Goal: Task Accomplishment & Management: Complete application form

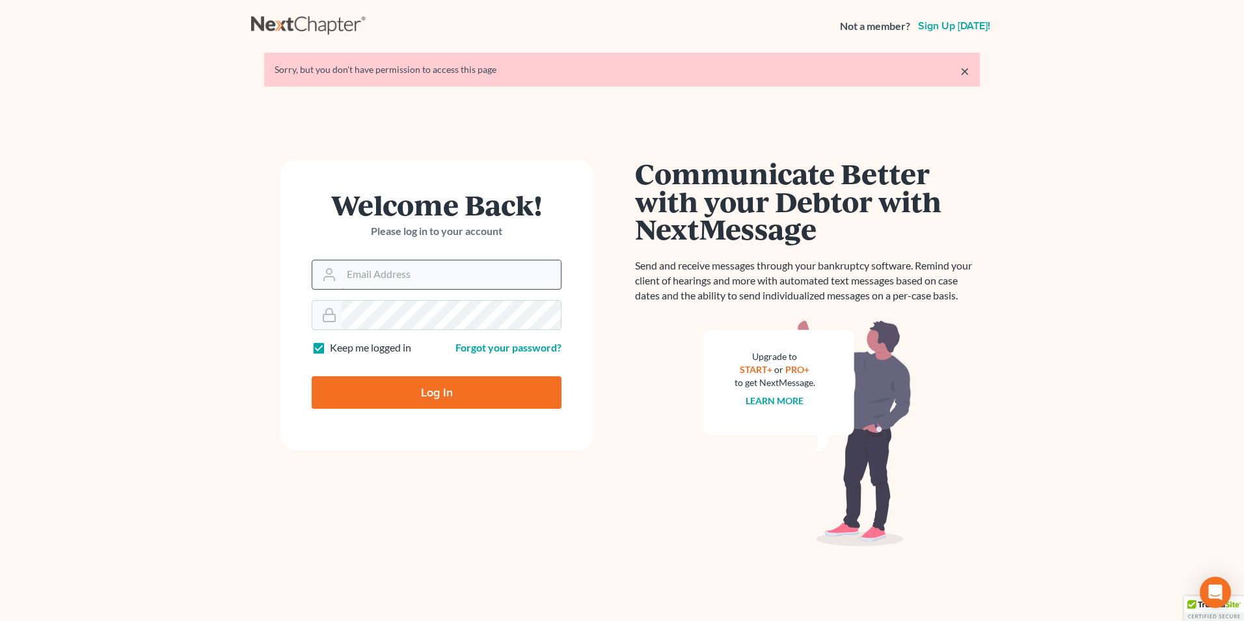
click at [383, 279] on input "Email Address" at bounding box center [451, 274] width 219 height 29
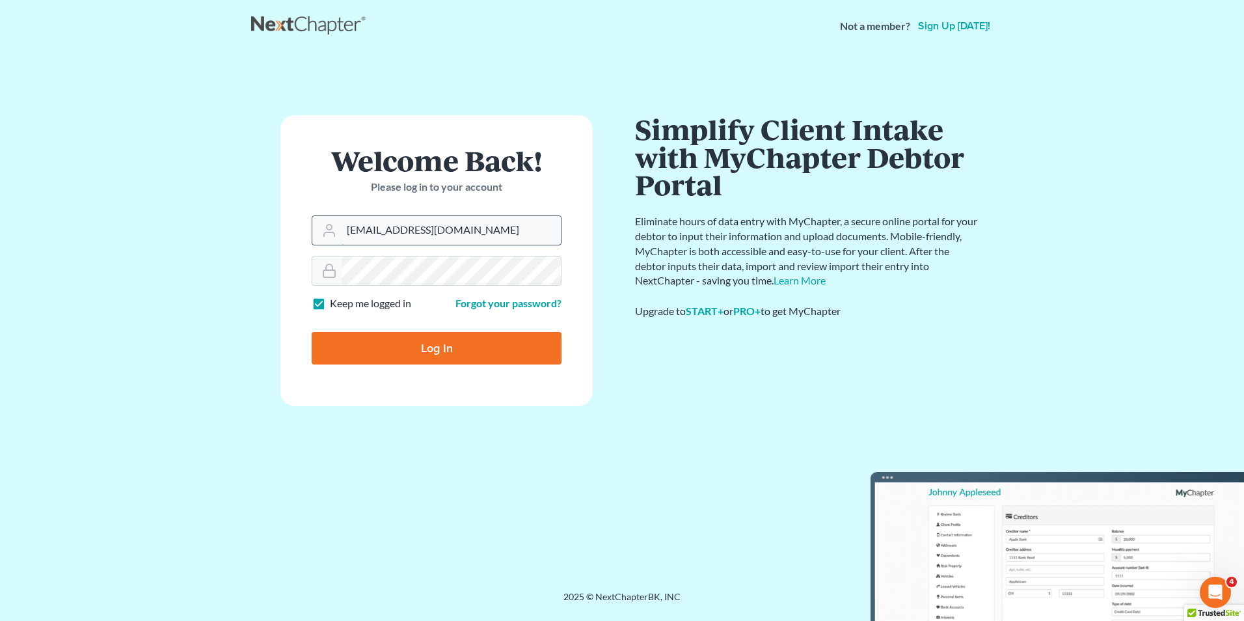
type input "[EMAIL_ADDRESS][DOMAIN_NAME]"
click at [420, 340] on input "Log In" at bounding box center [437, 348] width 250 height 33
type input "Thinking..."
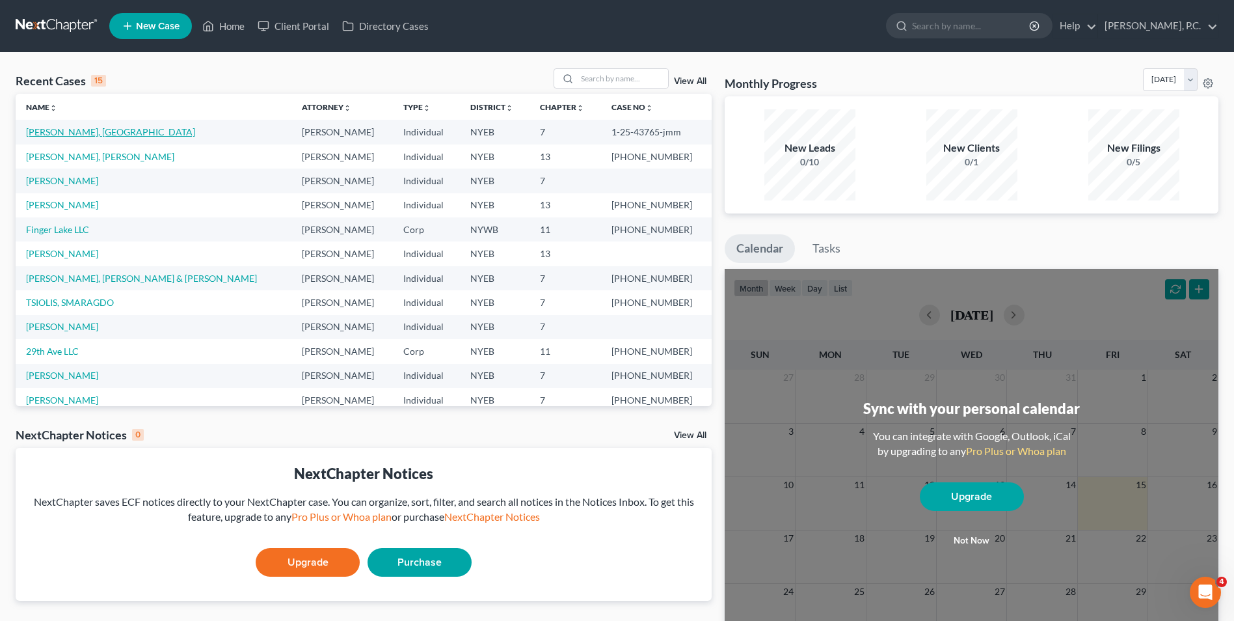
click at [58, 130] on link "[PERSON_NAME], [GEOGRAPHIC_DATA]" at bounding box center [110, 131] width 169 height 11
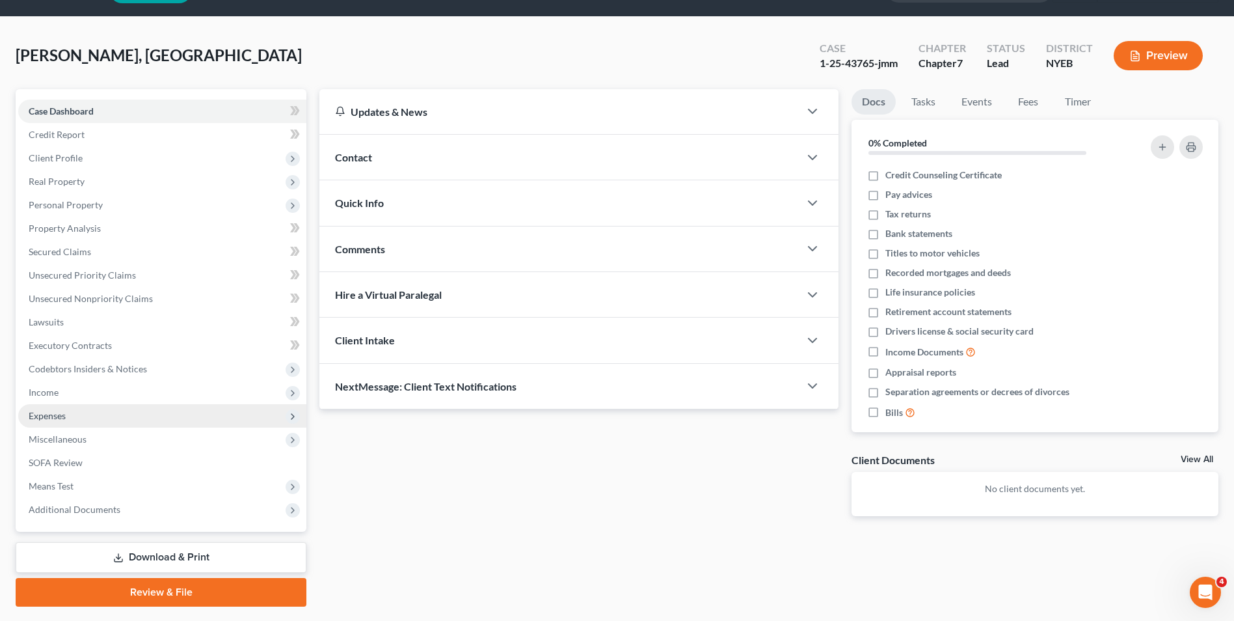
scroll to position [71, 0]
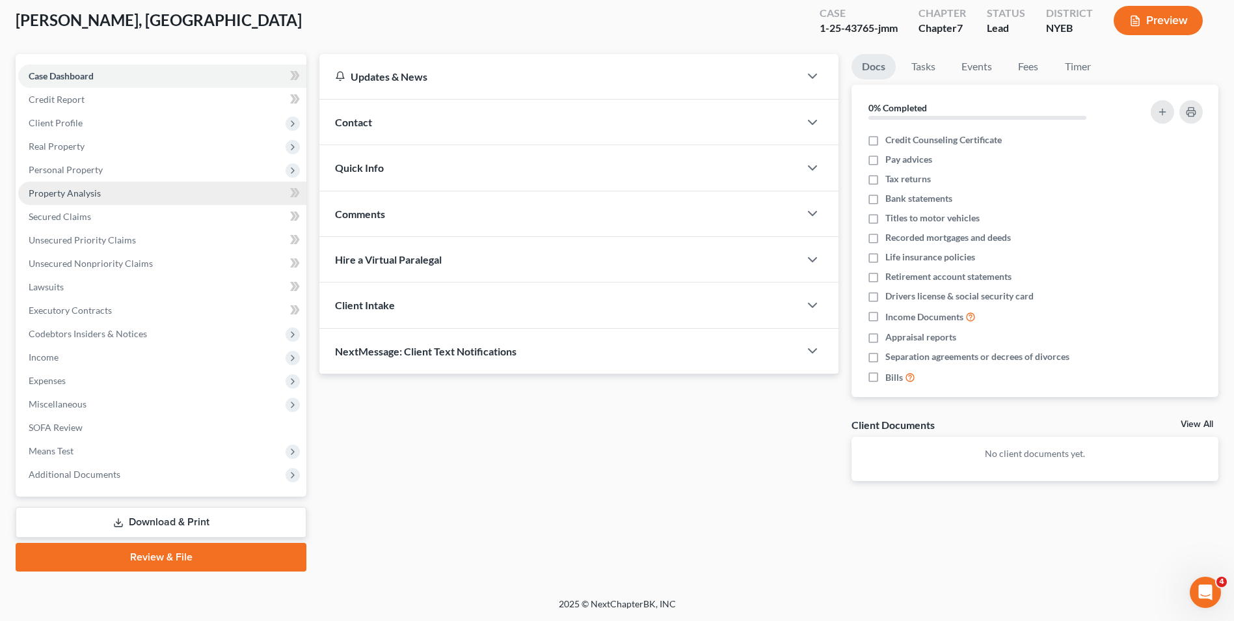
click at [111, 197] on link "Property Analysis" at bounding box center [162, 193] width 288 height 23
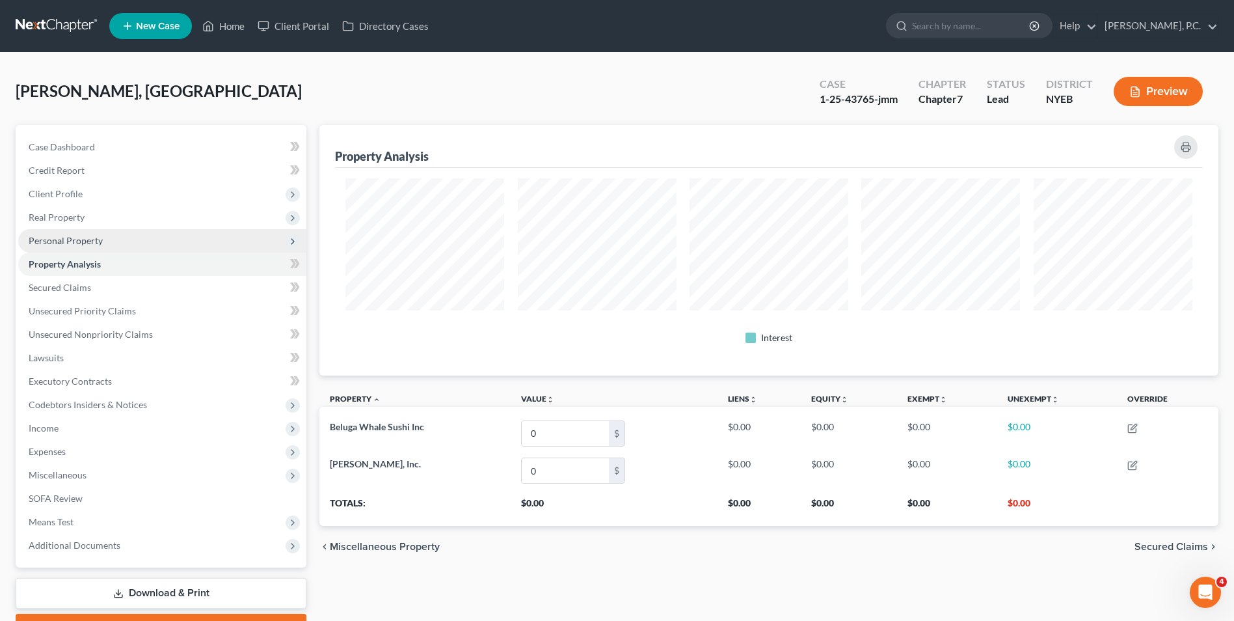
scroll to position [251, 899]
click at [82, 243] on span "Personal Property" at bounding box center [66, 240] width 74 height 11
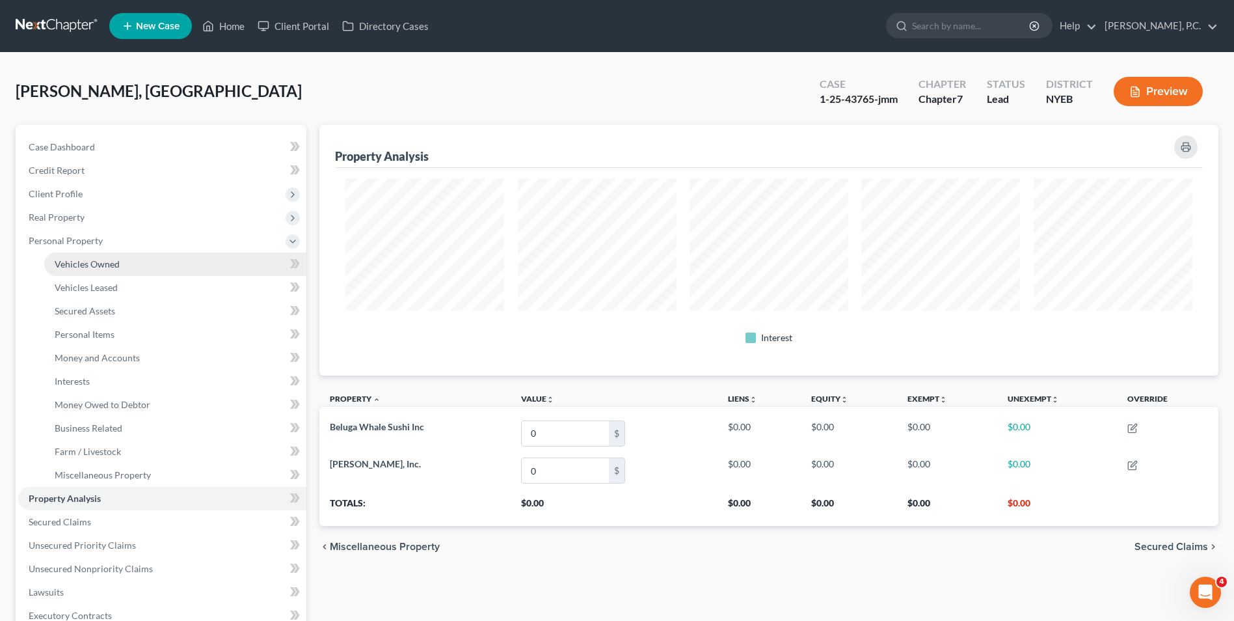
click at [84, 266] on span "Vehicles Owned" at bounding box center [87, 263] width 65 height 11
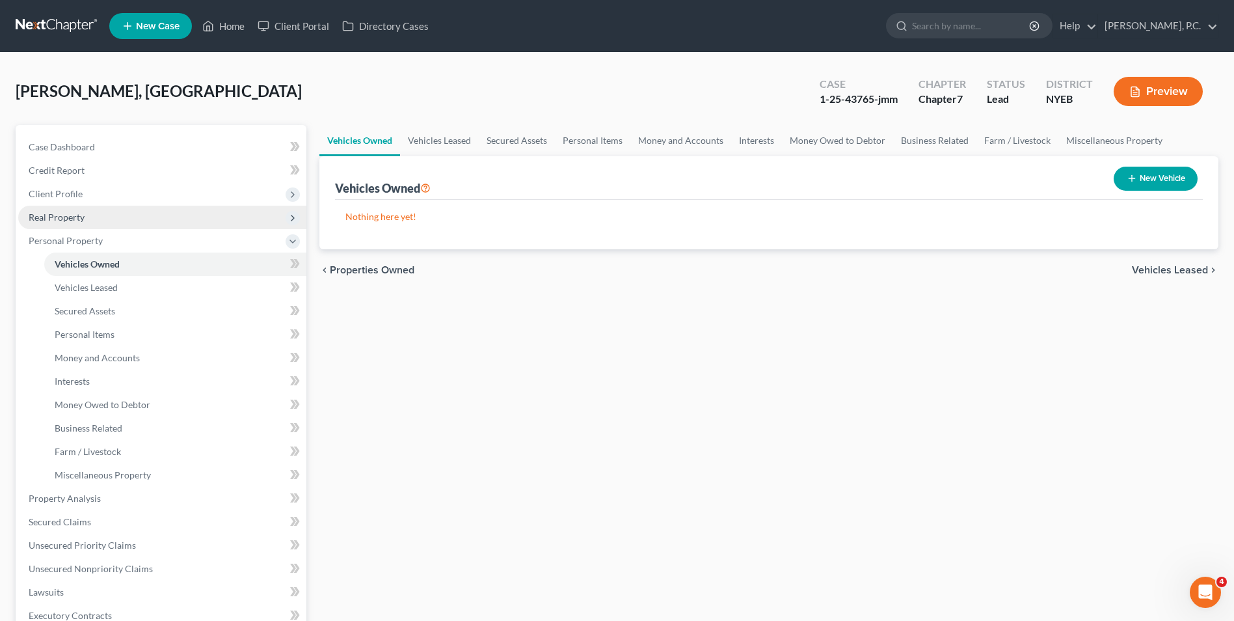
click at [83, 219] on span "Real Property" at bounding box center [57, 216] width 56 height 11
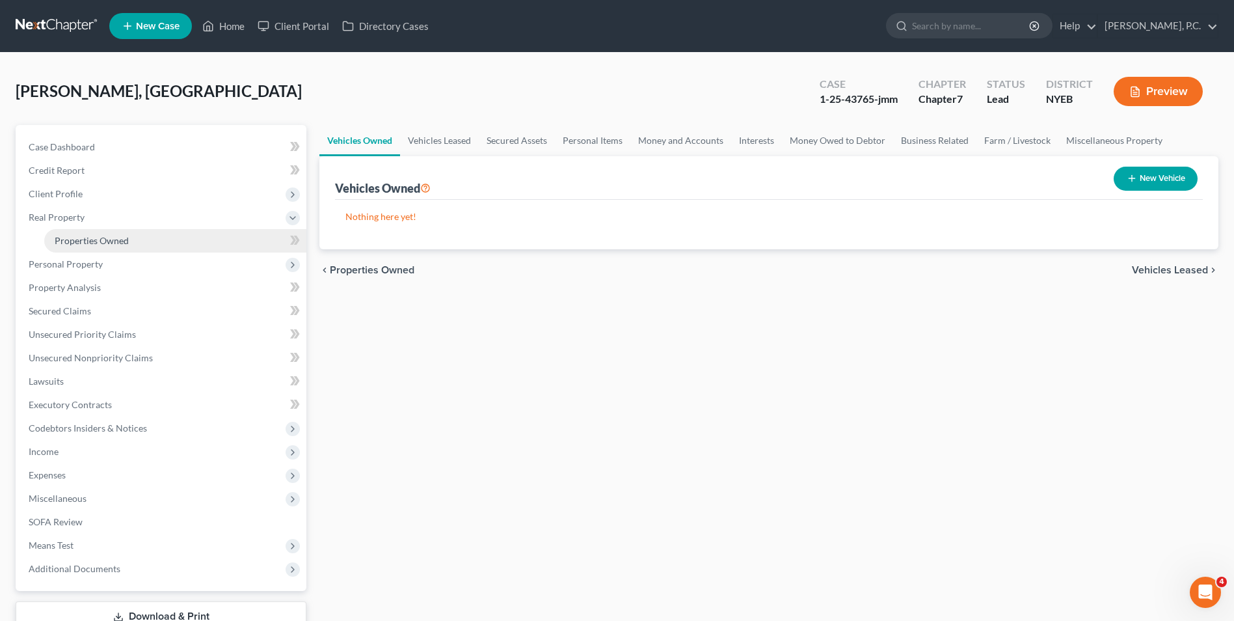
click at [90, 249] on link "Properties Owned" at bounding box center [175, 240] width 262 height 23
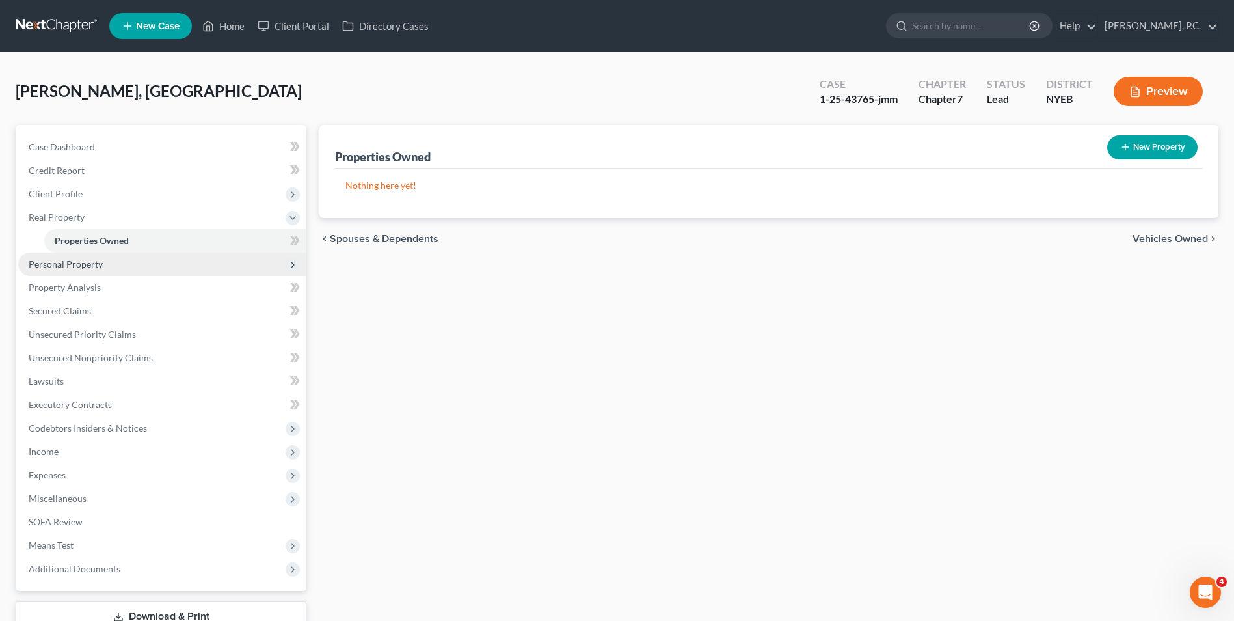
click at [86, 260] on span "Personal Property" at bounding box center [66, 263] width 74 height 11
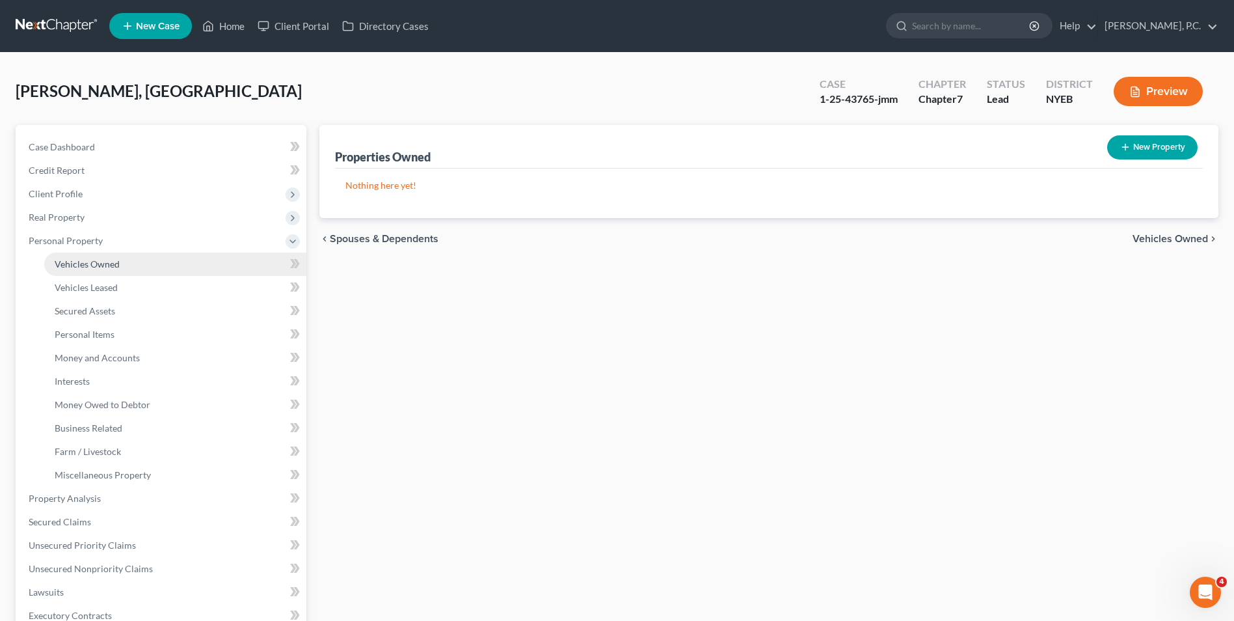
click at [102, 262] on span "Vehicles Owned" at bounding box center [87, 263] width 65 height 11
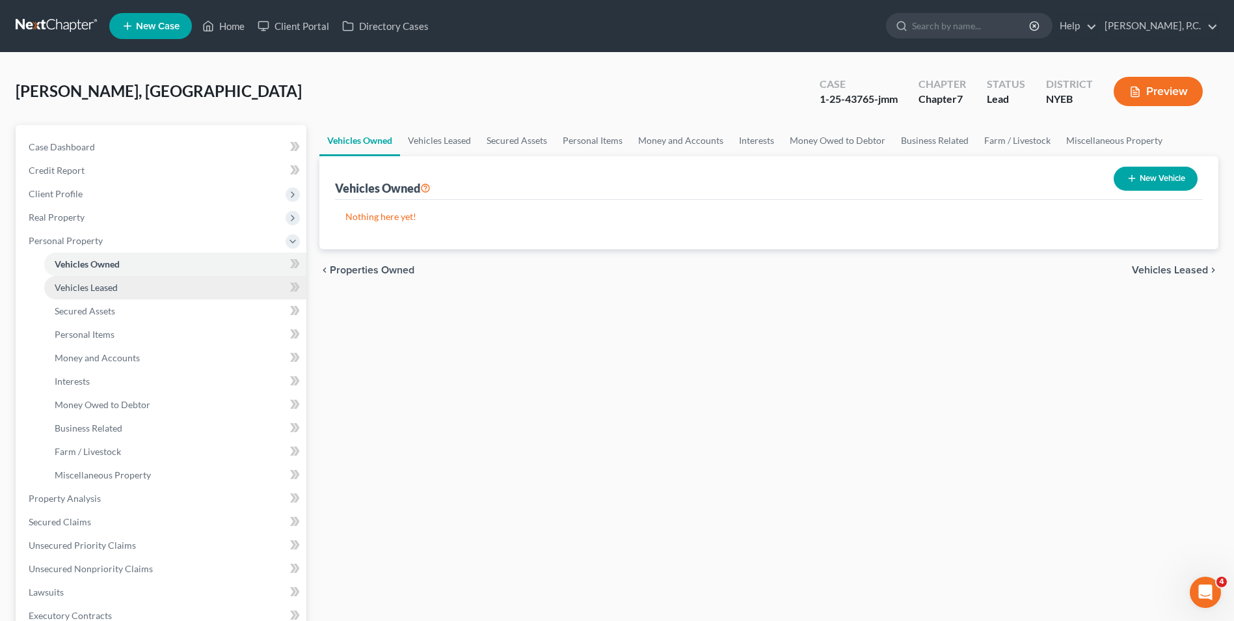
click at [102, 286] on span "Vehicles Leased" at bounding box center [86, 287] width 63 height 11
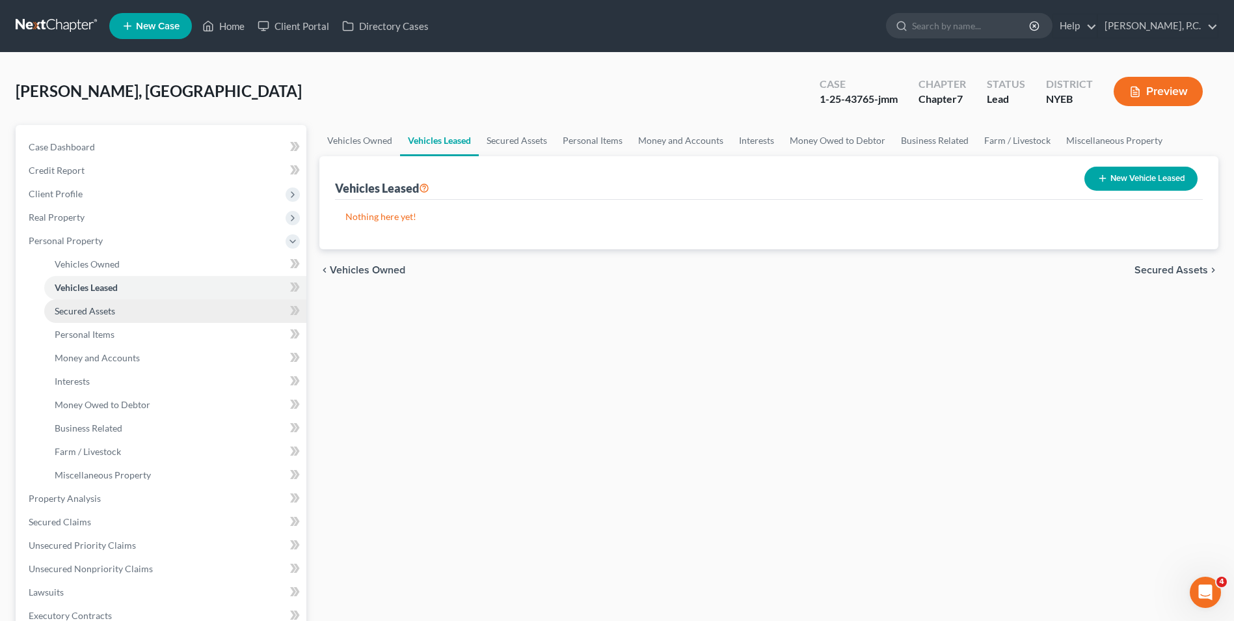
click at [105, 312] on span "Secured Assets" at bounding box center [85, 310] width 61 height 11
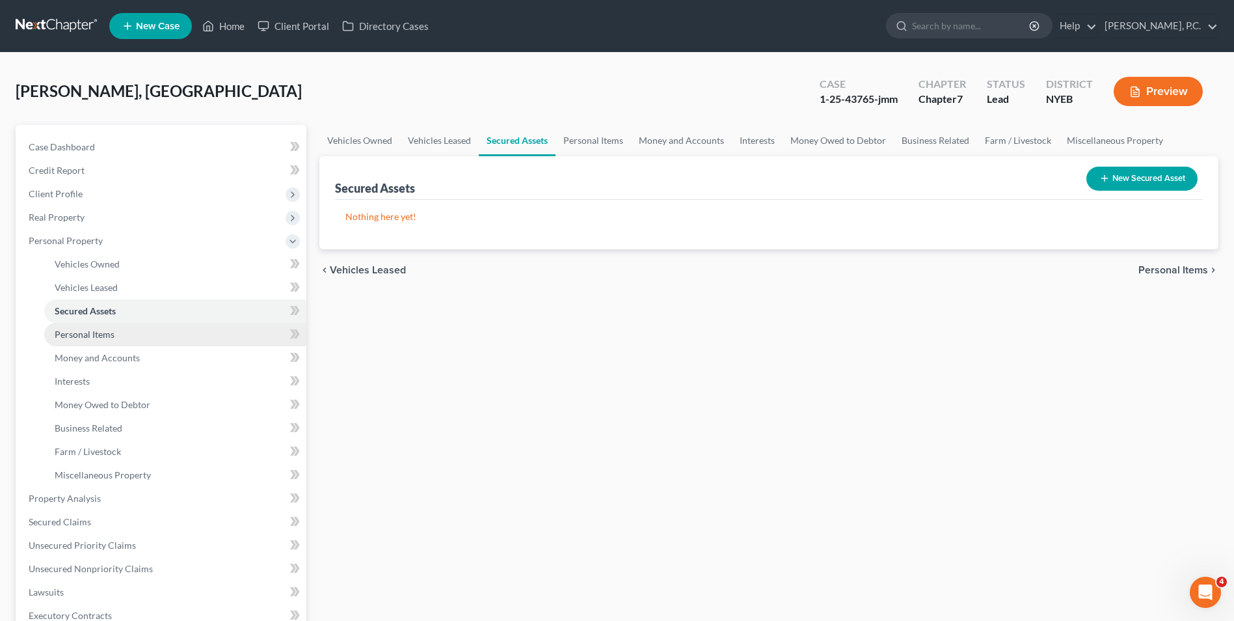
click at [104, 338] on span "Personal Items" at bounding box center [85, 334] width 60 height 11
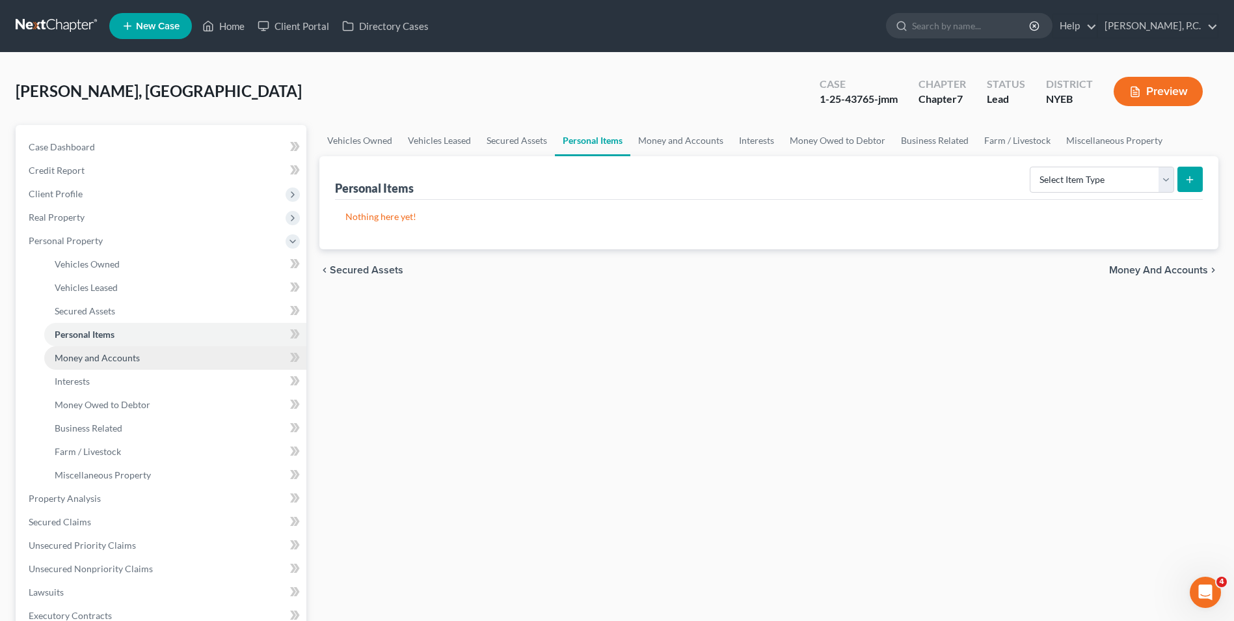
click at [116, 352] on span "Money and Accounts" at bounding box center [97, 357] width 85 height 11
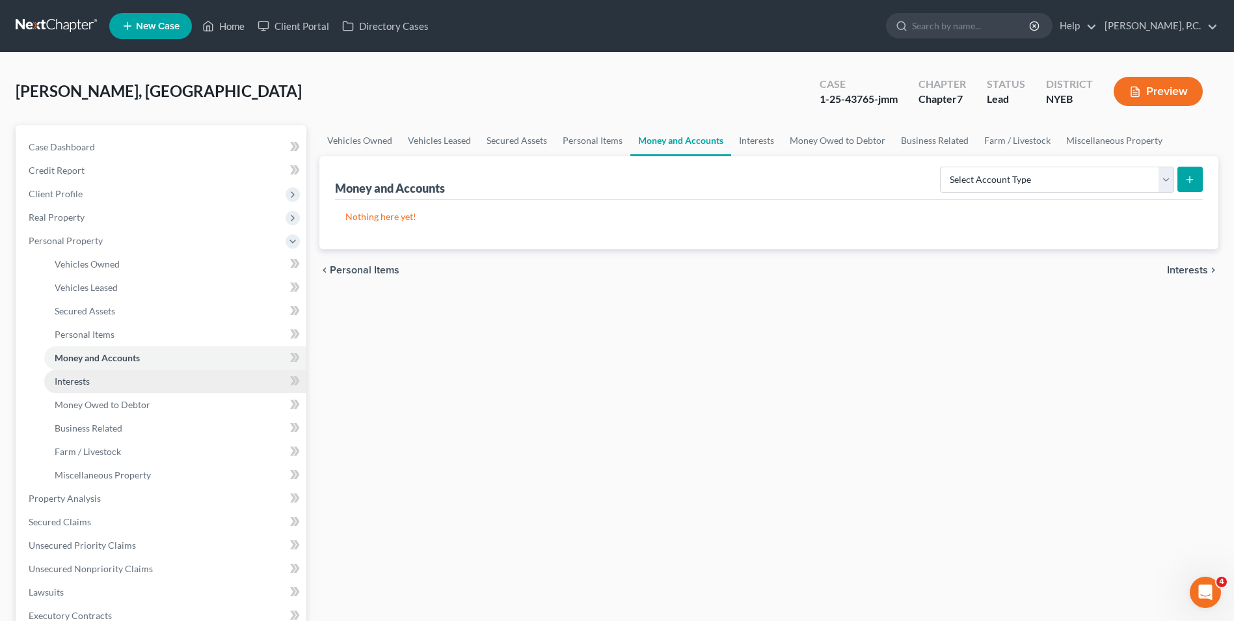
click at [116, 387] on link "Interests" at bounding box center [175, 381] width 262 height 23
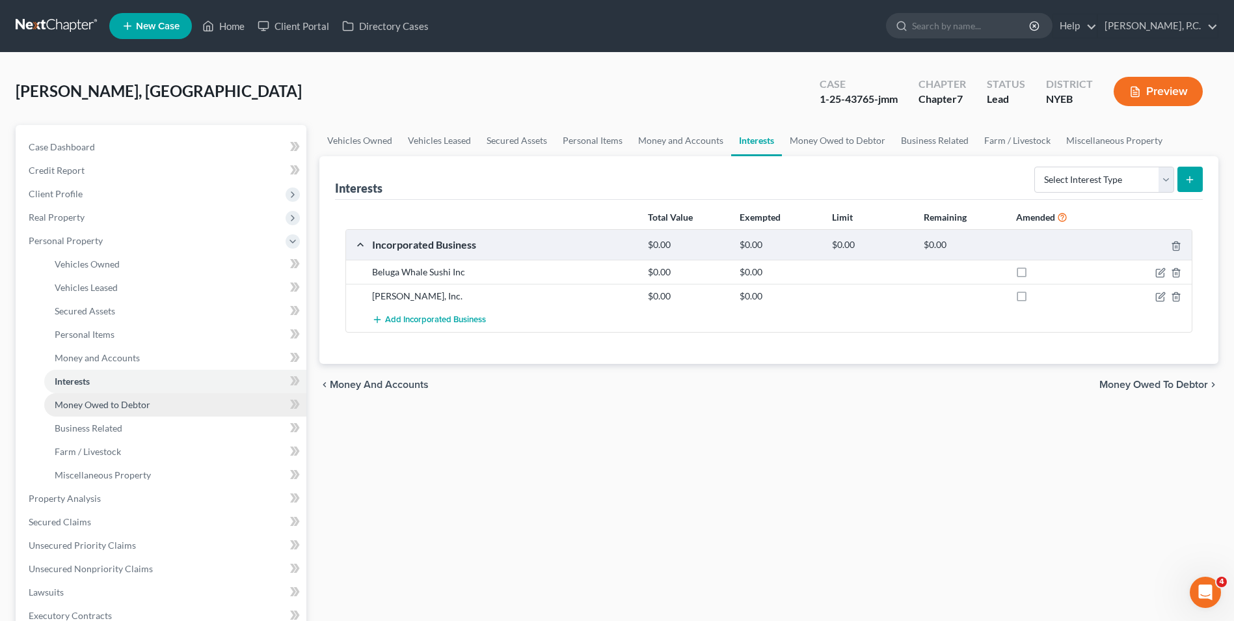
click at [128, 405] on span "Money Owed to Debtor" at bounding box center [103, 404] width 96 height 11
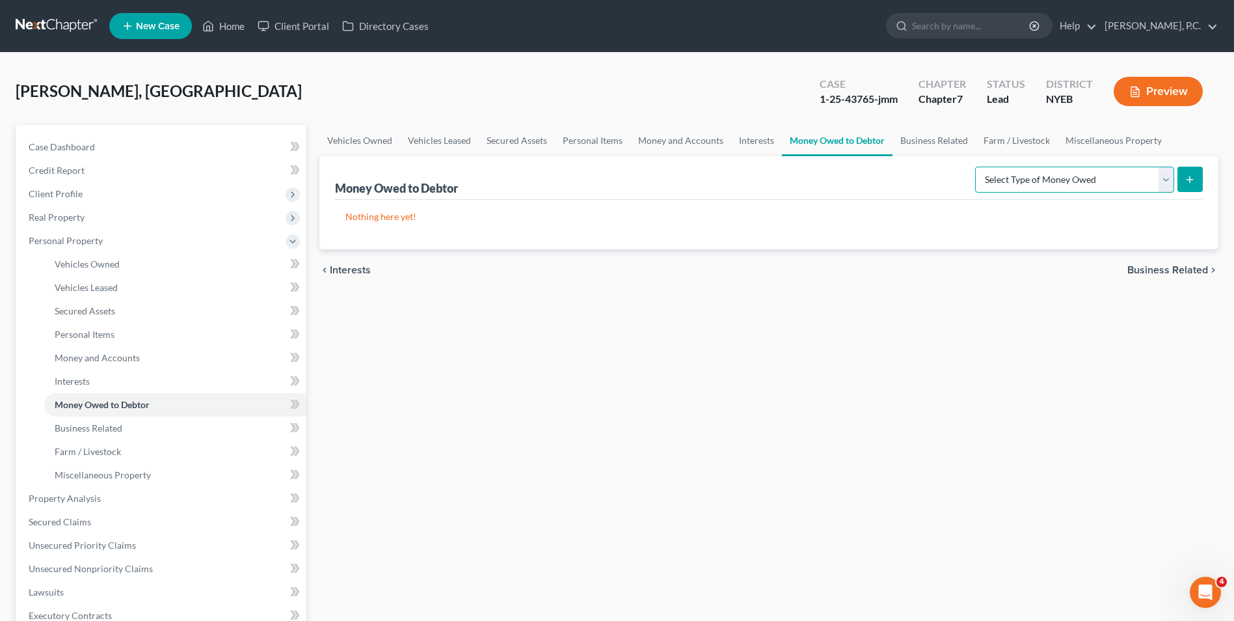
click at [1121, 185] on select "Select Type of Money Owed Accounts Receivable Alimony Child Support Claims Agai…" at bounding box center [1074, 180] width 199 height 26
click at [888, 250] on div "chevron_left Interests Business Related chevron_right" at bounding box center [769, 270] width 899 height 42
click at [103, 428] on span "Business Related" at bounding box center [89, 427] width 68 height 11
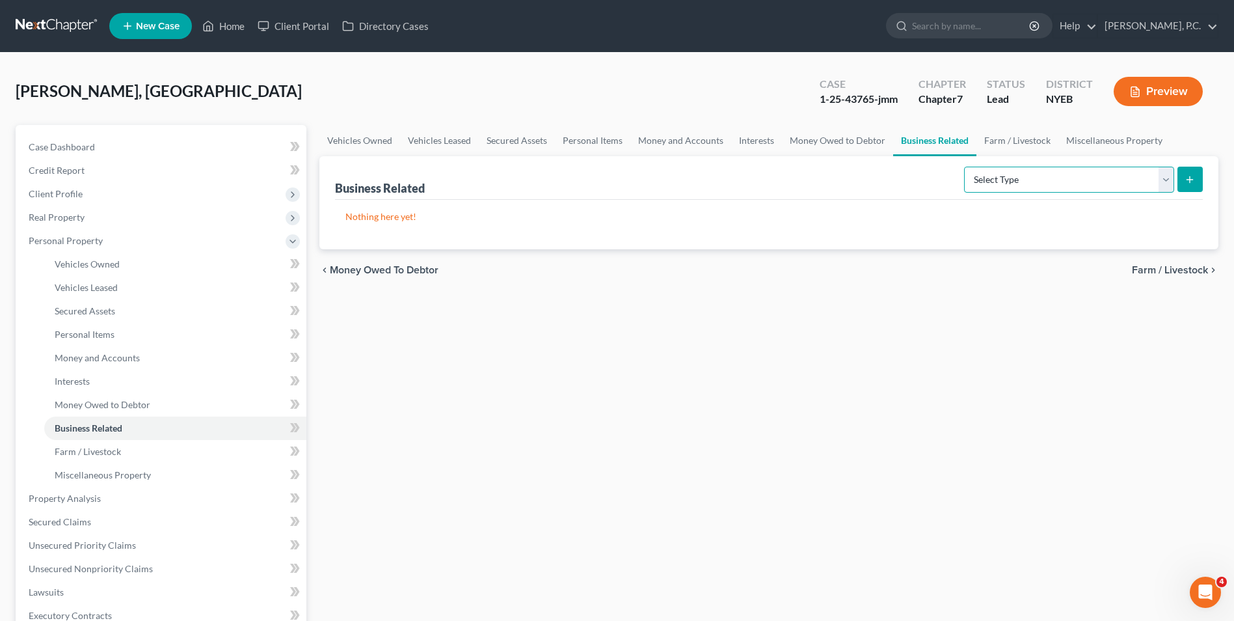
click at [1003, 192] on select "Select Type Customer Lists Franchises Inventory Licenses Machinery Office Equip…" at bounding box center [1069, 180] width 210 height 26
click at [143, 452] on link "Farm / Livestock" at bounding box center [175, 451] width 262 height 23
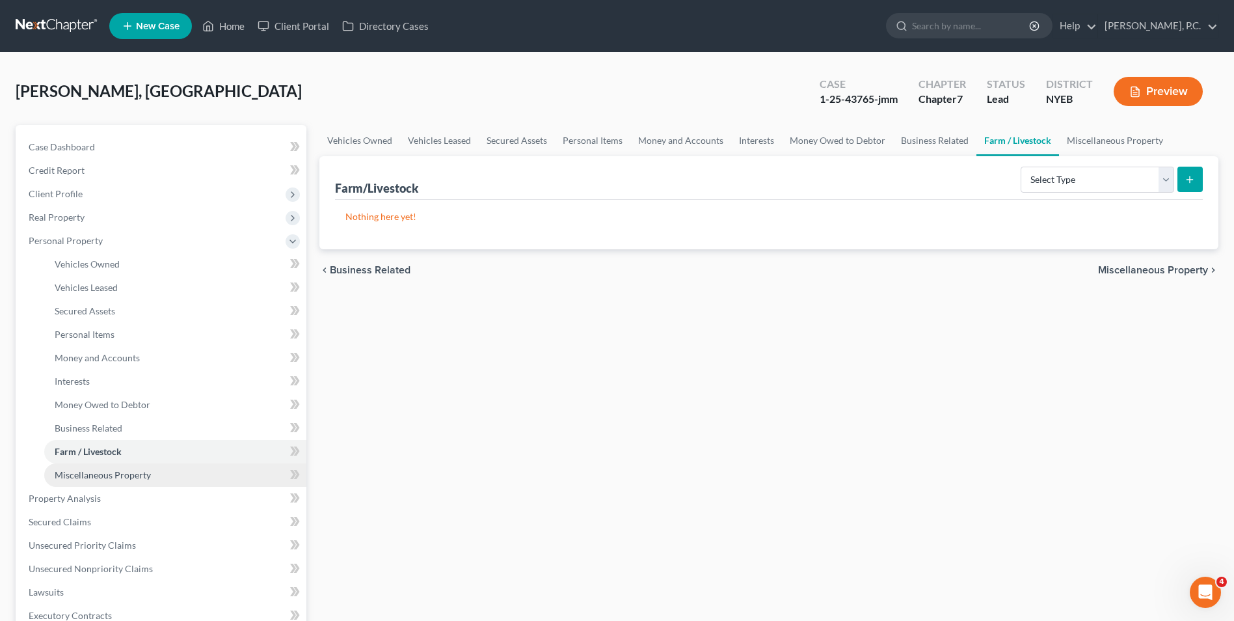
click at [142, 476] on span "Miscellaneous Property" at bounding box center [103, 474] width 96 height 11
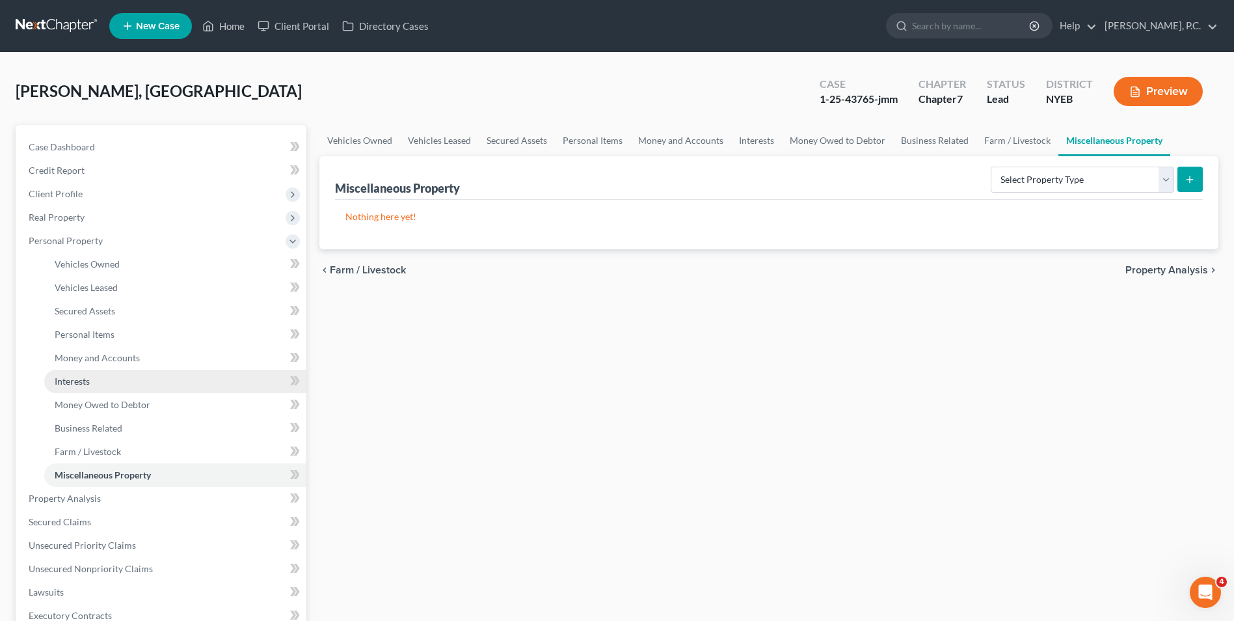
click at [106, 381] on link "Interests" at bounding box center [175, 381] width 262 height 23
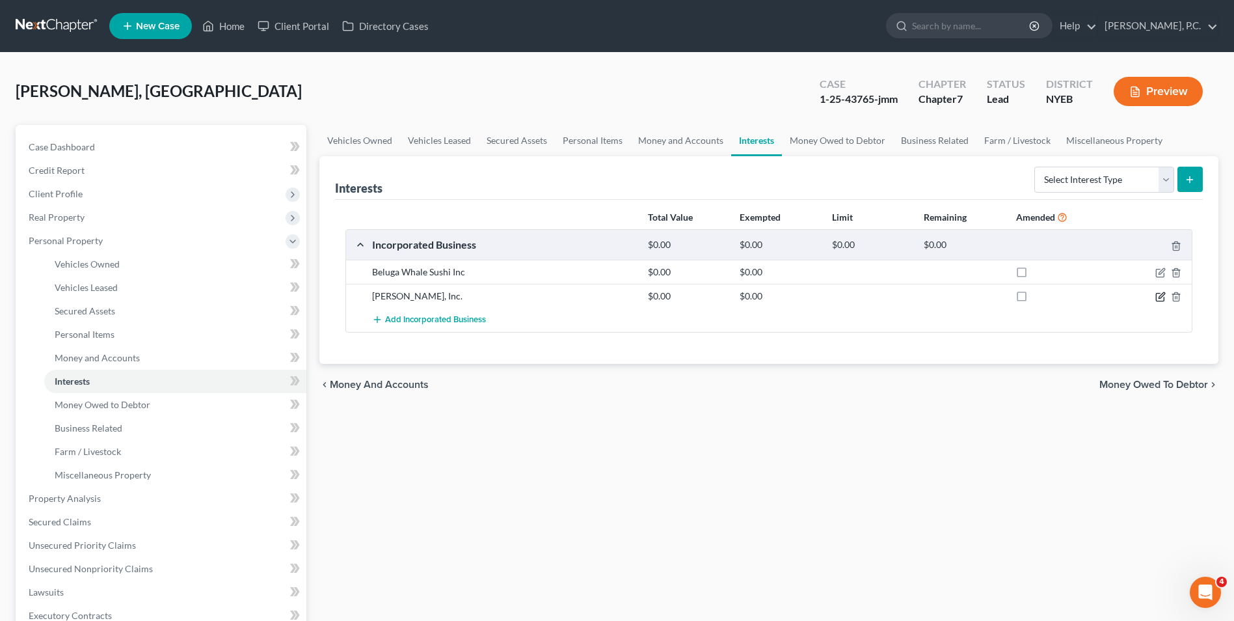
click at [1162, 295] on icon "button" at bounding box center [1162, 295] width 6 height 6
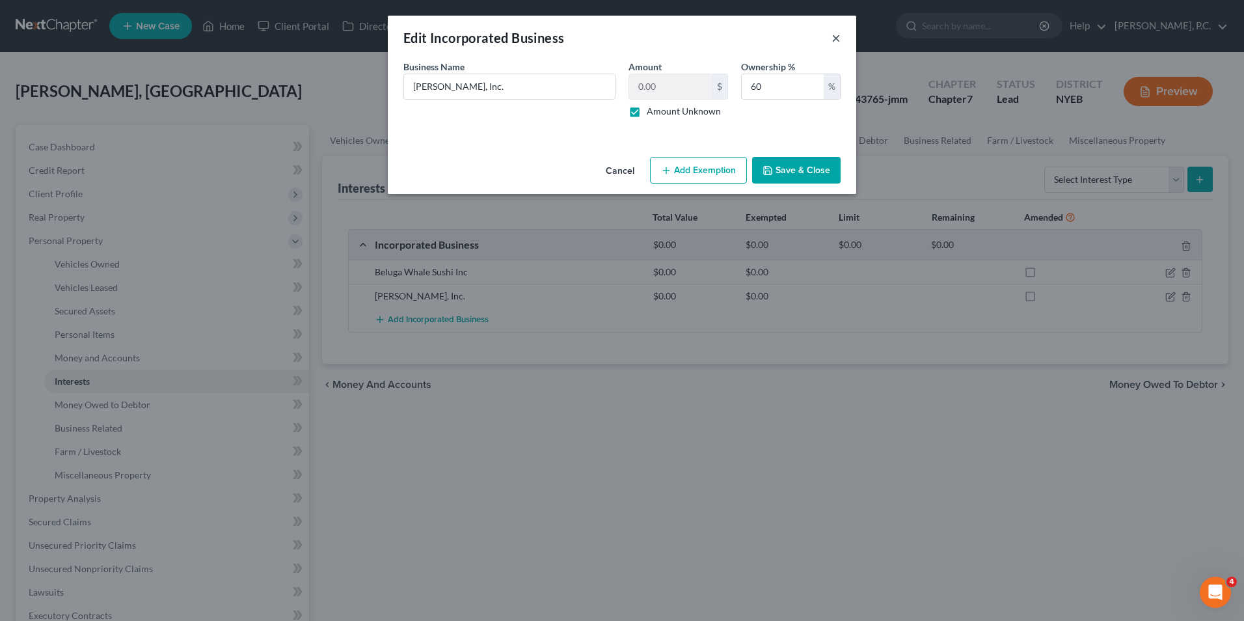
click at [835, 37] on button "×" at bounding box center [836, 38] width 9 height 16
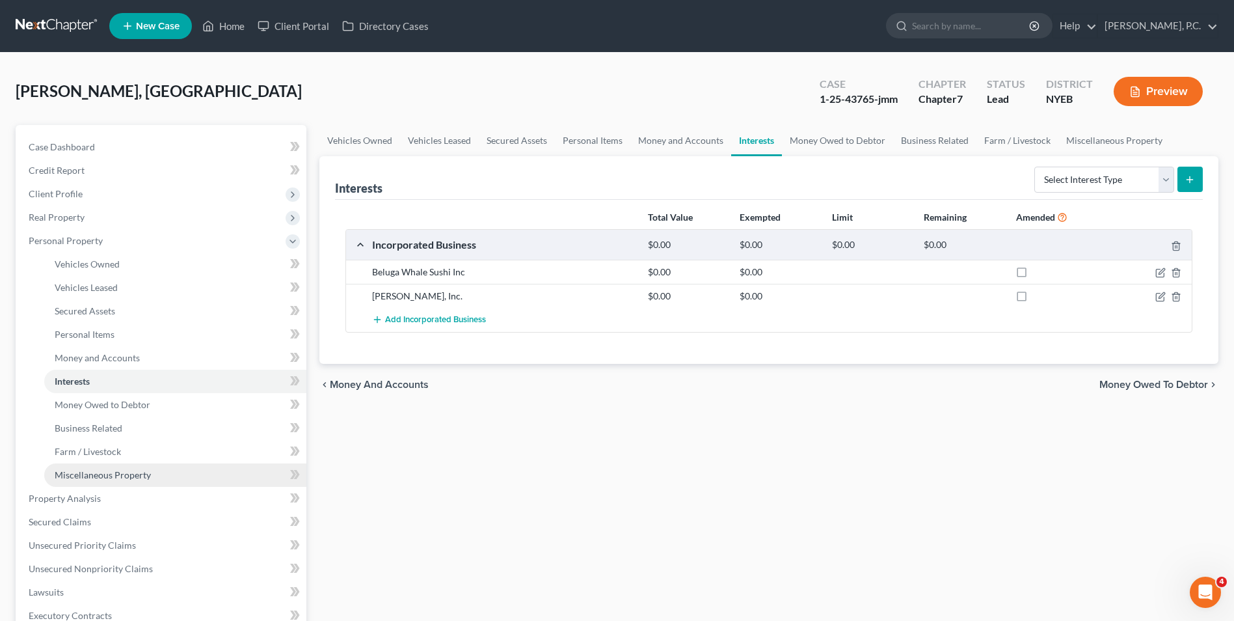
scroll to position [65, 0]
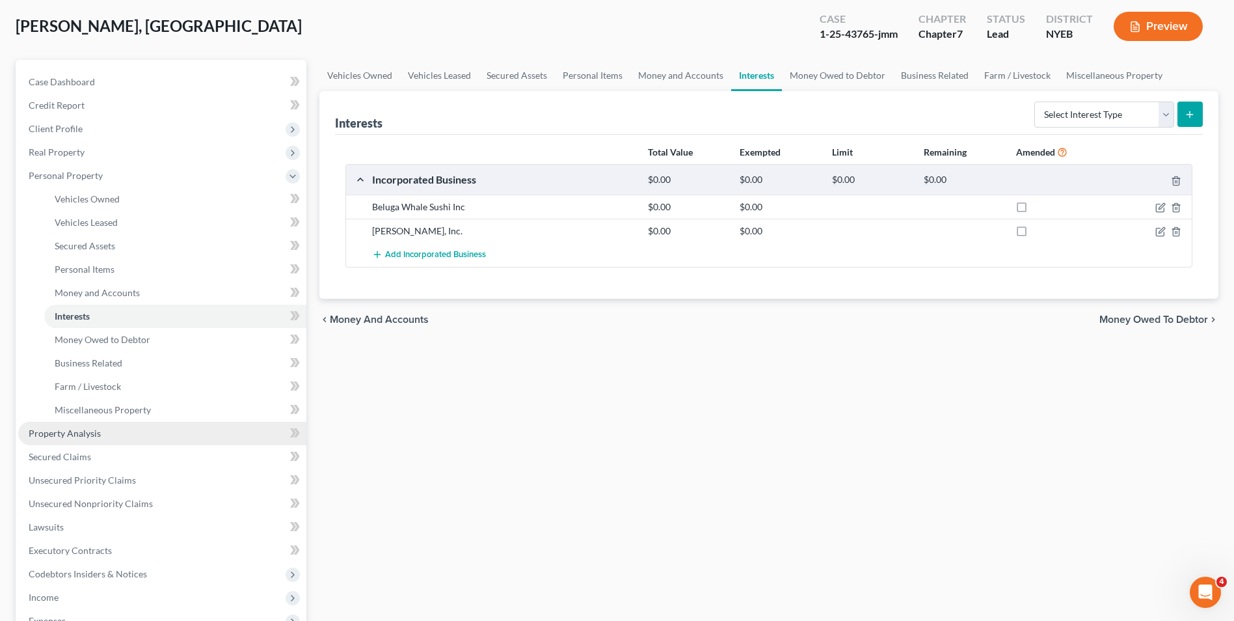
click at [109, 440] on link "Property Analysis" at bounding box center [162, 433] width 288 height 23
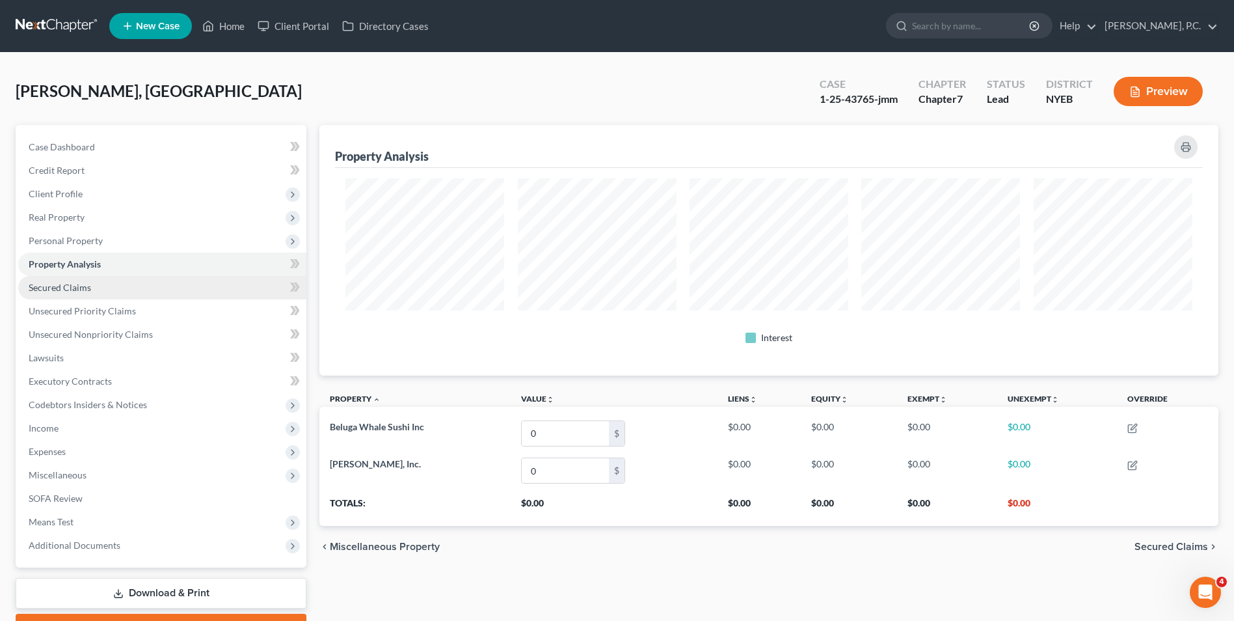
click at [75, 288] on span "Secured Claims" at bounding box center [60, 287] width 62 height 11
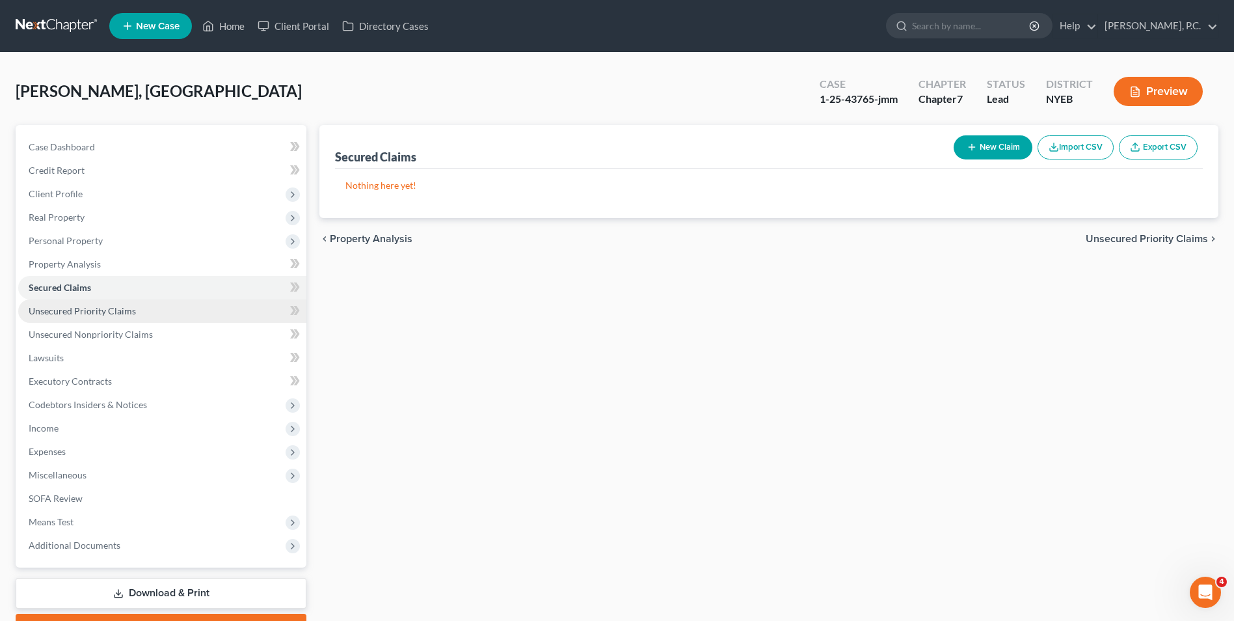
click at [81, 307] on span "Unsecured Priority Claims" at bounding box center [82, 310] width 107 height 11
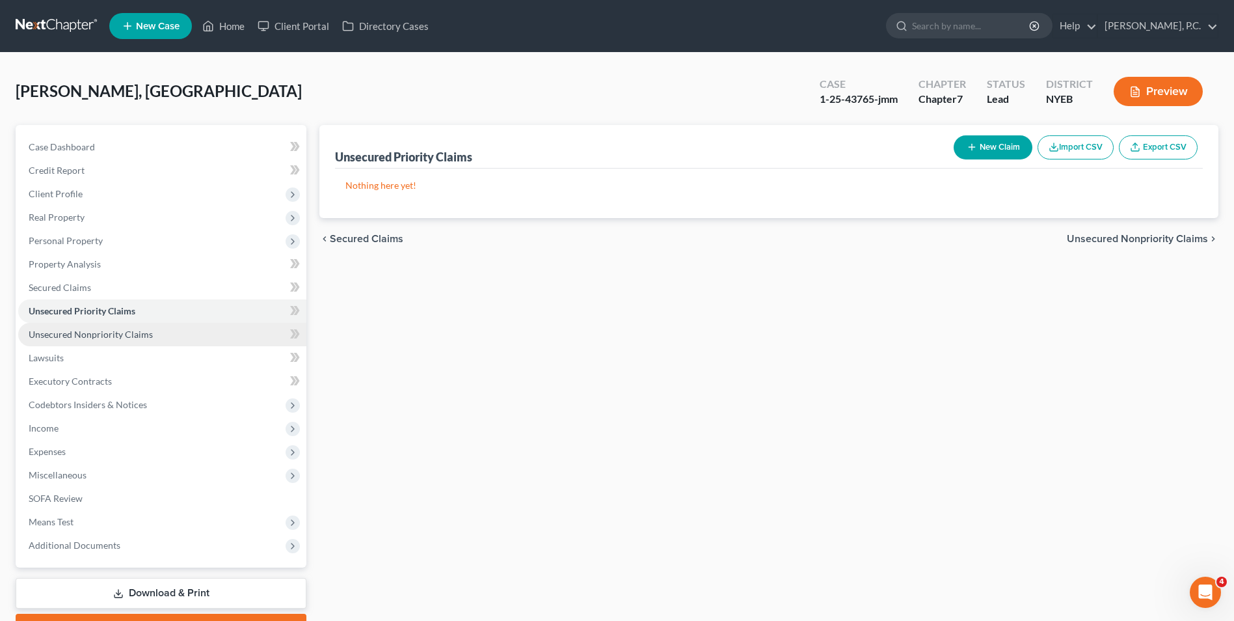
click at [94, 336] on span "Unsecured Nonpriority Claims" at bounding box center [91, 334] width 124 height 11
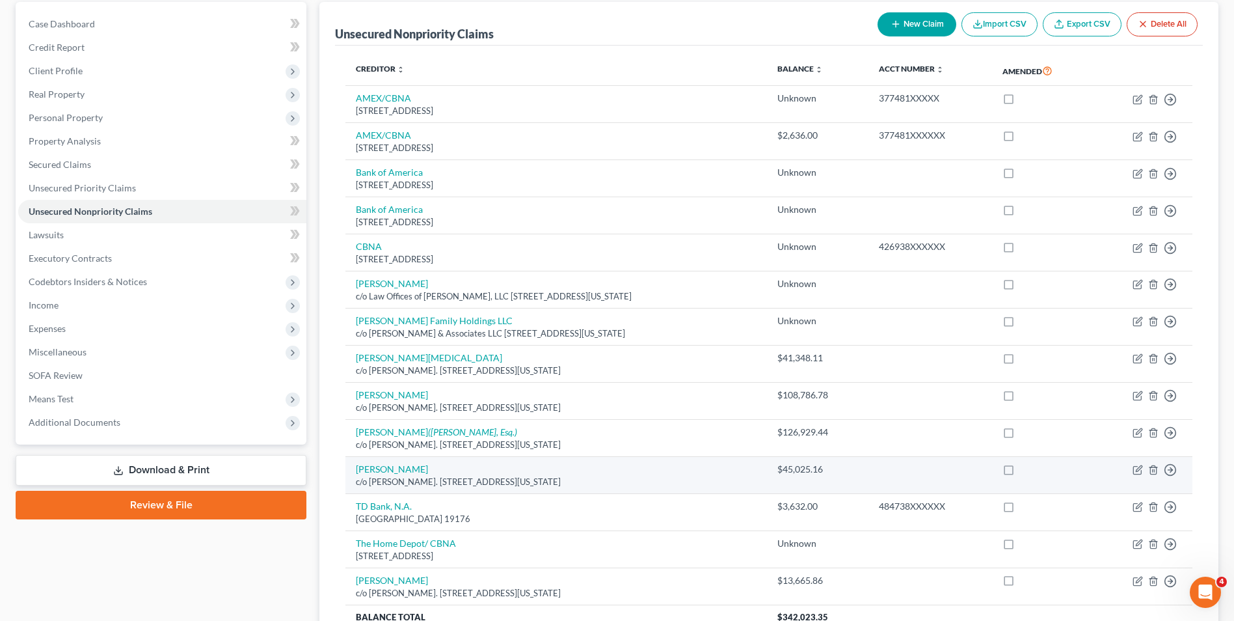
scroll to position [118, 0]
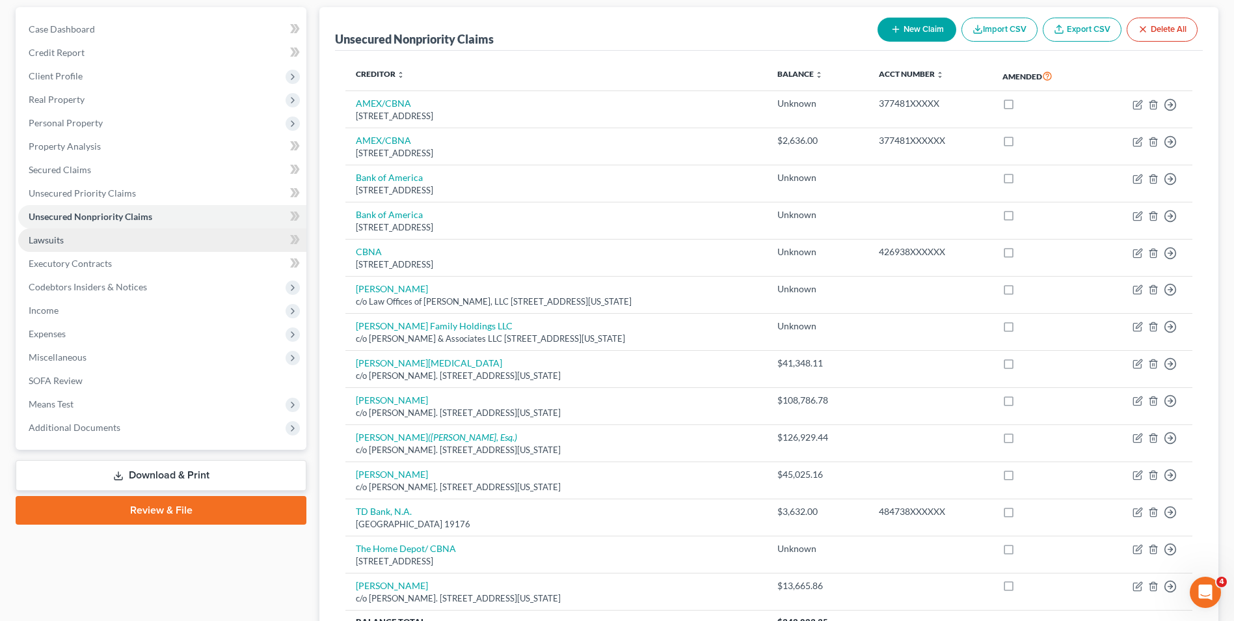
click at [141, 240] on link "Lawsuits" at bounding box center [162, 239] width 288 height 23
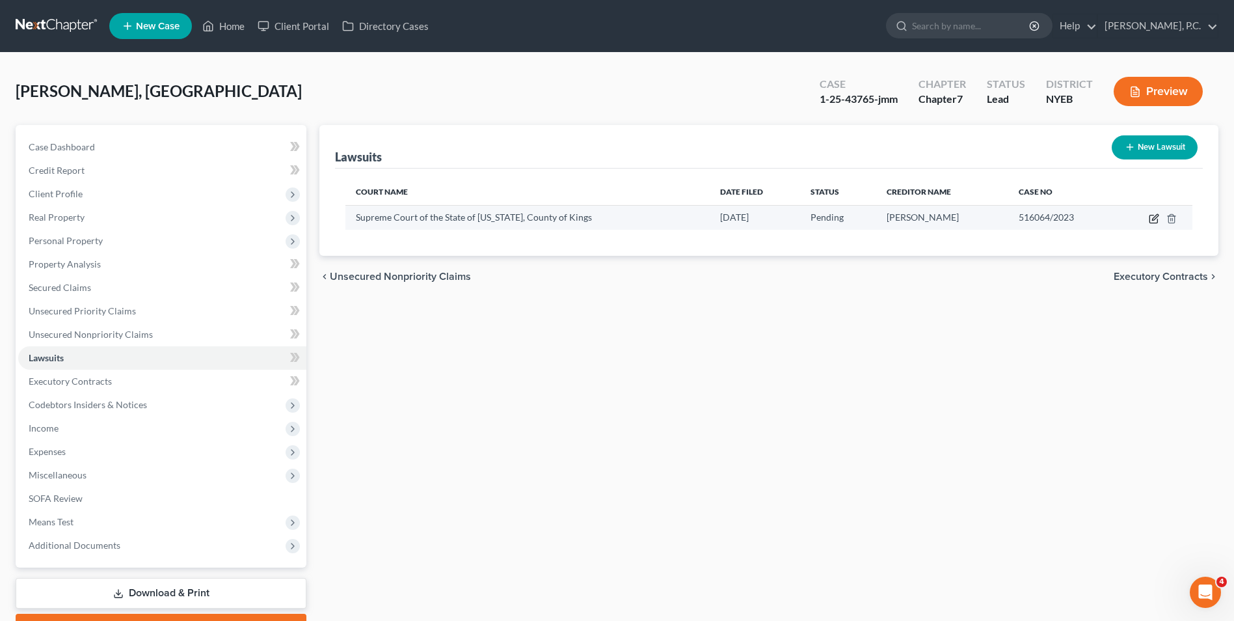
click at [1156, 213] on icon "button" at bounding box center [1154, 218] width 10 height 10
select select "35"
select select "0"
select select "4"
select select "35"
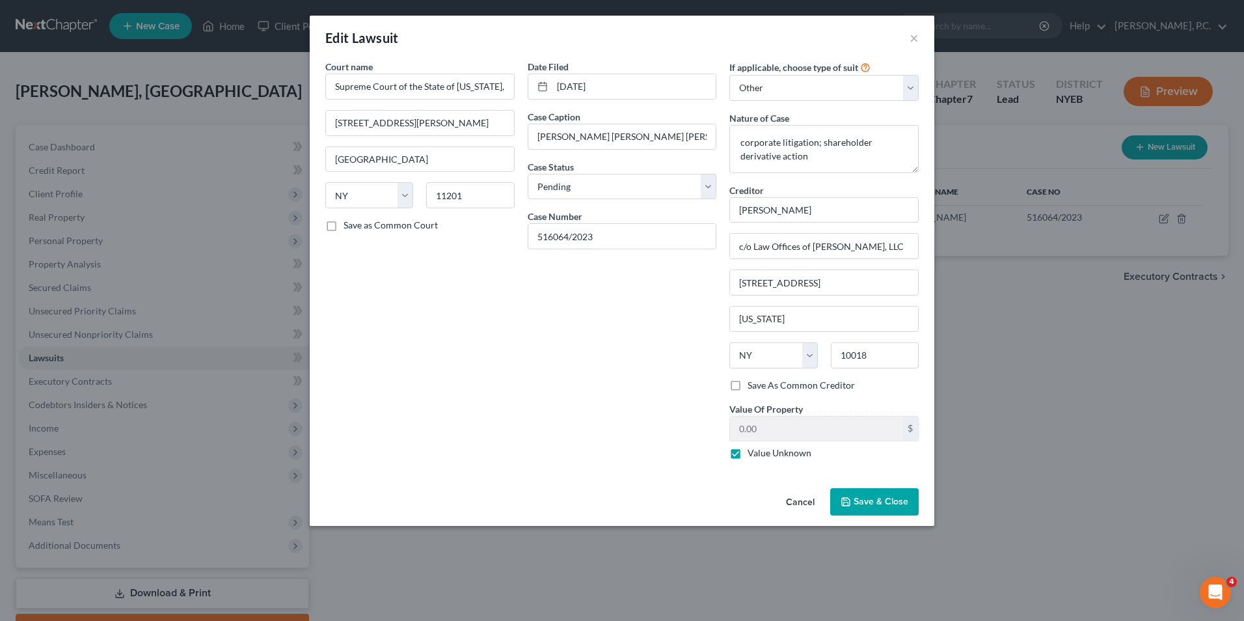
click at [919, 41] on div "Edit Lawsuit ×" at bounding box center [622, 38] width 625 height 44
click at [914, 34] on button "×" at bounding box center [914, 38] width 9 height 16
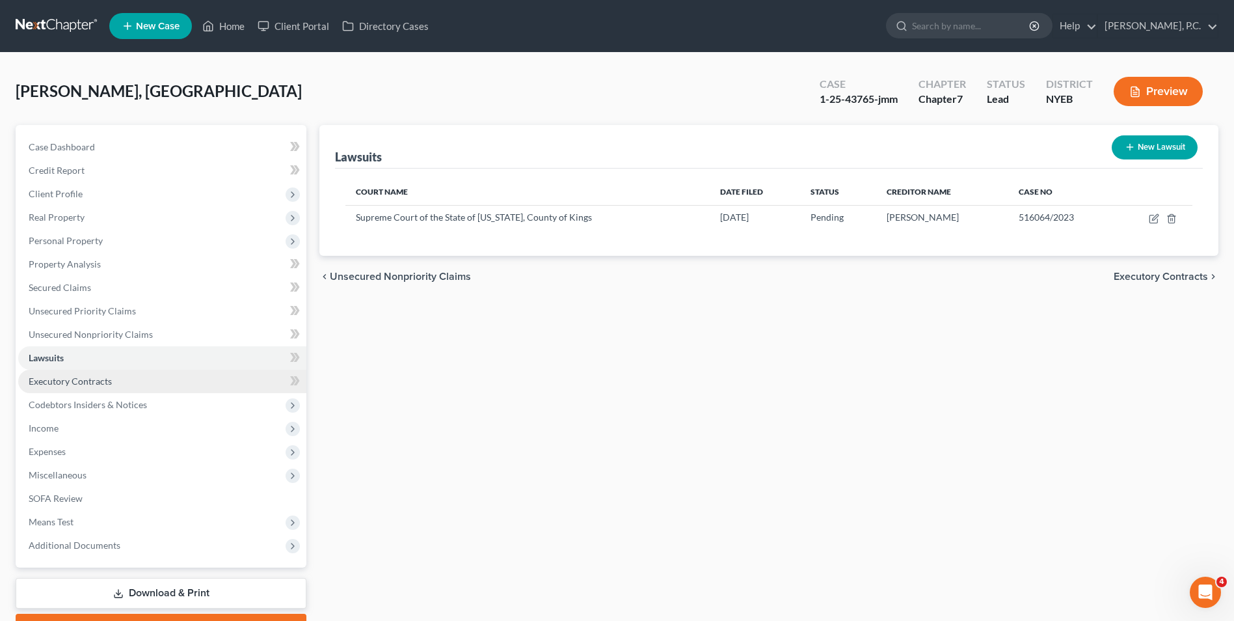
click at [135, 377] on link "Executory Contracts" at bounding box center [162, 381] width 288 height 23
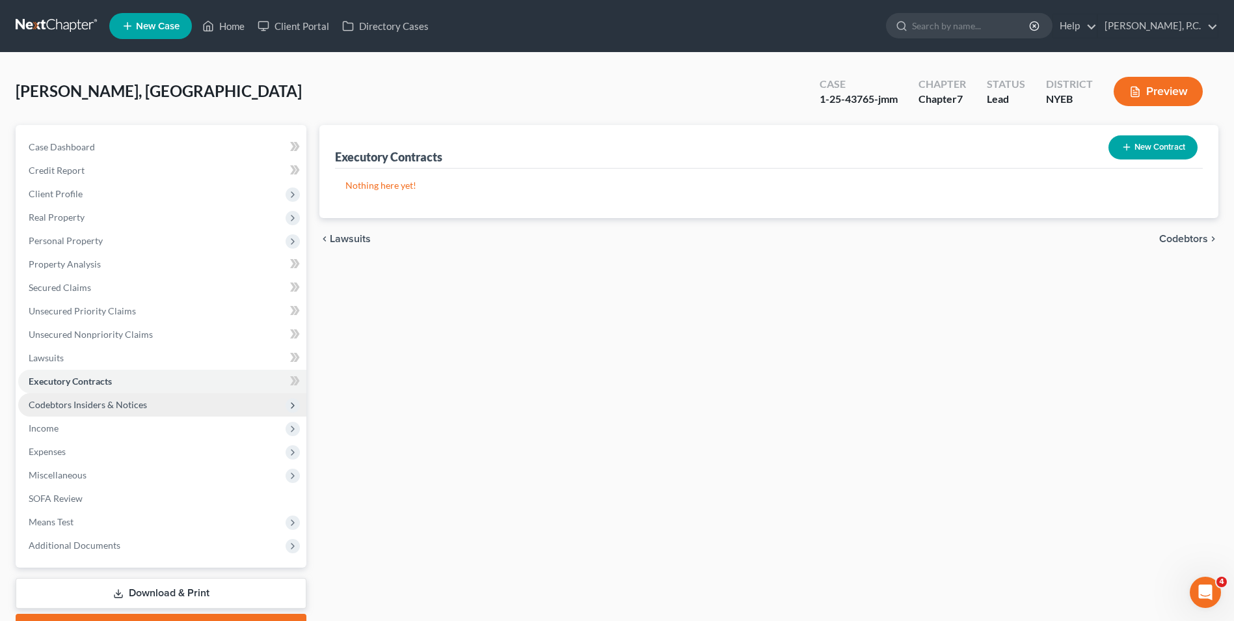
click at [137, 403] on span "Codebtors Insiders & Notices" at bounding box center [88, 404] width 118 height 11
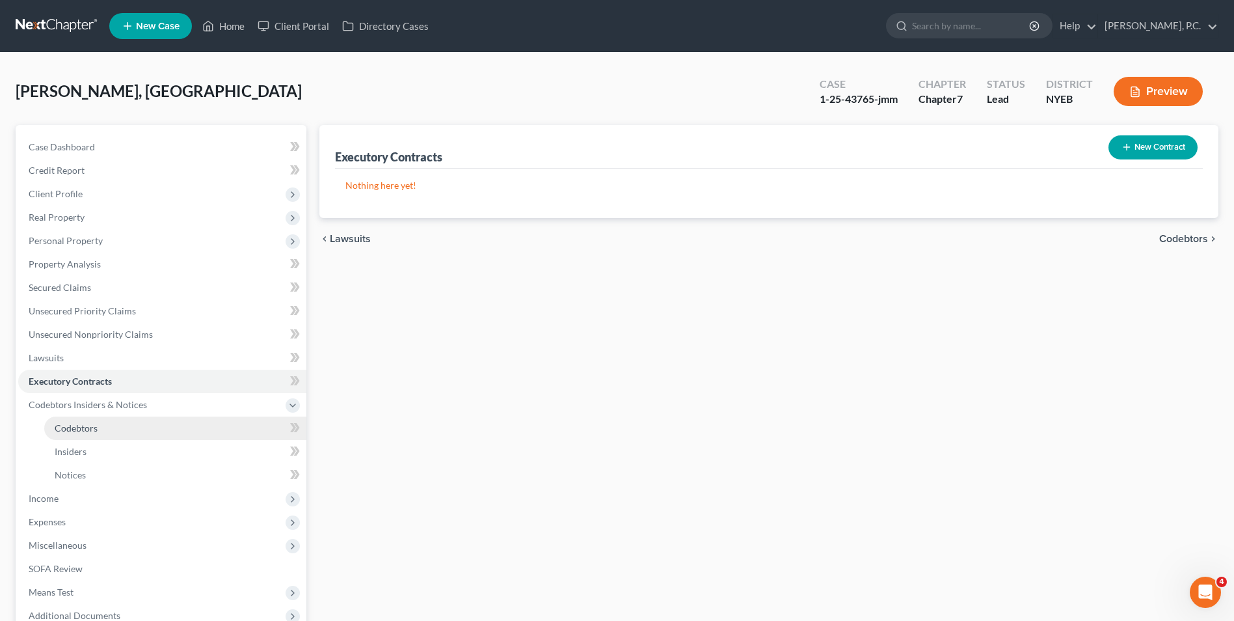
click at [134, 426] on link "Codebtors" at bounding box center [175, 427] width 262 height 23
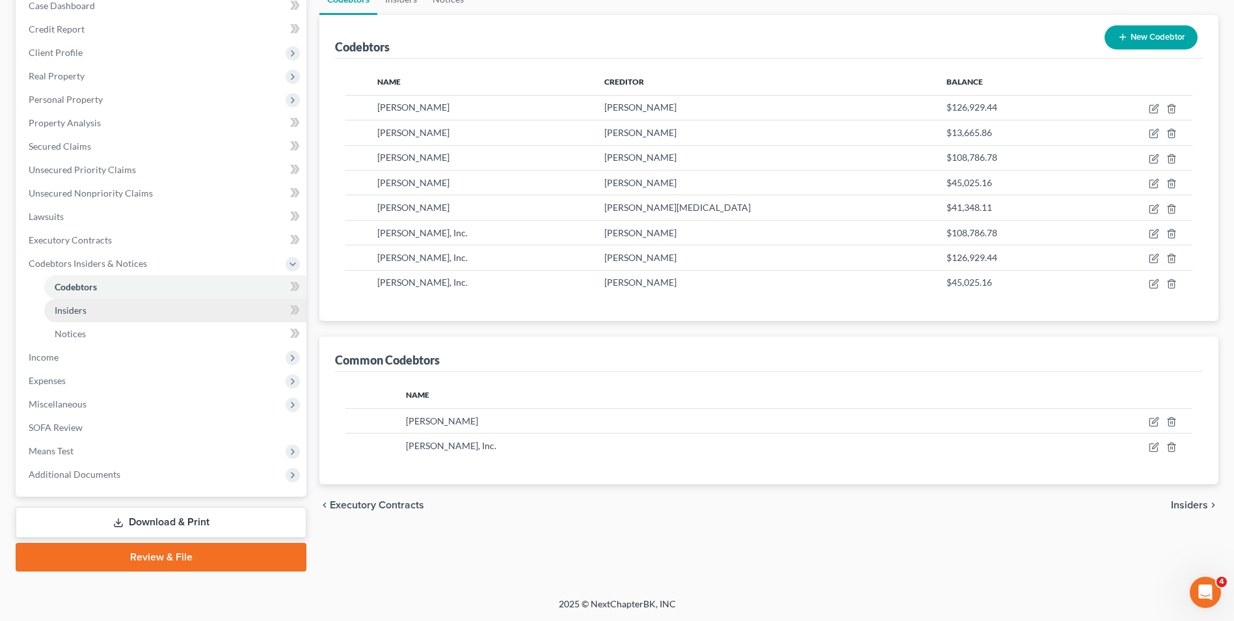
click at [61, 311] on span "Insiders" at bounding box center [71, 310] width 32 height 11
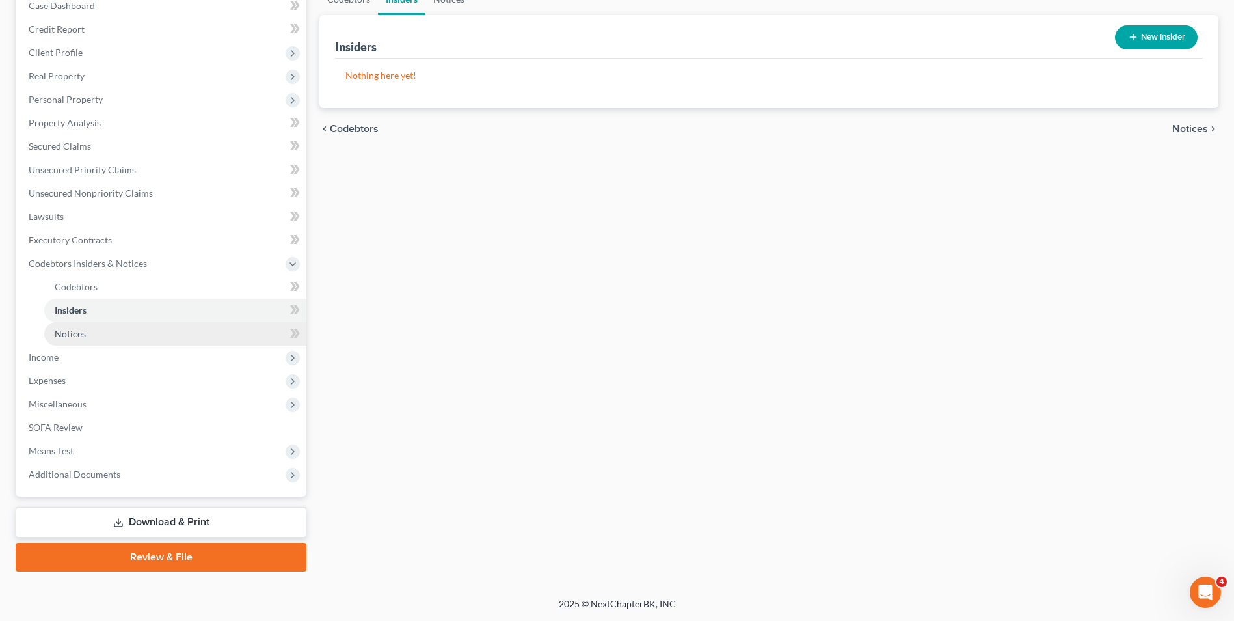
click at [76, 339] on link "Notices" at bounding box center [175, 333] width 262 height 23
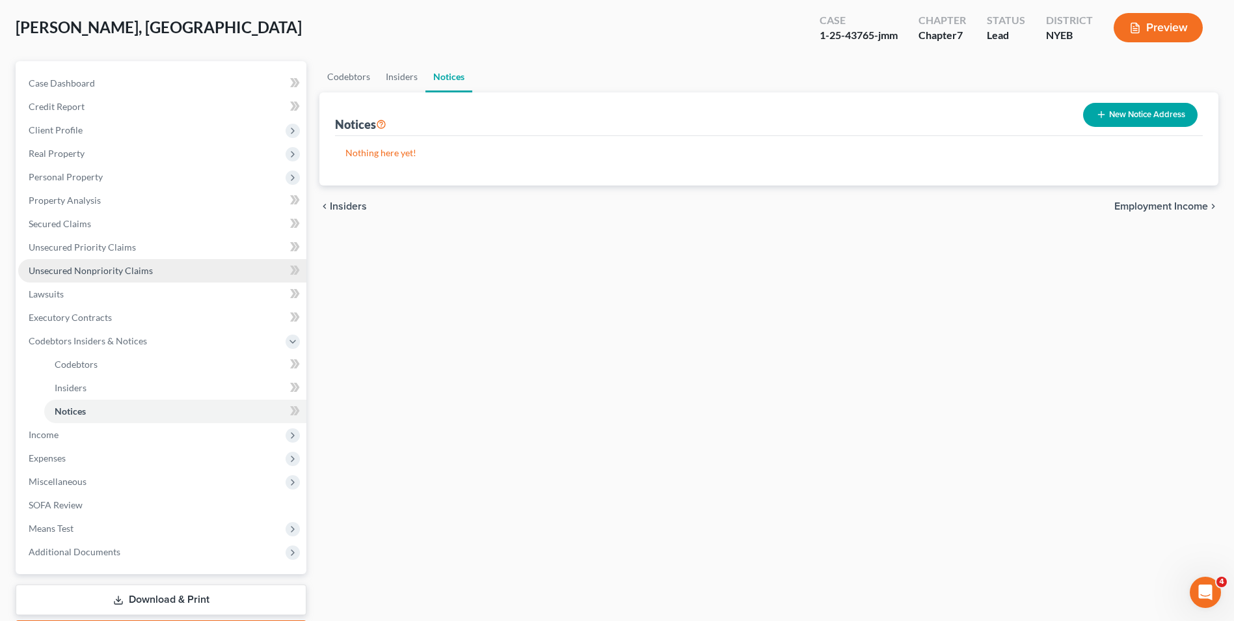
scroll to position [141, 0]
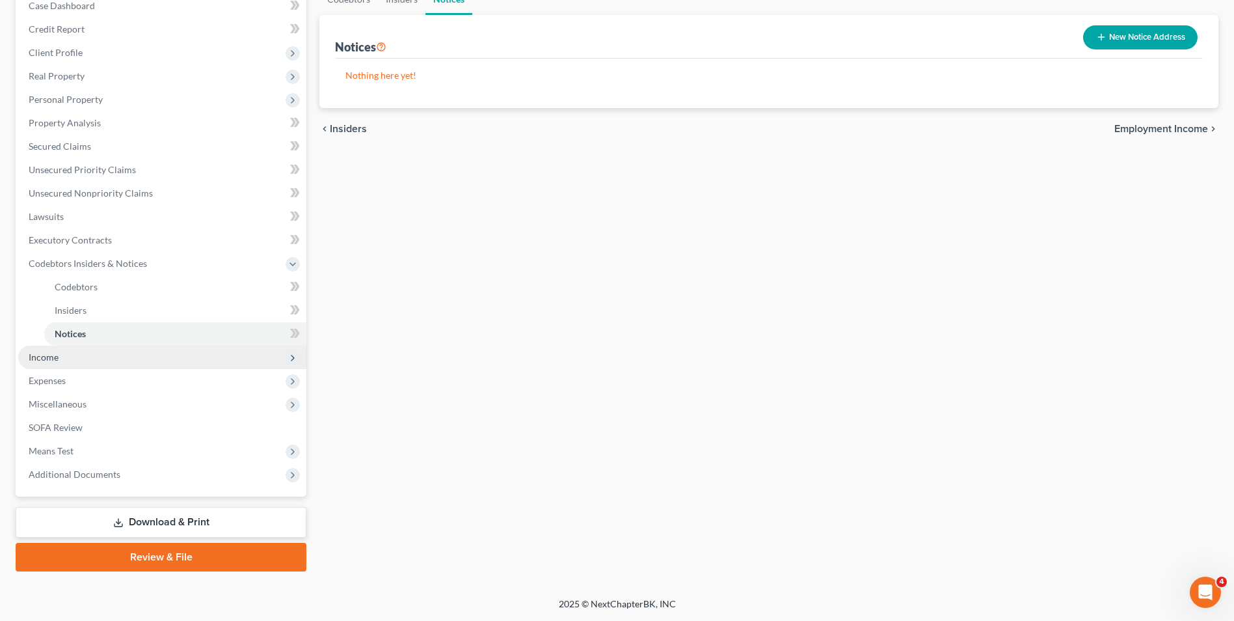
click at [68, 362] on span "Income" at bounding box center [162, 357] width 288 height 23
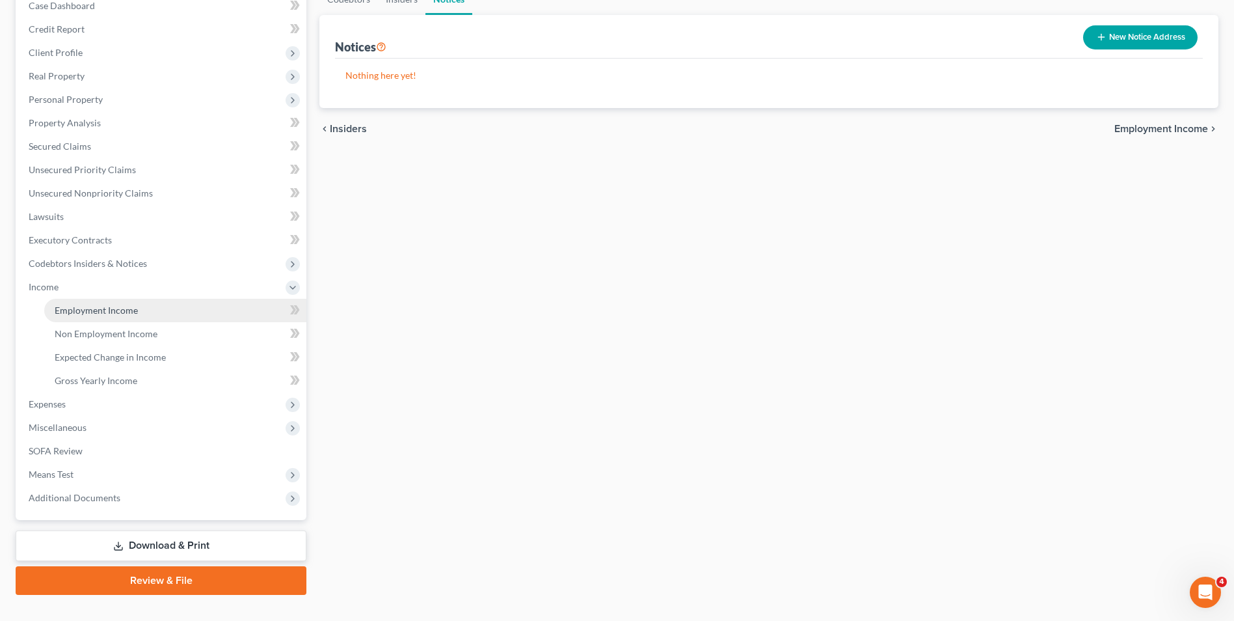
click at [96, 312] on span "Employment Income" at bounding box center [96, 310] width 83 height 11
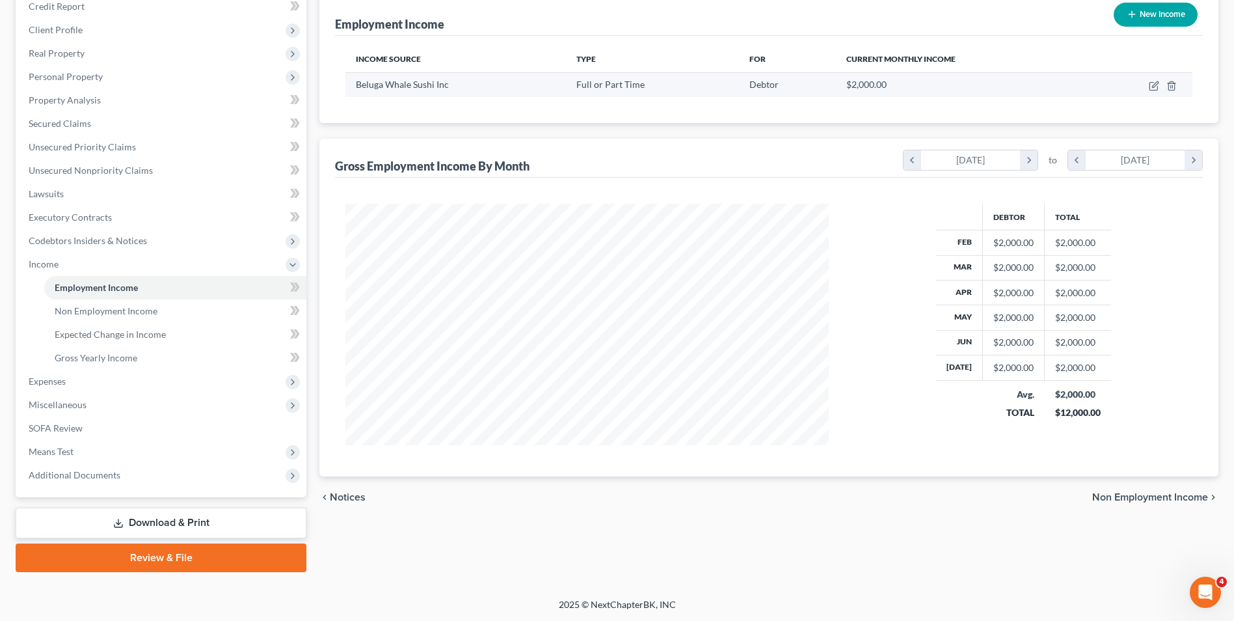
scroll to position [165, 0]
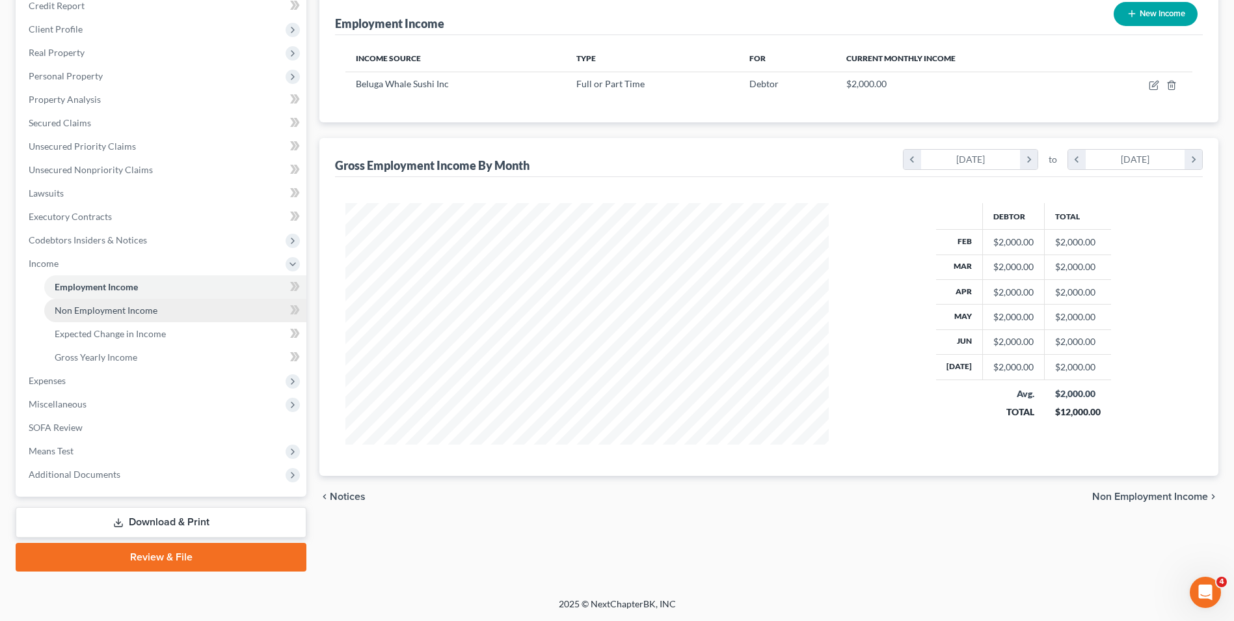
click at [138, 309] on span "Non Employment Income" at bounding box center [106, 310] width 103 height 11
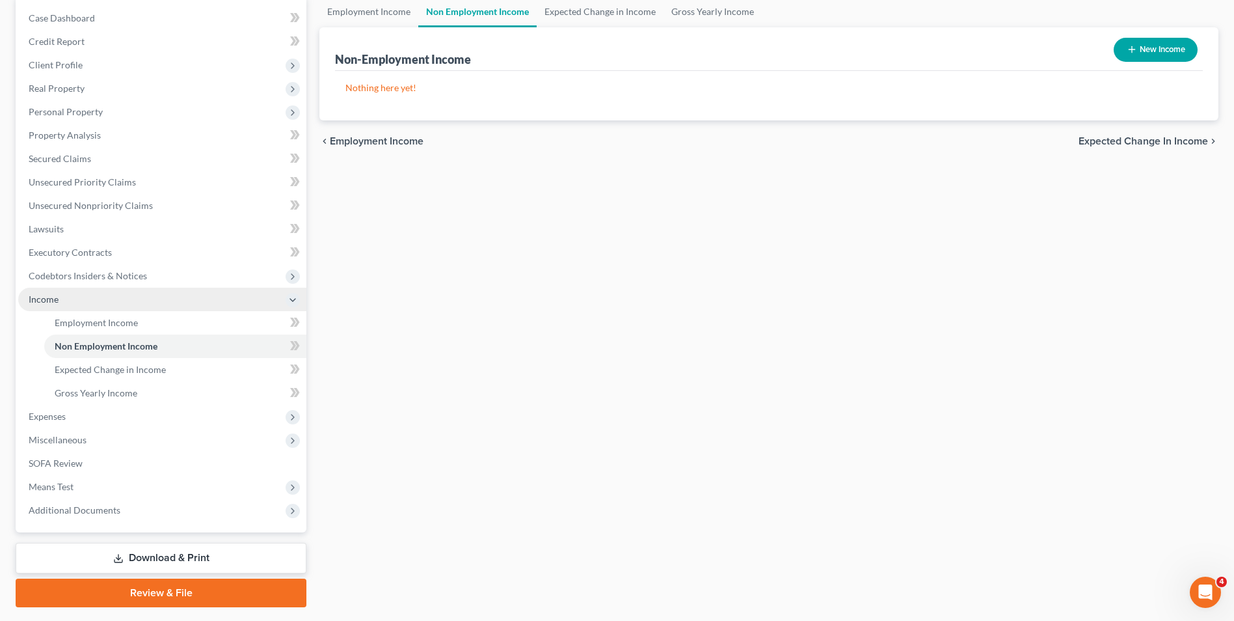
scroll to position [130, 0]
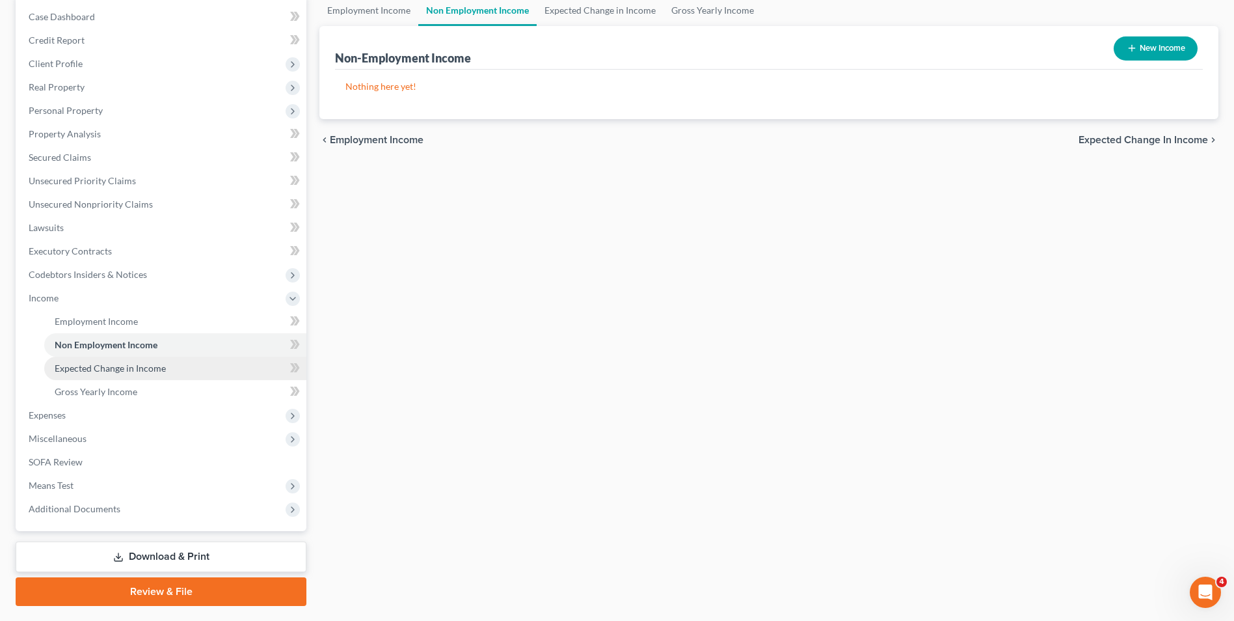
click at [146, 364] on span "Expected Change in Income" at bounding box center [110, 367] width 111 height 11
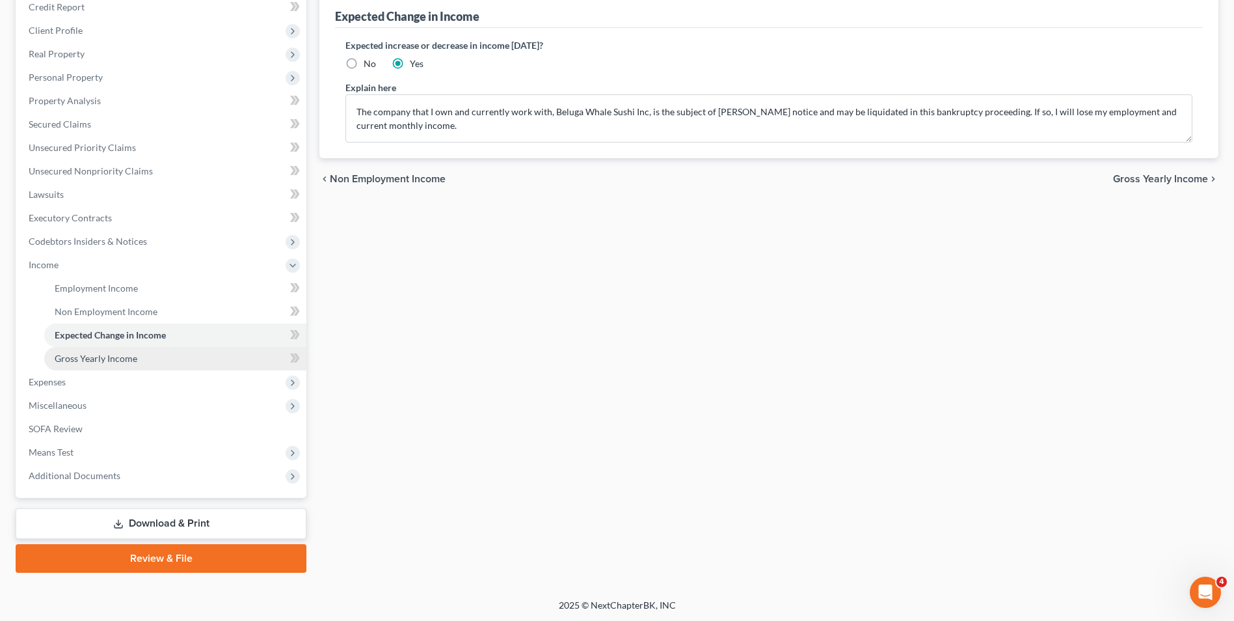
scroll to position [165, 0]
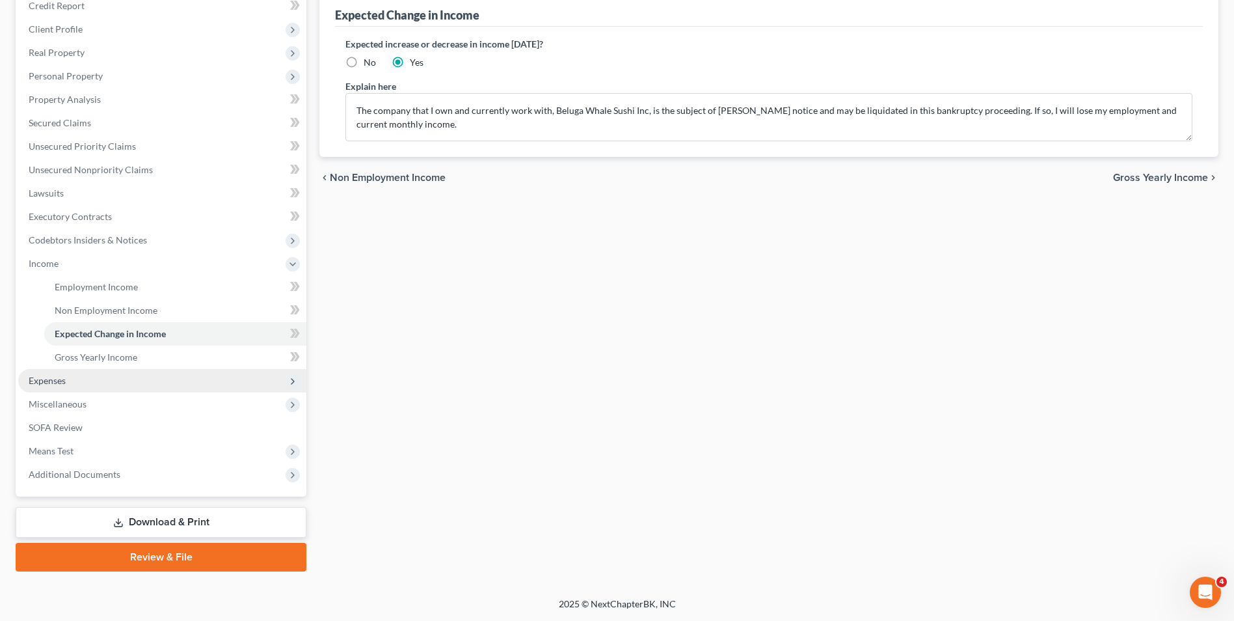
click at [124, 370] on span "Expenses" at bounding box center [162, 380] width 288 height 23
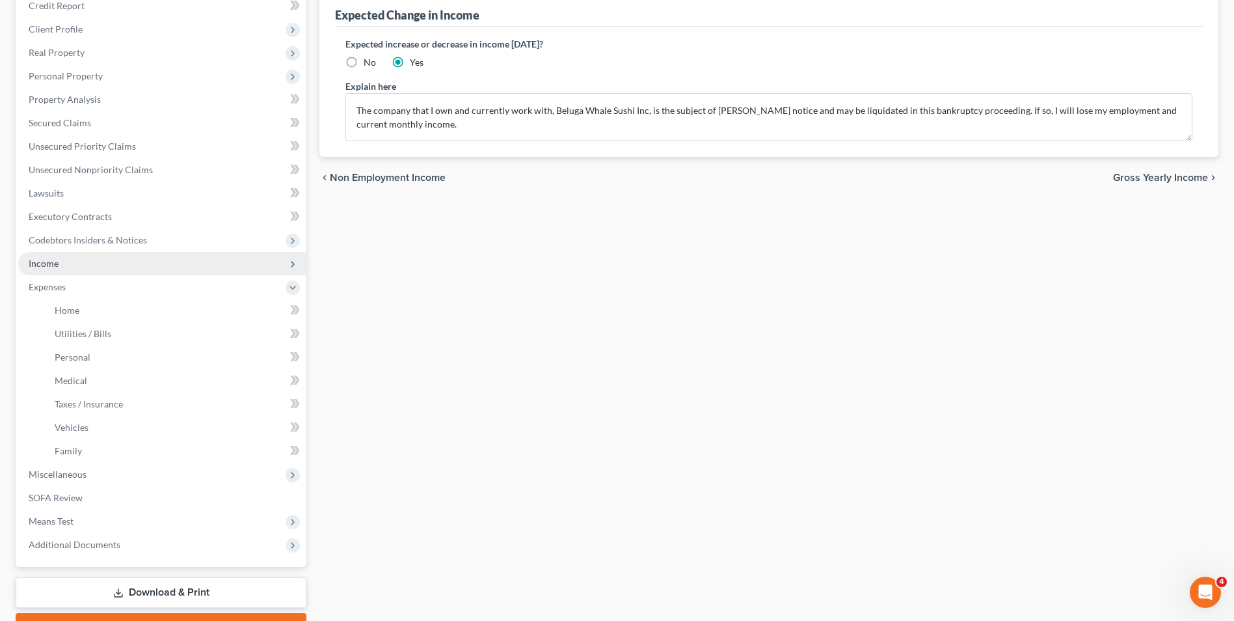
click at [148, 264] on span "Income" at bounding box center [162, 263] width 288 height 23
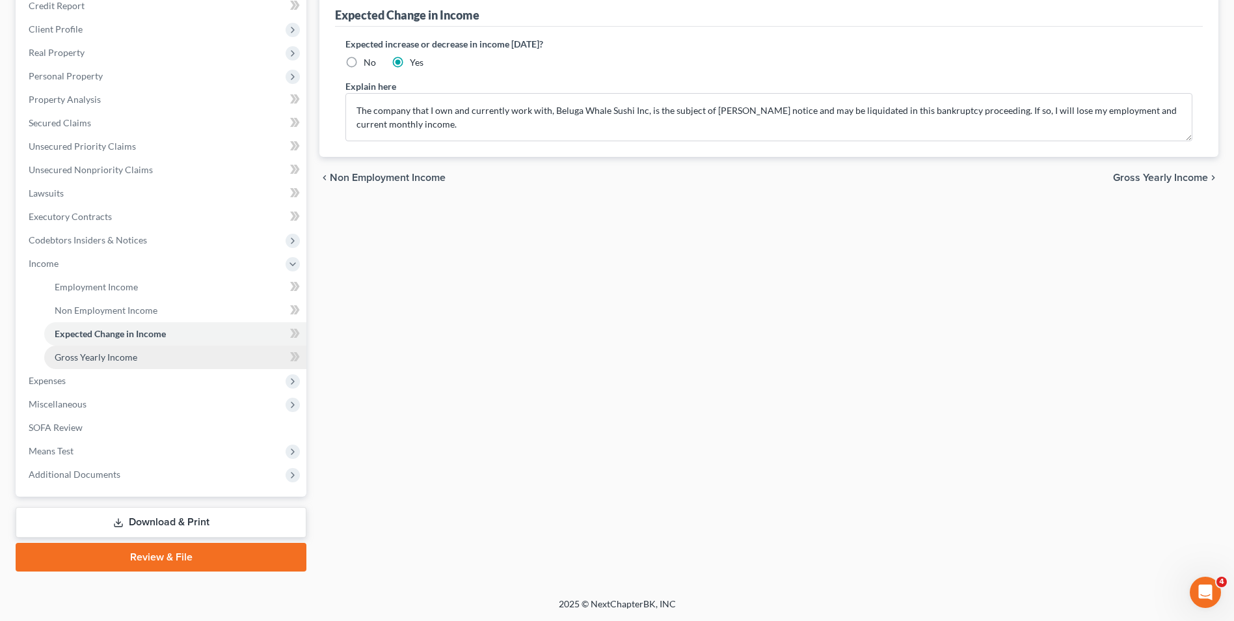
click at [131, 357] on span "Gross Yearly Income" at bounding box center [96, 356] width 83 height 11
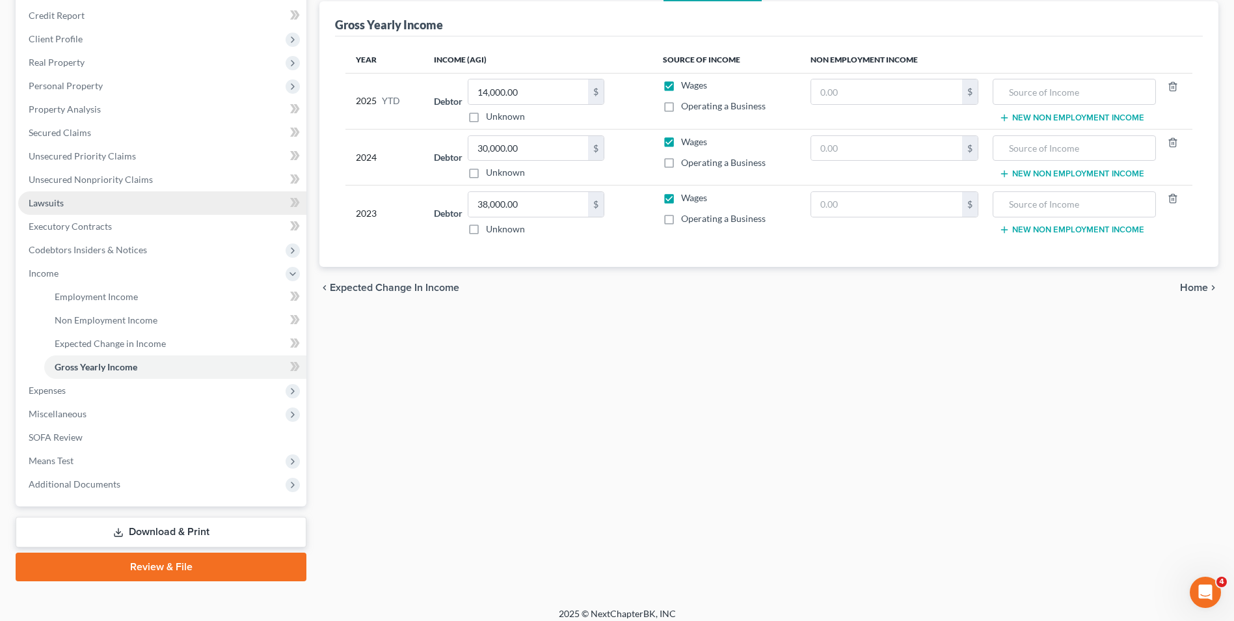
scroll to position [165, 0]
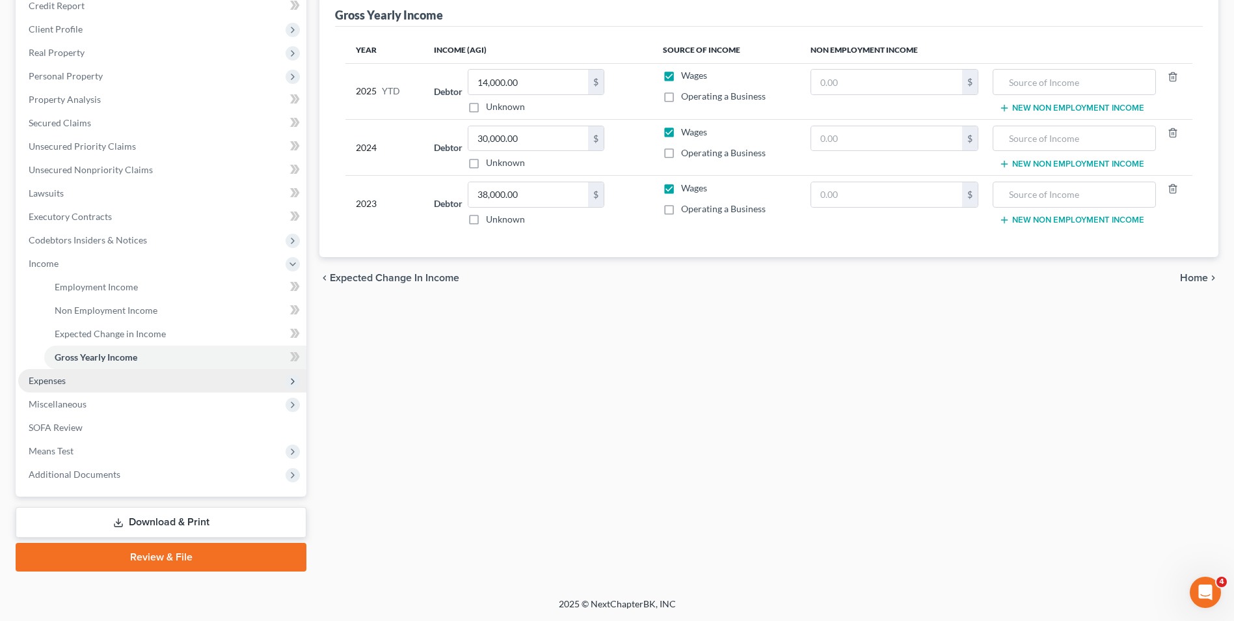
click at [83, 380] on span "Expenses" at bounding box center [162, 380] width 288 height 23
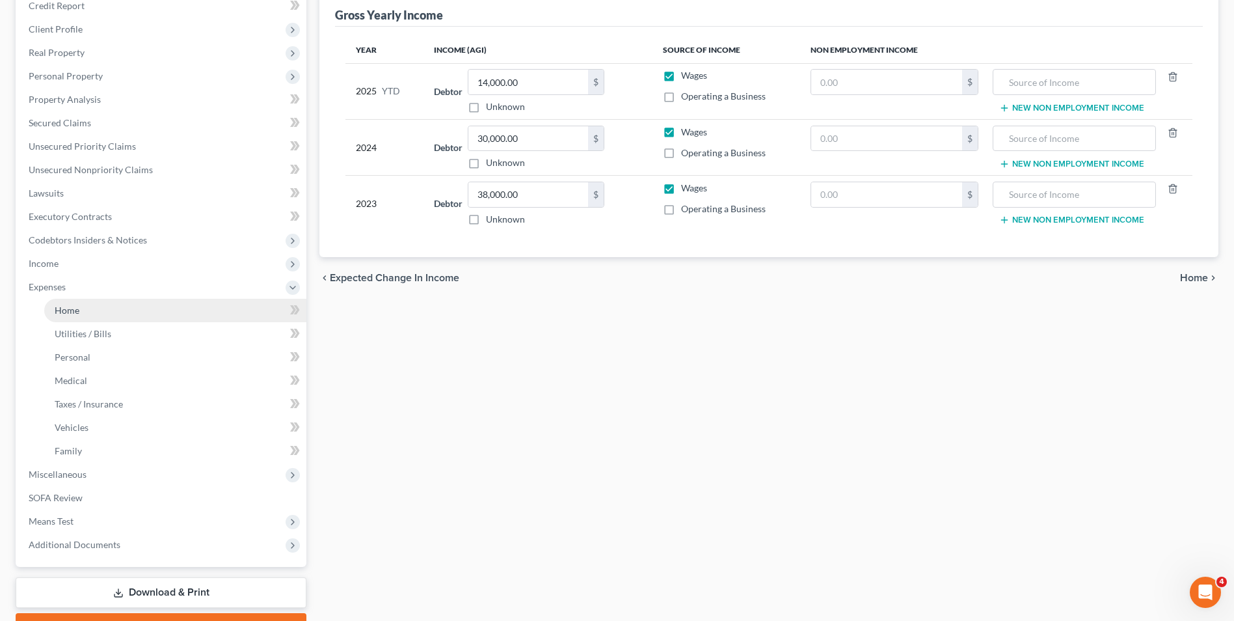
click at [86, 310] on link "Home" at bounding box center [175, 310] width 262 height 23
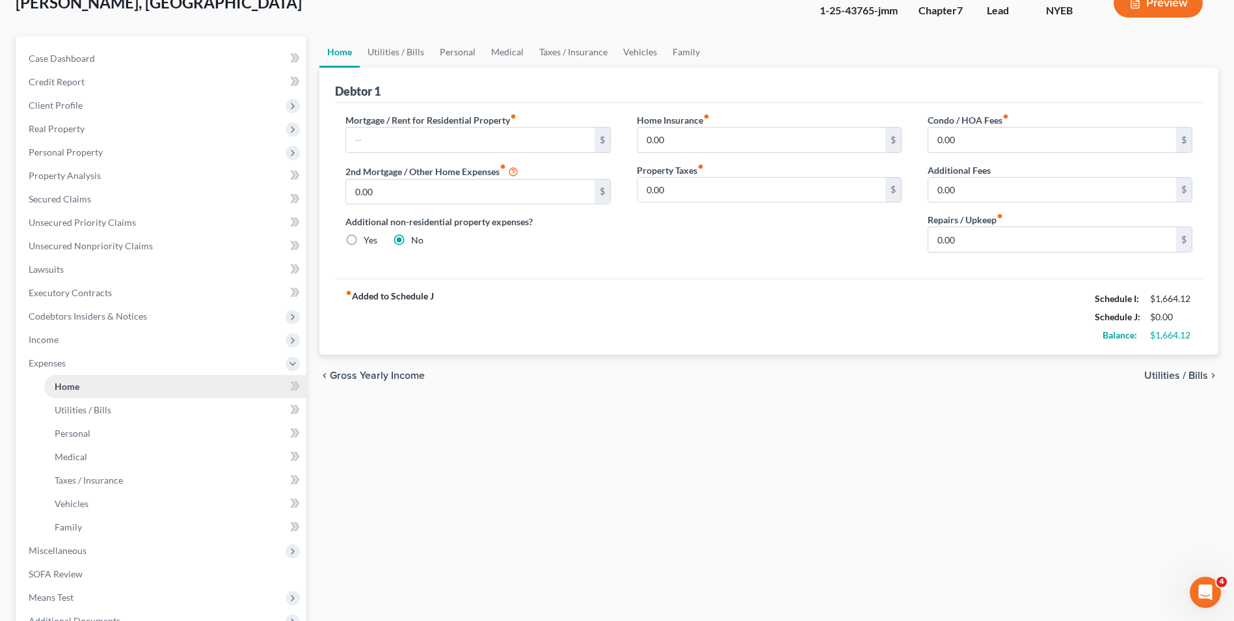
scroll to position [195, 0]
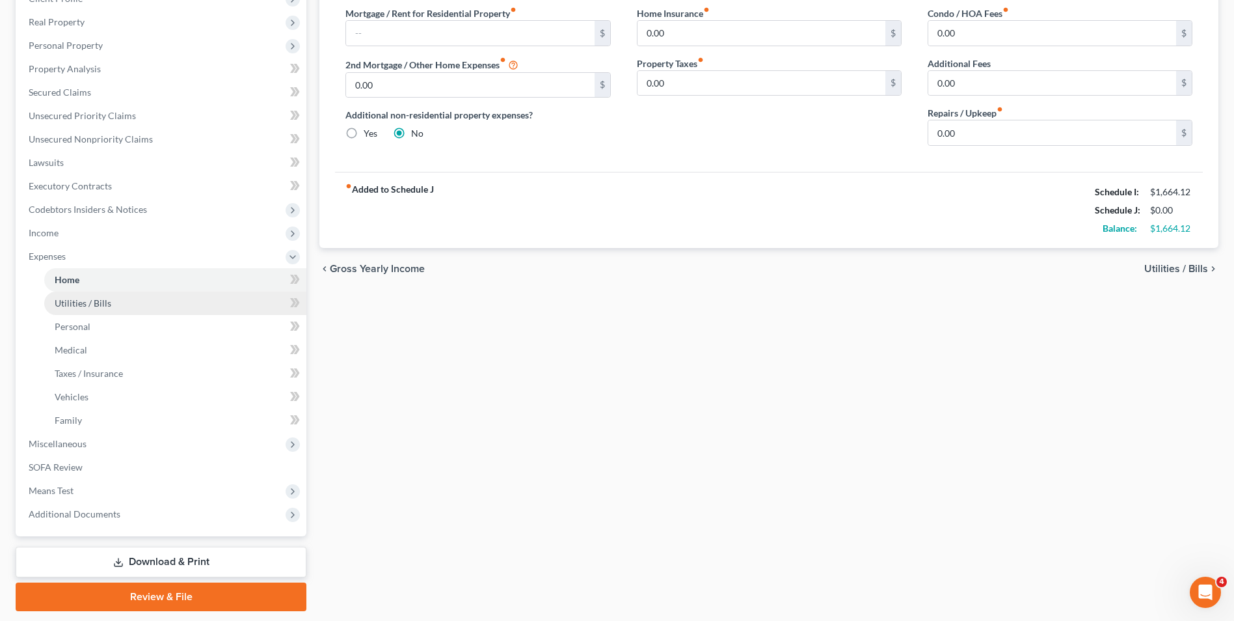
click at [88, 314] on link "Utilities / Bills" at bounding box center [175, 303] width 262 height 23
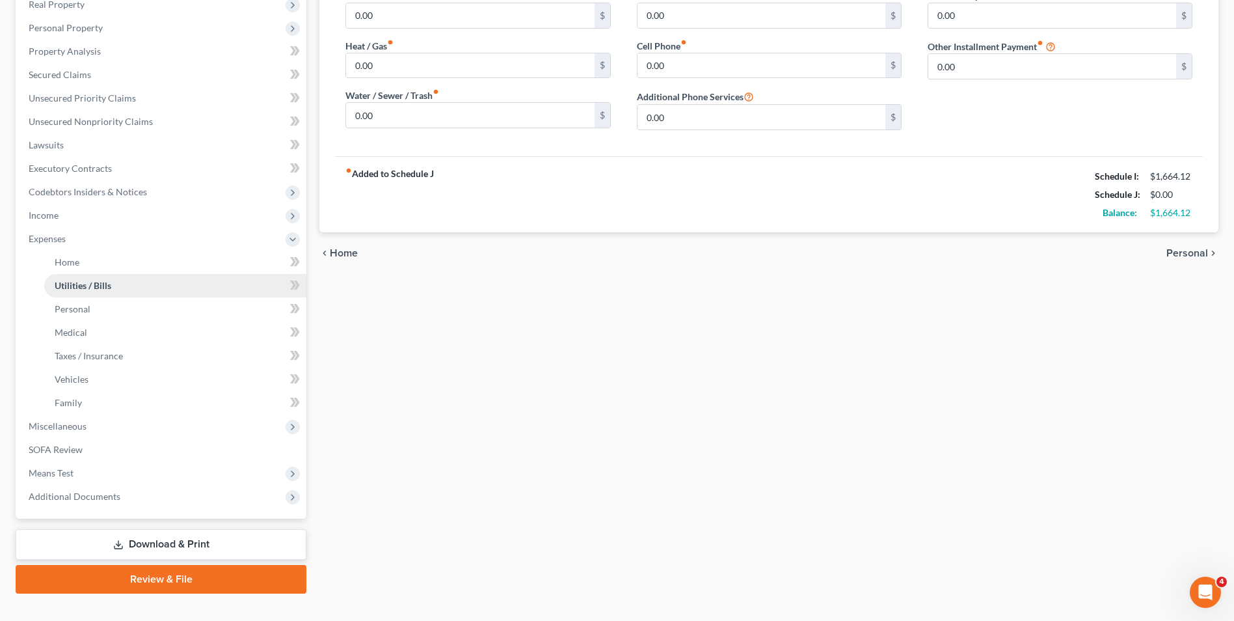
scroll to position [235, 0]
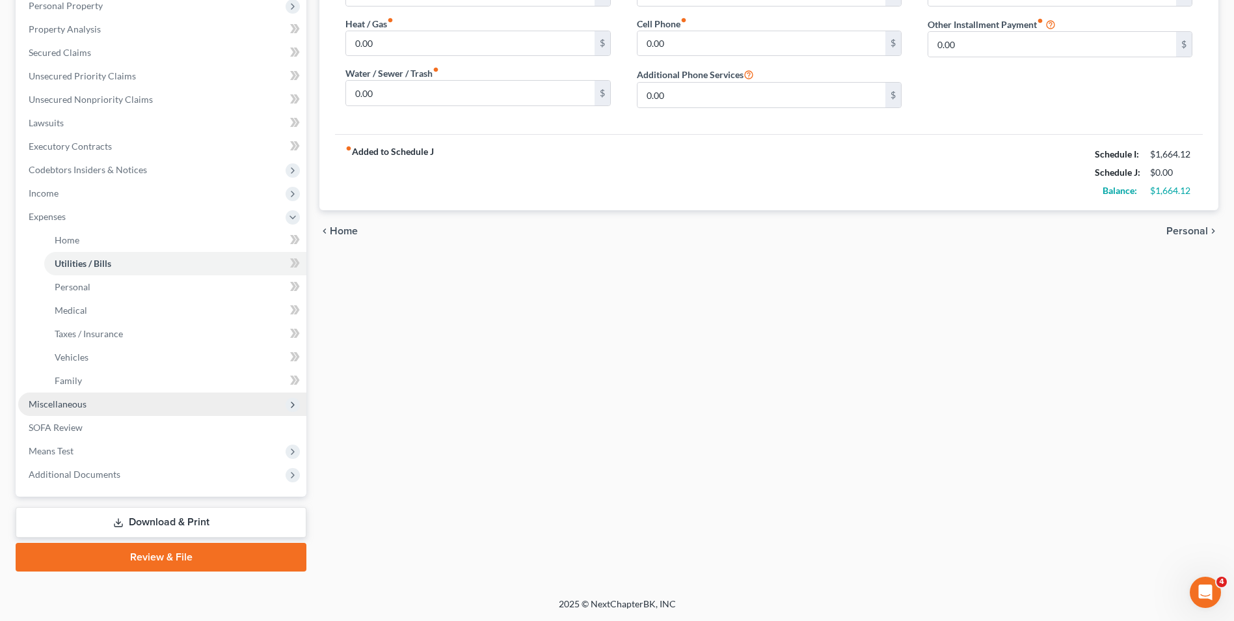
click at [141, 402] on span "Miscellaneous" at bounding box center [162, 403] width 288 height 23
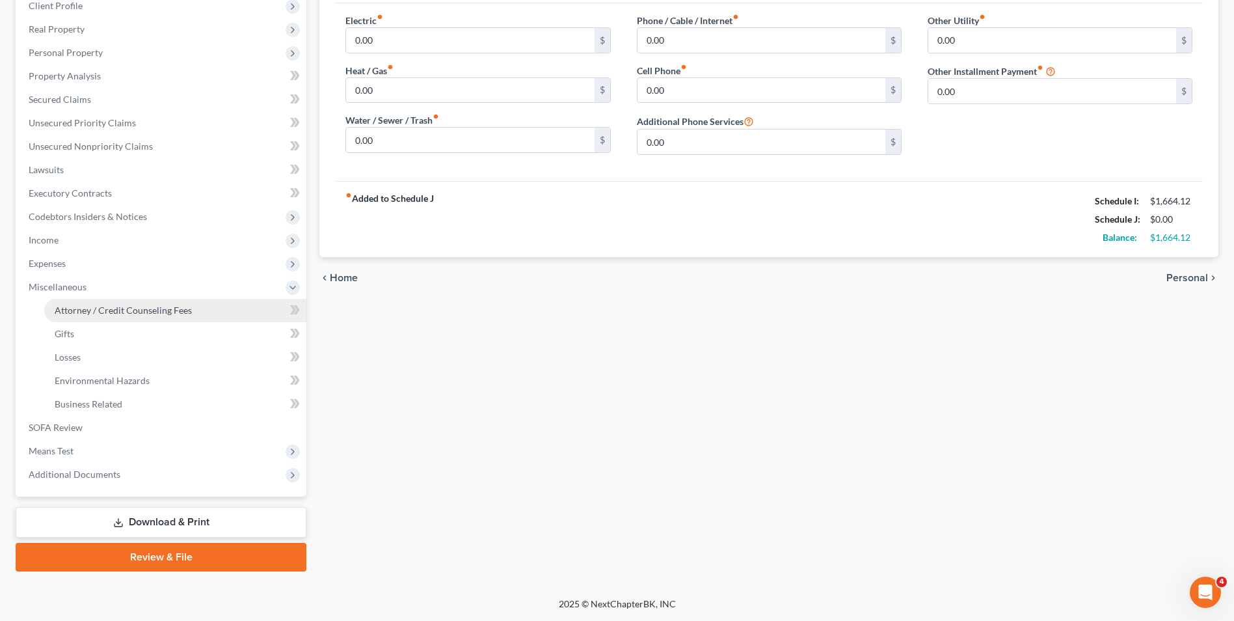
click at [115, 312] on span "Attorney / Credit Counseling Fees" at bounding box center [123, 310] width 137 height 11
select select "0"
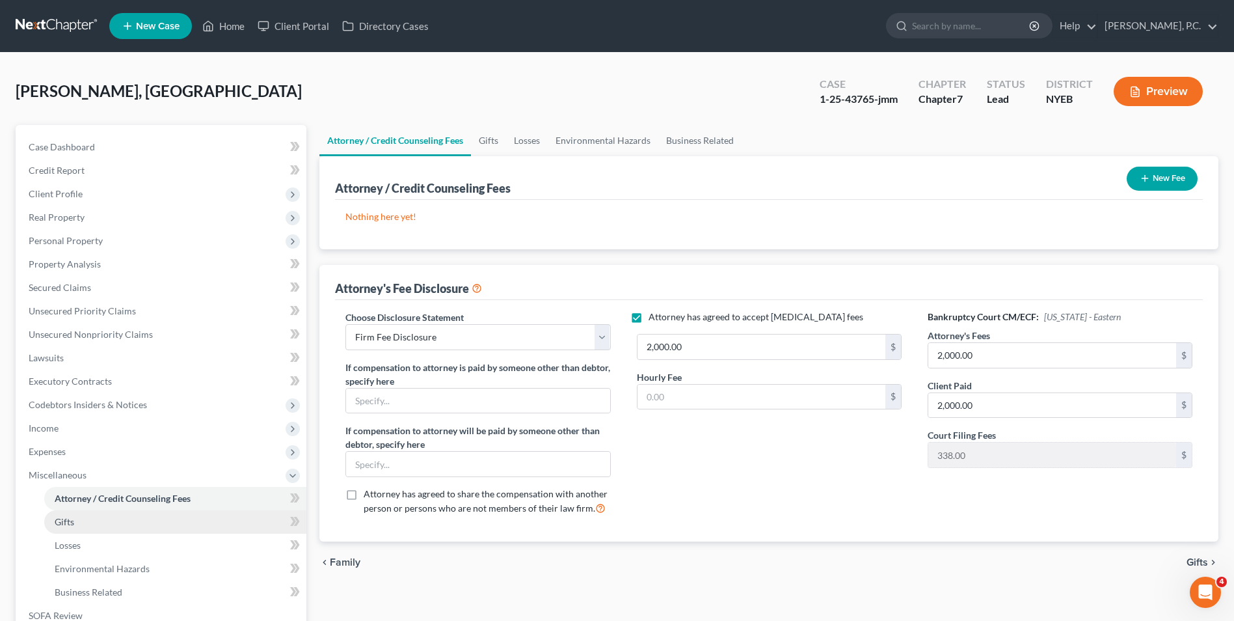
click at [62, 523] on span "Gifts" at bounding box center [65, 521] width 20 height 11
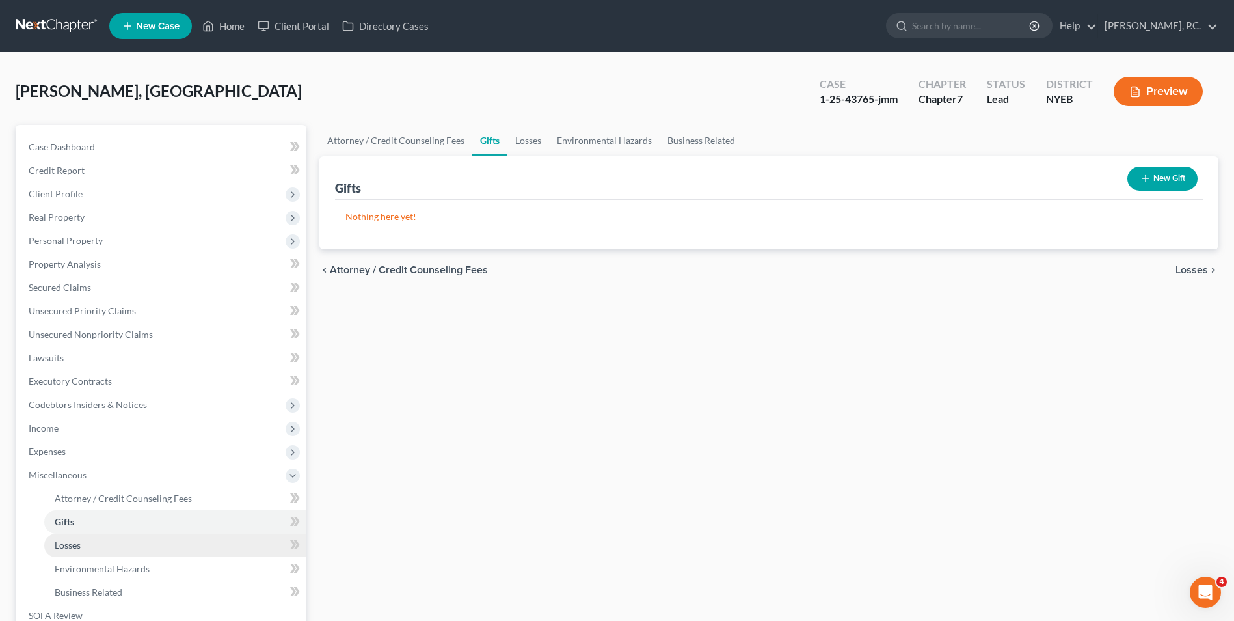
click at [57, 549] on span "Losses" at bounding box center [68, 544] width 26 height 11
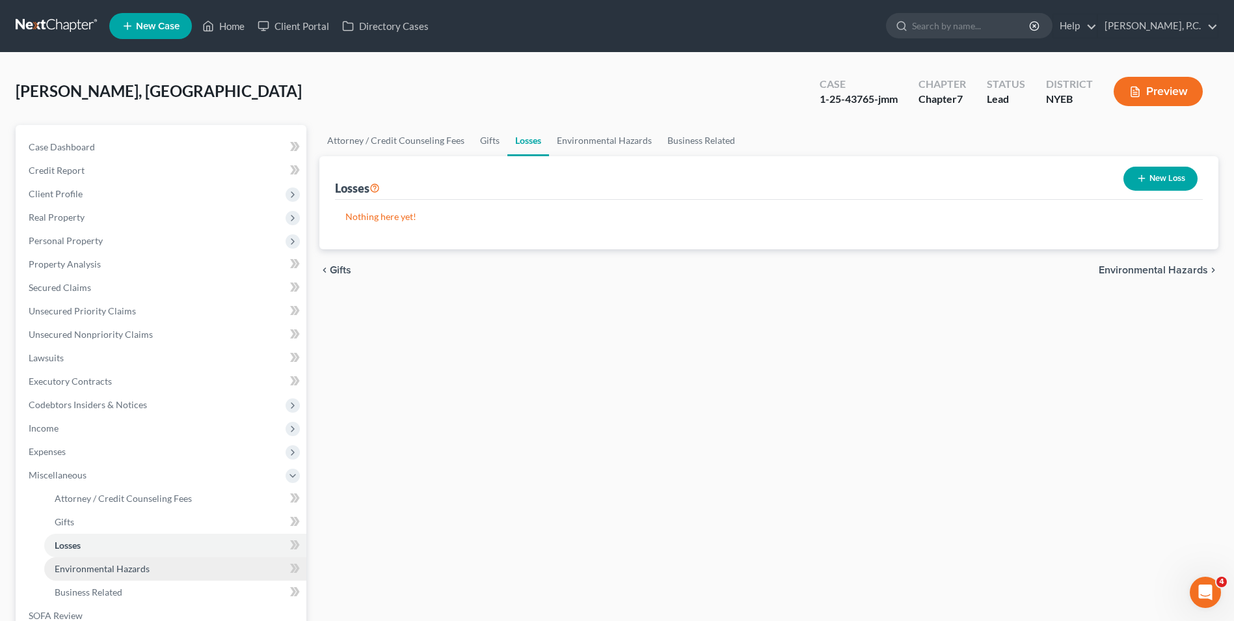
click at [72, 571] on span "Environmental Hazards" at bounding box center [102, 568] width 95 height 11
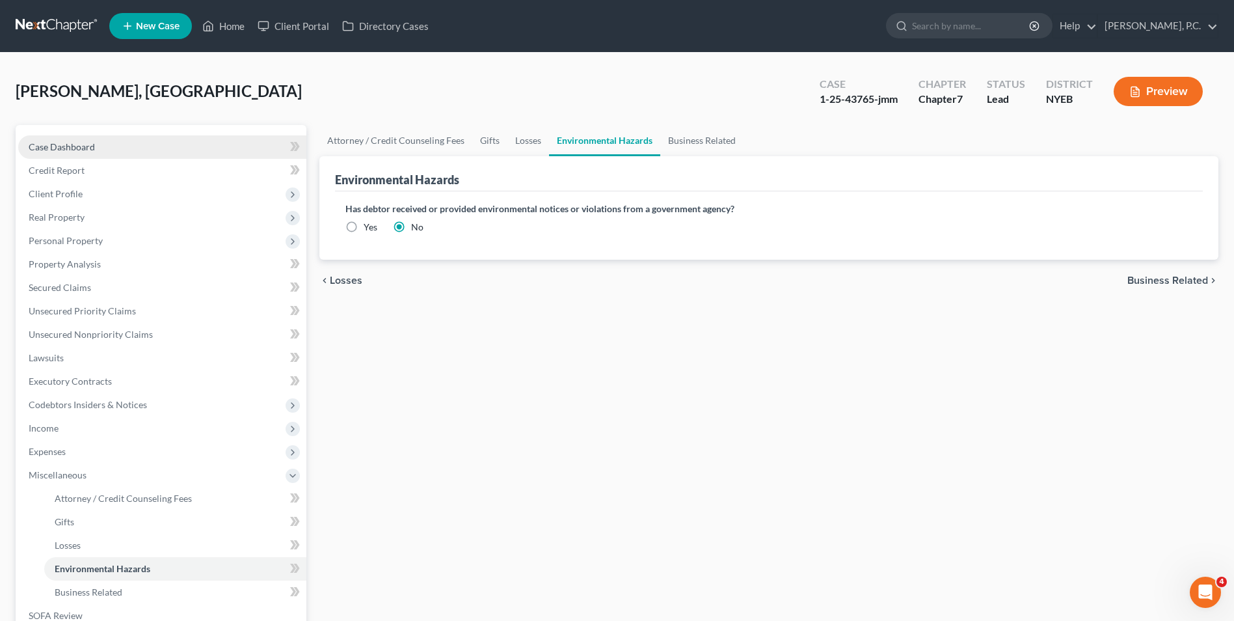
click at [103, 144] on link "Case Dashboard" at bounding box center [162, 146] width 288 height 23
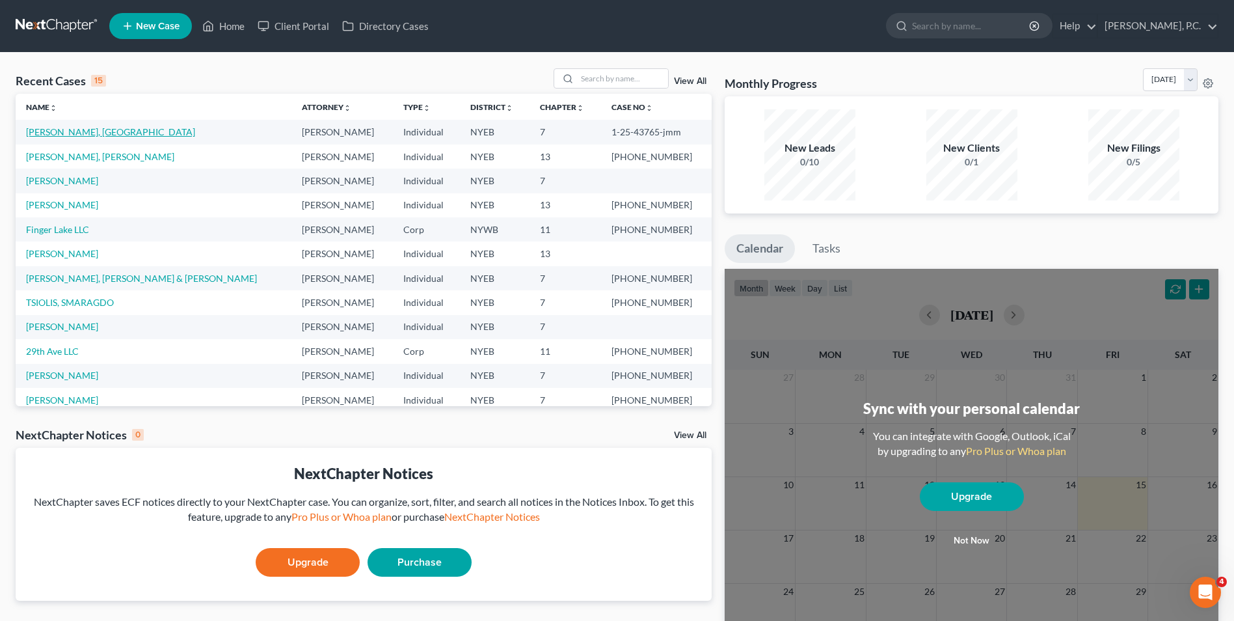
click at [52, 133] on link "[PERSON_NAME], [GEOGRAPHIC_DATA]" at bounding box center [110, 131] width 169 height 11
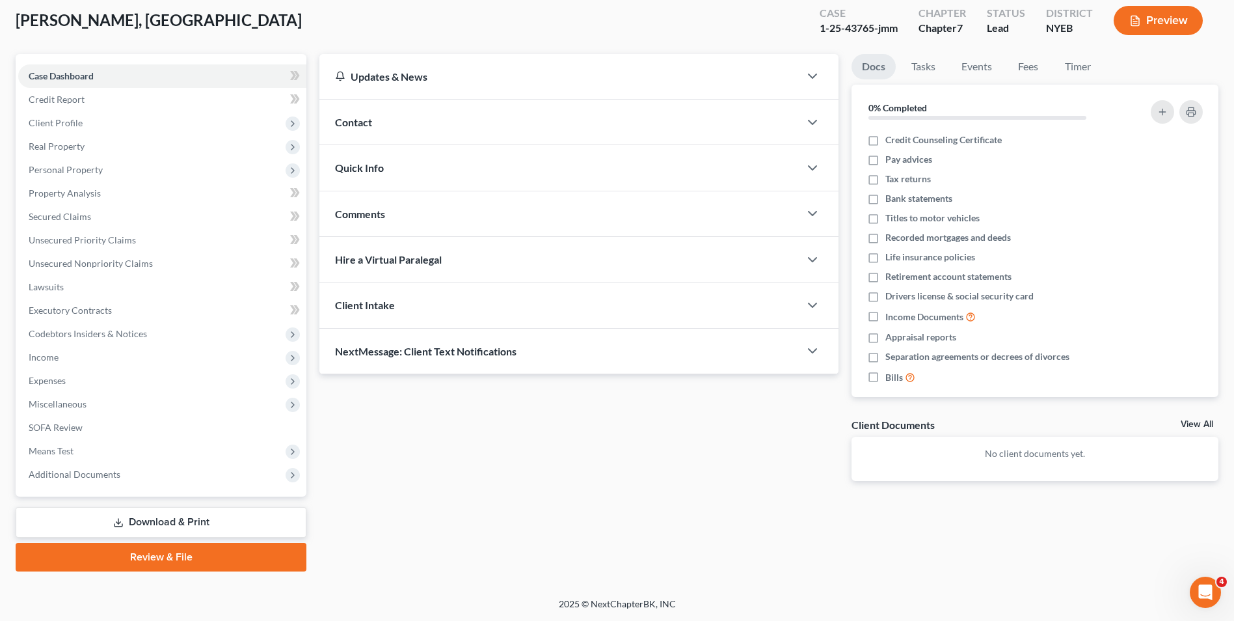
click at [159, 526] on link "Download & Print" at bounding box center [161, 522] width 291 height 31
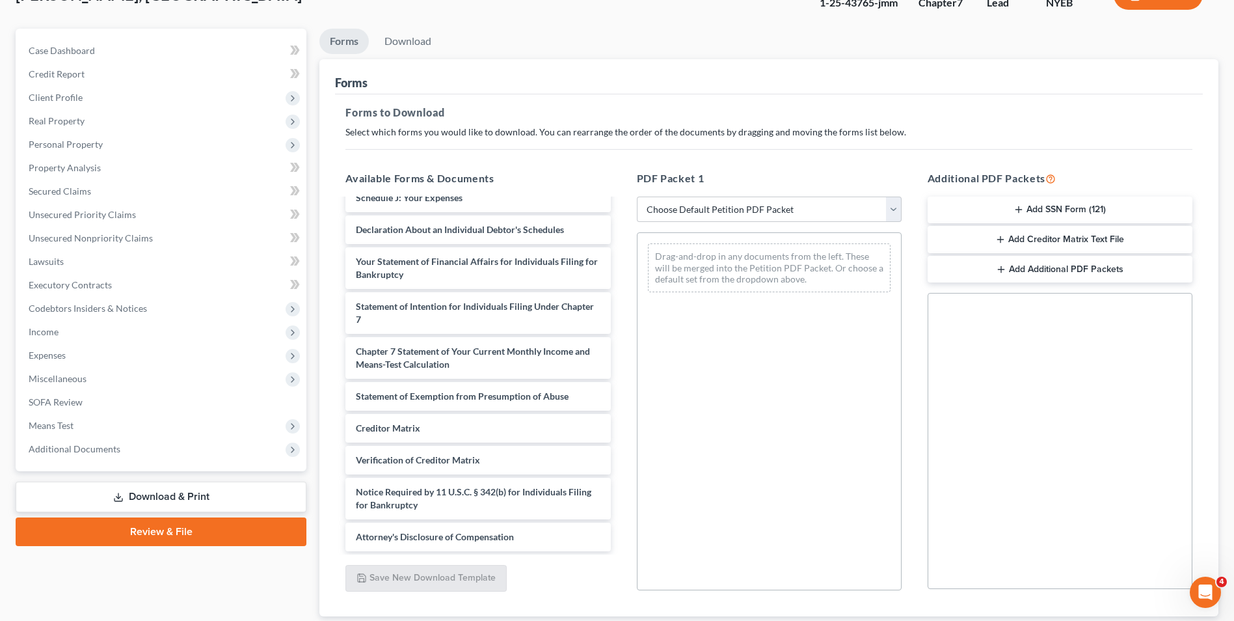
scroll to position [183, 0]
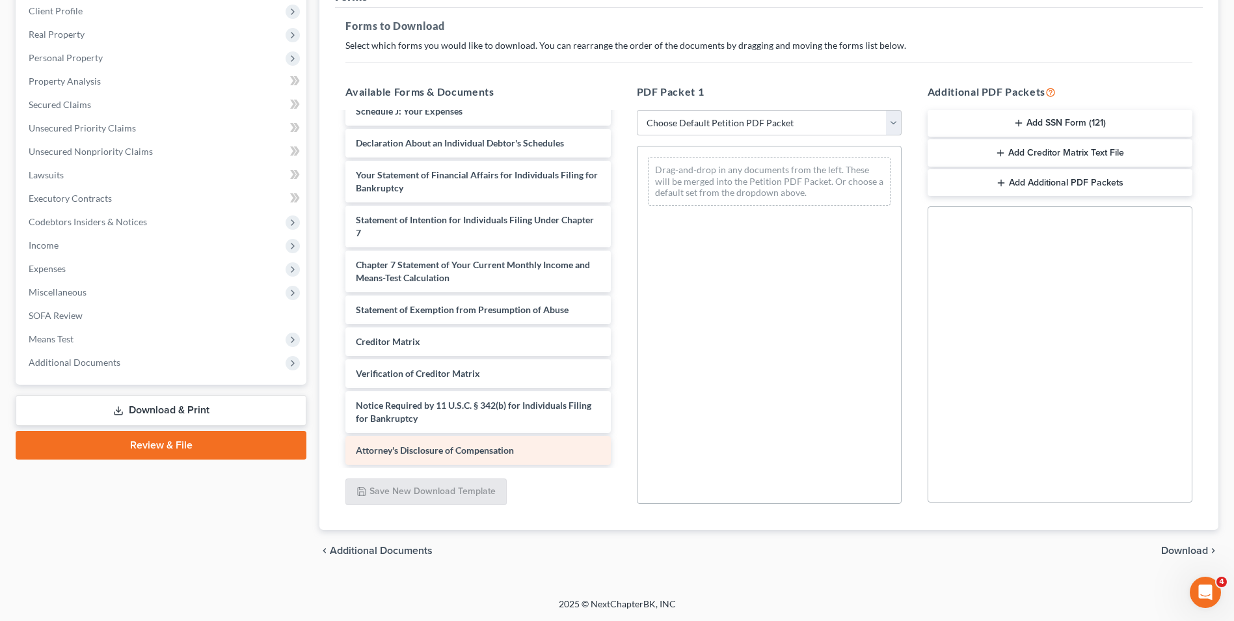
click at [497, 451] on span "Attorney's Disclosure of Compensation" at bounding box center [435, 449] width 158 height 11
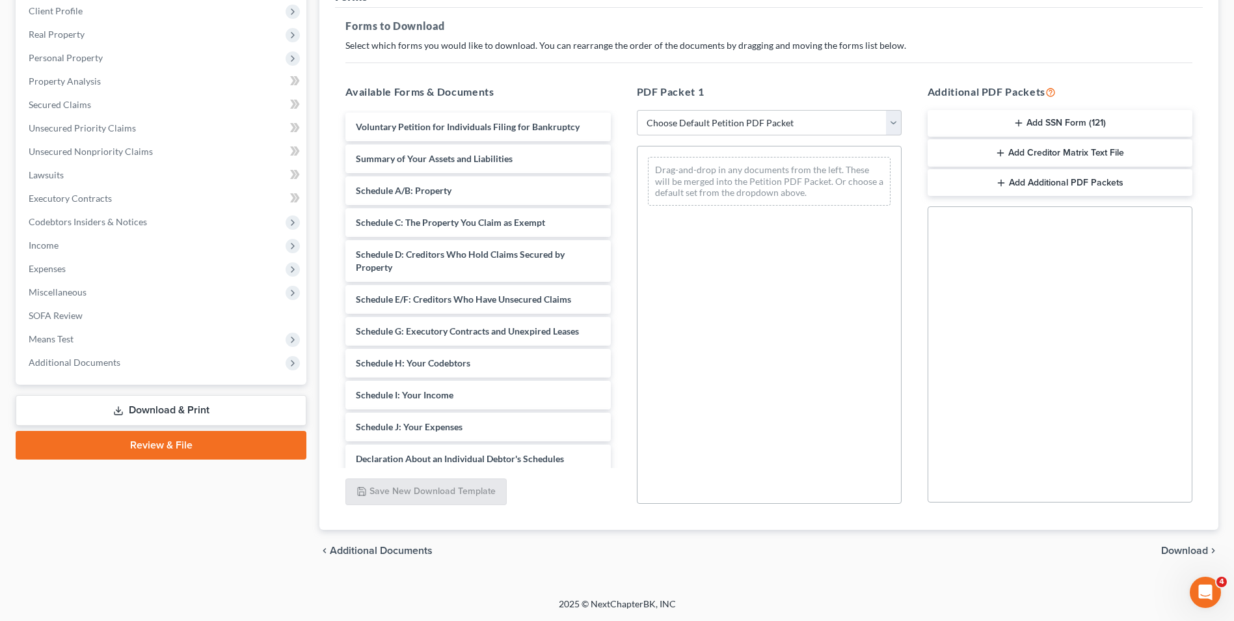
scroll to position [0, 0]
click at [1101, 186] on button "Add Additional PDF Packets" at bounding box center [1060, 182] width 265 height 27
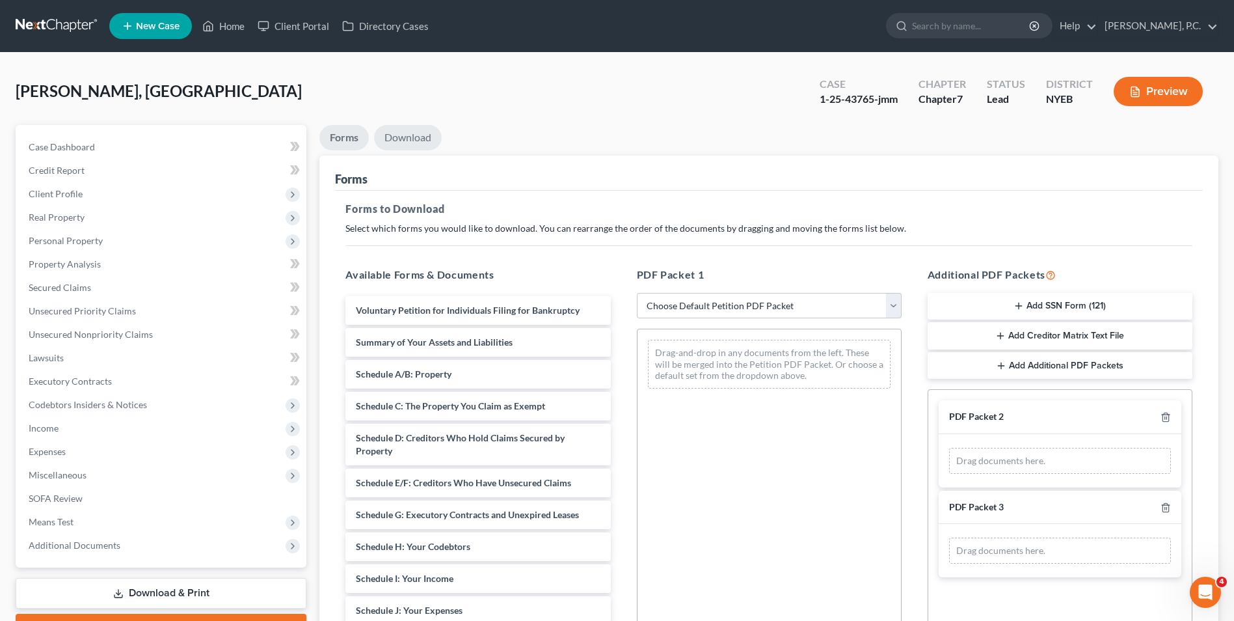
click at [402, 137] on link "Download" at bounding box center [408, 137] width 68 height 25
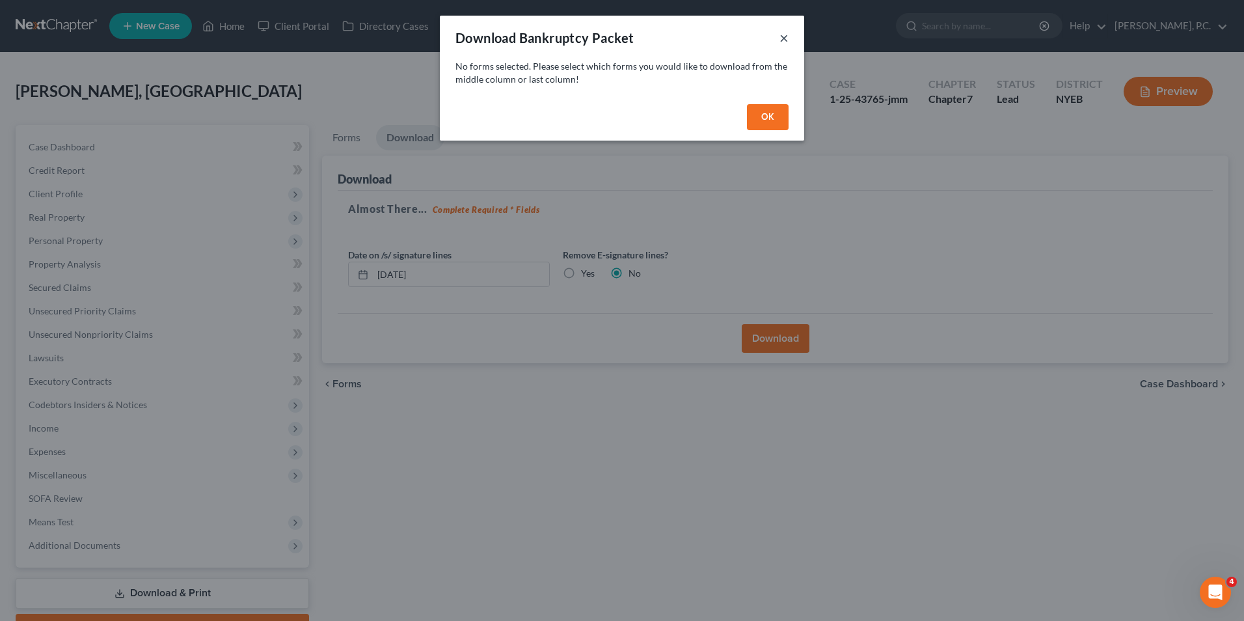
click at [783, 40] on button "×" at bounding box center [784, 38] width 9 height 16
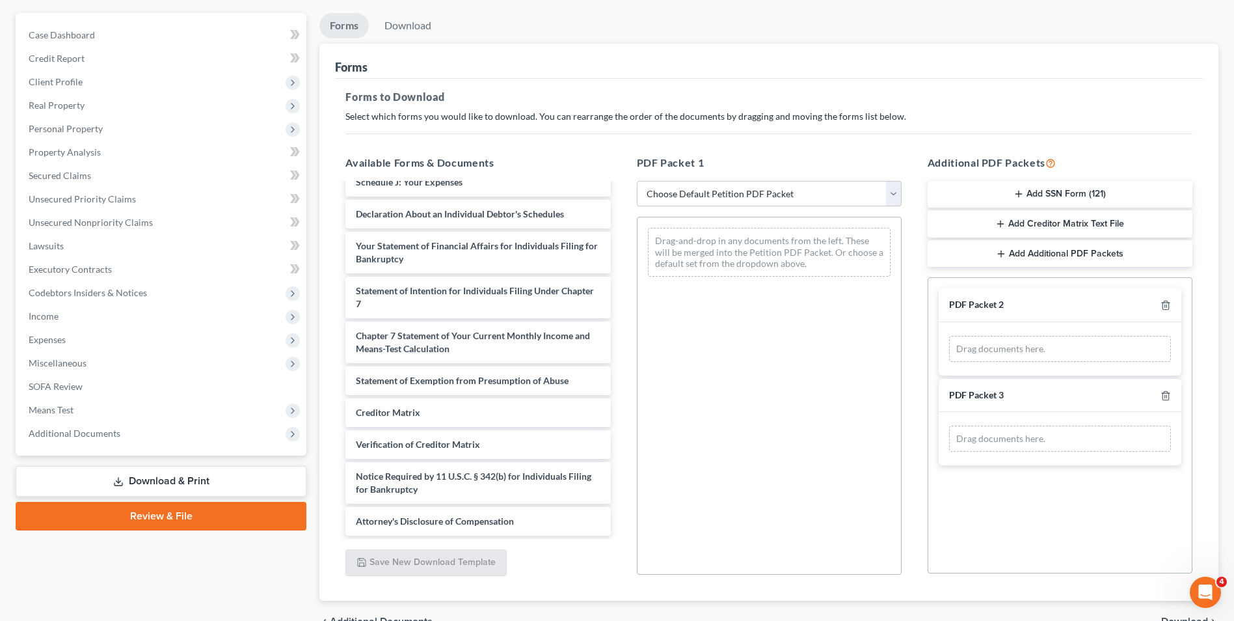
scroll to position [183, 0]
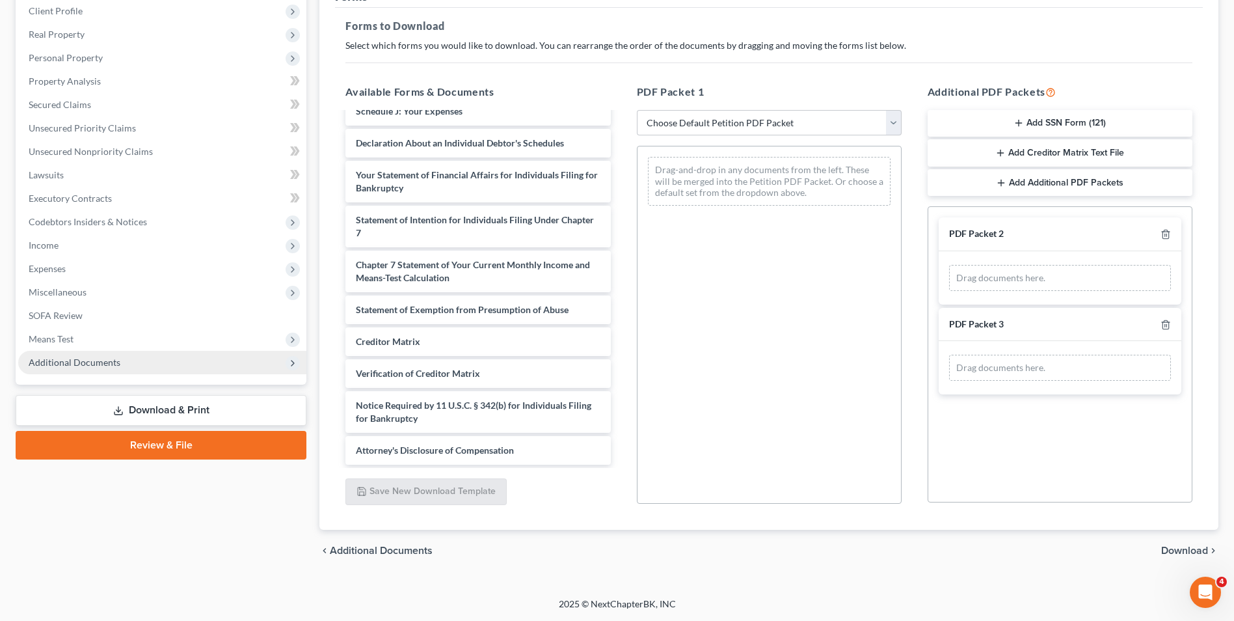
click at [138, 363] on span "Additional Documents" at bounding box center [162, 362] width 288 height 23
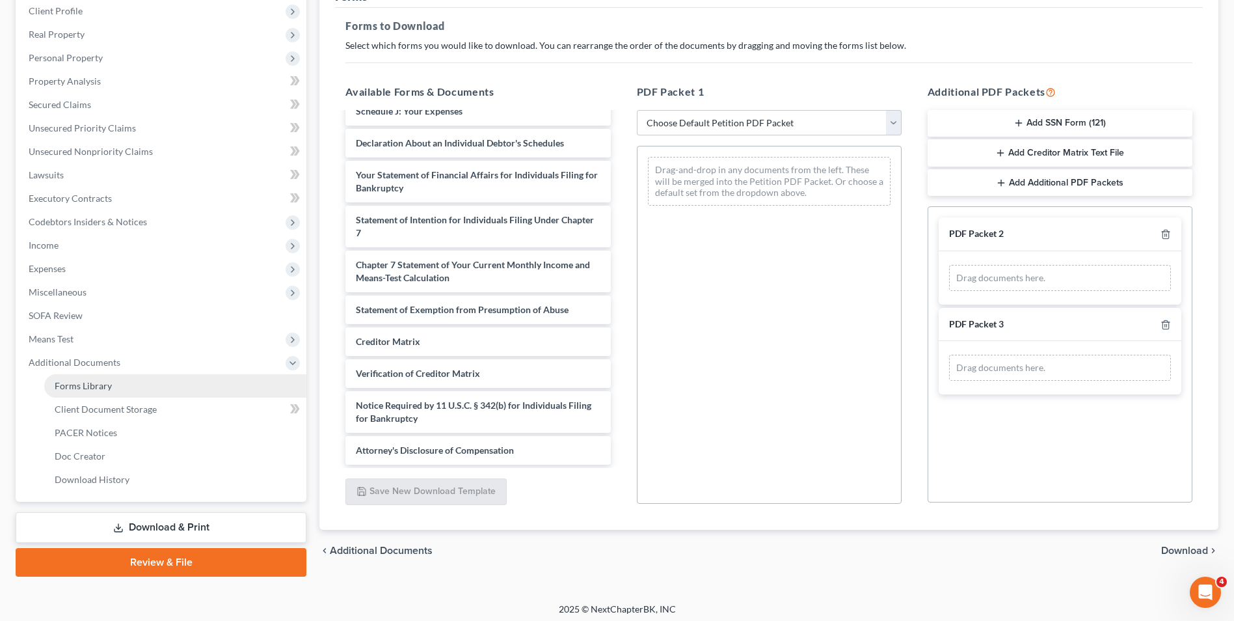
click at [123, 381] on link "Forms Library" at bounding box center [175, 385] width 262 height 23
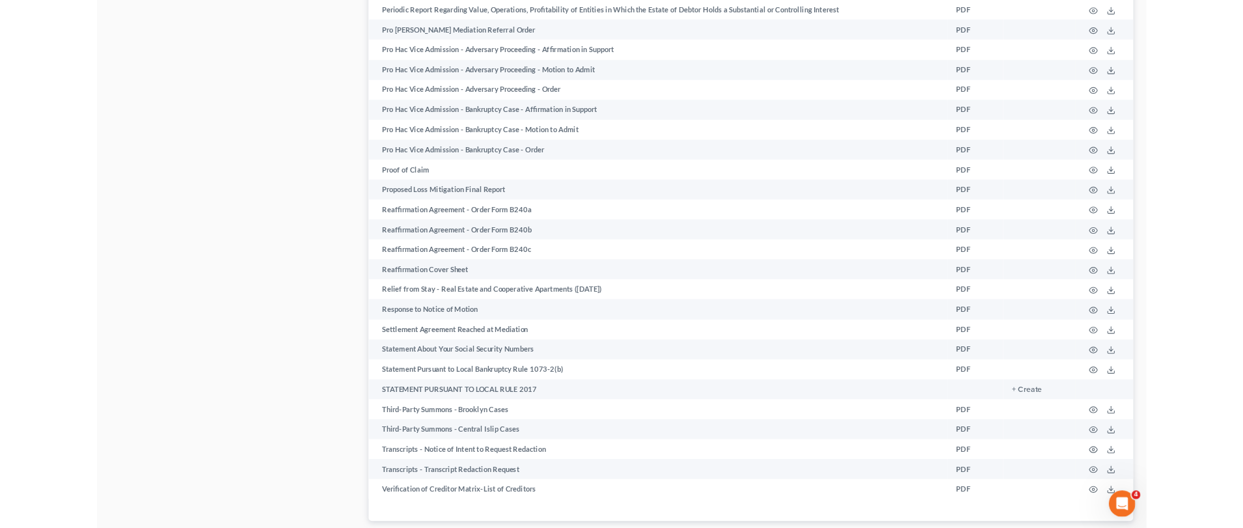
scroll to position [1822, 0]
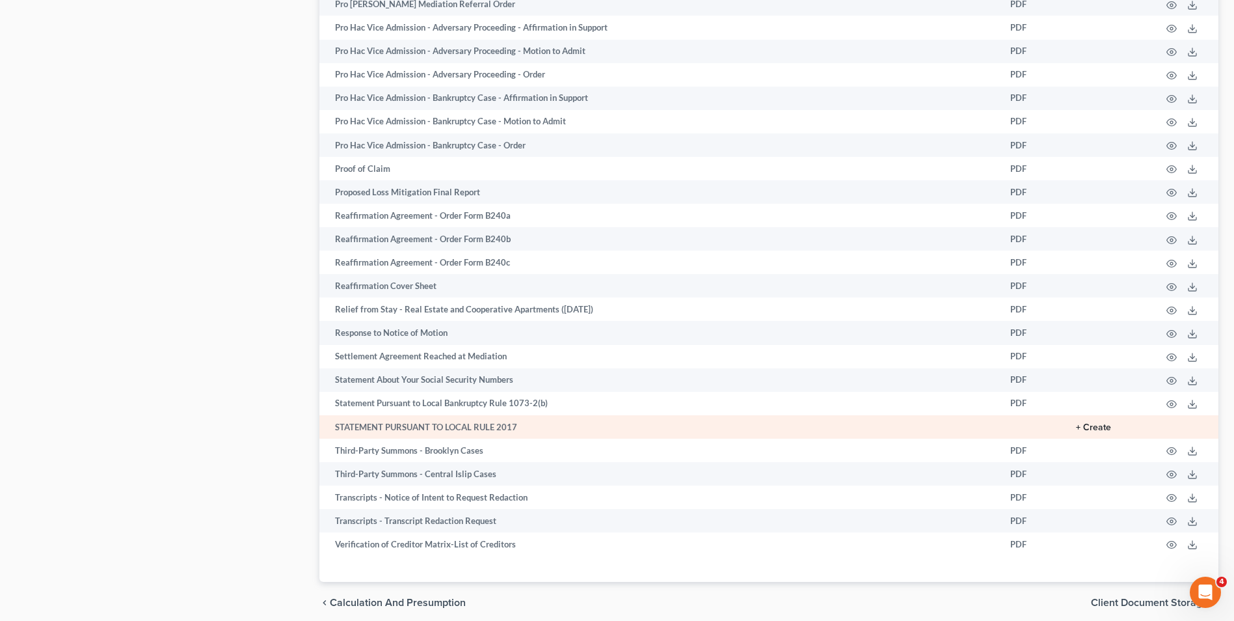
click at [1089, 424] on button "+ Create" at bounding box center [1093, 427] width 35 height 9
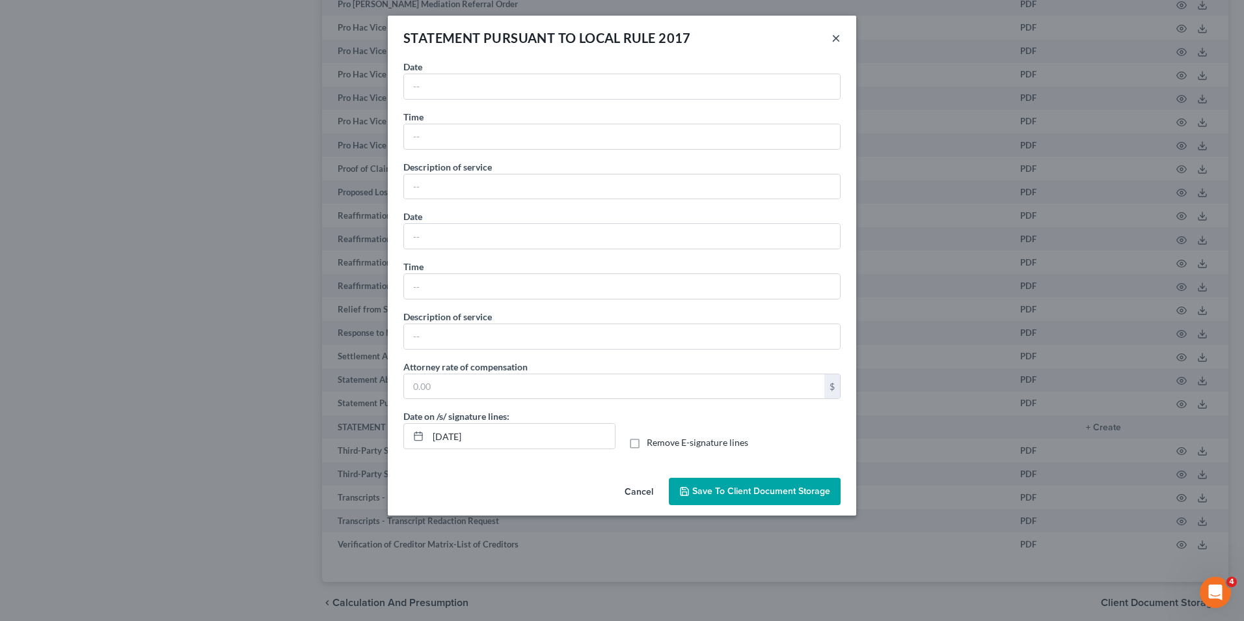
click at [839, 38] on button "×" at bounding box center [836, 38] width 9 height 16
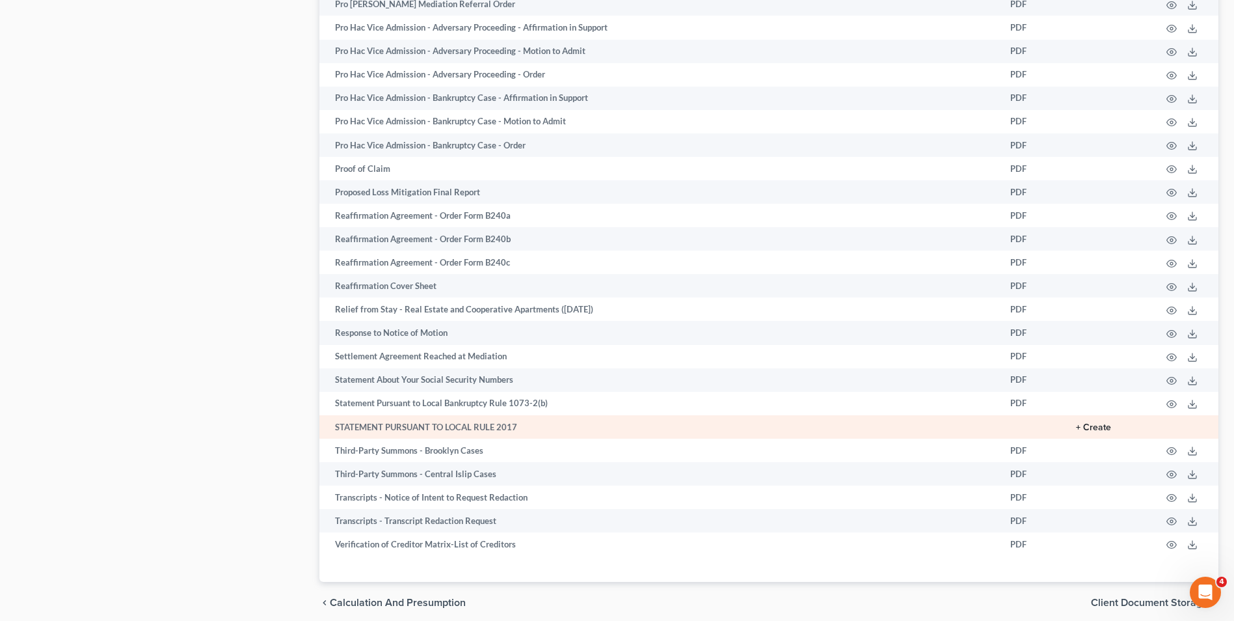
click at [1091, 424] on button "+ Create" at bounding box center [1093, 427] width 35 height 9
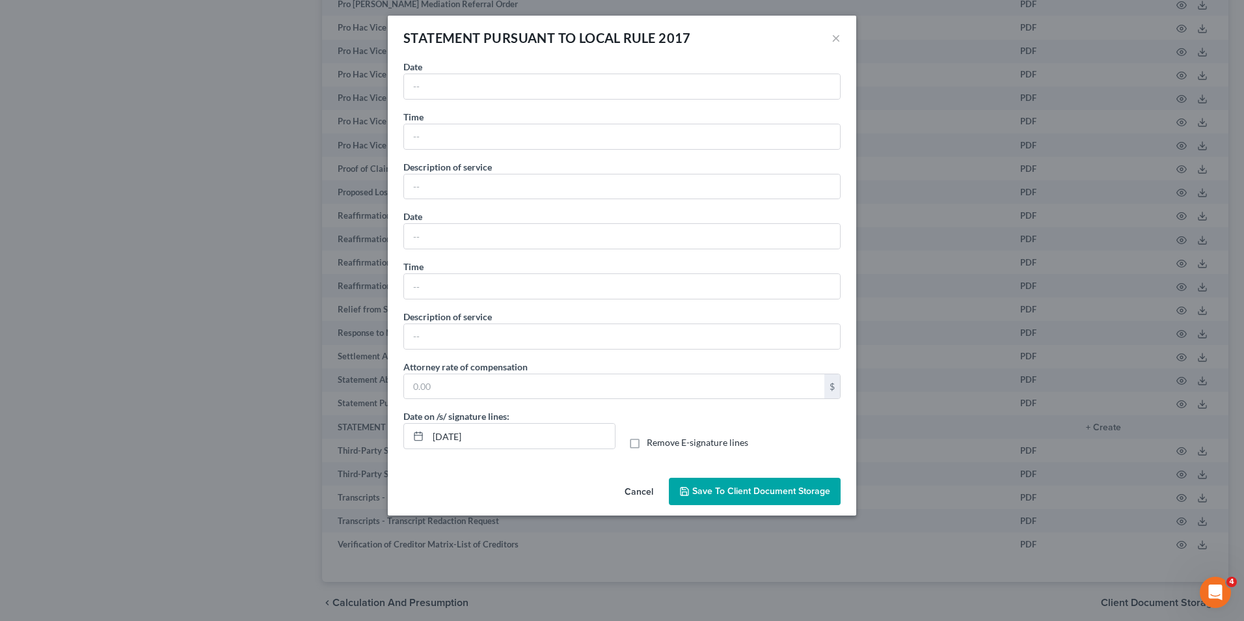
click at [459, 69] on div "Date" at bounding box center [621, 80] width 437 height 40
click at [461, 81] on input "text" at bounding box center [622, 86] width 436 height 25
click at [428, 87] on input "text" at bounding box center [622, 86] width 436 height 25
type input "8"
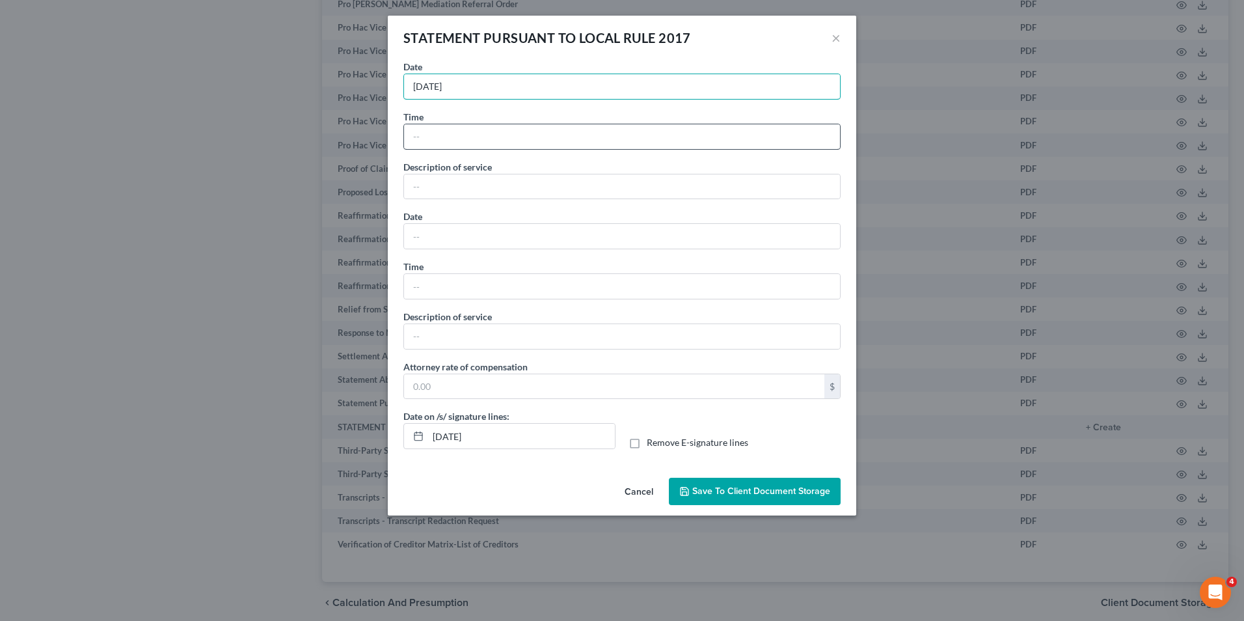
type input "[DATE]"
click at [441, 146] on input "text" at bounding box center [622, 136] width 436 height 25
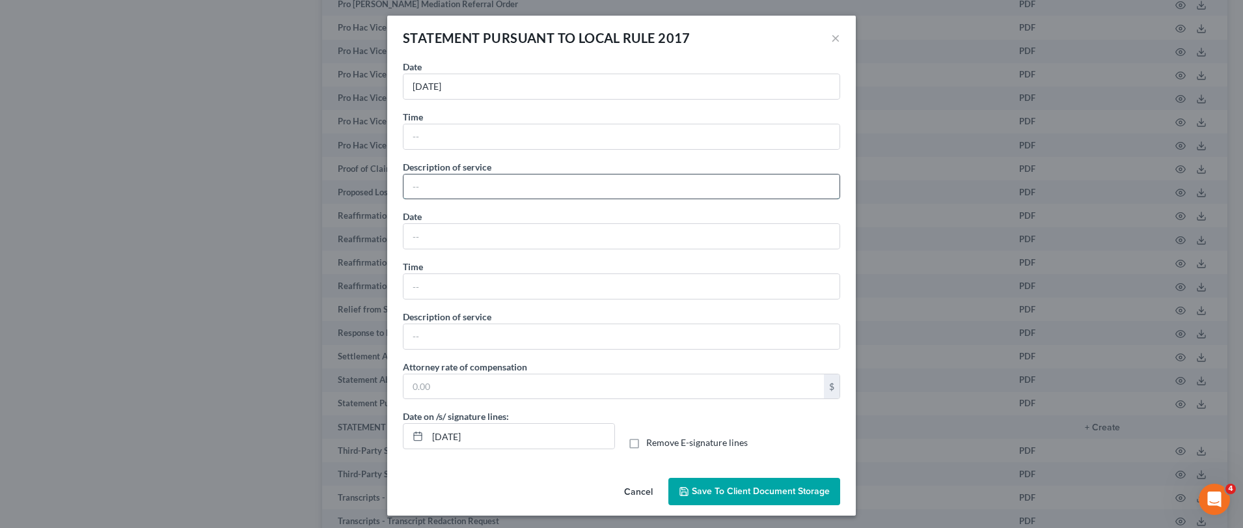
click at [469, 185] on input "text" at bounding box center [621, 186] width 436 height 25
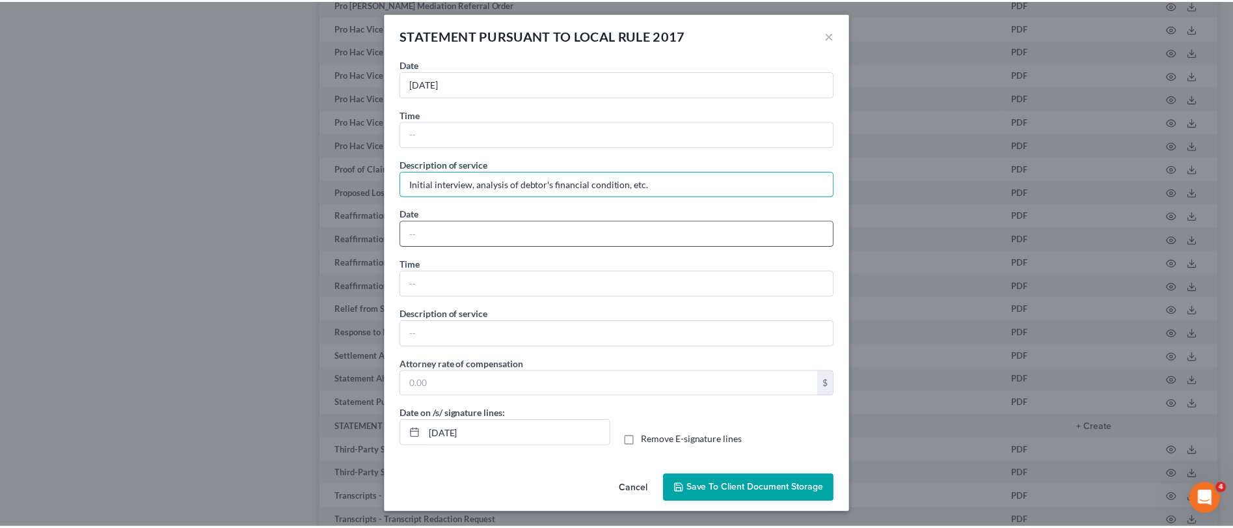
scroll to position [3, 0]
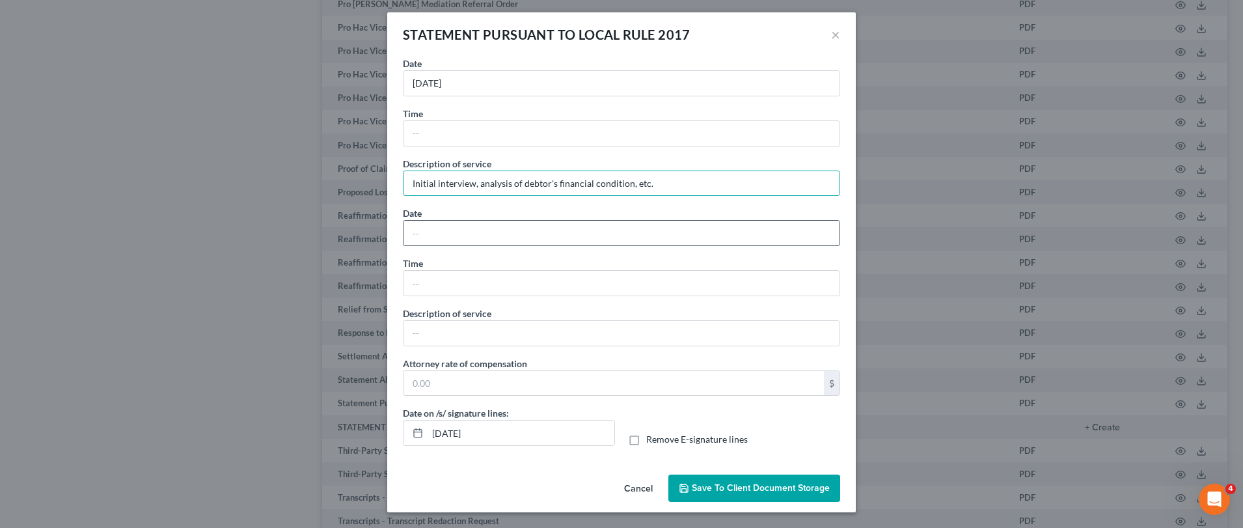
type input "Initial interview, analysis of debtor's financial condition, etc."
click at [450, 230] on input "text" at bounding box center [621, 233] width 436 height 25
type input "[DATE]"
click at [478, 329] on input "text" at bounding box center [621, 333] width 436 height 25
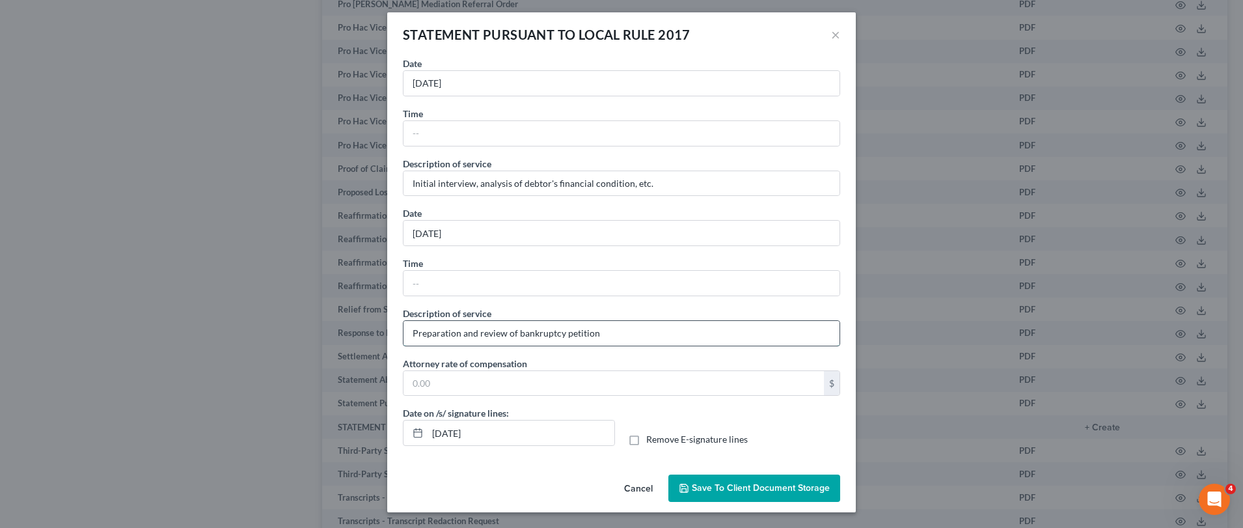
click at [514, 335] on input "Preparation and review of bankruptcy petition" at bounding box center [621, 333] width 436 height 25
type input "Preparation and review of chapter 7 bankruptcy petition"
click at [483, 383] on input "text" at bounding box center [613, 383] width 420 height 25
type input "2,000"
click at [646, 442] on label "Remove E-signature lines" at bounding box center [697, 439] width 102 height 13
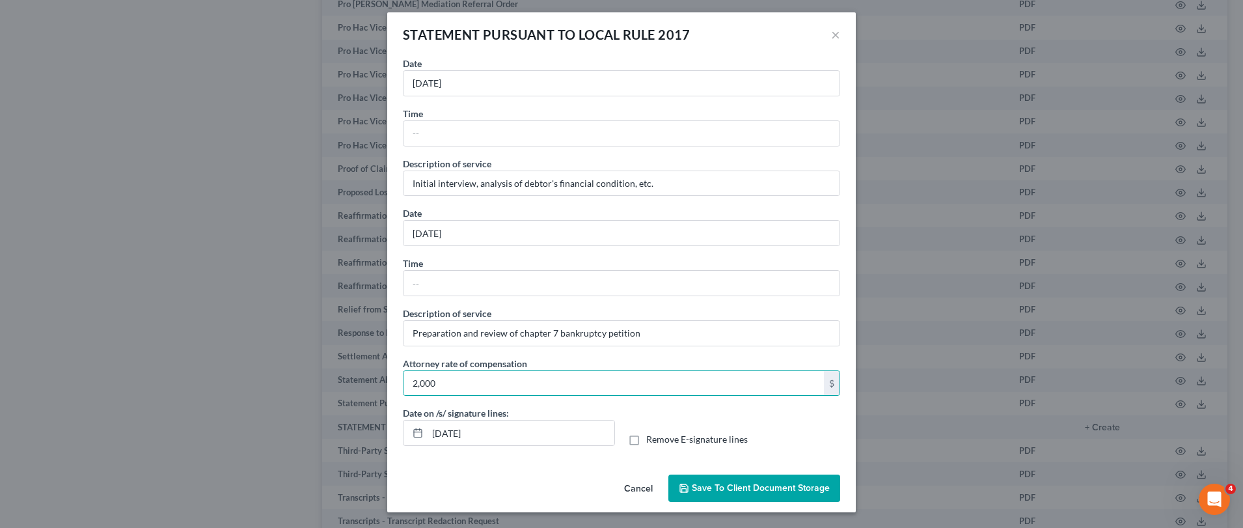
click at [651, 441] on input "Remove E-signature lines" at bounding box center [655, 437] width 8 height 8
checkbox input "true"
drag, startPoint x: 496, startPoint y: 438, endPoint x: 416, endPoint y: 457, distance: 82.4
click at [416, 457] on div "No additional information is needed to generate this form. Date [DATE] Time Des…" at bounding box center [621, 263] width 469 height 413
click at [704, 489] on span "Save to Client Document Storage" at bounding box center [761, 487] width 138 height 11
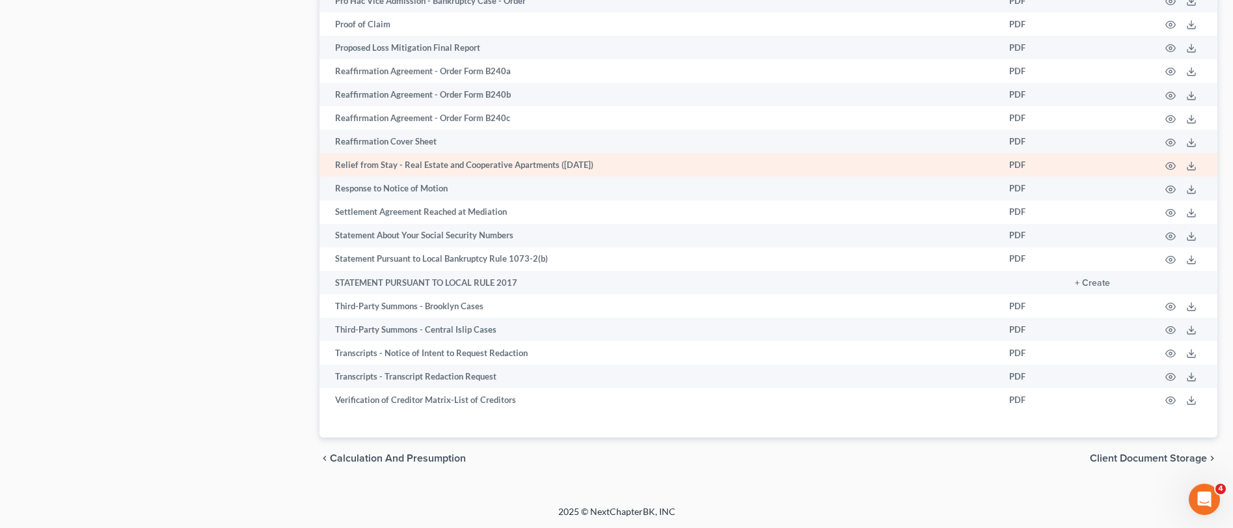
scroll to position [1967, 0]
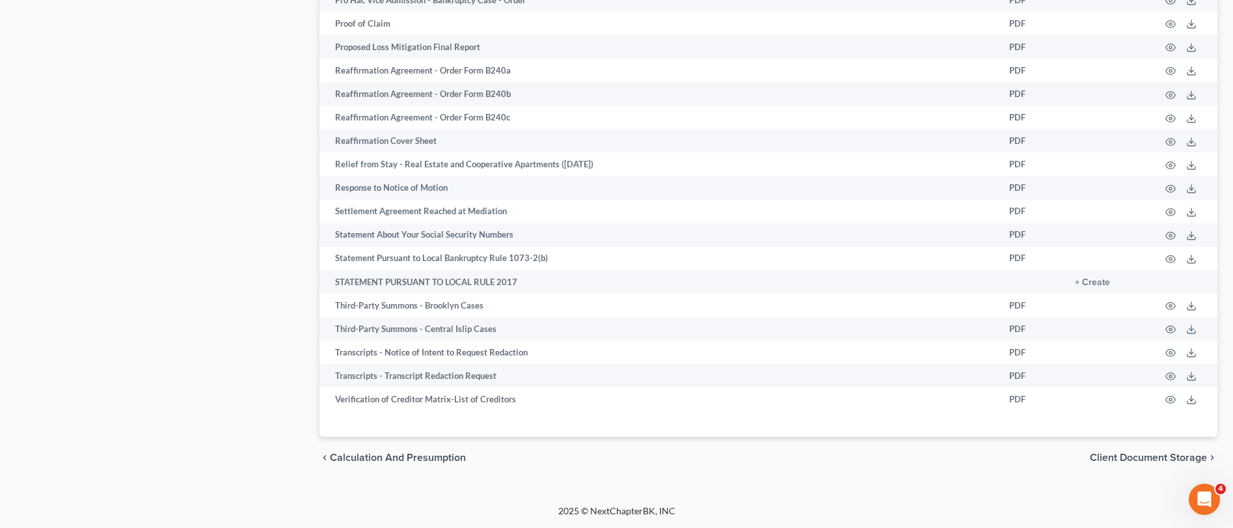
click at [1130, 461] on span "Client Document Storage" at bounding box center [1148, 457] width 117 height 10
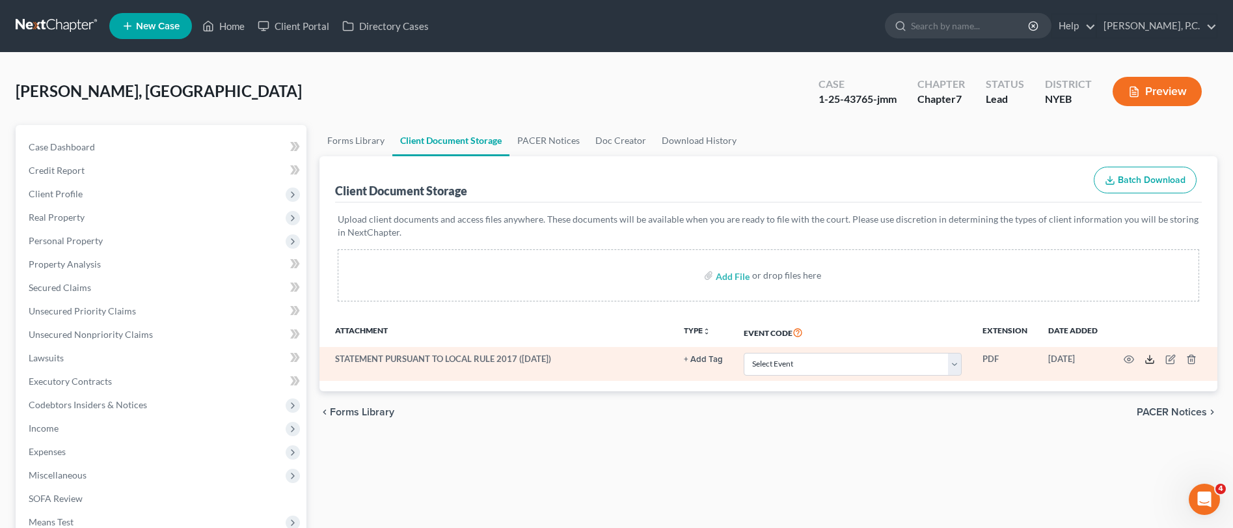
click at [1150, 360] on line at bounding box center [1150, 357] width 0 height 5
click at [1171, 360] on icon "button" at bounding box center [1171, 359] width 10 height 10
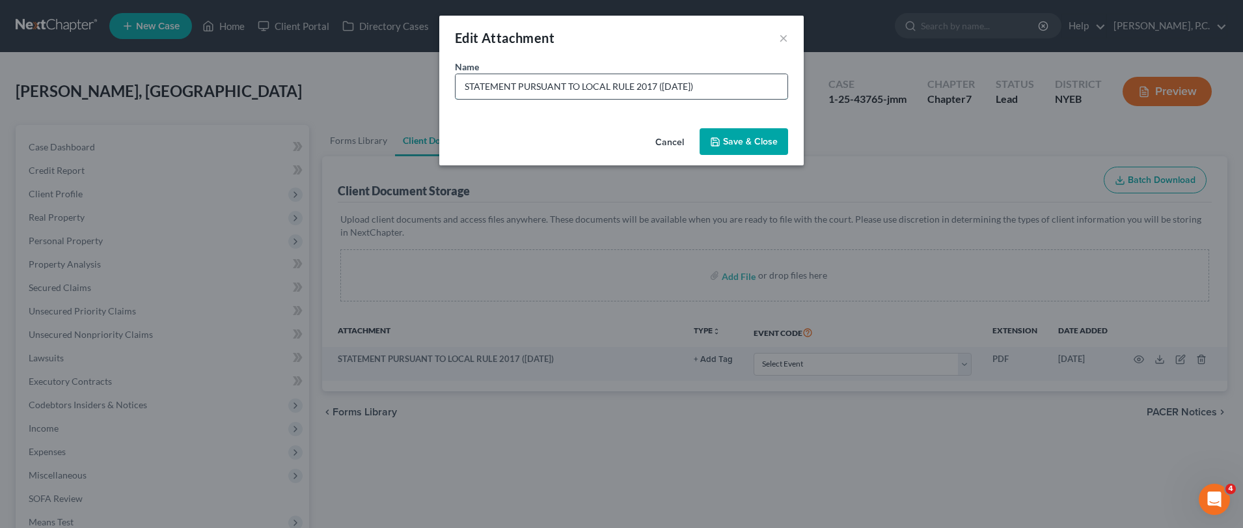
click at [641, 96] on input "STATEMENT PURSUANT TO LOCAL RULE 2017 ([DATE])" at bounding box center [622, 86] width 332 height 25
click at [757, 141] on span "Save & Close" at bounding box center [750, 141] width 55 height 11
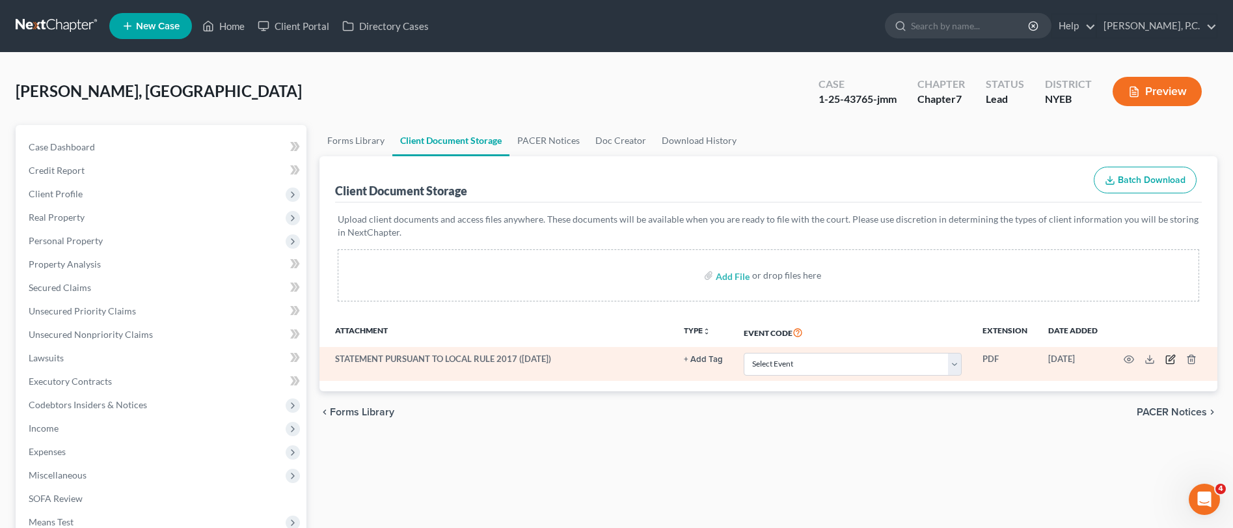
click at [1171, 359] on icon "button" at bounding box center [1172, 358] width 6 height 6
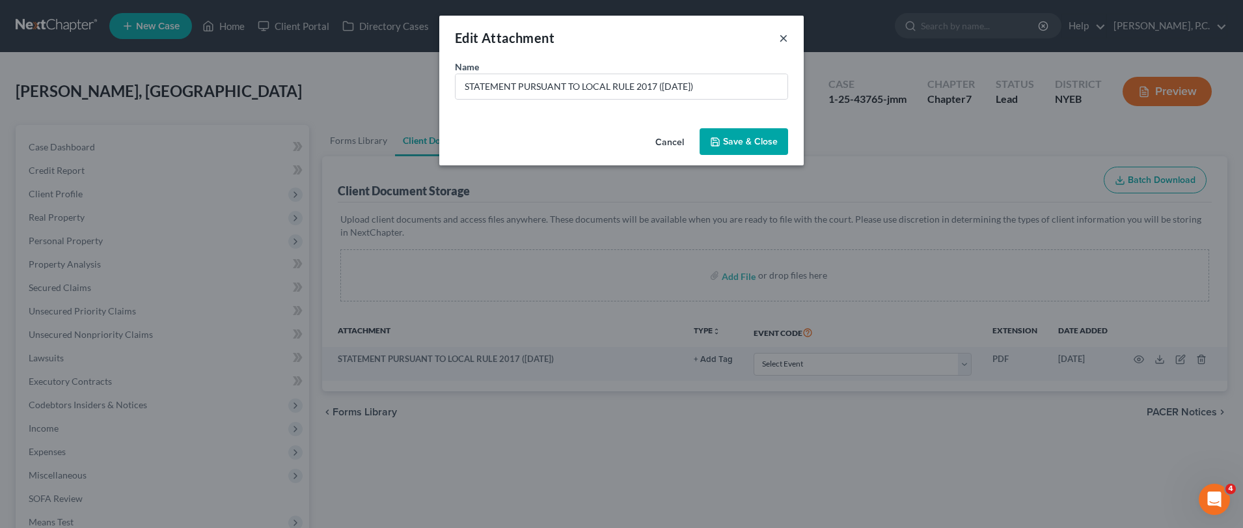
click at [780, 40] on button "×" at bounding box center [783, 38] width 9 height 16
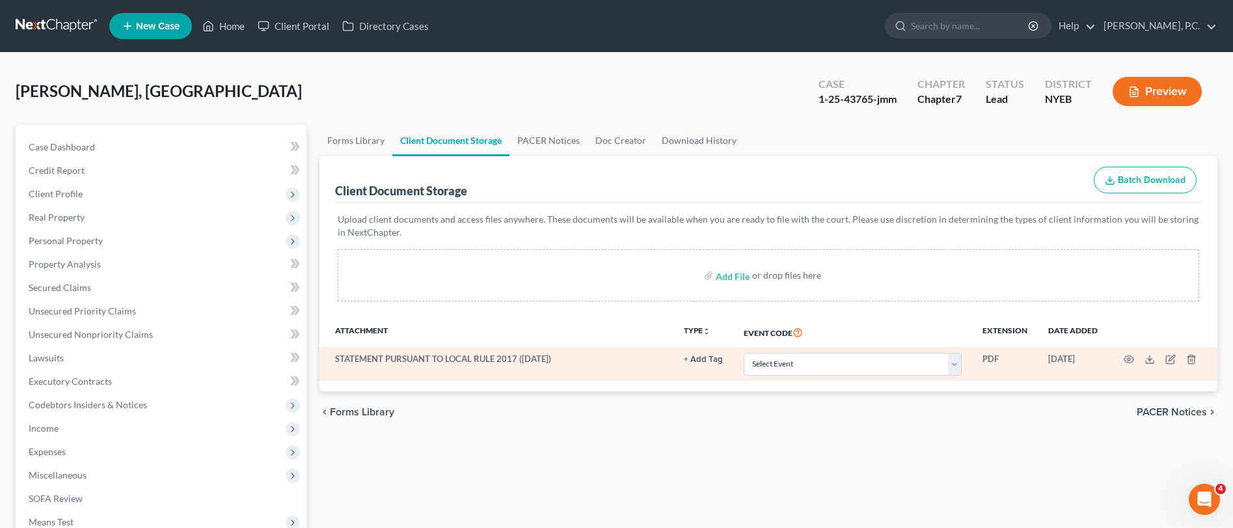
click at [426, 355] on td "STATEMENT PURSUANT TO LOCAL RULE 2017 ([DATE])" at bounding box center [497, 364] width 354 height 34
click at [799, 363] on select "Select Event Certificate of Credit Counseling Employee Income Records / Copies …" at bounding box center [853, 364] width 218 height 23
click at [1128, 360] on icon "button" at bounding box center [1129, 359] width 10 height 10
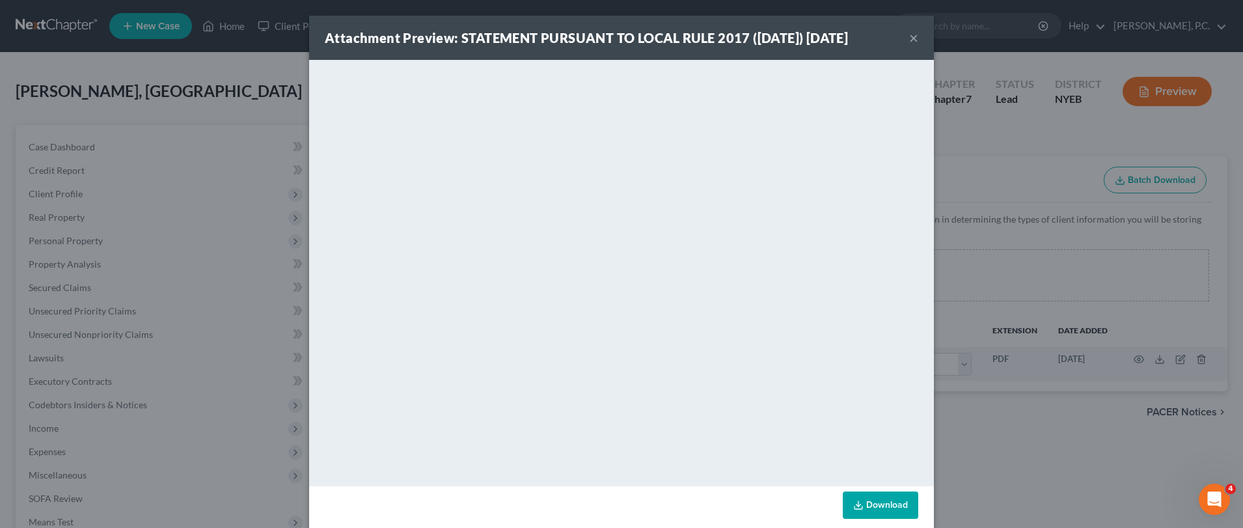
click at [915, 39] on div "Attachment Preview: STATEMENT PURSUANT TO LOCAL RULE 2017 ([DATE]) [DATE] ×" at bounding box center [621, 38] width 625 height 44
click at [911, 34] on button "×" at bounding box center [913, 38] width 9 height 16
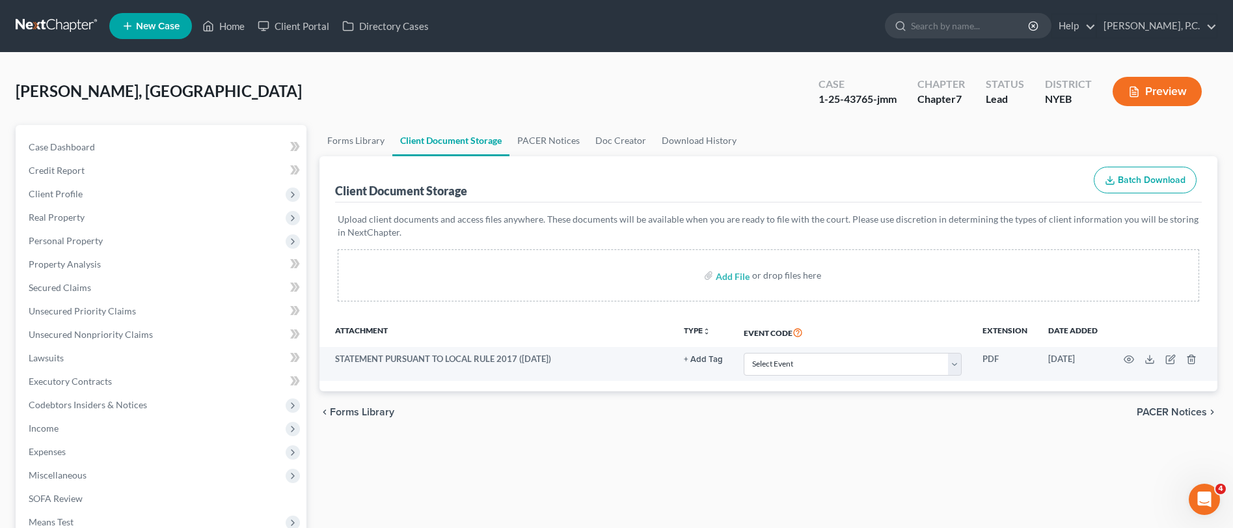
click at [356, 413] on span "Forms Library" at bounding box center [362, 412] width 64 height 10
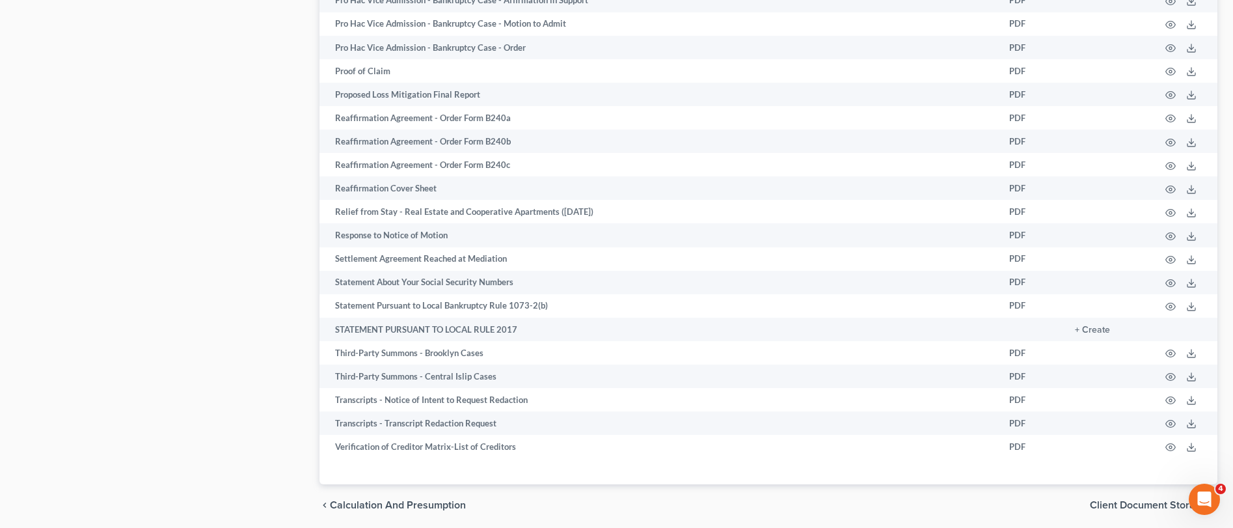
scroll to position [1967, 0]
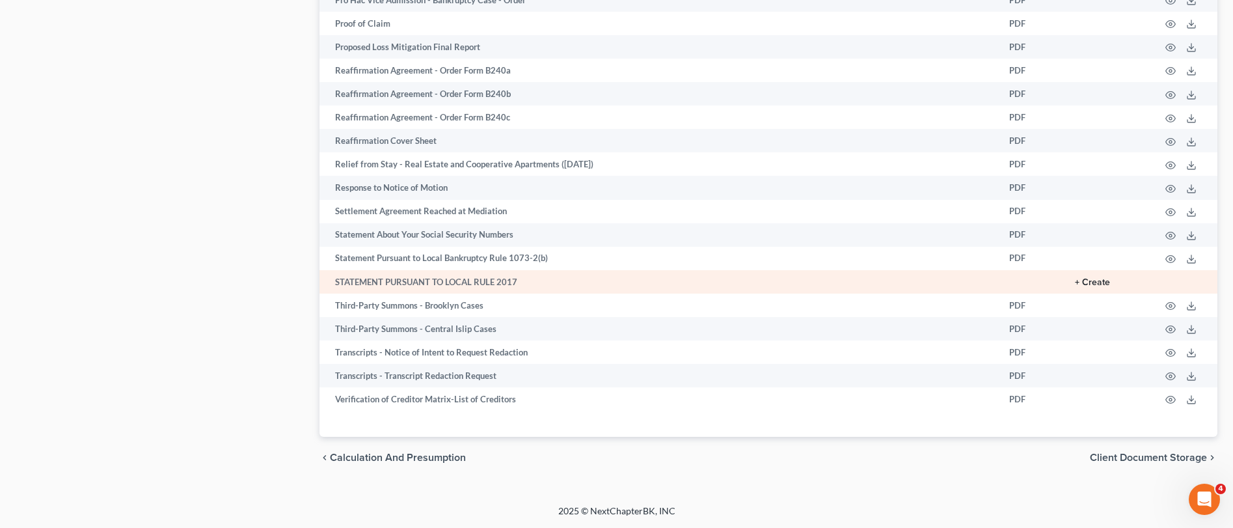
click at [1105, 280] on button "+ Create" at bounding box center [1092, 282] width 35 height 9
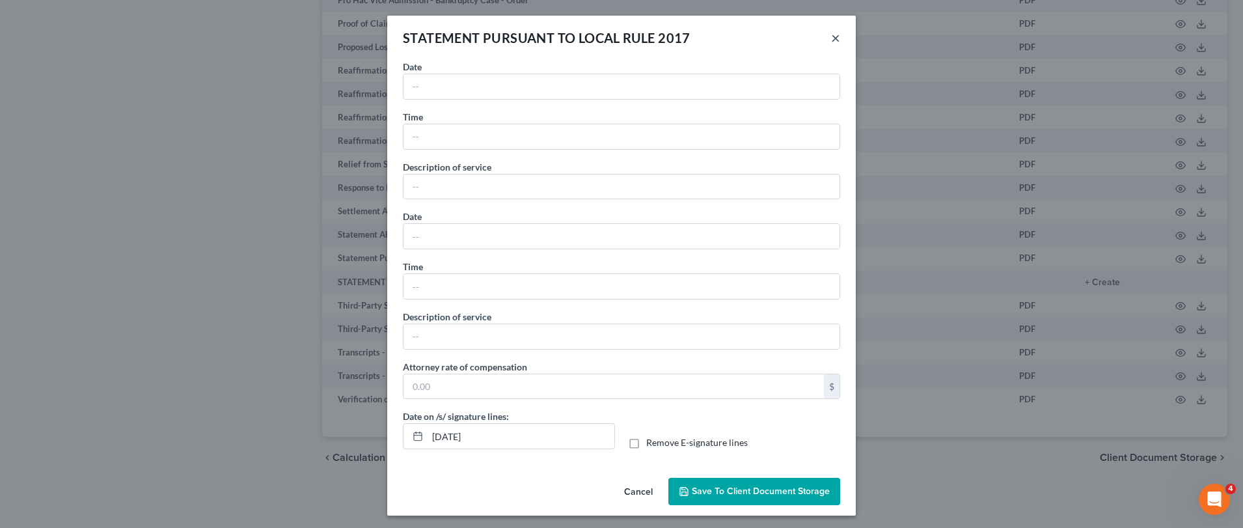
click at [832, 36] on button "×" at bounding box center [835, 38] width 9 height 16
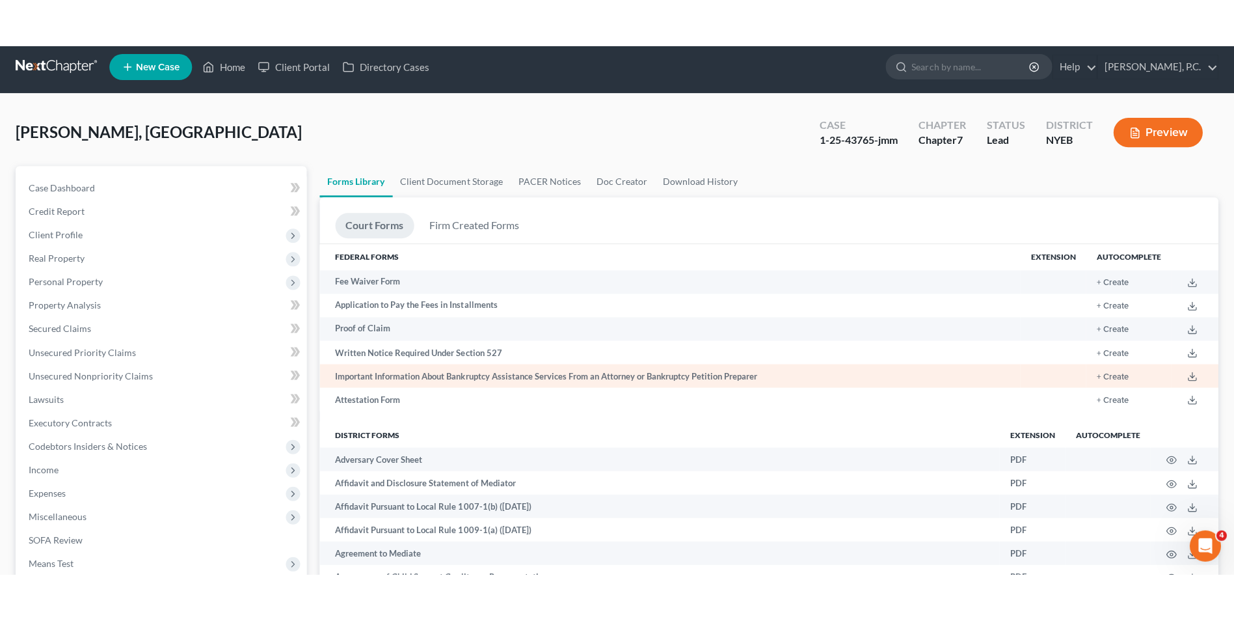
scroll to position [0, 0]
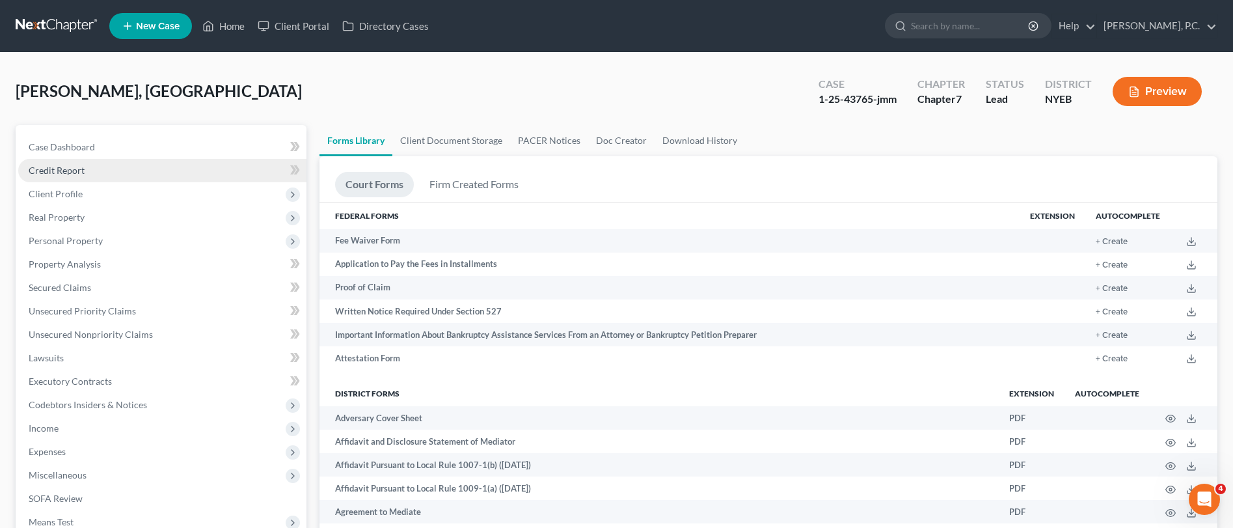
click at [86, 167] on link "Credit Report" at bounding box center [162, 170] width 288 height 23
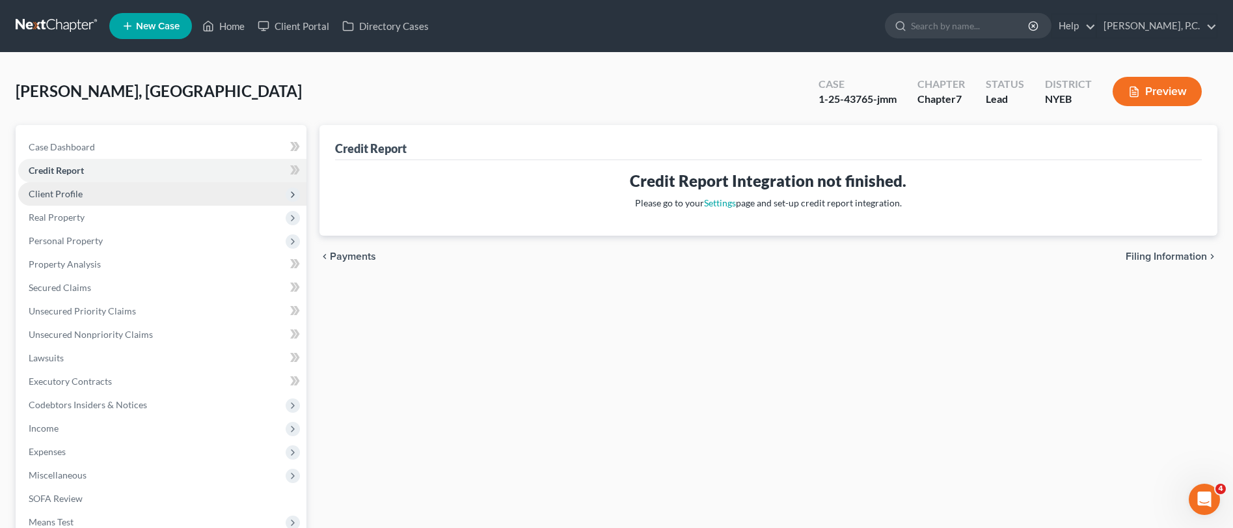
click at [94, 189] on span "Client Profile" at bounding box center [162, 193] width 288 height 23
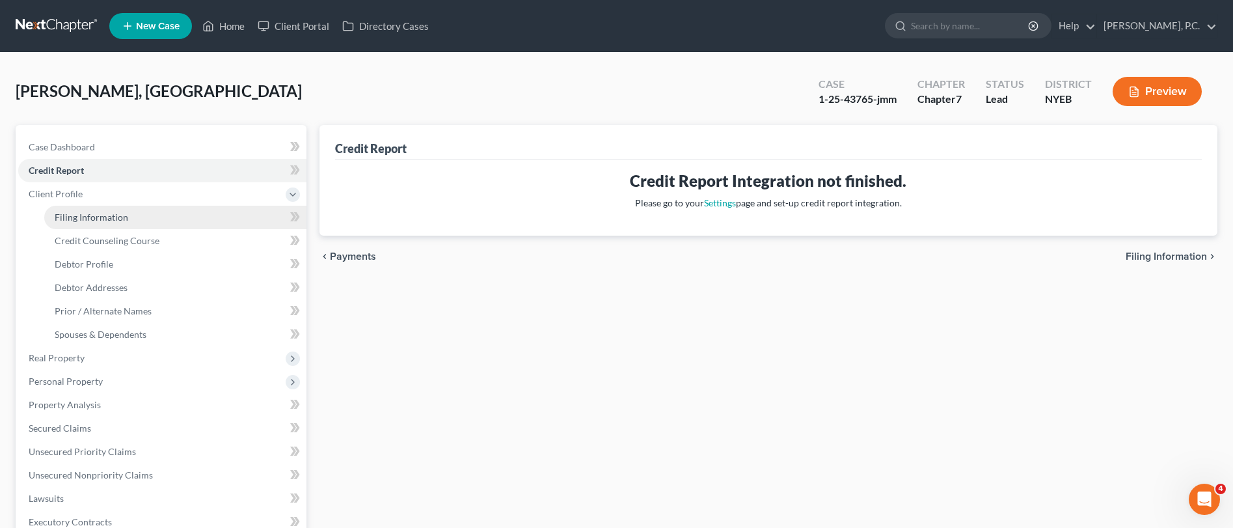
click at [100, 220] on span "Filing Information" at bounding box center [92, 216] width 74 height 11
select select "0"
select select "3"
select select "0"
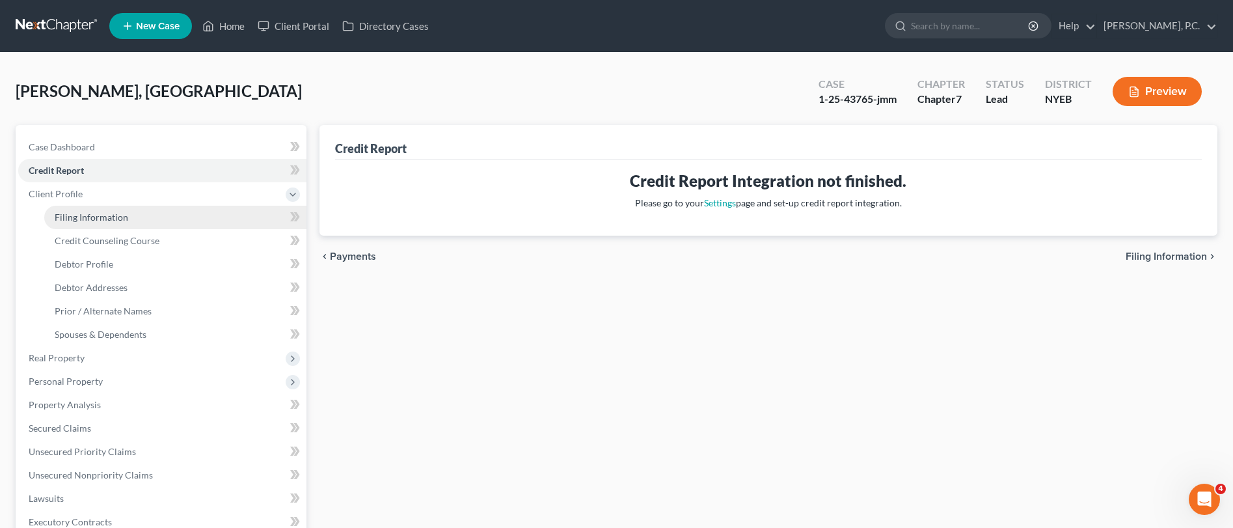
select select "35"
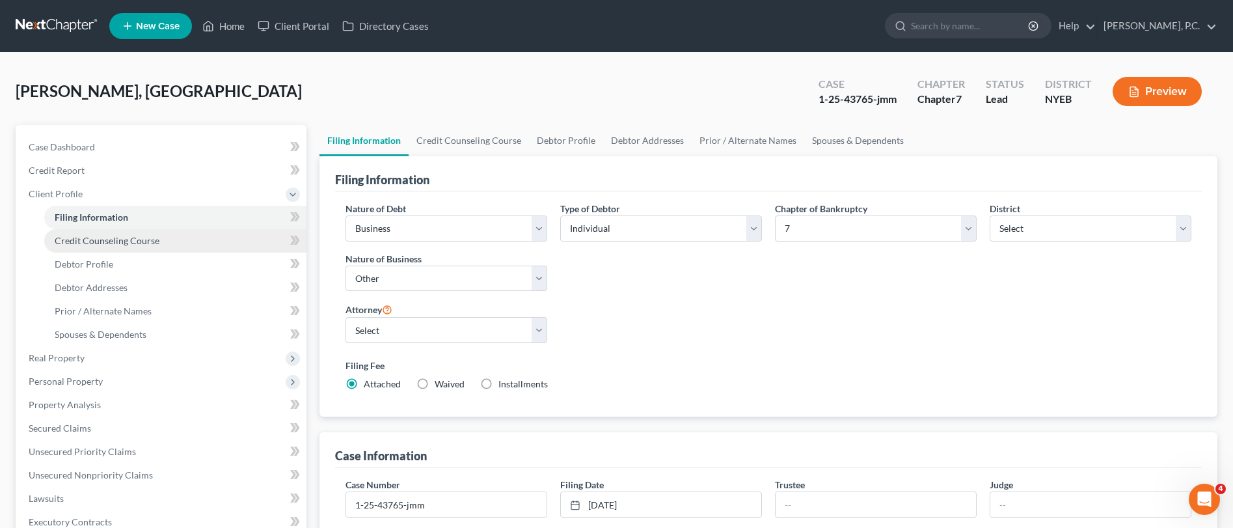
click at [111, 243] on span "Credit Counseling Course" at bounding box center [107, 240] width 105 height 11
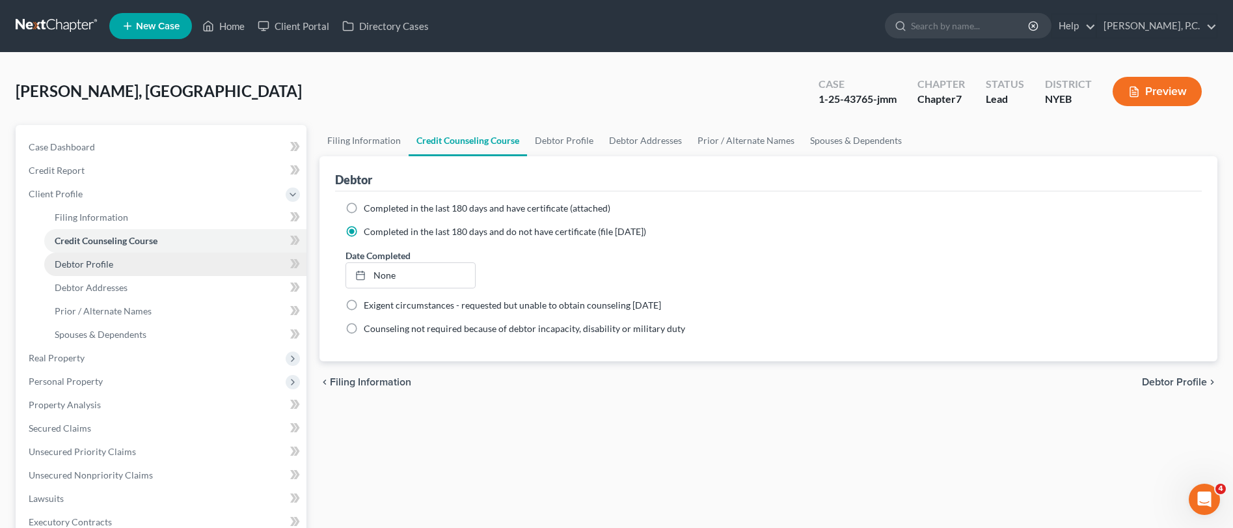
click at [127, 264] on link "Debtor Profile" at bounding box center [175, 263] width 262 height 23
select select "2"
select select "0"
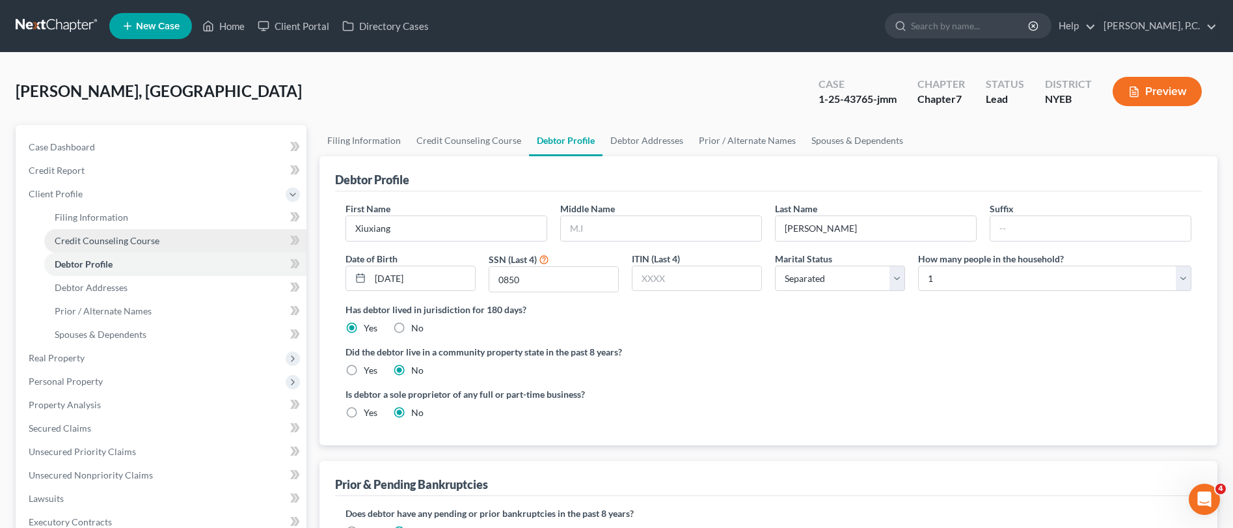
click at [130, 238] on span "Credit Counseling Course" at bounding box center [107, 240] width 105 height 11
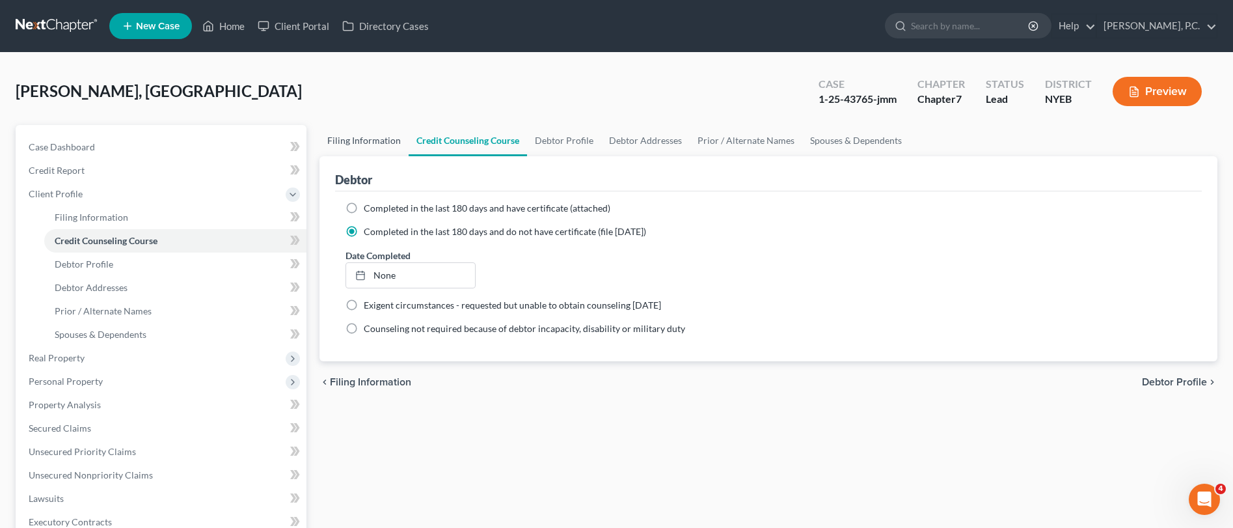
click at [356, 144] on link "Filing Information" at bounding box center [364, 140] width 89 height 31
select select "0"
select select "3"
select select "0"
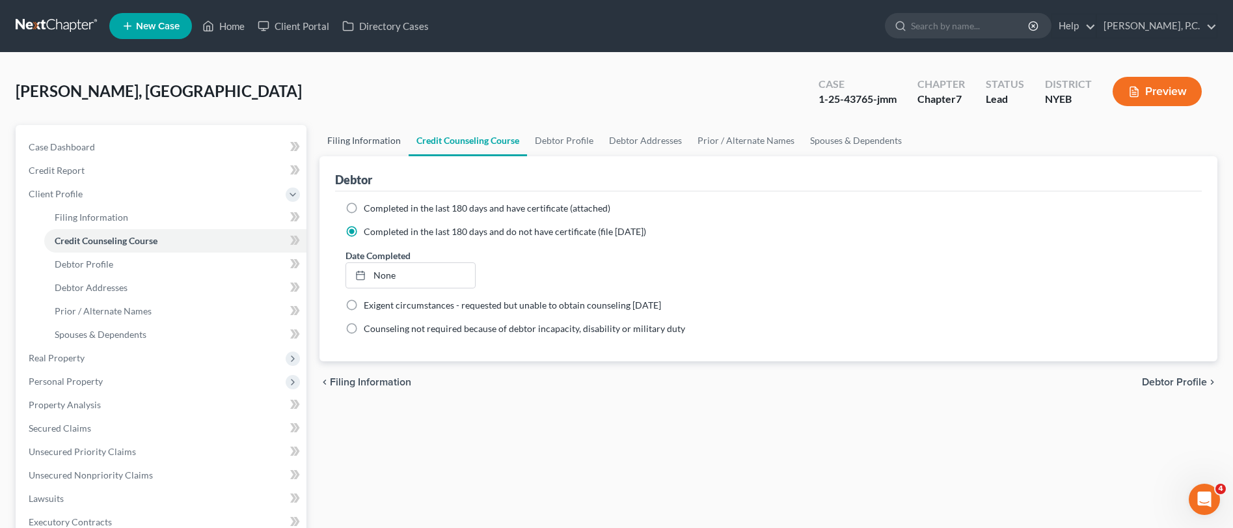
select select "53"
select select "0"
select select "35"
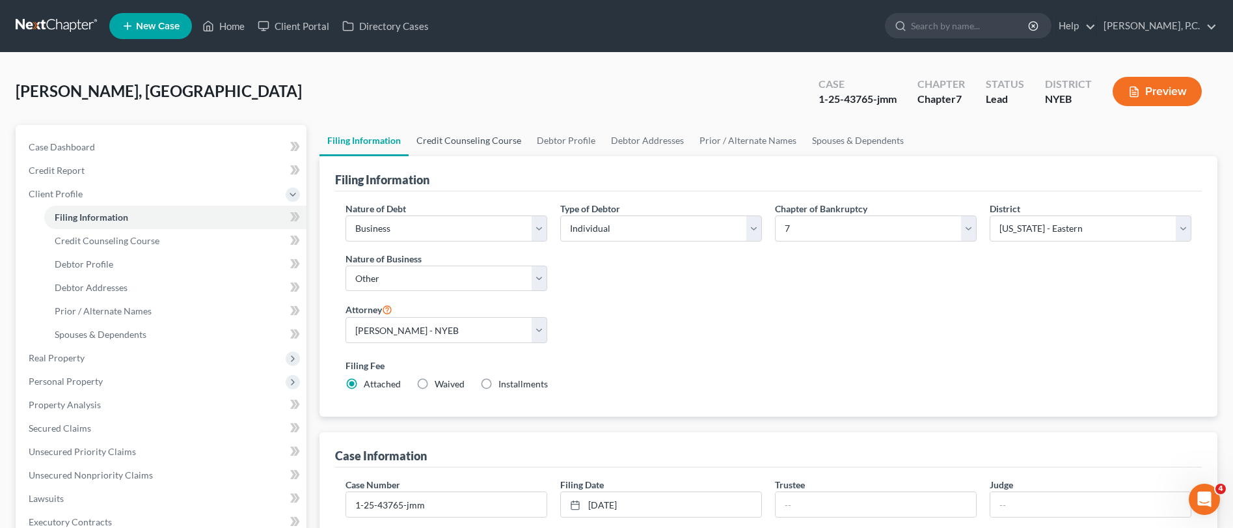
click at [445, 139] on link "Credit Counseling Course" at bounding box center [469, 140] width 120 height 31
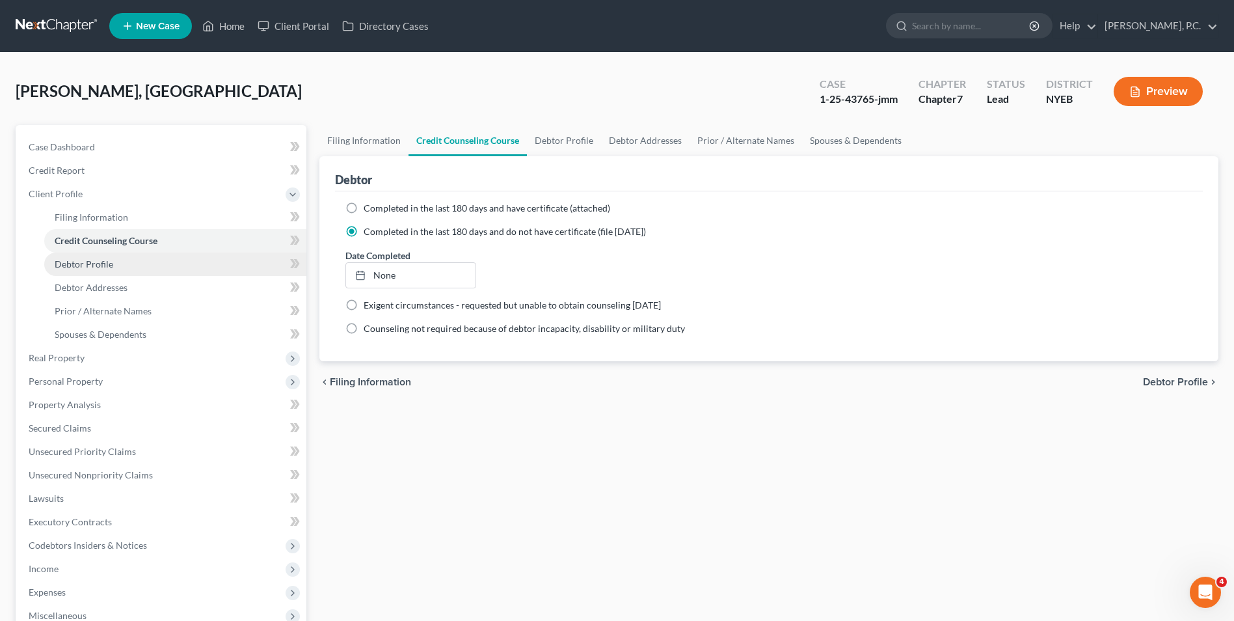
click at [100, 266] on span "Debtor Profile" at bounding box center [84, 263] width 59 height 11
select select "2"
select select "0"
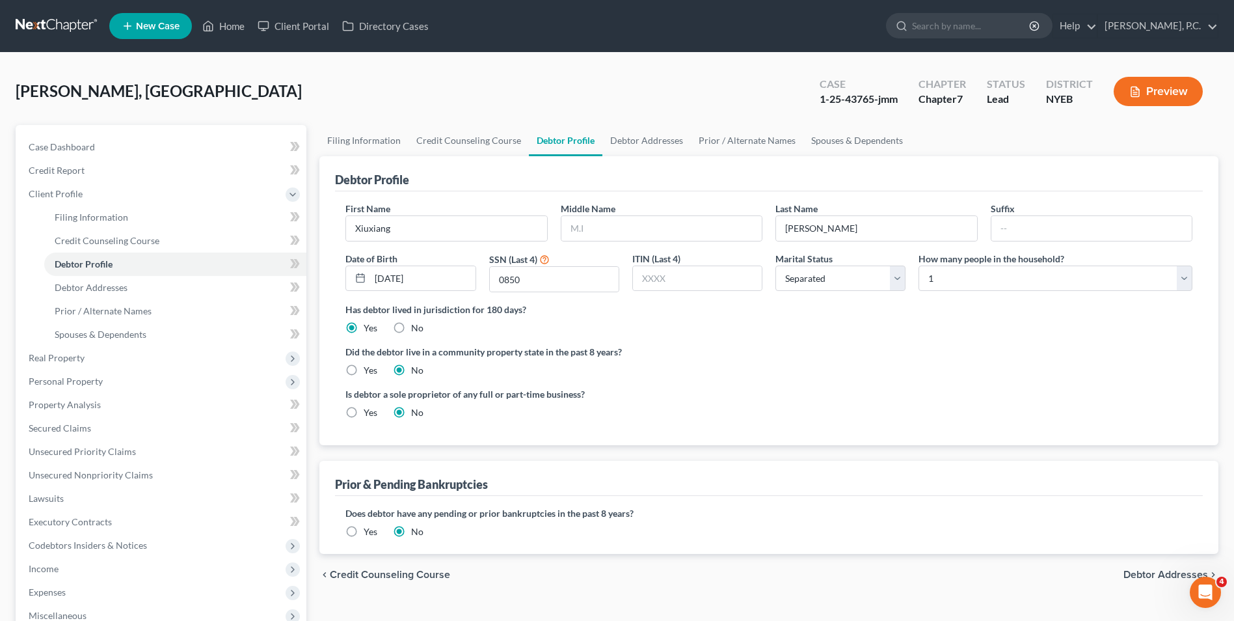
scroll to position [195, 0]
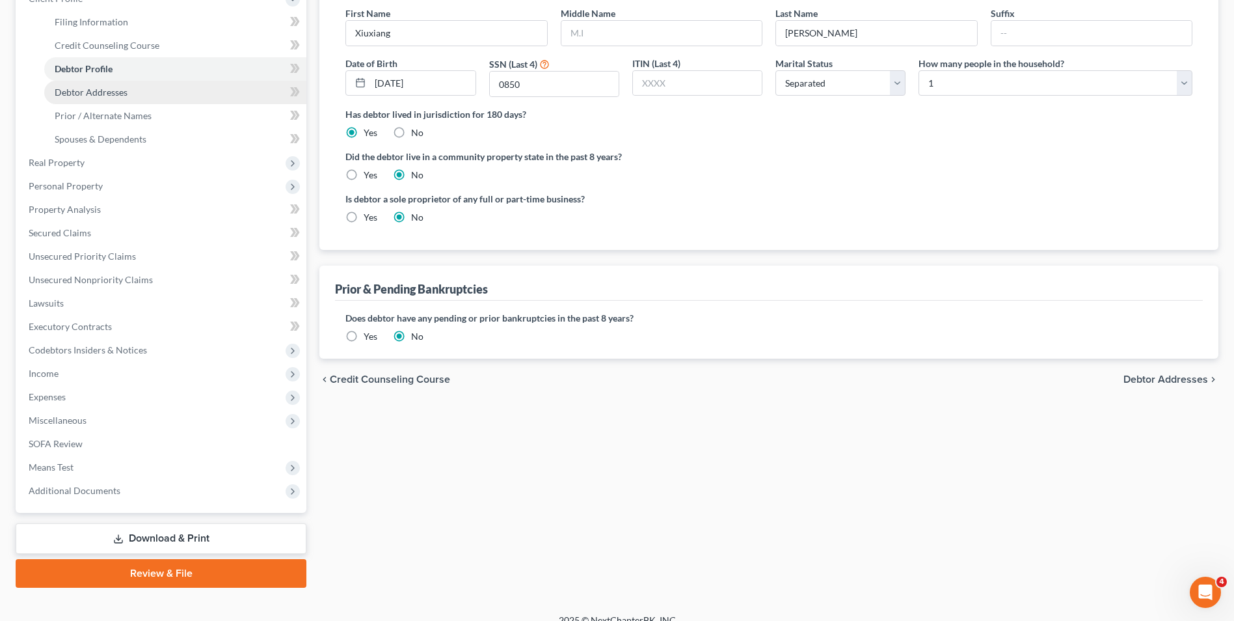
click at [117, 89] on span "Debtor Addresses" at bounding box center [91, 92] width 73 height 11
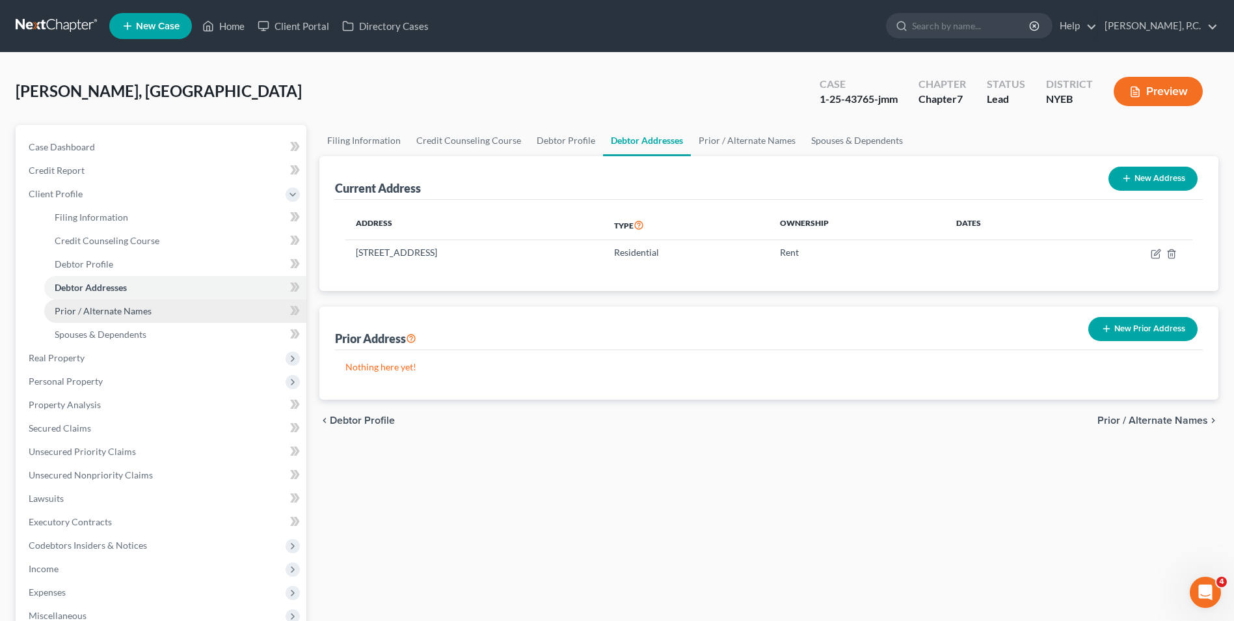
click at [116, 314] on span "Prior / Alternate Names" at bounding box center [103, 310] width 97 height 11
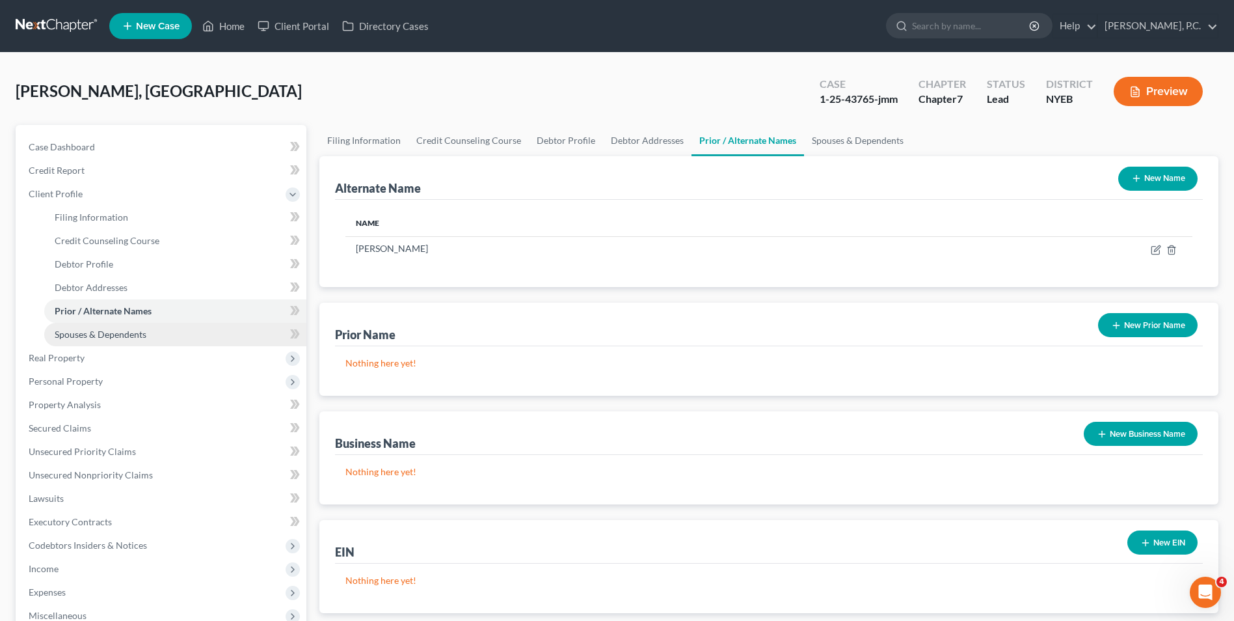
click at [128, 340] on link "Spouses & Dependents" at bounding box center [175, 334] width 262 height 23
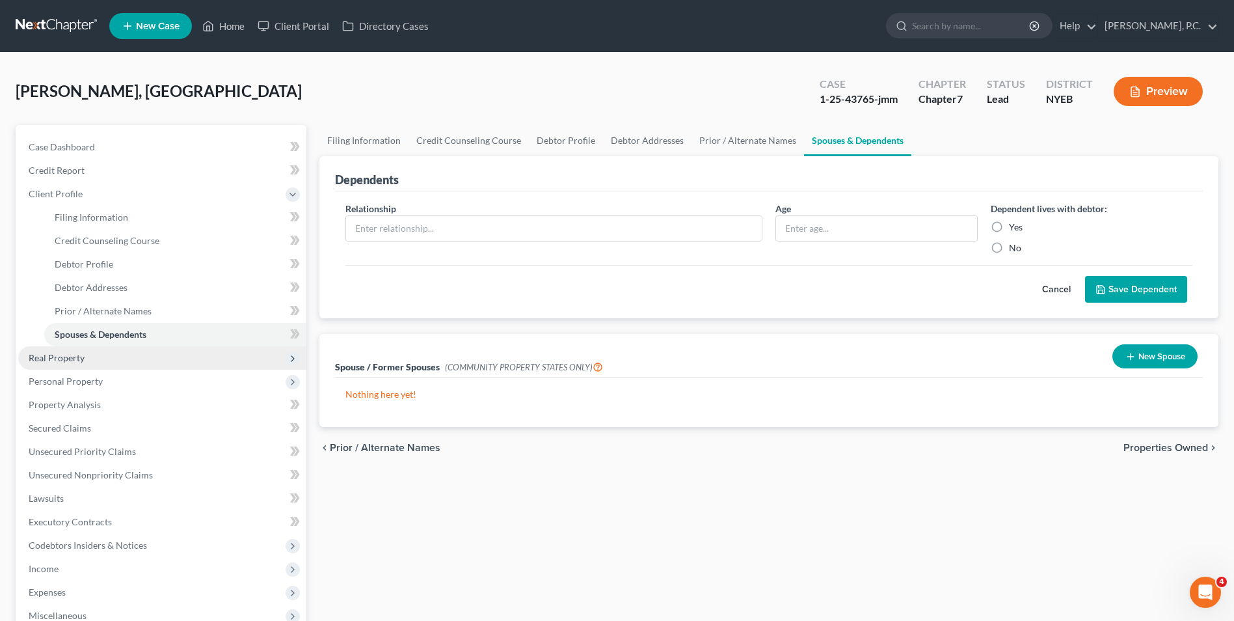
click at [98, 361] on span "Real Property" at bounding box center [162, 357] width 288 height 23
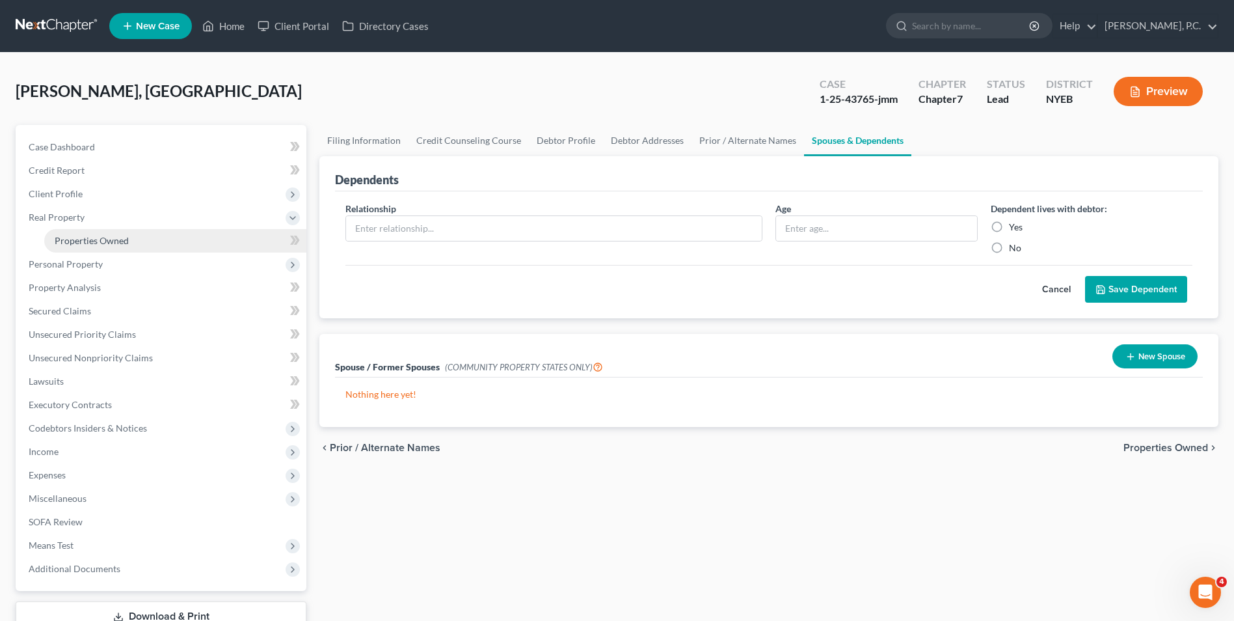
click at [120, 246] on link "Properties Owned" at bounding box center [175, 240] width 262 height 23
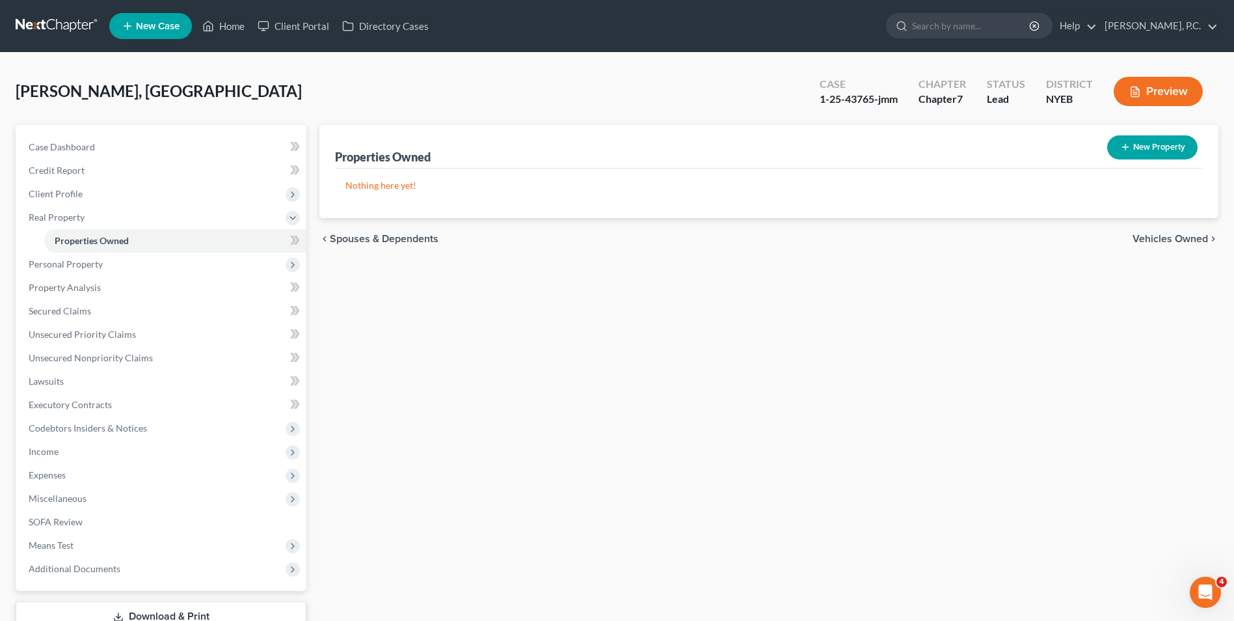
click at [1170, 144] on button "New Property" at bounding box center [1153, 147] width 90 height 24
select select "35"
select select "23"
select select "0"
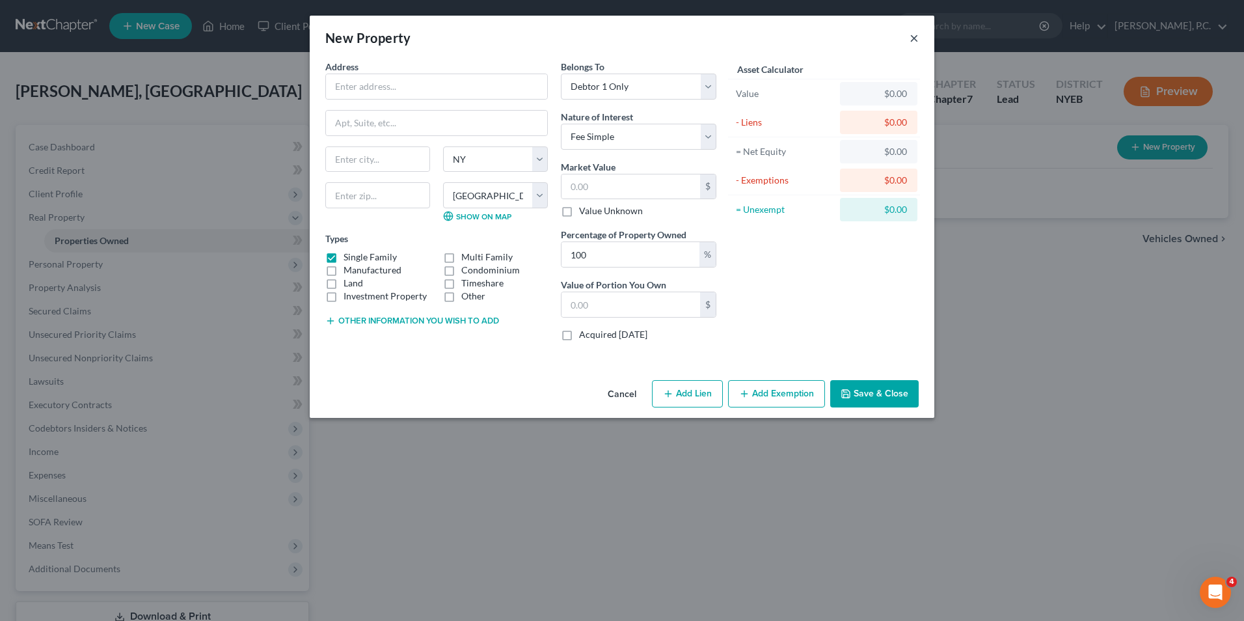
click at [915, 39] on button "×" at bounding box center [914, 38] width 9 height 16
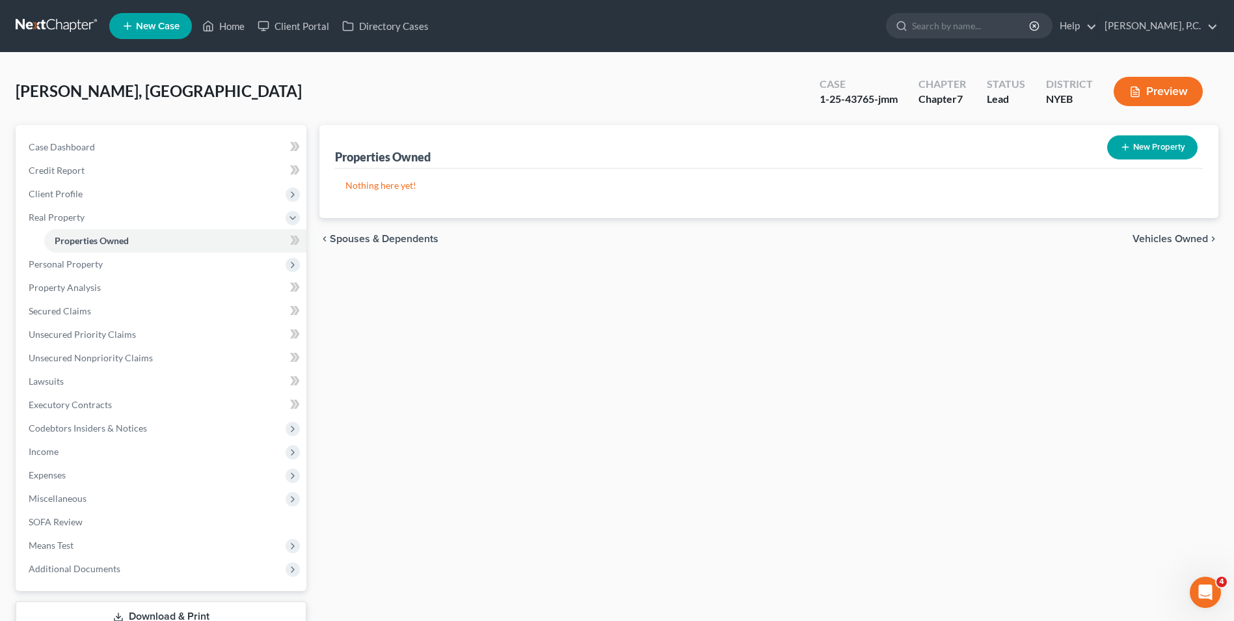
click at [1157, 236] on span "Vehicles Owned" at bounding box center [1170, 239] width 75 height 10
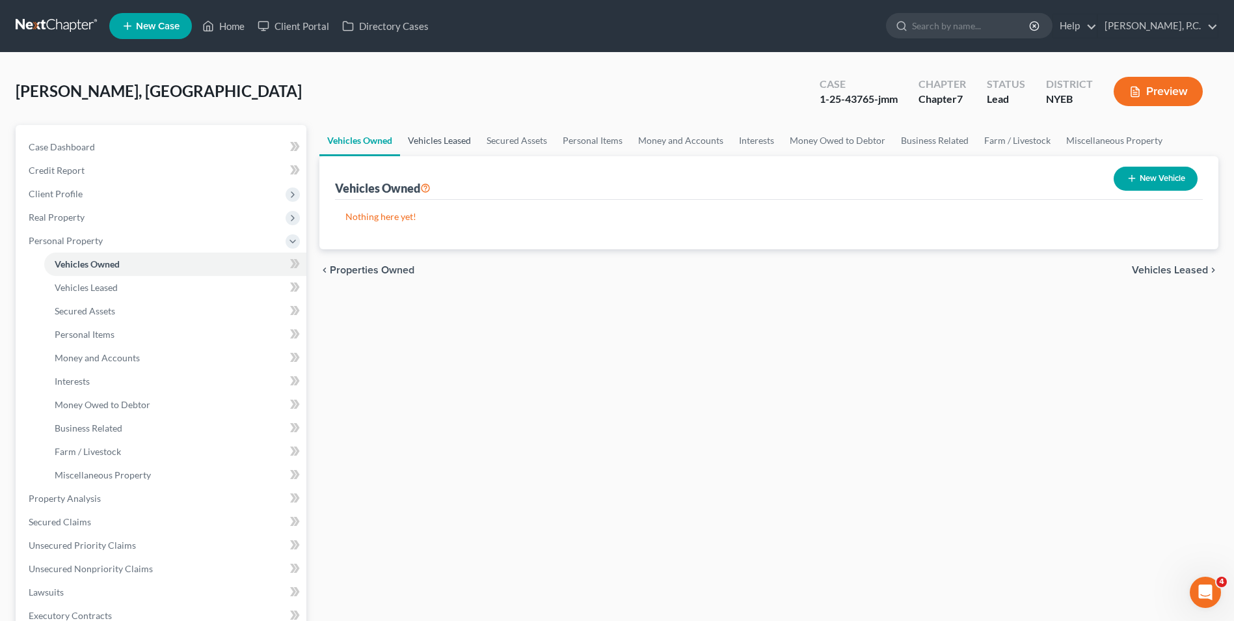
click at [441, 139] on link "Vehicles Leased" at bounding box center [439, 140] width 79 height 31
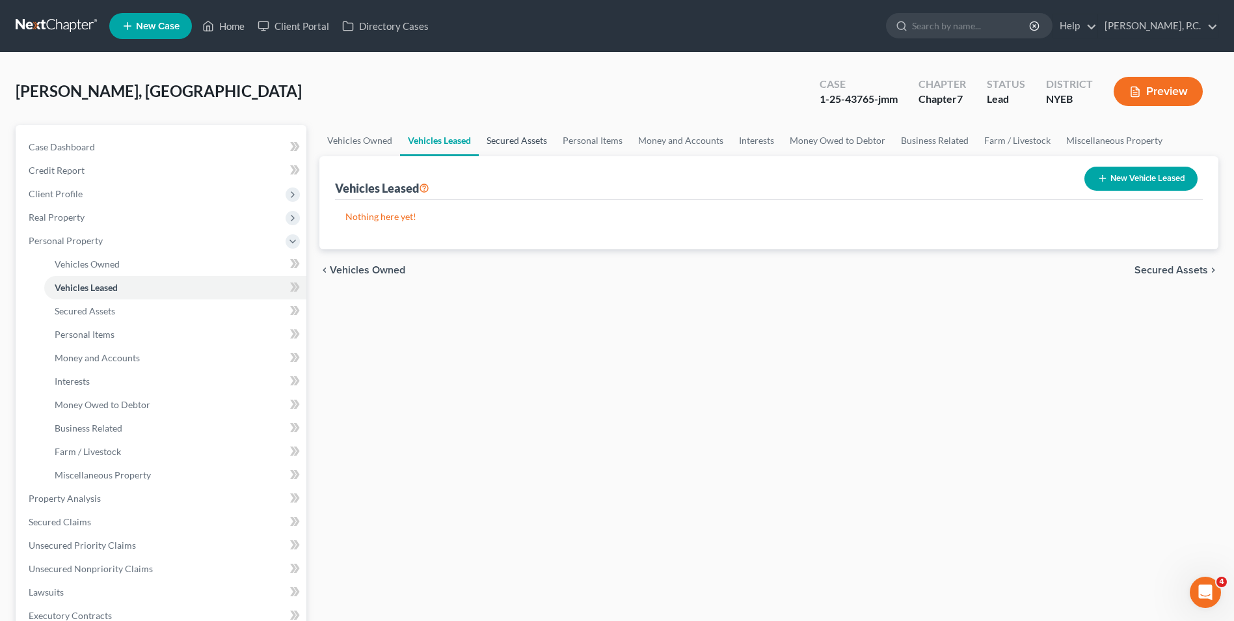
click at [513, 143] on link "Secured Assets" at bounding box center [517, 140] width 76 height 31
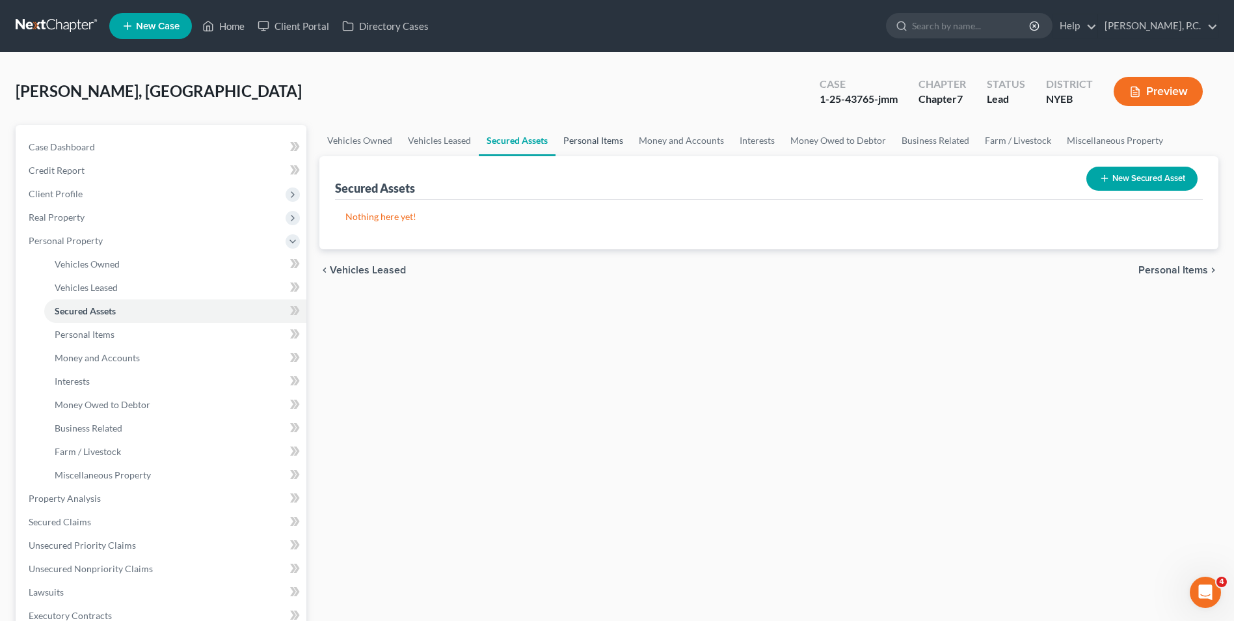
click at [607, 146] on link "Personal Items" at bounding box center [593, 140] width 75 height 31
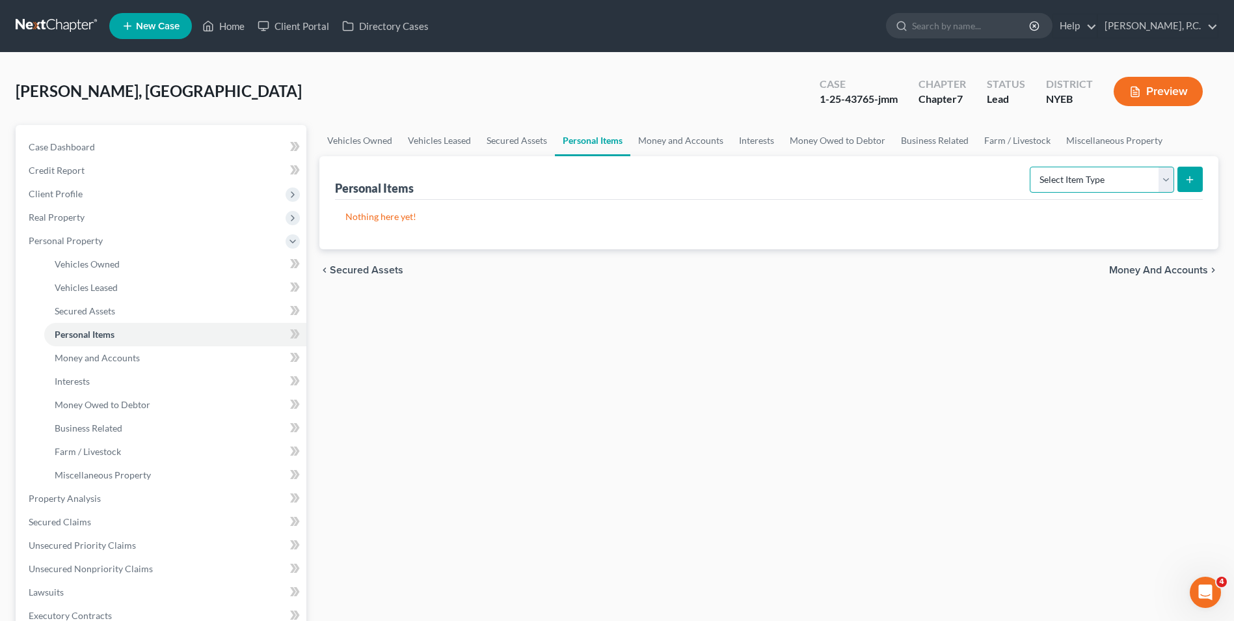
click at [1087, 185] on select "Select Item Type Clothing Collectibles Of Value Electronics Firearms Household …" at bounding box center [1102, 180] width 144 height 26
select select "clothing"
click at [1031, 167] on select "Select Item Type Clothing Collectibles Of Value Electronics Firearms Household …" at bounding box center [1102, 180] width 144 height 26
click at [1198, 176] on button "submit" at bounding box center [1190, 179] width 25 height 25
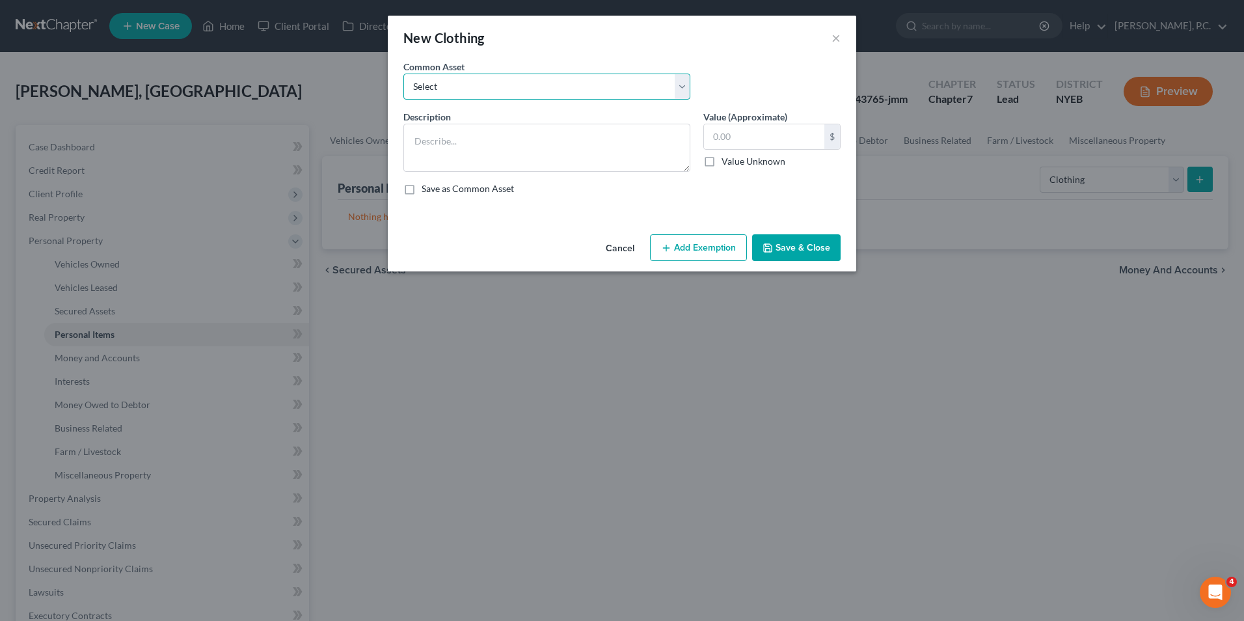
click at [482, 84] on select "Select All clothing combined for all seasons All clothing combined for all seas…" at bounding box center [546, 87] width 287 height 26
select select "0"
click at [403, 74] on select "Select All clothing combined for all seasons All clothing combined for all seas…" at bounding box center [546, 87] width 287 height 26
type textarea "All clothing combined for all seasons"
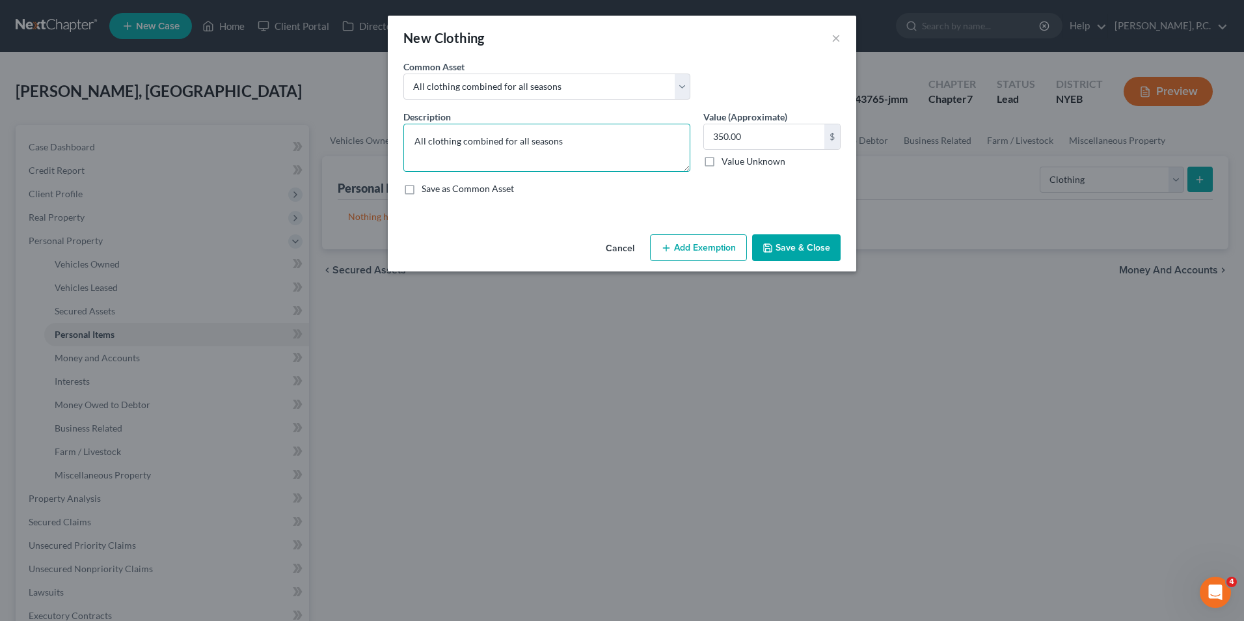
click at [465, 141] on textarea "All clothing combined for all seasons" at bounding box center [546, 148] width 287 height 48
click at [781, 142] on input "350.00" at bounding box center [764, 136] width 120 height 25
type input "3"
type input "2,000"
click at [782, 249] on button "Save & Close" at bounding box center [796, 247] width 89 height 27
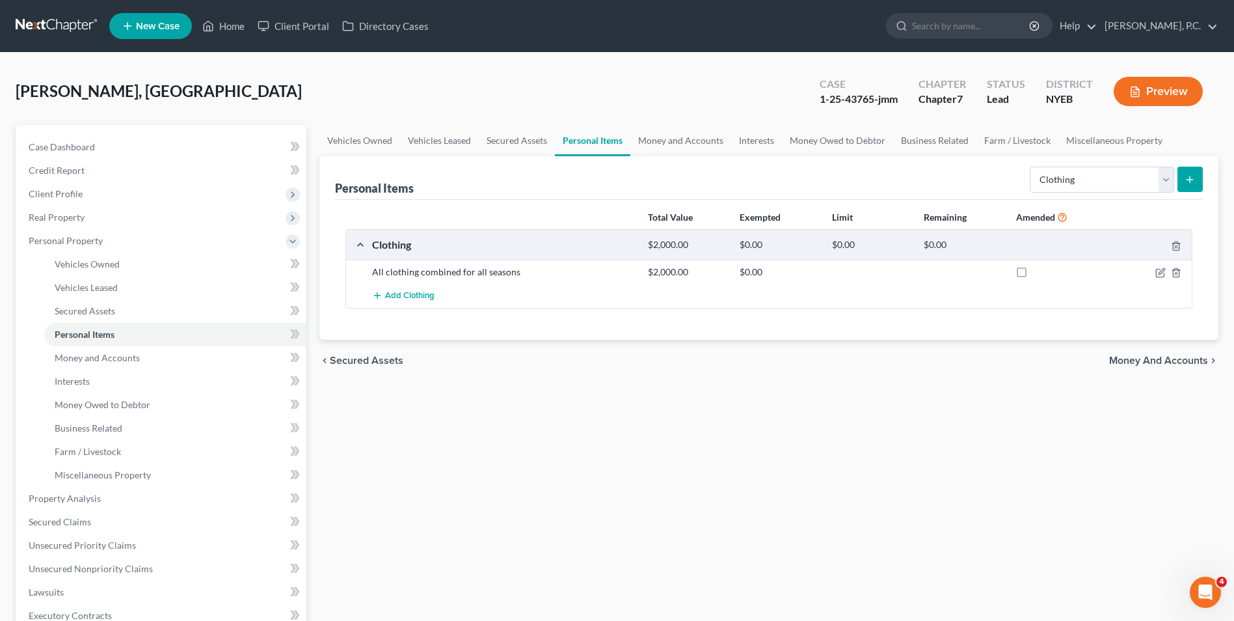
click at [1184, 180] on button "submit" at bounding box center [1190, 179] width 25 height 25
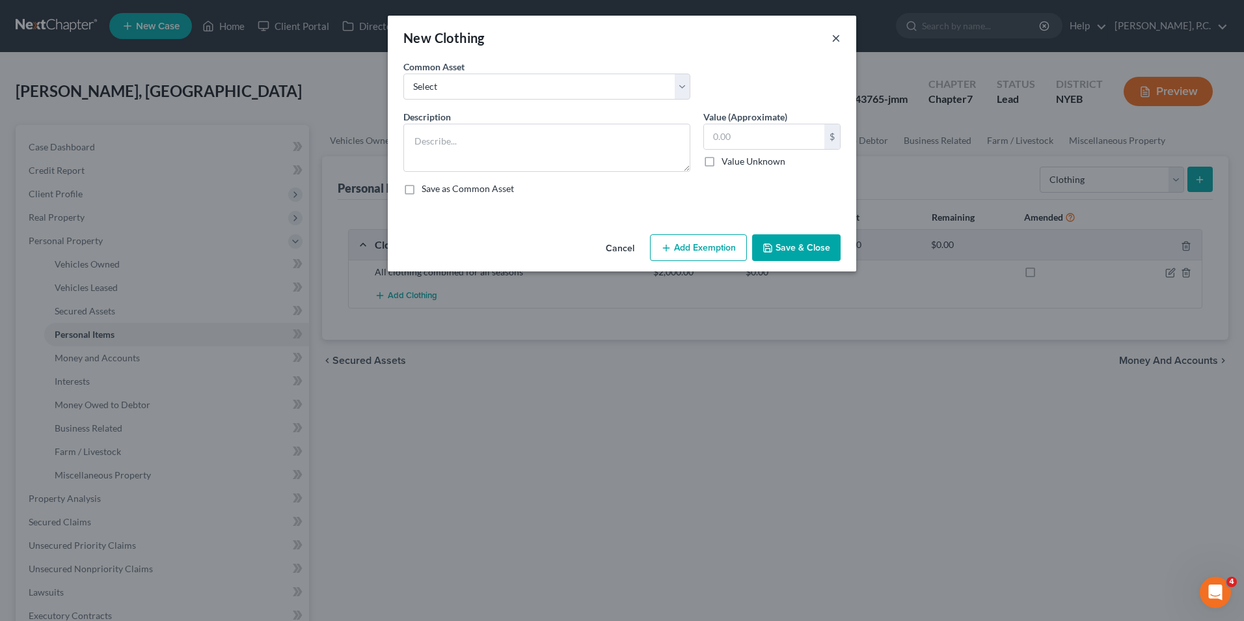
click at [832, 40] on button "×" at bounding box center [836, 38] width 9 height 16
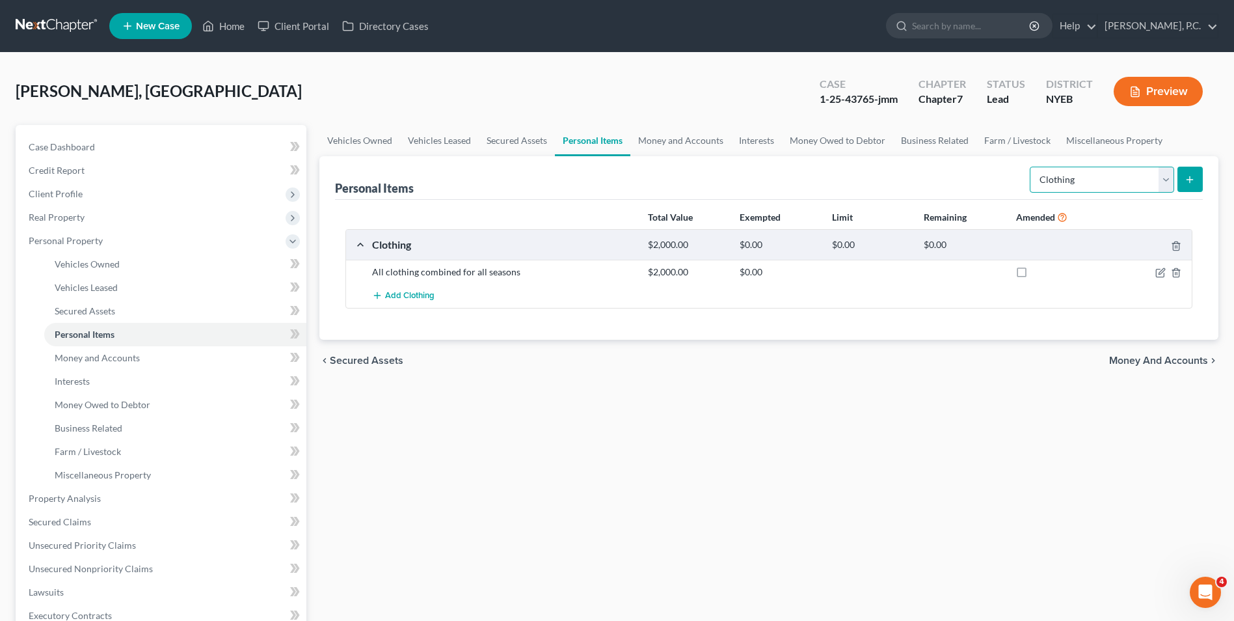
click at [1120, 172] on select "Select Item Type Clothing Collectibles Of Value Electronics Firearms Household …" at bounding box center [1102, 180] width 144 height 26
select select "electronics"
click at [1031, 167] on select "Select Item Type Clothing Collectibles Of Value Electronics Firearms Household …" at bounding box center [1102, 180] width 144 height 26
click at [1187, 182] on icon "submit" at bounding box center [1190, 179] width 10 height 10
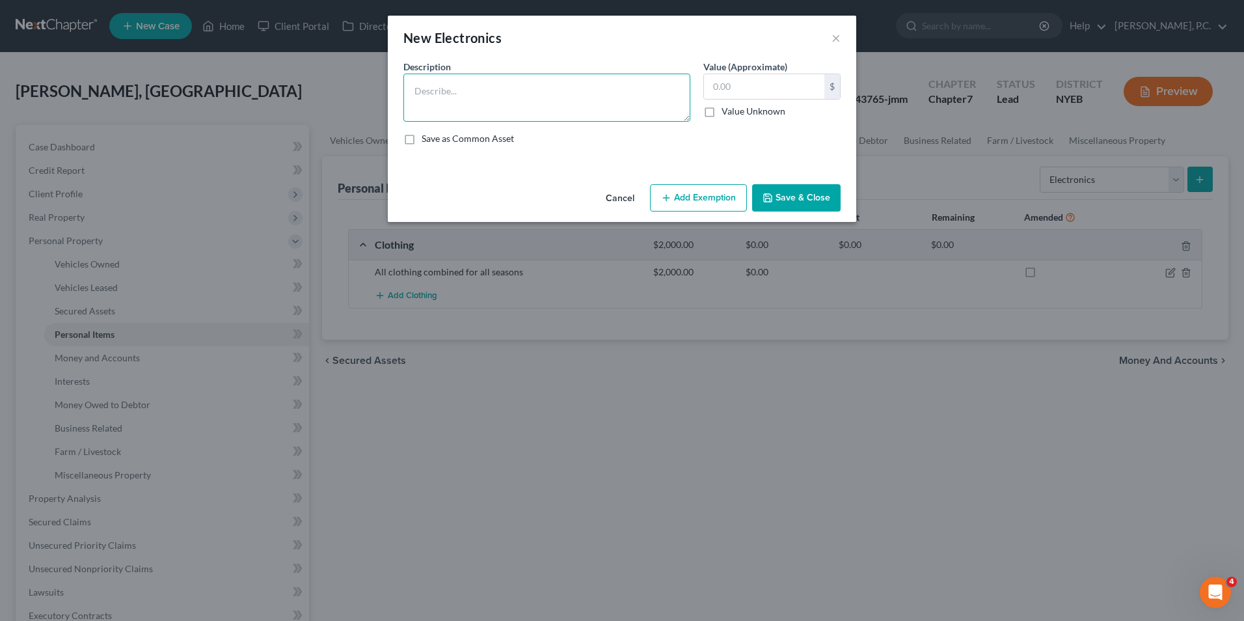
click at [515, 83] on textarea at bounding box center [546, 98] width 287 height 48
type textarea "Cell Phone"
click at [743, 92] on input "text" at bounding box center [764, 86] width 120 height 25
drag, startPoint x: 729, startPoint y: 87, endPoint x: 709, endPoint y: 89, distance: 20.3
click at [709, 89] on input "400" at bounding box center [764, 86] width 120 height 25
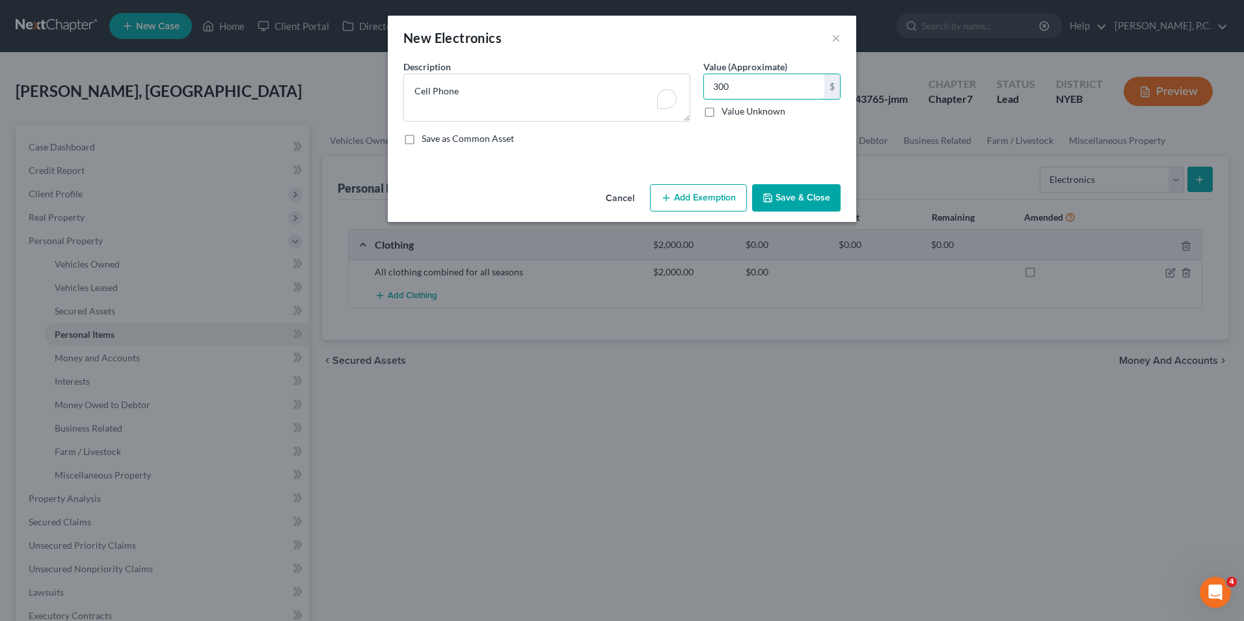
type input "300"
click at [780, 197] on button "Save & Close" at bounding box center [796, 197] width 89 height 27
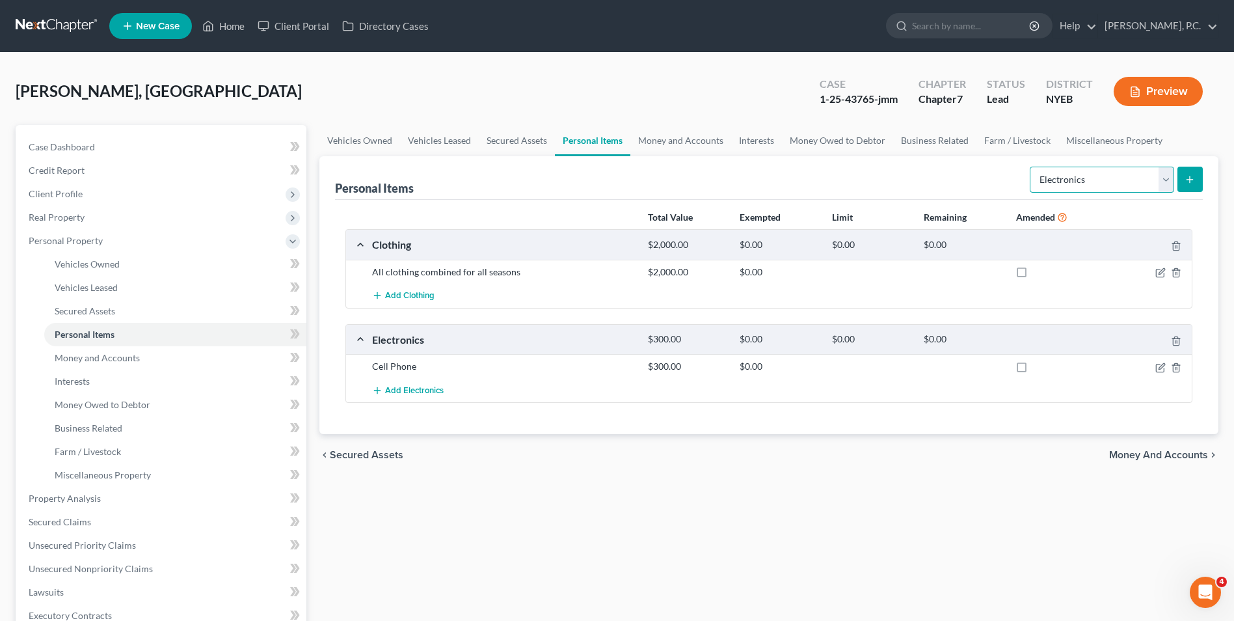
click at [1165, 184] on select "Select Item Type Clothing Collectibles Of Value Electronics Firearms Household …" at bounding box center [1102, 180] width 144 height 26
select select "household_goods"
click at [1031, 167] on select "Select Item Type Clothing Collectibles Of Value Electronics Firearms Household …" at bounding box center [1102, 180] width 144 height 26
click at [1198, 184] on button "submit" at bounding box center [1190, 179] width 25 height 25
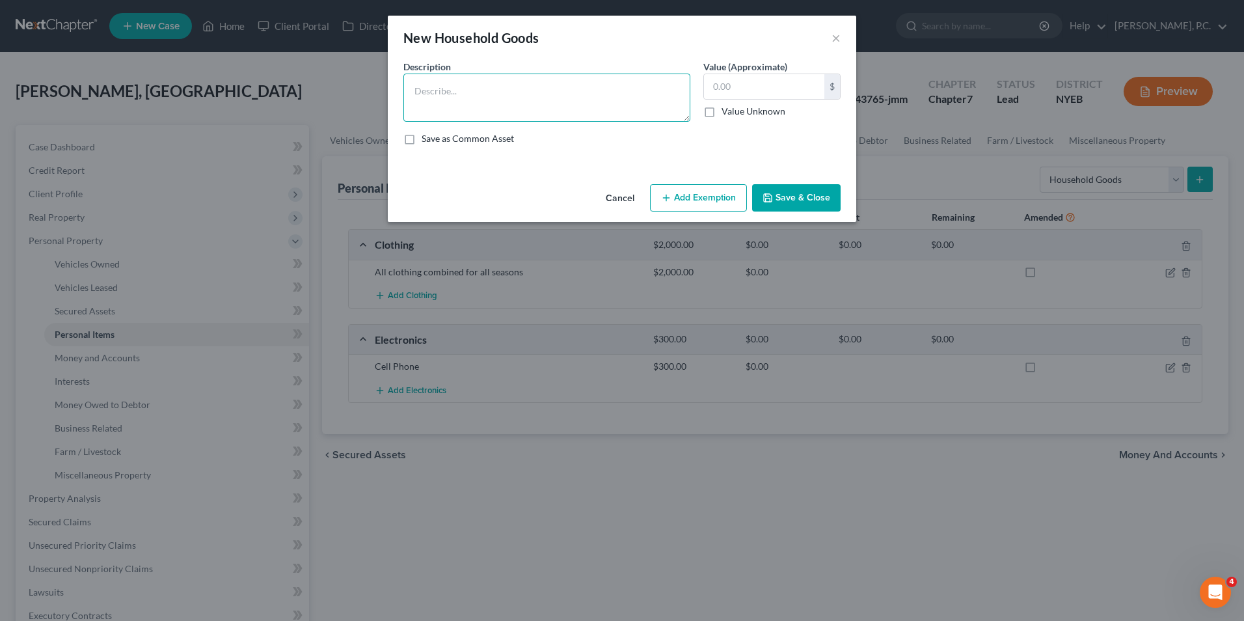
click at [583, 98] on textarea at bounding box center [546, 98] width 287 height 48
click at [841, 33] on div "New Household Goods ×" at bounding box center [622, 38] width 469 height 44
click at [837, 37] on button "×" at bounding box center [836, 38] width 9 height 16
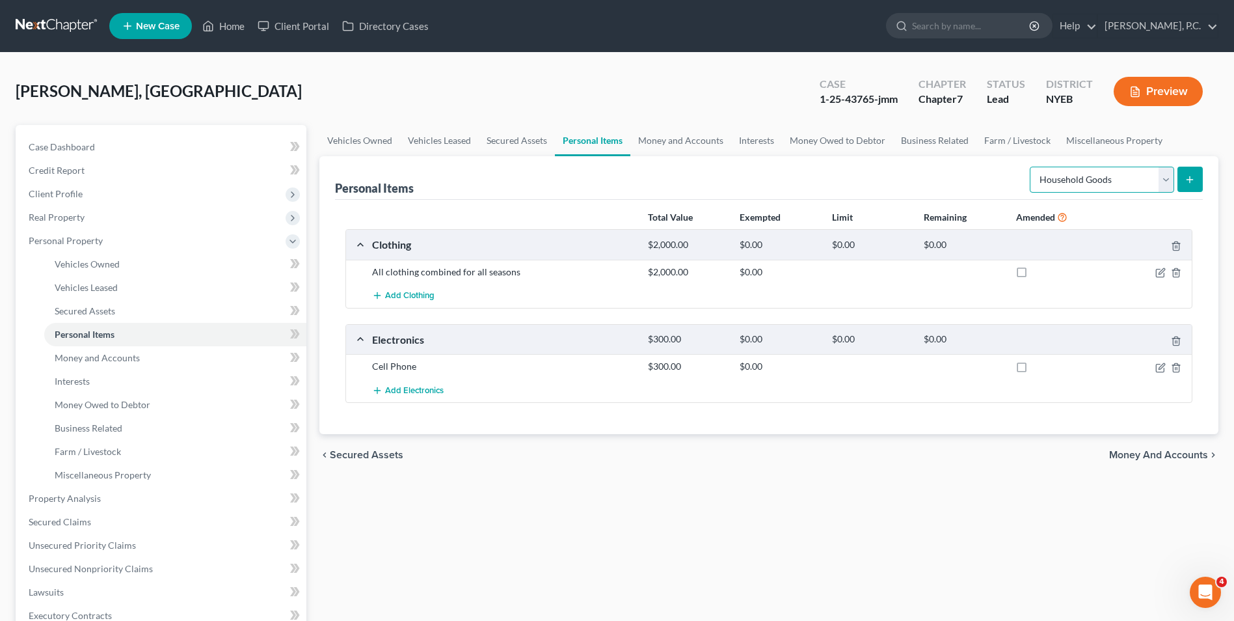
click at [1131, 181] on select "Select Item Type Clothing Collectibles Of Value Electronics Firearms Household …" at bounding box center [1102, 180] width 144 height 26
click at [1031, 167] on select "Select Item Type Clothing Collectibles Of Value Electronics Firearms Household …" at bounding box center [1102, 180] width 144 height 26
click at [1185, 175] on icon "submit" at bounding box center [1190, 179] width 10 height 10
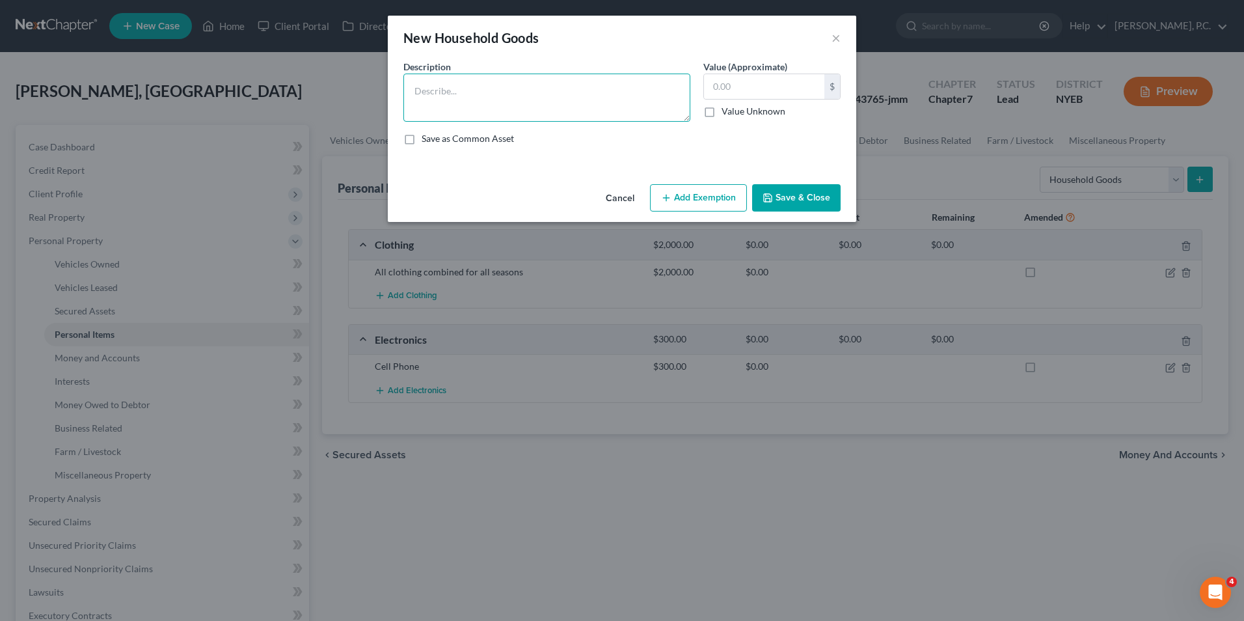
click at [545, 110] on textarea at bounding box center [546, 98] width 287 height 48
type textarea "Furniture and Appliances"
click at [733, 89] on input "text" at bounding box center [764, 86] width 120 height 25
type input "300"
click at [772, 191] on button "Save & Close" at bounding box center [796, 197] width 89 height 27
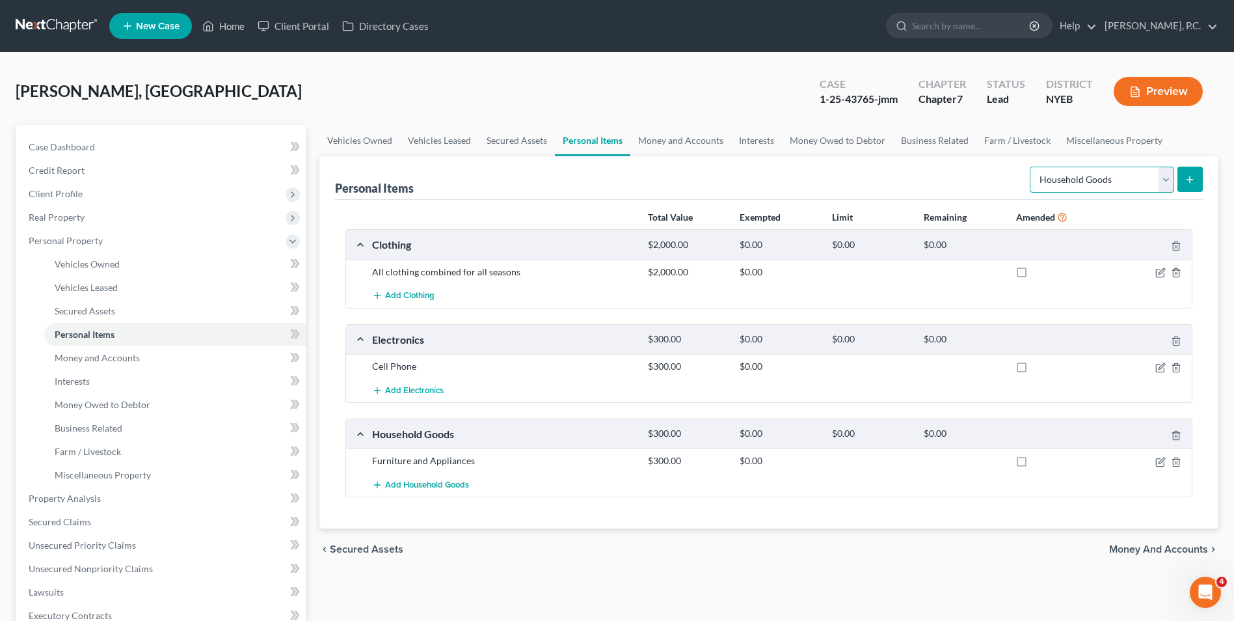
click at [1171, 180] on select "Select Item Type Clothing Collectibles Of Value Electronics Firearms Household …" at bounding box center [1102, 180] width 144 height 26
select select "jewelry"
click at [1031, 167] on select "Select Item Type Clothing Collectibles Of Value Electronics Firearms Household …" at bounding box center [1102, 180] width 144 height 26
click at [1190, 175] on icon "submit" at bounding box center [1190, 179] width 10 height 10
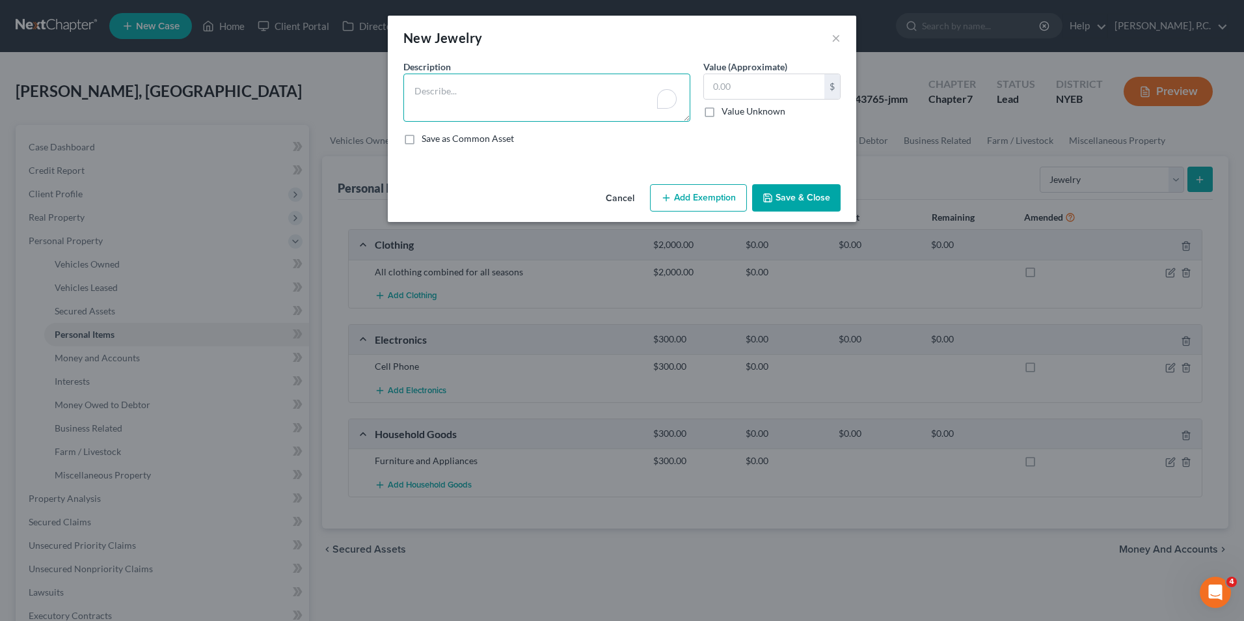
click at [516, 91] on textarea "To enrich screen reader interactions, please activate Accessibility in Grammarl…" at bounding box center [546, 98] width 287 height 48
type textarea "1"
type textarea "Necklace"
click at [774, 87] on input "text" at bounding box center [764, 86] width 120 height 25
type input "6"
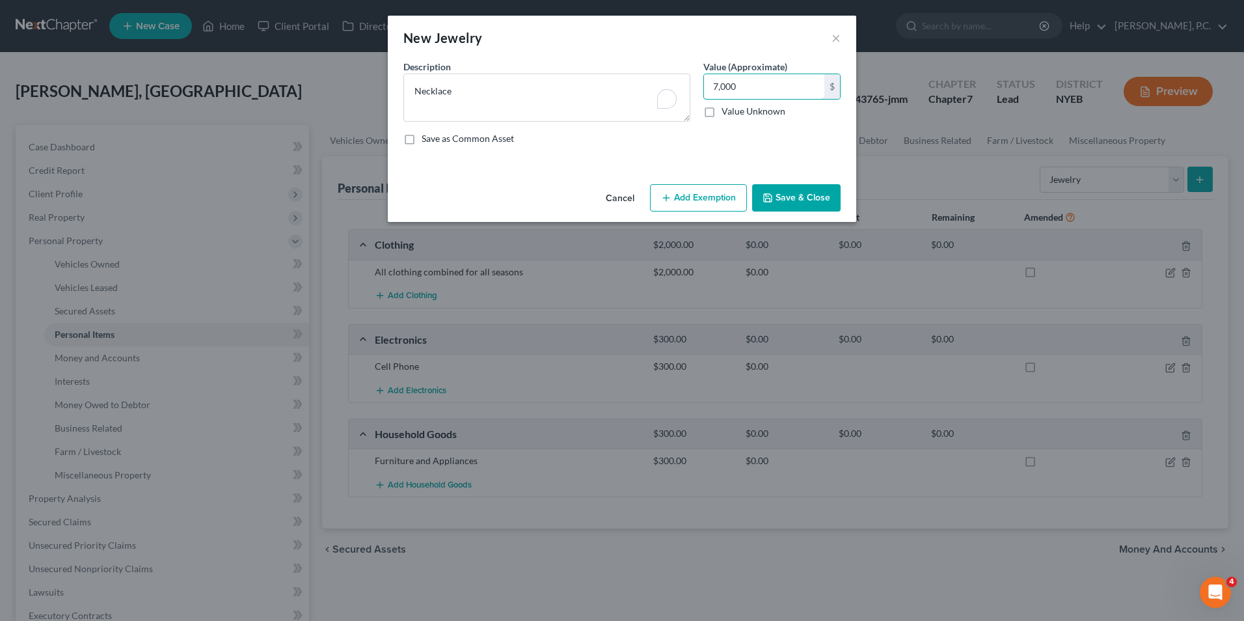
type input "7,000"
click at [795, 197] on button "Save & Close" at bounding box center [796, 197] width 89 height 27
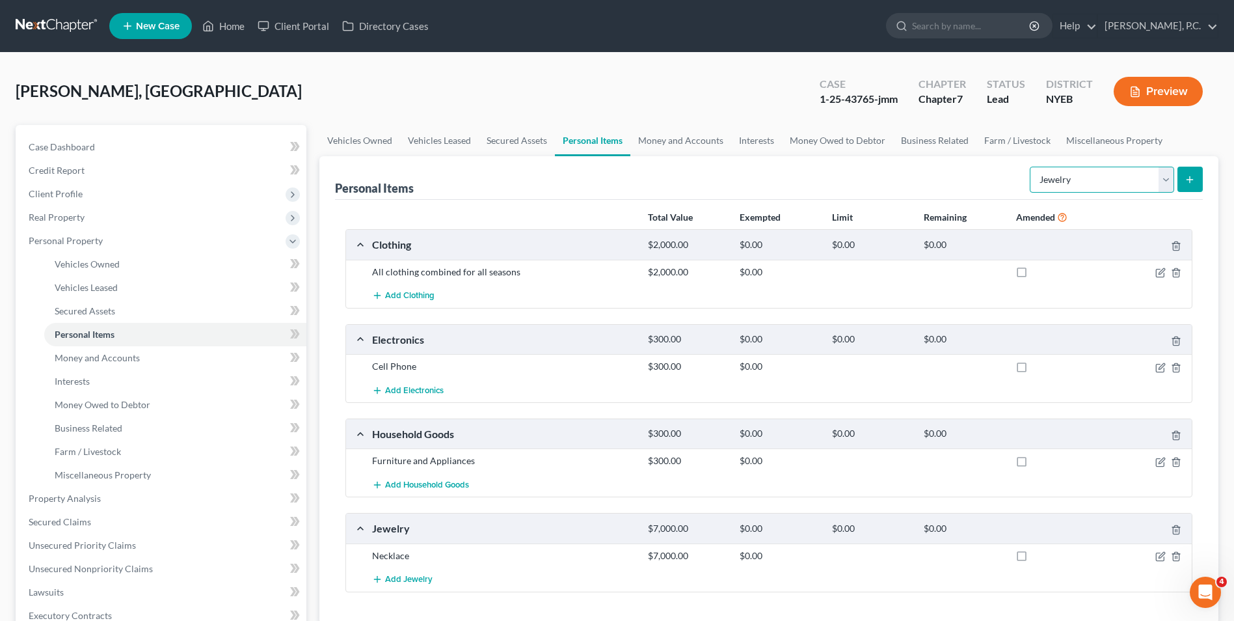
click at [1165, 182] on select "Select Item Type Clothing Collectibles Of Value Electronics Firearms Household …" at bounding box center [1102, 180] width 144 height 26
click at [1169, 180] on select "Select Item Type Clothing Collectibles Of Value Electronics Firearms Household …" at bounding box center [1102, 180] width 144 height 26
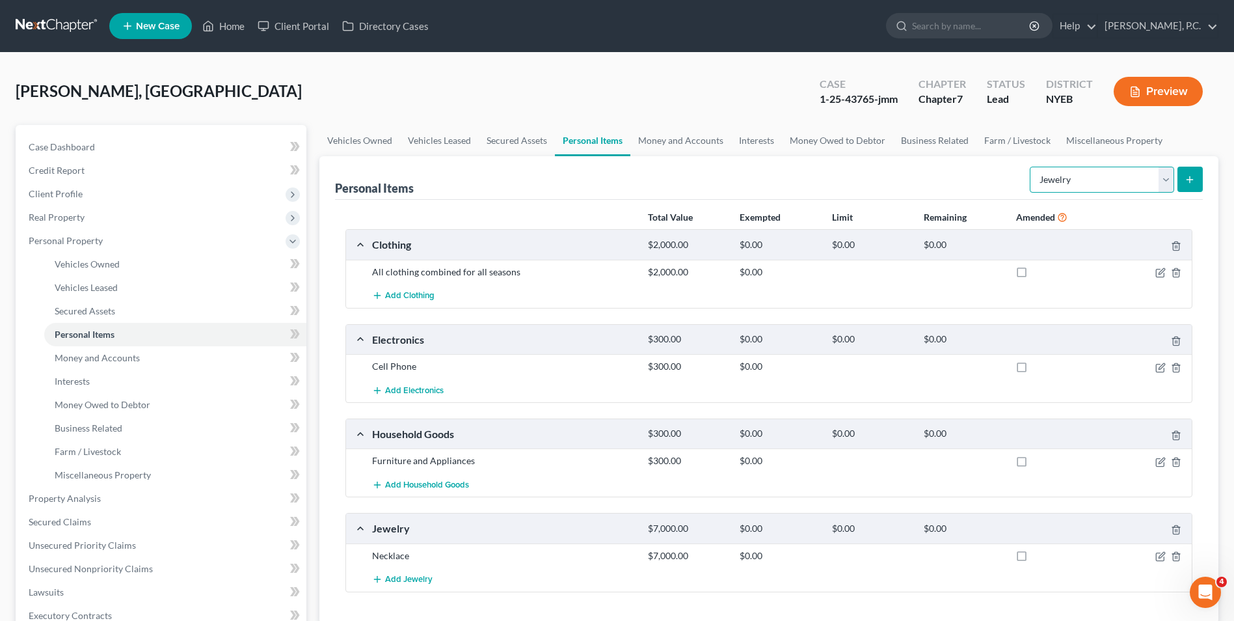
click at [1169, 180] on select "Select Item Type Clothing Collectibles Of Value Electronics Firearms Household …" at bounding box center [1102, 180] width 144 height 26
click at [1031, 167] on select "Select Item Type Clothing Collectibles Of Value Electronics Firearms Household …" at bounding box center [1102, 180] width 144 height 26
click at [1172, 180] on select "Select Item Type Clothing Collectibles Of Value Electronics Firearms Household …" at bounding box center [1102, 180] width 144 height 26
click at [974, 193] on div "Personal Items Select Item Type Clothing Collectibles Of Value Electronics Fire…" at bounding box center [769, 178] width 868 height 44
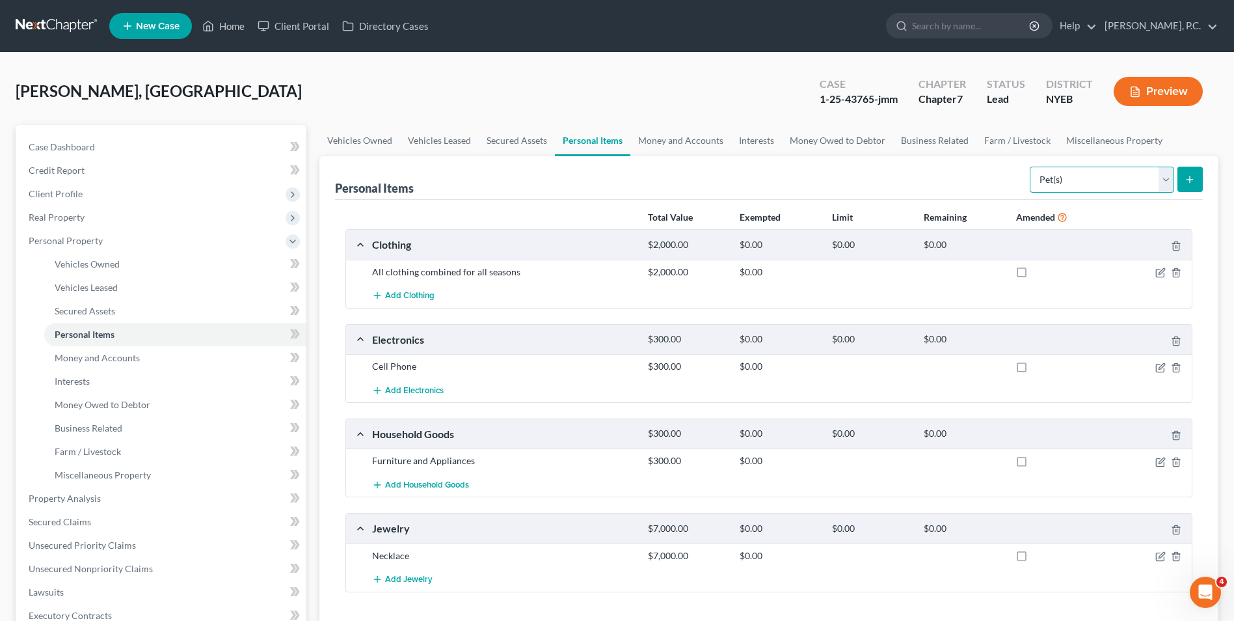
click at [1077, 184] on select "Select Item Type Clothing Collectibles Of Value Electronics Firearms Household …" at bounding box center [1102, 180] width 144 height 26
select select "sports_and_hobby_equipment"
click at [1031, 167] on select "Select Item Type Clothing Collectibles Of Value Electronics Firearms Household …" at bounding box center [1102, 180] width 144 height 26
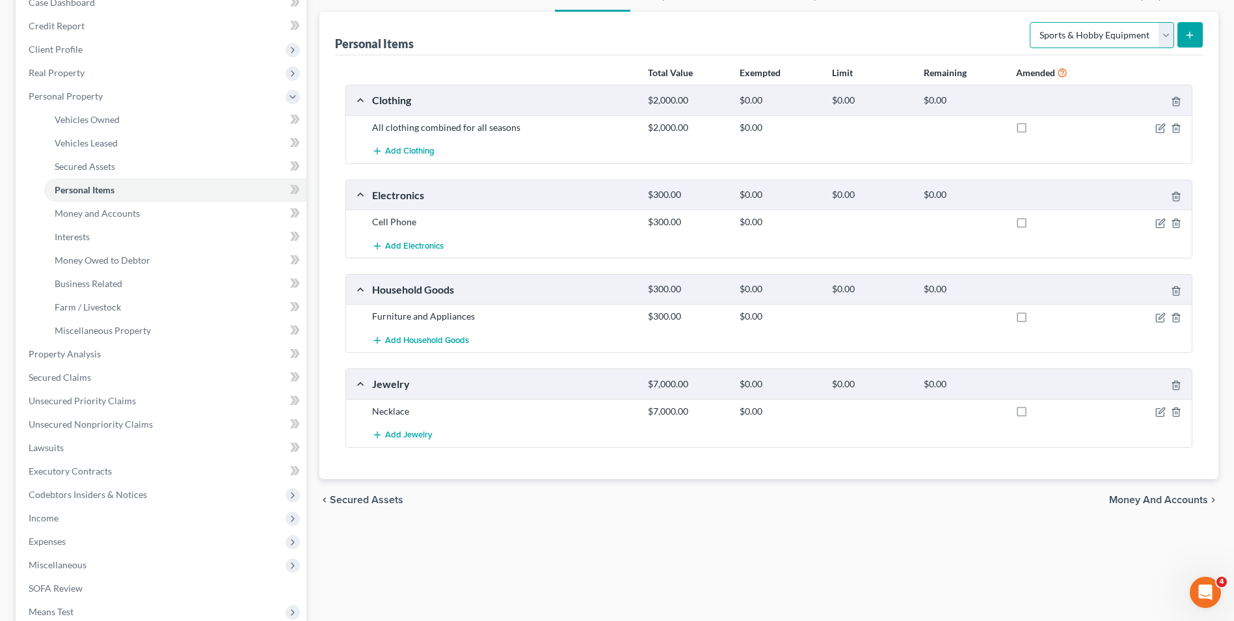
scroll to position [305, 0]
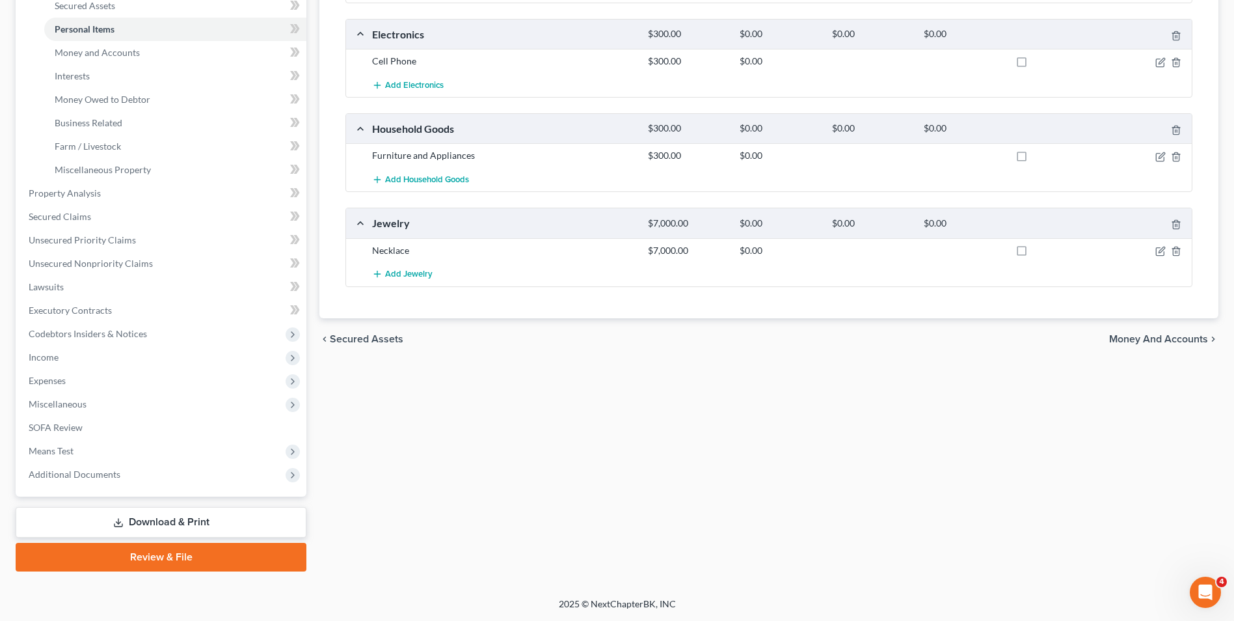
click at [1173, 343] on span "Money and Accounts" at bounding box center [1159, 339] width 99 height 10
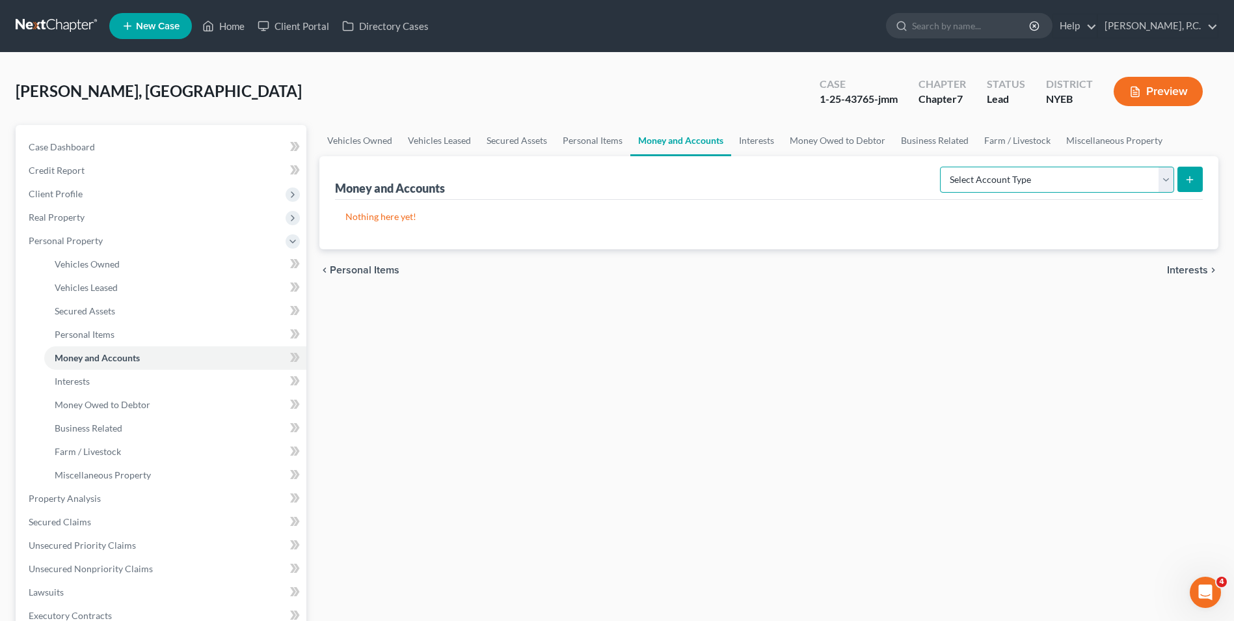
click at [1069, 184] on select "Select Account Type Brokerage Cash on Hand Certificates of Deposit Checking Acc…" at bounding box center [1057, 180] width 234 height 26
select select "cash_on_hand"
click at [943, 167] on select "Select Account Type Brokerage Cash on Hand Certificates of Deposit Checking Acc…" at bounding box center [1057, 180] width 234 height 26
click at [1199, 187] on button "submit" at bounding box center [1190, 179] width 25 height 25
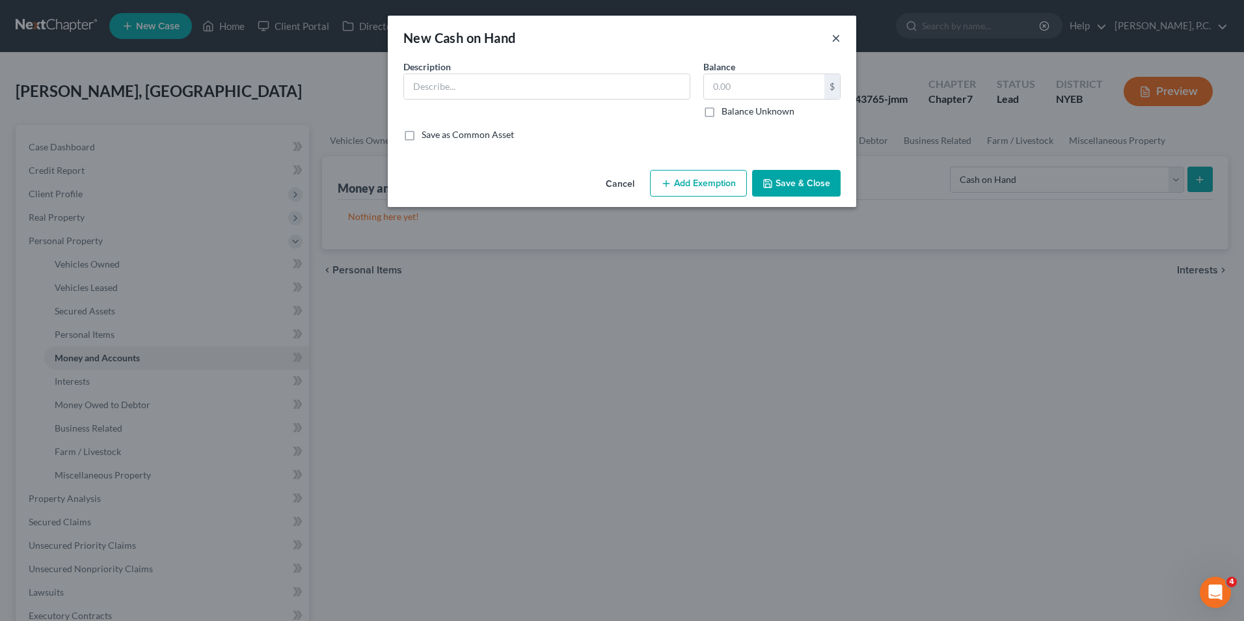
click at [837, 38] on button "×" at bounding box center [836, 38] width 9 height 16
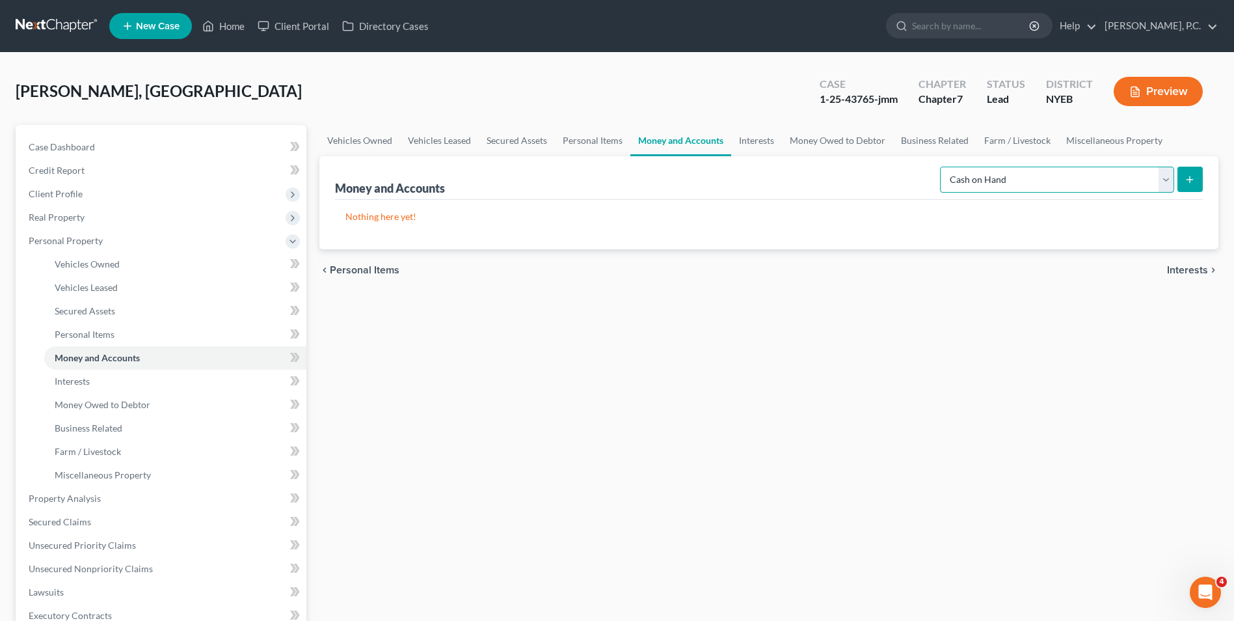
click at [1050, 186] on select "Select Account Type Brokerage Cash on Hand Certificates of Deposit Checking Acc…" at bounding box center [1057, 180] width 234 height 26
click at [943, 167] on select "Select Account Type Brokerage Cash on Hand Certificates of Deposit Checking Acc…" at bounding box center [1057, 180] width 234 height 26
click at [1199, 179] on button "submit" at bounding box center [1190, 179] width 25 height 25
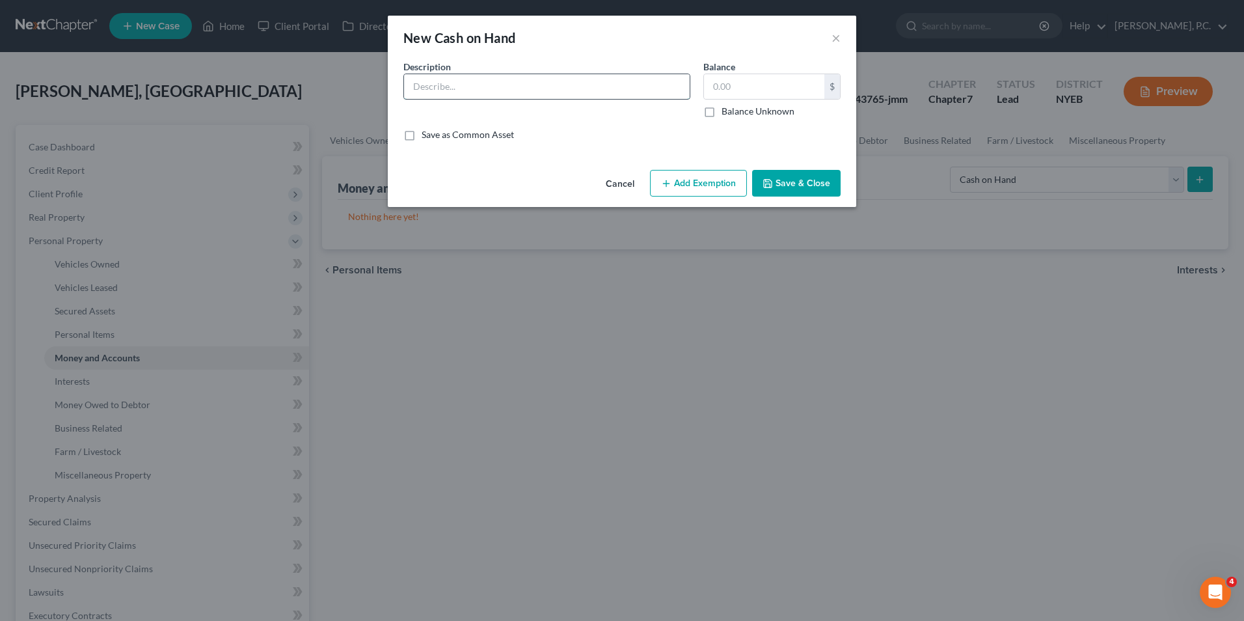
click at [550, 92] on input "text" at bounding box center [547, 86] width 286 height 25
type input "Cash on Hand"
click at [763, 91] on input "text" at bounding box center [764, 86] width 120 height 25
type input "200"
click at [785, 141] on div "An exemption set must first be selected from the Filing Information section. Co…" at bounding box center [622, 112] width 469 height 105
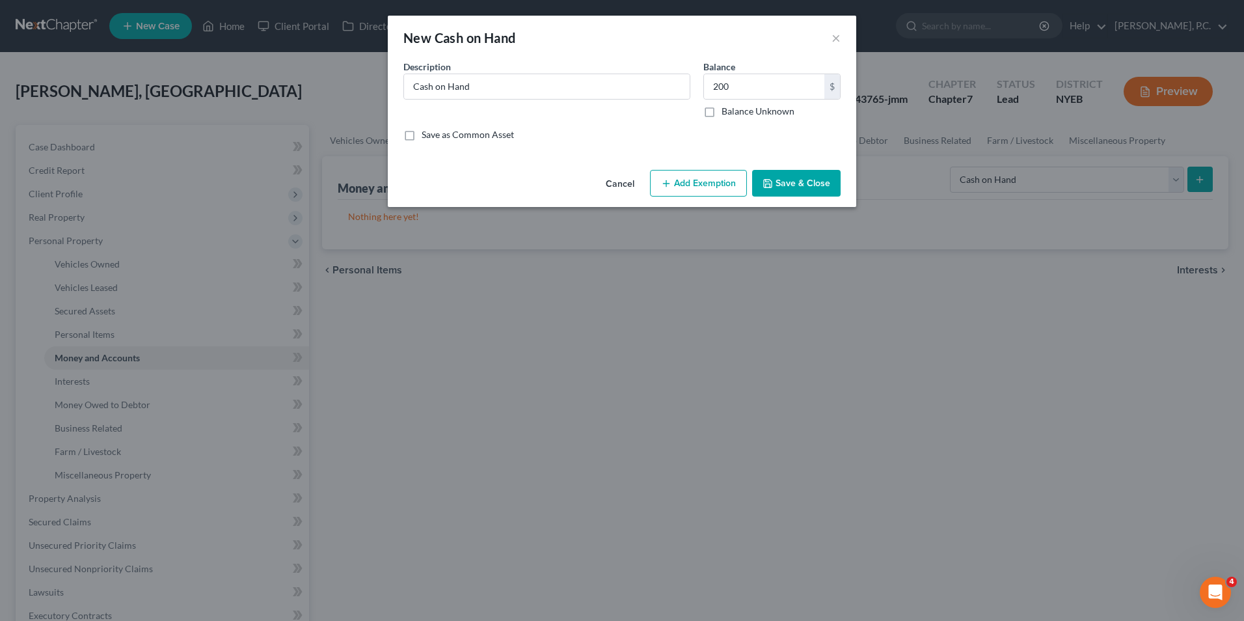
click at [785, 184] on button "Save & Close" at bounding box center [796, 183] width 89 height 27
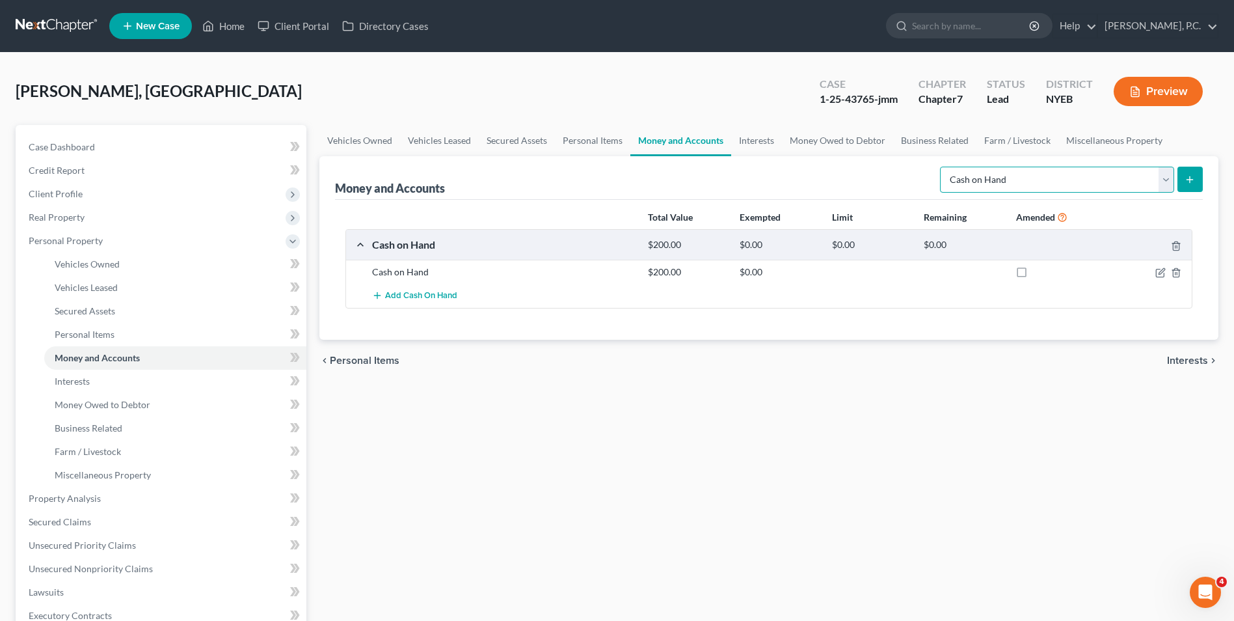
click at [1169, 181] on select "Select Account Type Brokerage Cash on Hand Certificates of Deposit Checking Acc…" at bounding box center [1057, 180] width 234 height 26
click at [897, 191] on div "Money and Accounts Select Account Type Brokerage Cash on Hand Certificates of D…" at bounding box center [769, 178] width 868 height 44
click at [1051, 176] on select "Select Account Type Brokerage Cash on Hand Certificates of Deposit Checking Acc…" at bounding box center [1057, 180] width 234 height 26
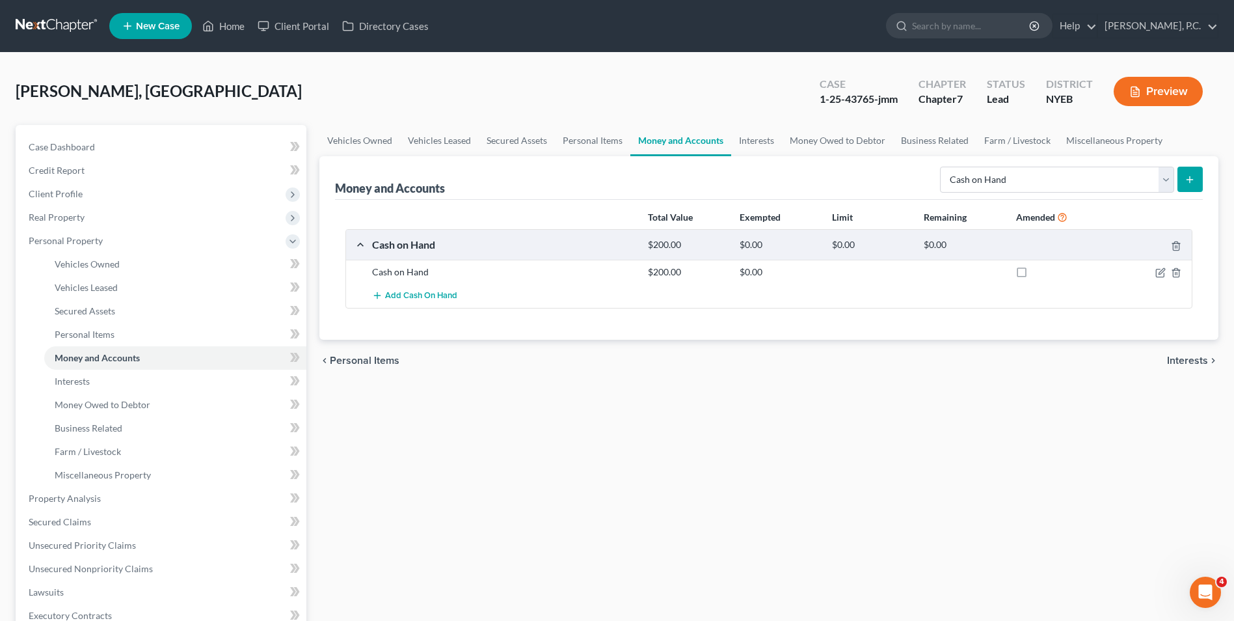
click at [1024, 400] on div "Vehicles Owned Vehicles Leased Secured Assets Personal Items Money and Accounts…" at bounding box center [769, 501] width 912 height 752
click at [1192, 180] on line "submit" at bounding box center [1191, 180] width 6 height 0
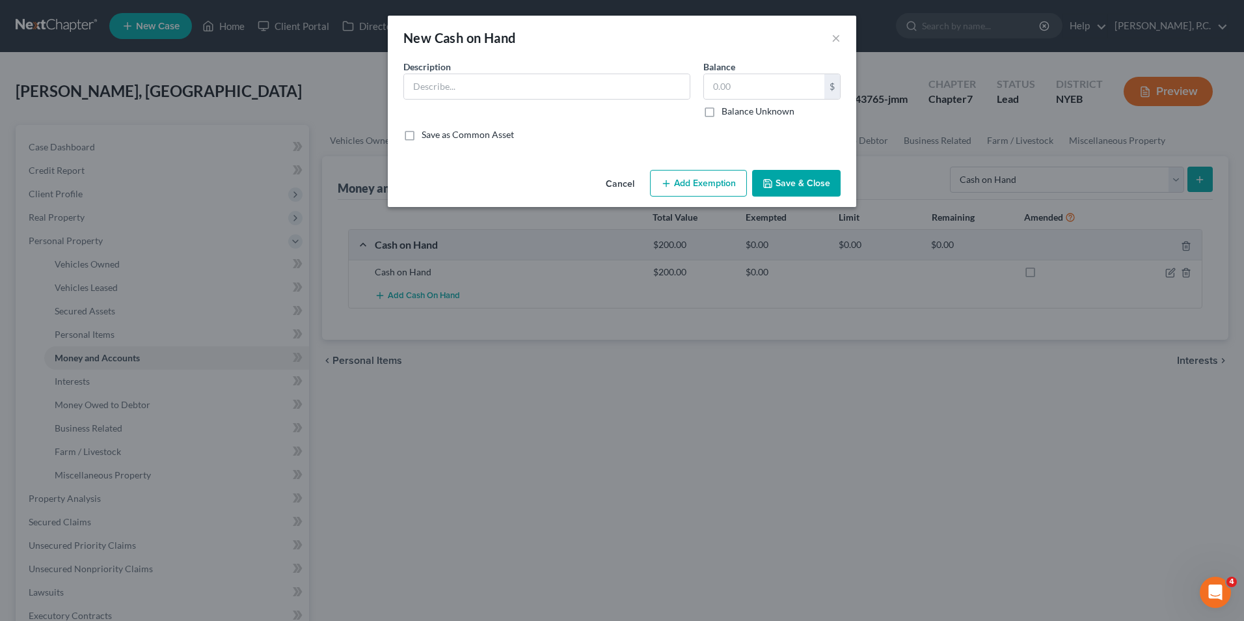
click at [616, 182] on button "Cancel" at bounding box center [619, 184] width 49 height 26
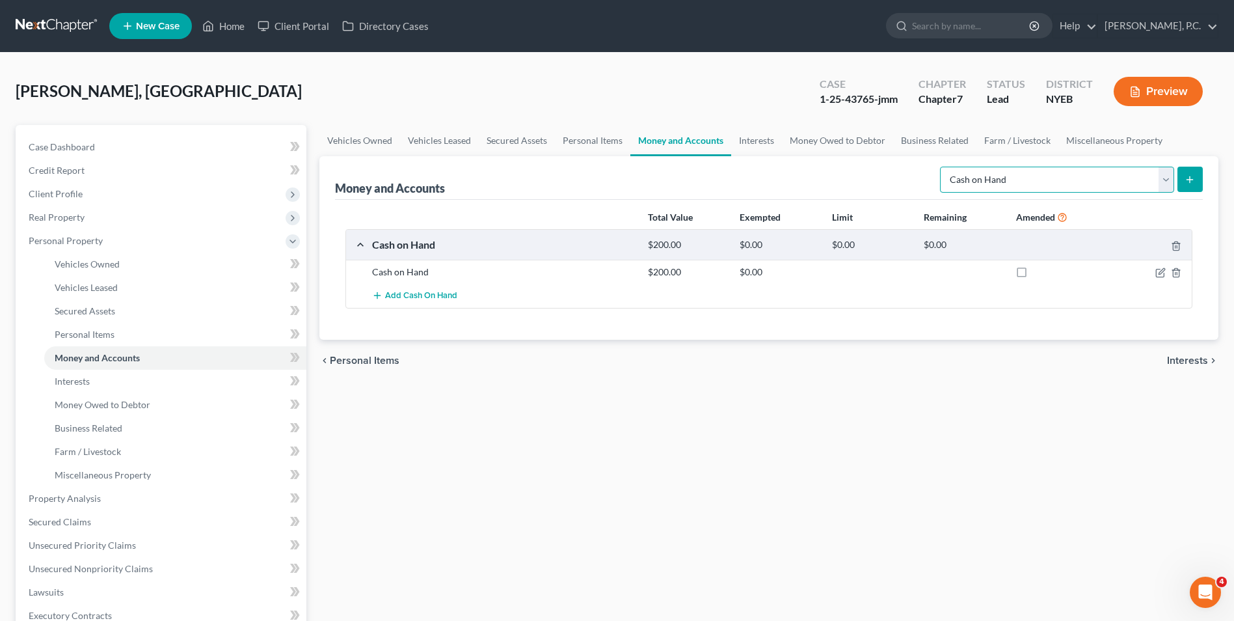
click at [1078, 170] on select "Select Account Type Brokerage Cash on Hand Certificates of Deposit Checking Acc…" at bounding box center [1057, 180] width 234 height 26
select select "savings"
click at [943, 167] on select "Select Account Type Brokerage Cash on Hand Certificates of Deposit Checking Acc…" at bounding box center [1057, 180] width 234 height 26
click at [1194, 185] on button "submit" at bounding box center [1190, 179] width 25 height 25
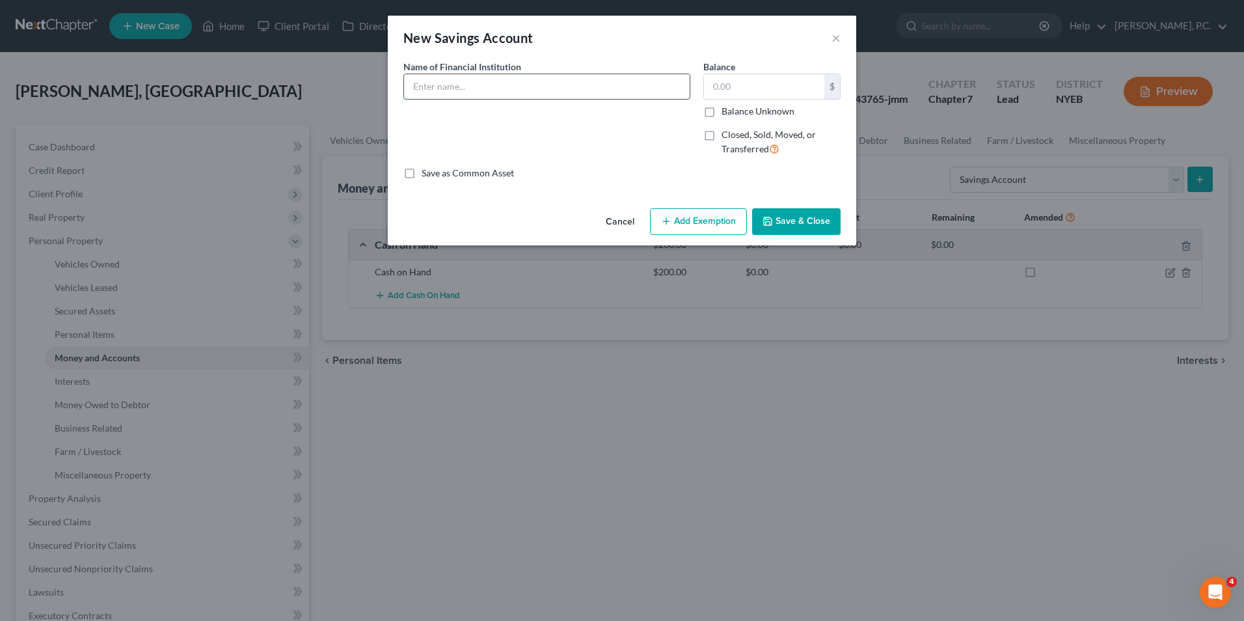
click at [483, 78] on input "text" at bounding box center [547, 86] width 286 height 25
type input "Bank of America"
click at [770, 83] on input "text" at bounding box center [764, 86] width 120 height 25
type input "2,214"
click at [819, 214] on button "Save & Close" at bounding box center [796, 221] width 89 height 27
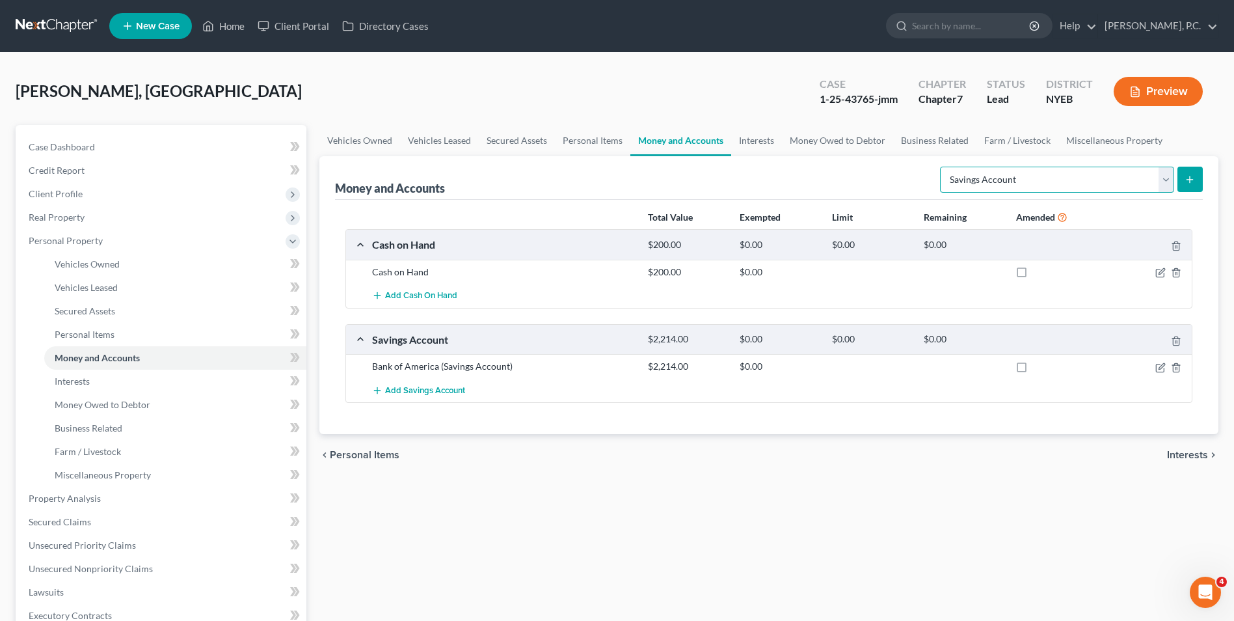
click at [1173, 182] on select "Select Account Type Brokerage Cash on Hand Certificates of Deposit Checking Acc…" at bounding box center [1057, 180] width 234 height 26
click at [1171, 182] on select "Select Account Type Brokerage Cash on Hand Certificates of Deposit Checking Acc…" at bounding box center [1057, 180] width 234 height 26
click at [908, 485] on div "Vehicles Owned Vehicles Leased Secured Assets Personal Items Money and Accounts…" at bounding box center [769, 501] width 912 height 752
click at [1159, 366] on icon "button" at bounding box center [1161, 367] width 10 height 10
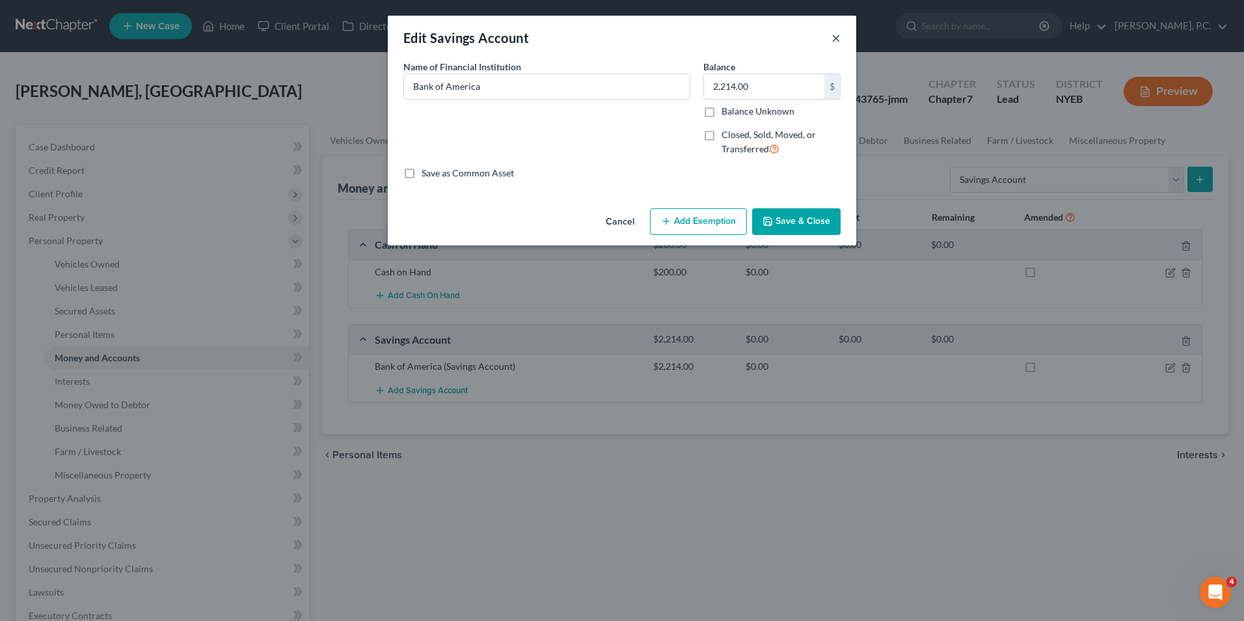
click at [836, 38] on button "×" at bounding box center [836, 38] width 9 height 16
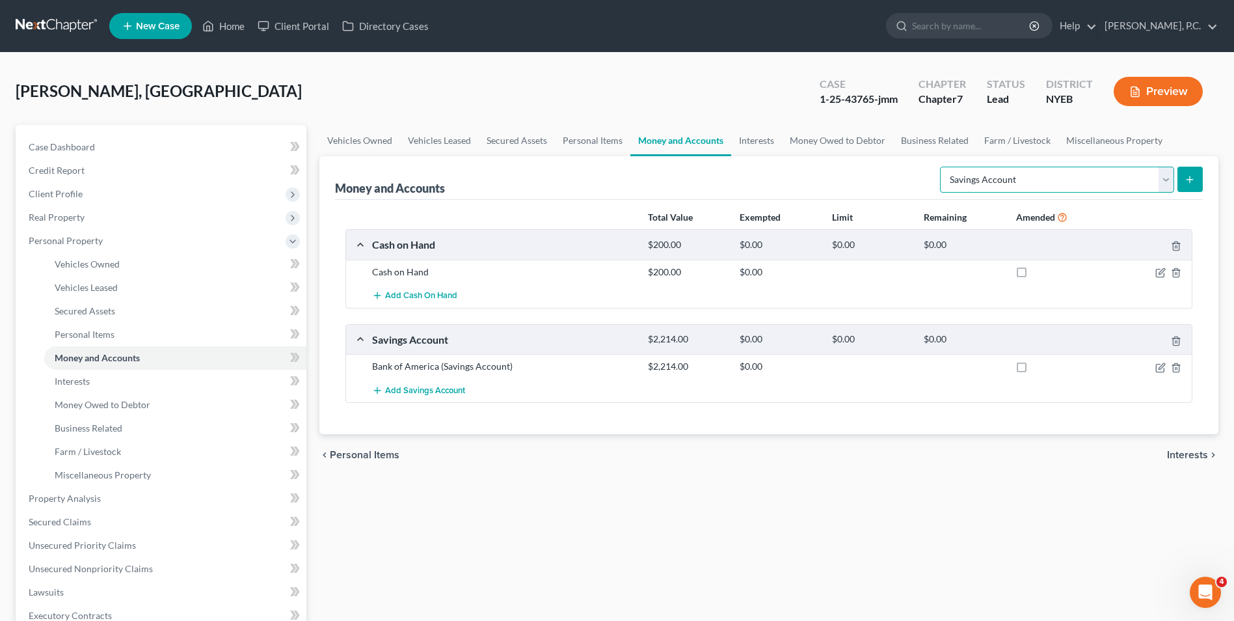
click at [1141, 182] on select "Select Account Type Brokerage Cash on Hand Certificates of Deposit Checking Acc…" at bounding box center [1057, 180] width 234 height 26
click at [1074, 459] on div "chevron_left Personal Items Interests chevron_right" at bounding box center [769, 455] width 899 height 42
click at [1098, 180] on select "Select Account Type Brokerage Cash on Hand Certificates of Deposit Checking Acc…" at bounding box center [1057, 180] width 234 height 26
click at [1102, 504] on div "Vehicles Owned Vehicles Leased Secured Assets Personal Items Money and Accounts…" at bounding box center [769, 501] width 912 height 752
click at [1100, 184] on select "Select Account Type Brokerage Cash on Hand Certificates of Deposit Checking Acc…" at bounding box center [1057, 180] width 234 height 26
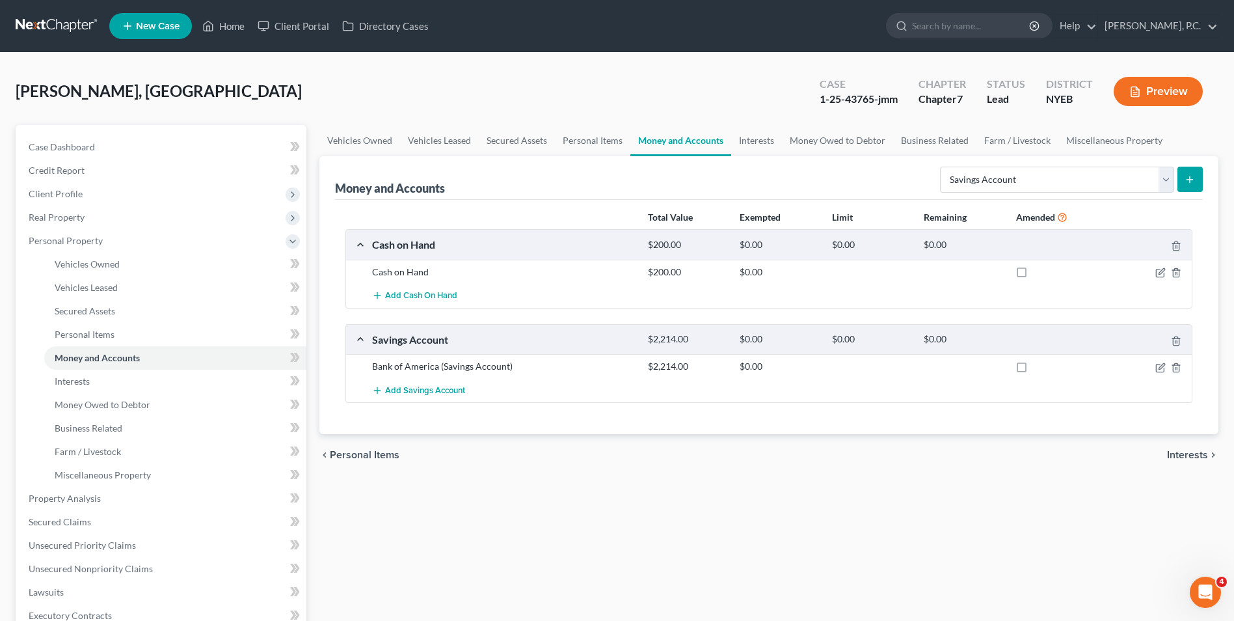
click at [1073, 479] on div "Vehicles Owned Vehicles Leased Secured Assets Personal Items Money and Accounts…" at bounding box center [769, 501] width 912 height 752
click at [1084, 176] on select "Select Account Type Brokerage Cash on Hand Certificates of Deposit Checking Acc…" at bounding box center [1057, 180] width 234 height 26
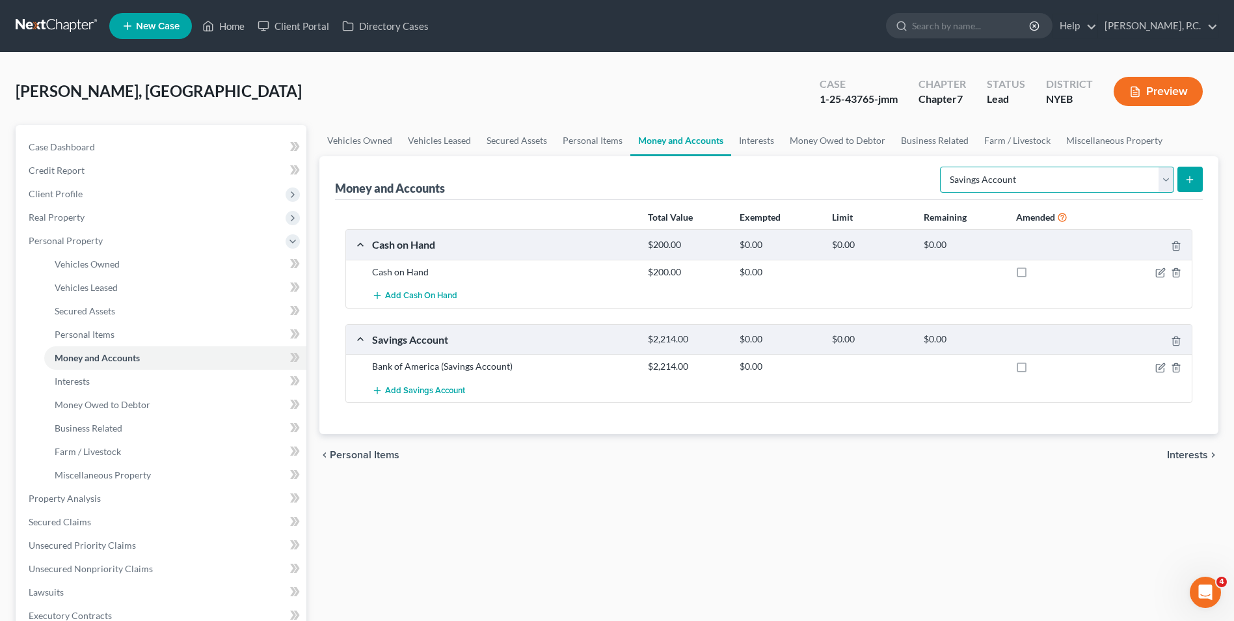
click at [1125, 174] on select "Select Account Type Brokerage Cash on Hand Certificates of Deposit Checking Acc…" at bounding box center [1057, 180] width 234 height 26
click at [949, 491] on div "Vehicles Owned Vehicles Leased Secured Assets Personal Items Money and Accounts…" at bounding box center [769, 501] width 912 height 752
click at [1122, 180] on select "Select Account Type Brokerage Cash on Hand Certificates of Deposit Checking Acc…" at bounding box center [1057, 180] width 234 height 26
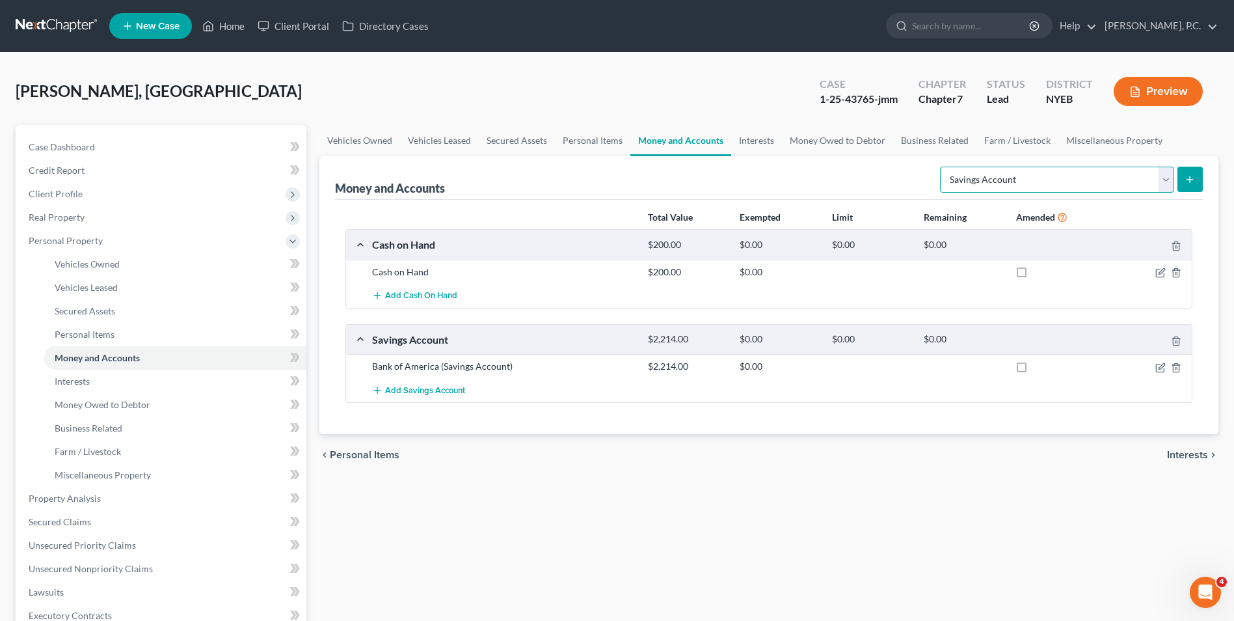
click at [1122, 180] on select "Select Account Type Brokerage Cash on Hand Certificates of Deposit Checking Acc…" at bounding box center [1057, 180] width 234 height 26
click at [1118, 182] on select "Select Account Type Brokerage Cash on Hand Certificates of Deposit Checking Acc…" at bounding box center [1057, 180] width 234 height 26
click at [1175, 457] on span "Interests" at bounding box center [1187, 455] width 41 height 10
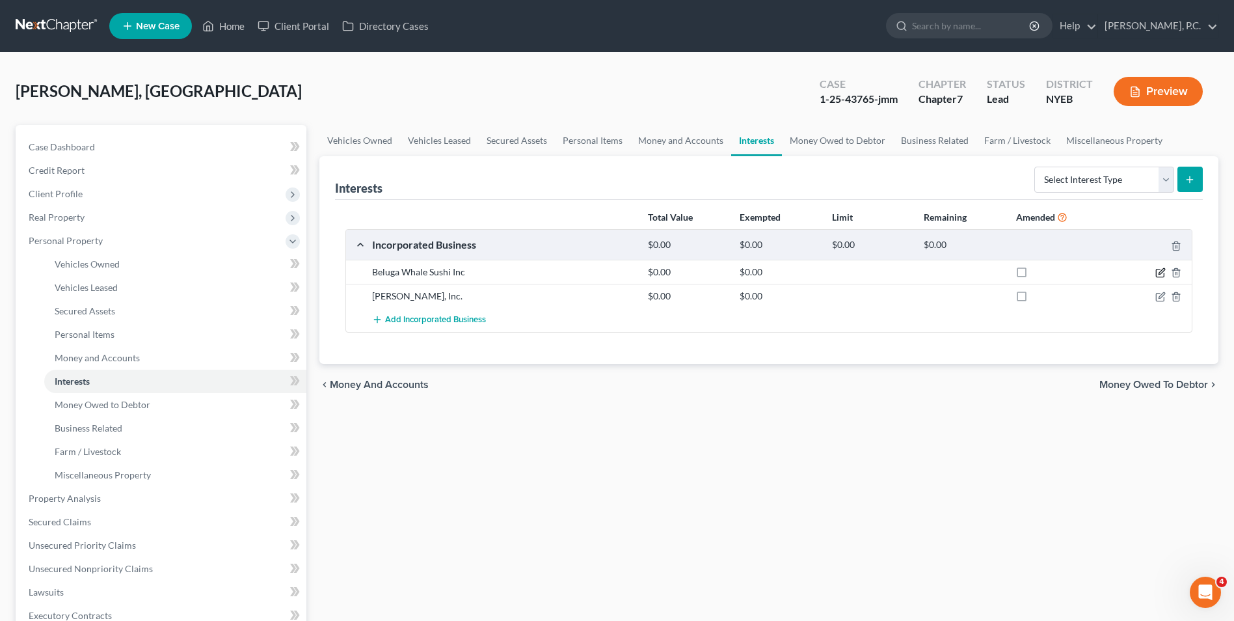
click at [1158, 273] on icon "button" at bounding box center [1161, 272] width 10 height 10
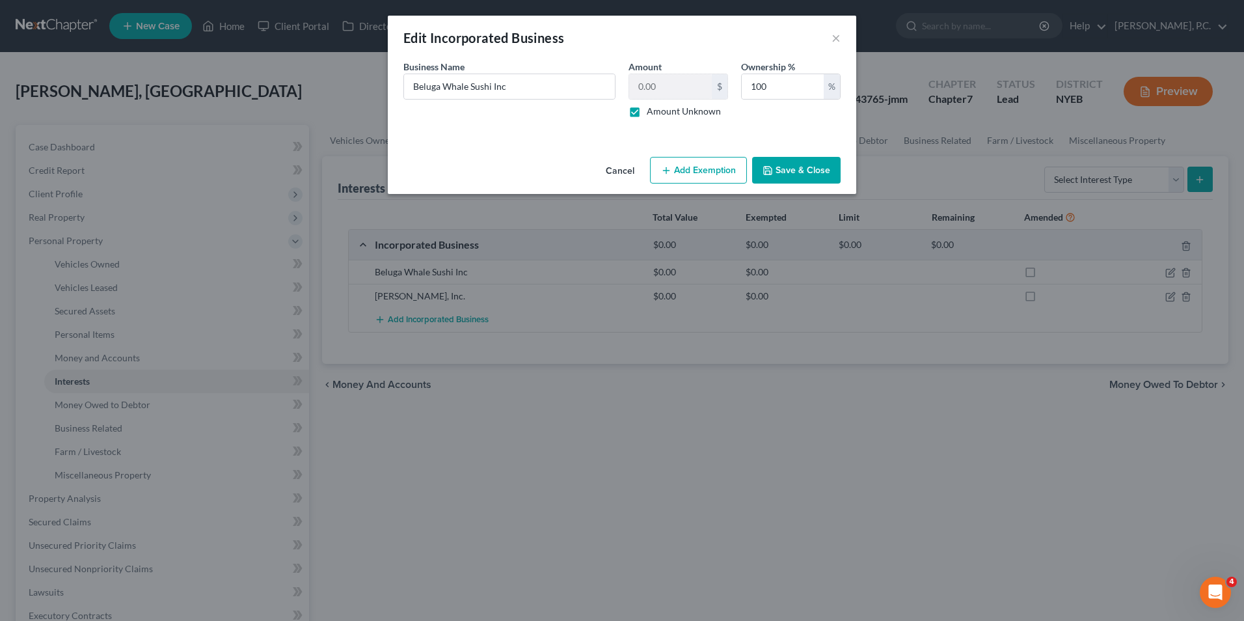
click at [784, 173] on button "Save & Close" at bounding box center [796, 170] width 89 height 27
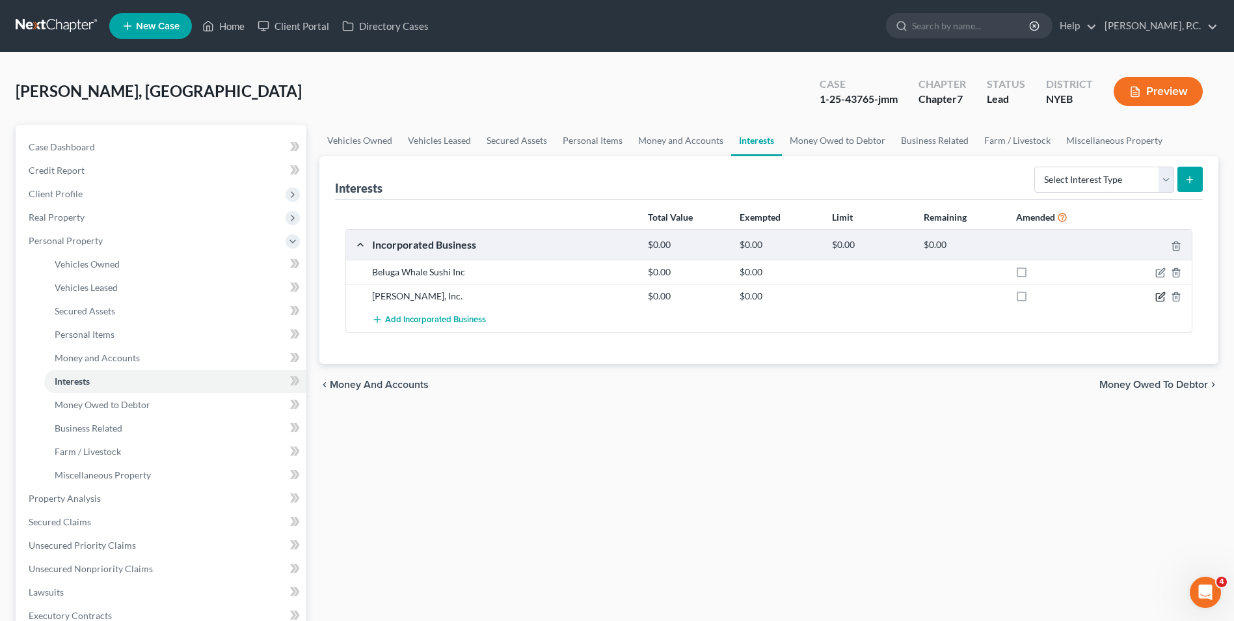
click at [1162, 296] on icon "button" at bounding box center [1161, 297] width 10 height 10
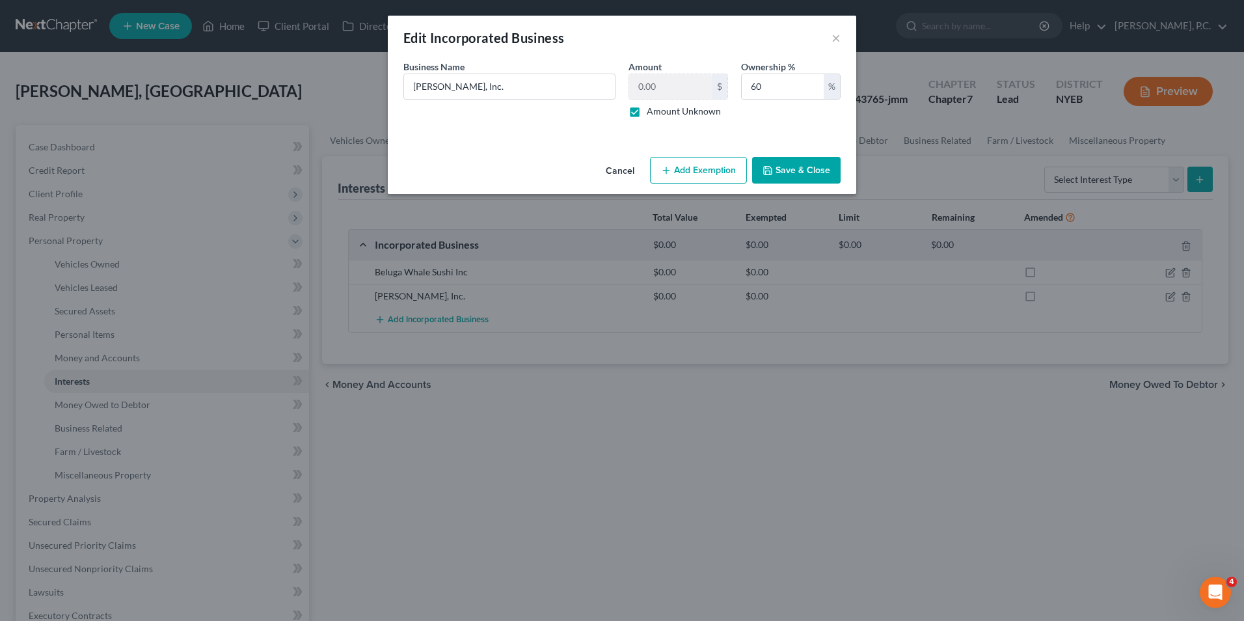
click at [779, 165] on button "Save & Close" at bounding box center [796, 170] width 89 height 27
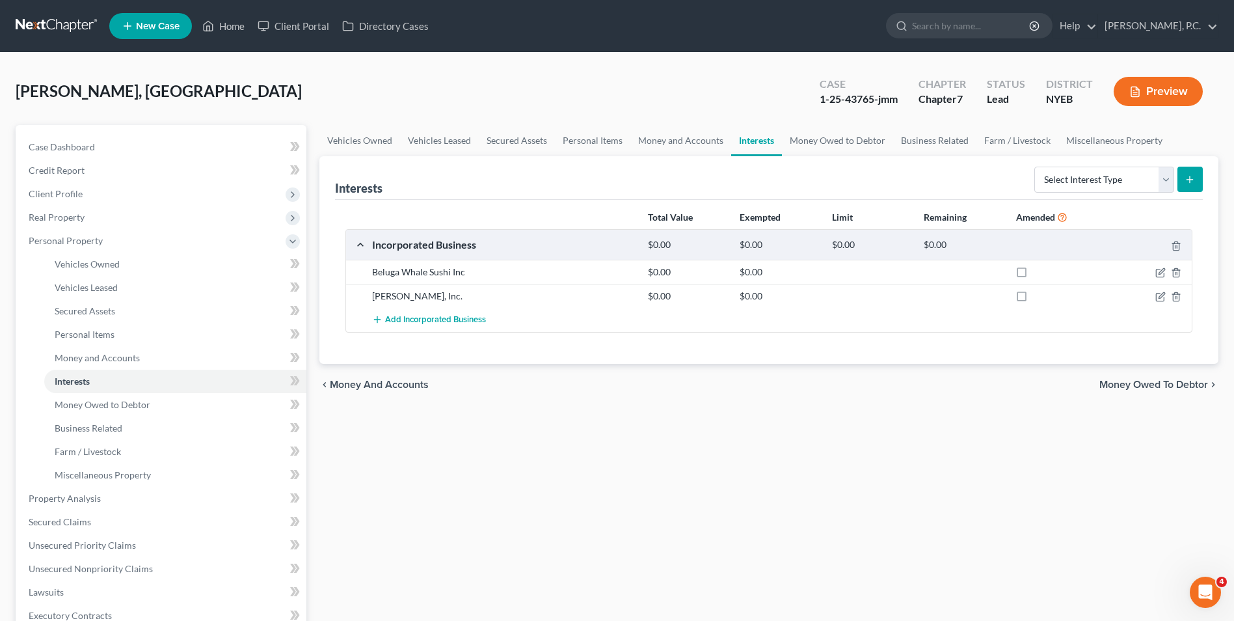
click at [1161, 383] on span "Money Owed to Debtor" at bounding box center [1154, 384] width 109 height 10
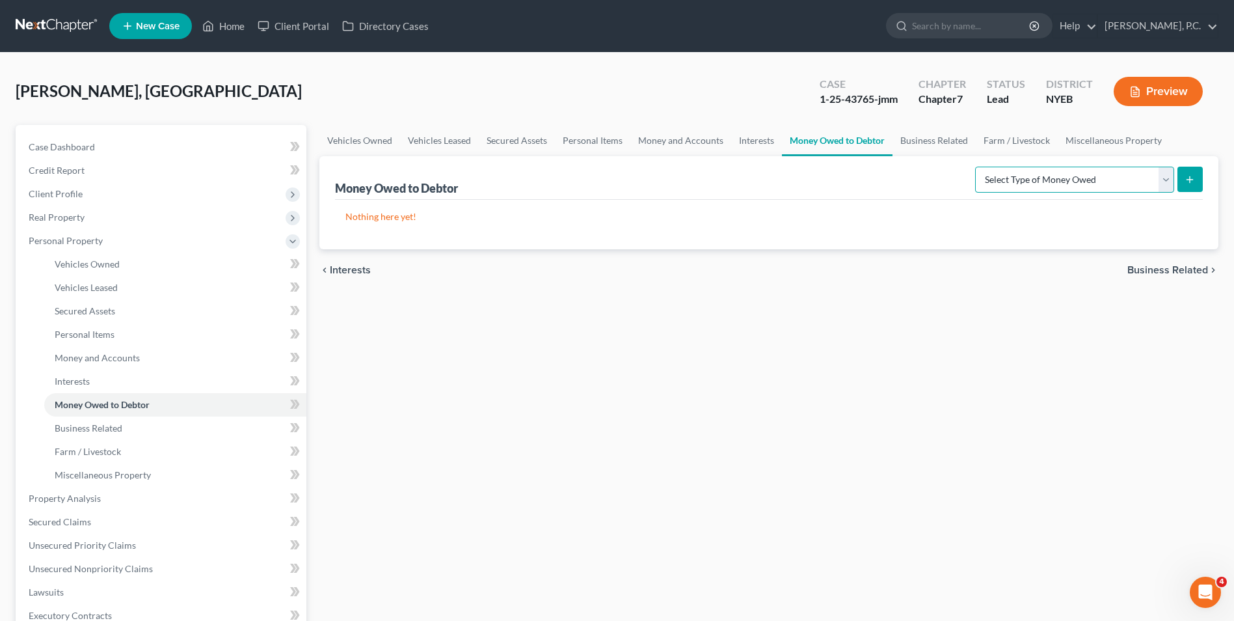
click at [1091, 179] on select "Select Type of Money Owed Accounts Receivable Alimony Child Support Claims Agai…" at bounding box center [1074, 180] width 199 height 26
click at [1087, 176] on select "Select Type of Money Owed Accounts Receivable Alimony Child Support Claims Agai…" at bounding box center [1074, 180] width 199 height 26
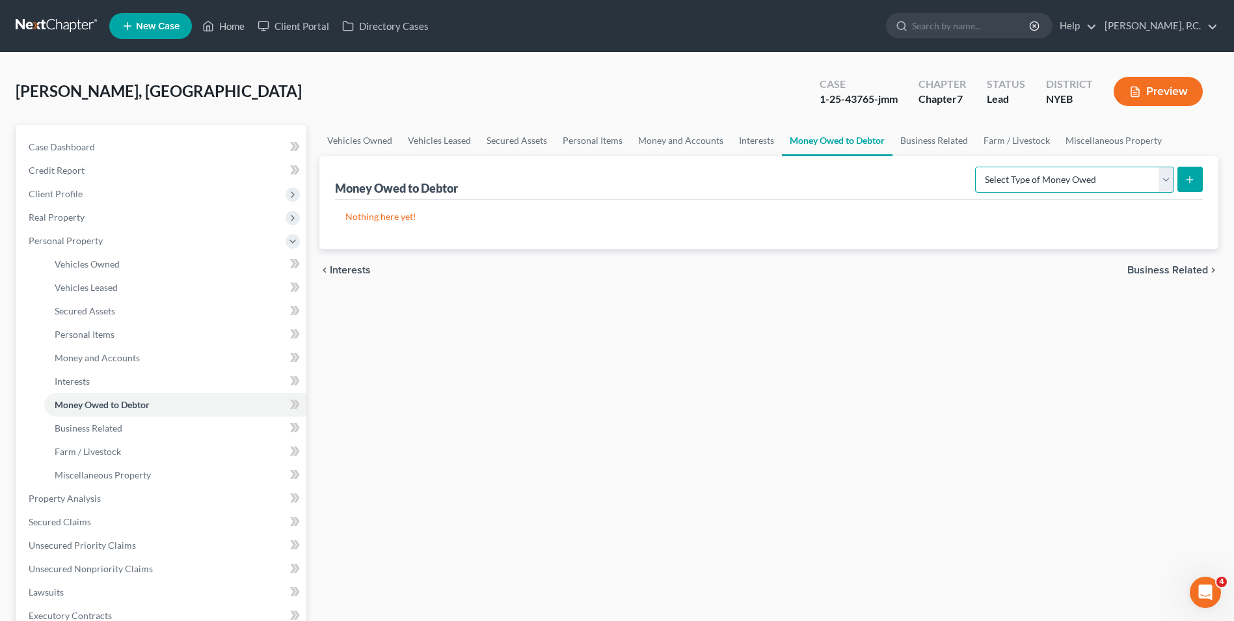
click at [1087, 176] on select "Select Type of Money Owed Accounts Receivable Alimony Child Support Claims Agai…" at bounding box center [1074, 180] width 199 height 26
click at [1086, 176] on select "Select Type of Money Owed Accounts Receivable Alimony Child Support Claims Agai…" at bounding box center [1074, 180] width 199 height 26
click at [1083, 187] on select "Select Type of Money Owed Accounts Receivable Alimony Child Support Claims Agai…" at bounding box center [1074, 180] width 199 height 26
click at [923, 332] on div "Vehicles Owned Vehicles Leased Secured Assets Personal Items Money and Accounts…" at bounding box center [769, 501] width 912 height 752
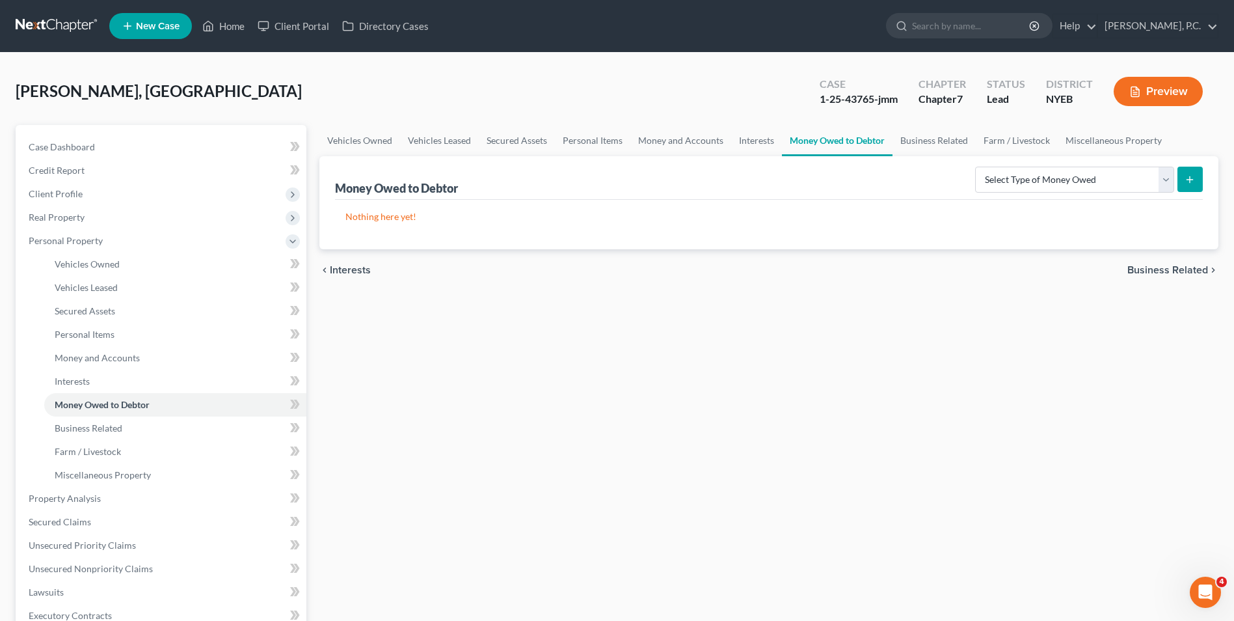
click at [1181, 269] on span "Business Related" at bounding box center [1168, 270] width 81 height 10
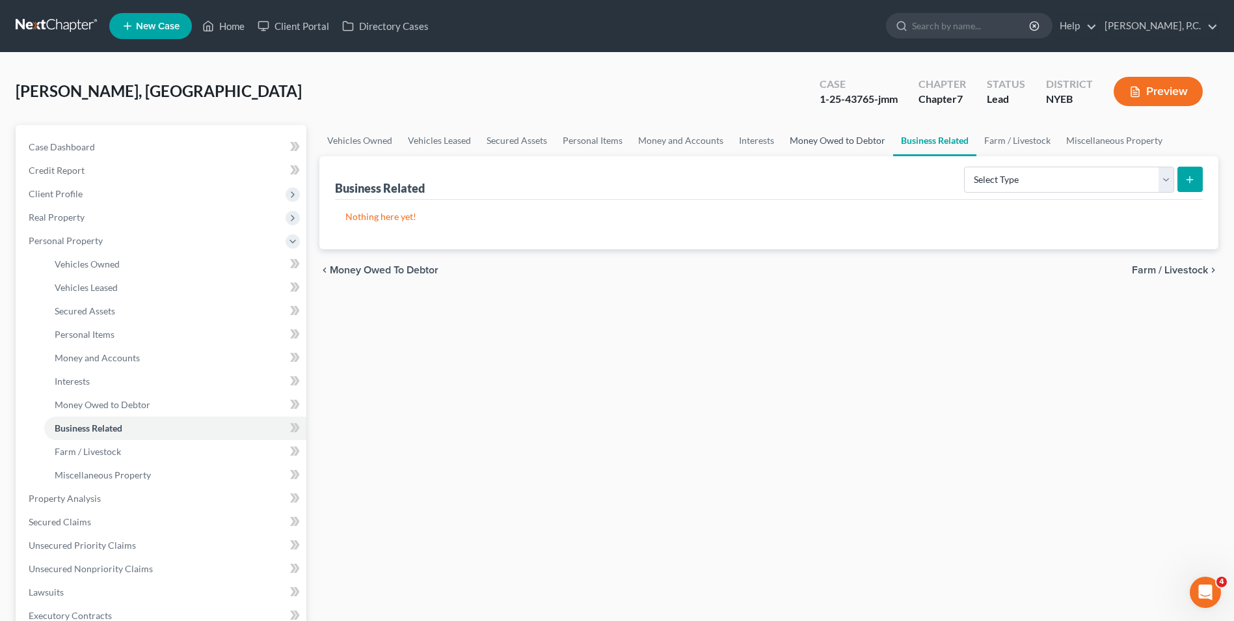
click at [851, 139] on link "Money Owed to Debtor" at bounding box center [837, 140] width 111 height 31
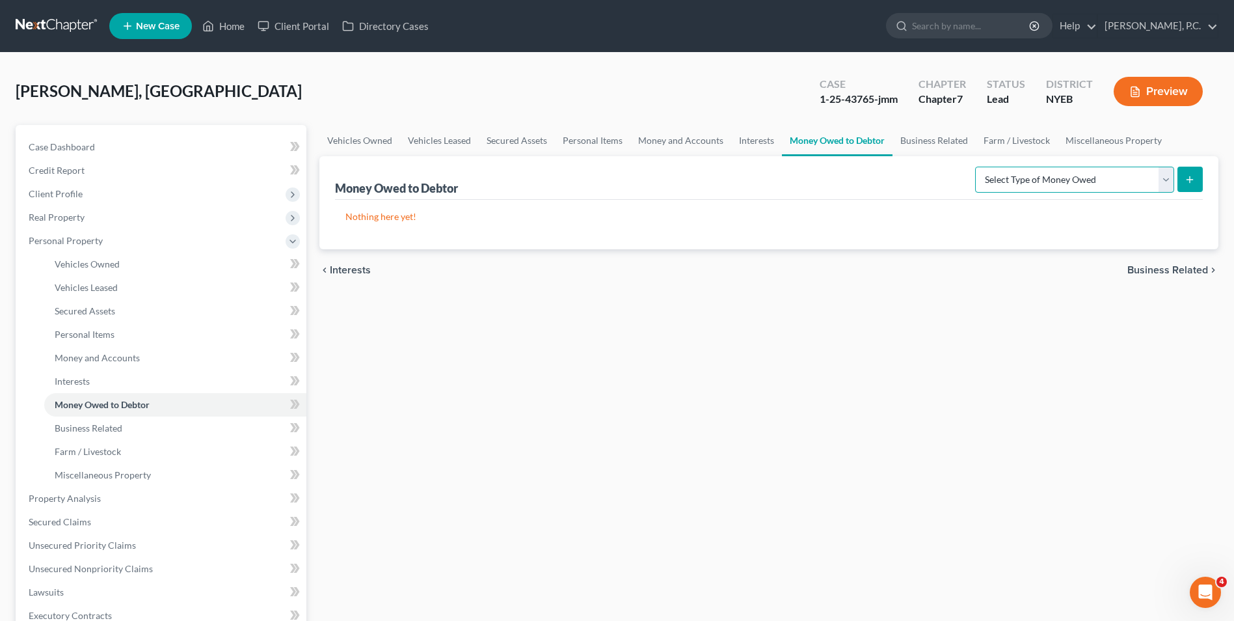
click at [1034, 182] on select "Select Type of Money Owed Accounts Receivable Alimony Child Support Claims Agai…" at bounding box center [1074, 180] width 199 height 26
click at [920, 351] on div "Vehicles Owned Vehicles Leased Secured Assets Personal Items Money and Accounts…" at bounding box center [769, 501] width 912 height 752
click at [1149, 270] on span "Business Related" at bounding box center [1168, 270] width 81 height 10
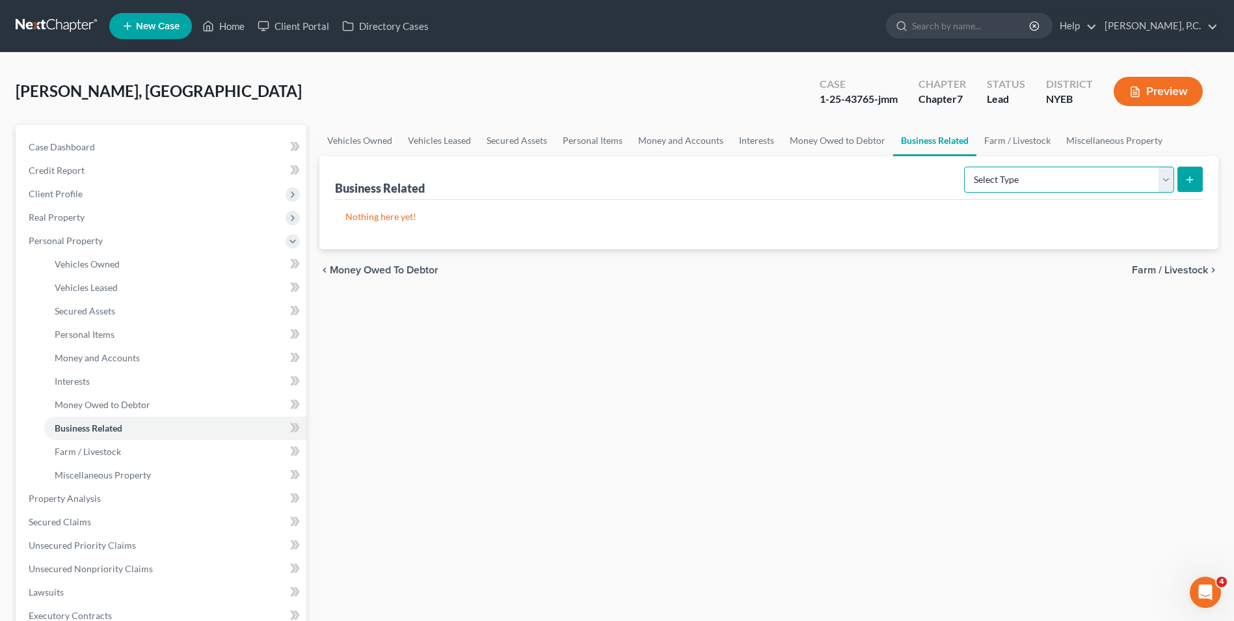
click at [1059, 176] on select "Select Type Customer Lists Franchises Inventory Licenses Machinery Office Equip…" at bounding box center [1069, 180] width 210 height 26
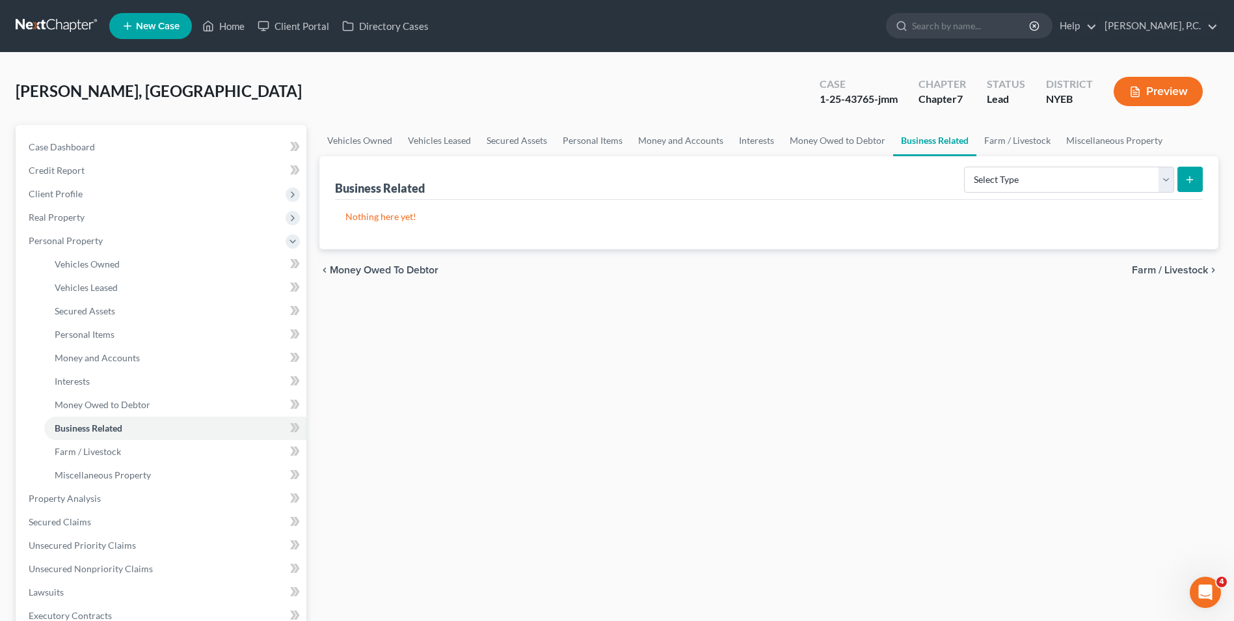
click at [911, 224] on div "Nothing here yet!" at bounding box center [769, 224] width 868 height 49
click at [1011, 179] on select "Select Type Customer Lists Franchises Inventory Licenses Machinery Office Equip…" at bounding box center [1069, 180] width 210 height 26
click at [921, 353] on div "Vehicles Owned Vehicles Leased Secured Assets Personal Items Money and Accounts…" at bounding box center [769, 501] width 912 height 752
click at [1085, 135] on link "Miscellaneous Property" at bounding box center [1115, 140] width 112 height 31
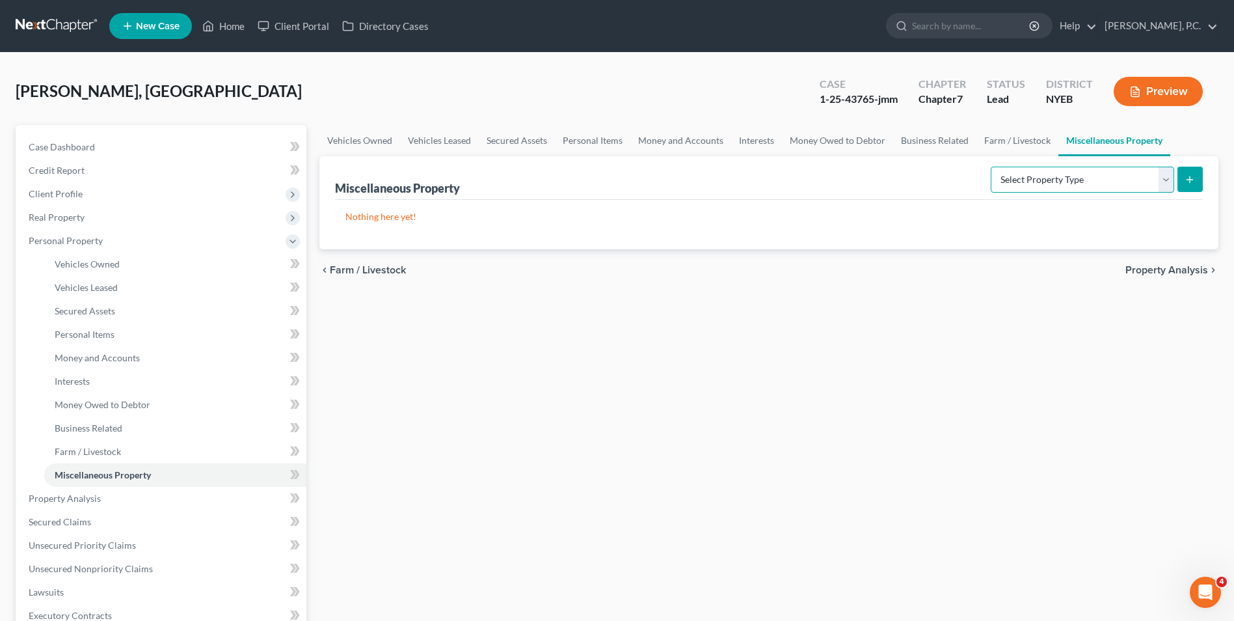
click at [1096, 174] on select "Select Property Type Assigned for Creditor Benefit [DATE] Holding for Another N…" at bounding box center [1083, 180] width 184 height 26
click at [923, 247] on div "Nothing here yet!" at bounding box center [769, 224] width 868 height 49
click at [1156, 266] on span "Property Analysis" at bounding box center [1167, 270] width 83 height 10
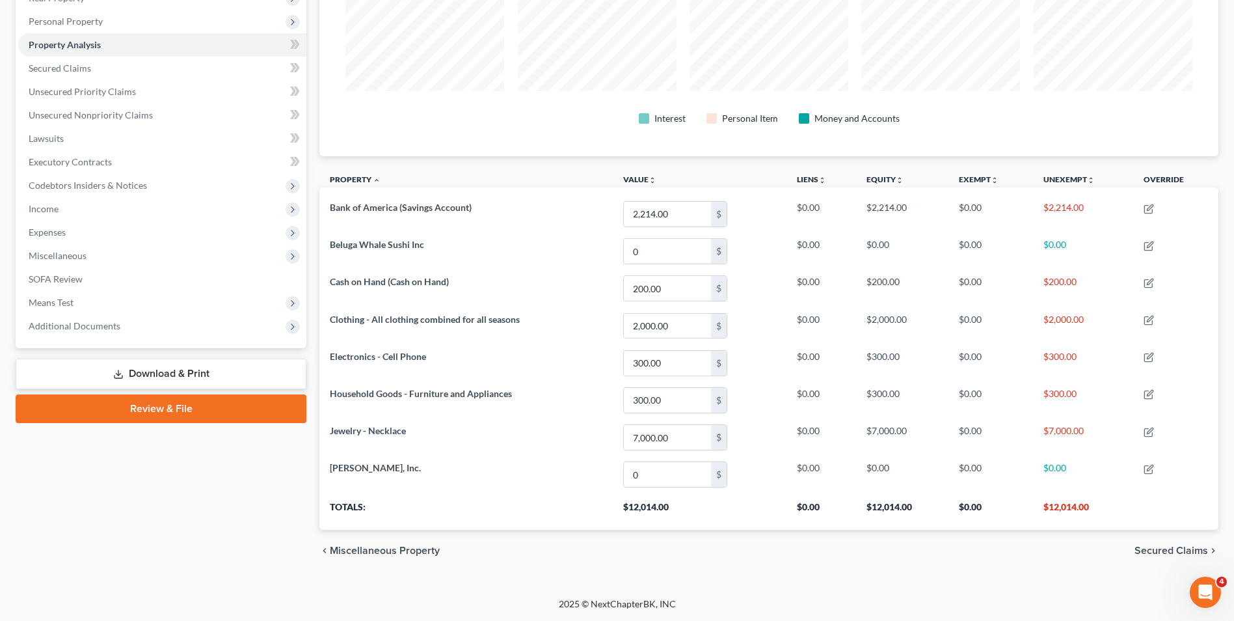
click at [1184, 545] on span "Secured Claims" at bounding box center [1172, 550] width 74 height 10
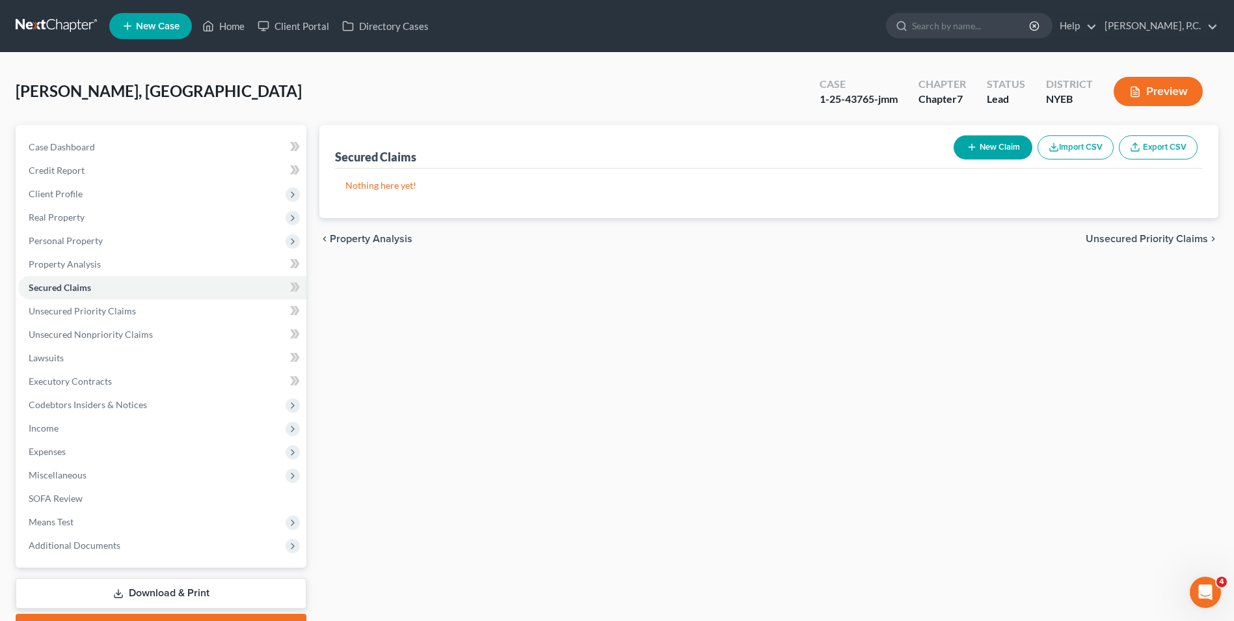
click at [1011, 147] on button "New Claim" at bounding box center [993, 147] width 79 height 24
select select "0"
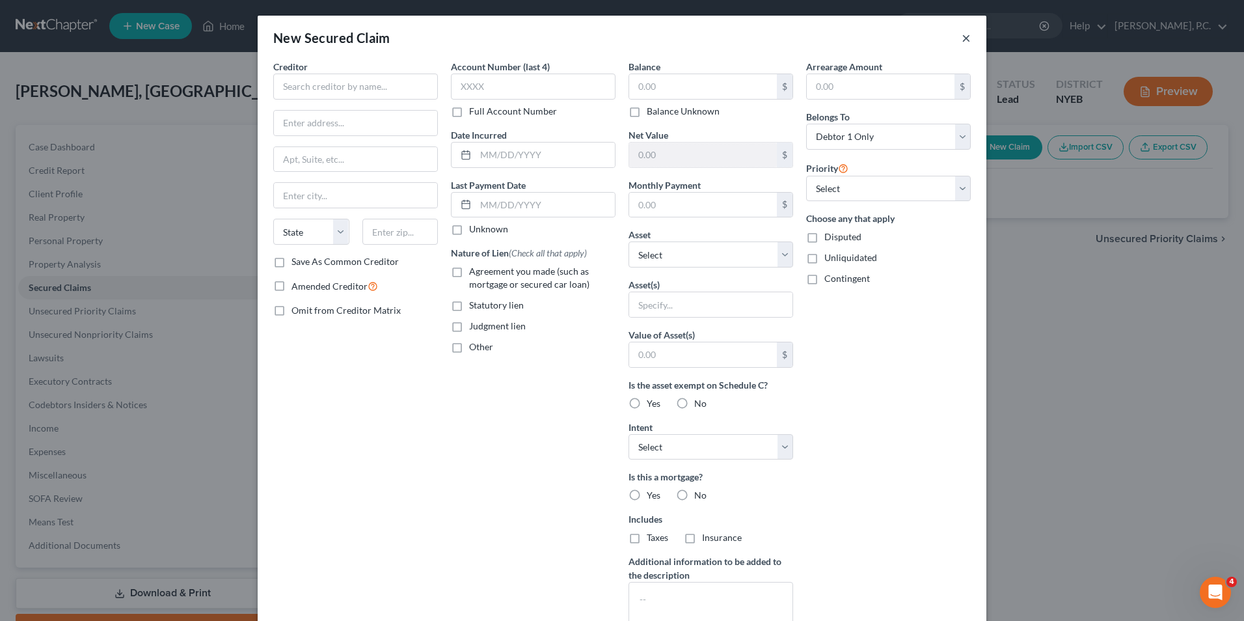
click at [962, 37] on button "×" at bounding box center [966, 38] width 9 height 16
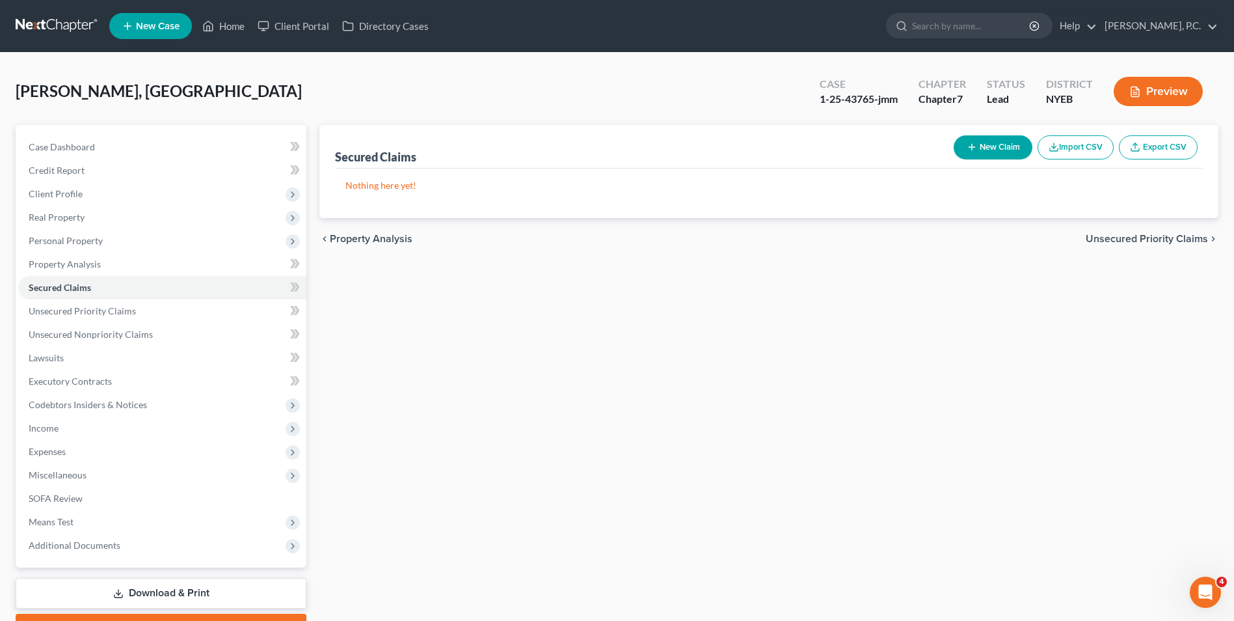
click at [1133, 239] on span "Unsecured Priority Claims" at bounding box center [1147, 239] width 122 height 10
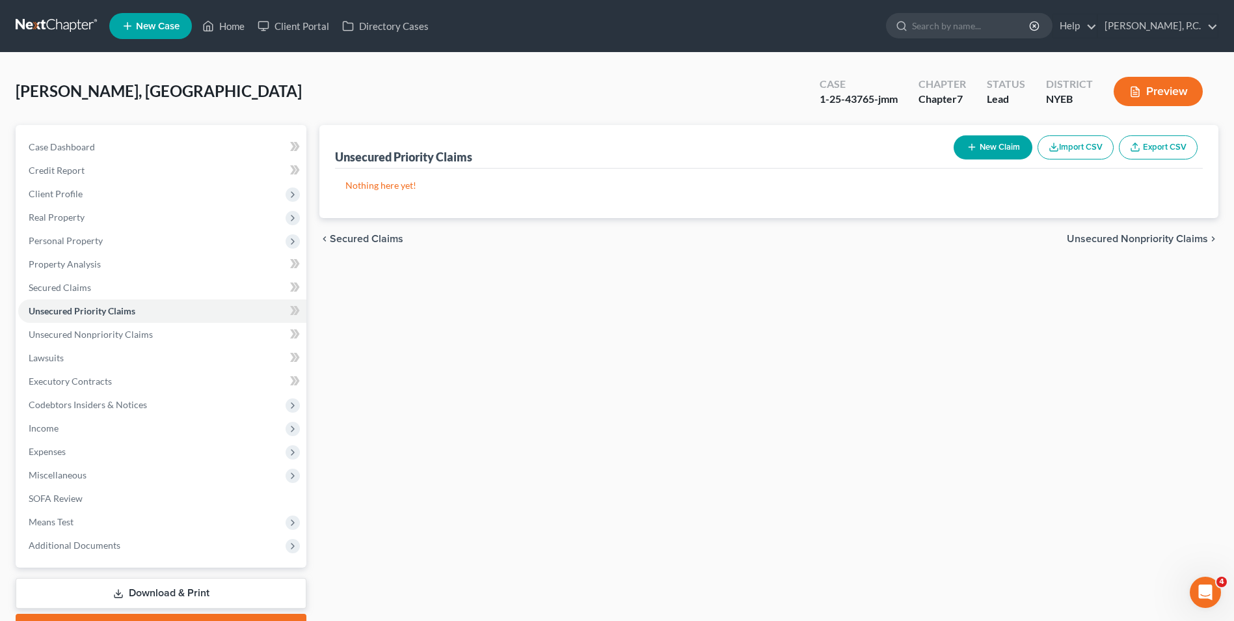
click at [1130, 239] on span "Unsecured Nonpriority Claims" at bounding box center [1137, 239] width 141 height 10
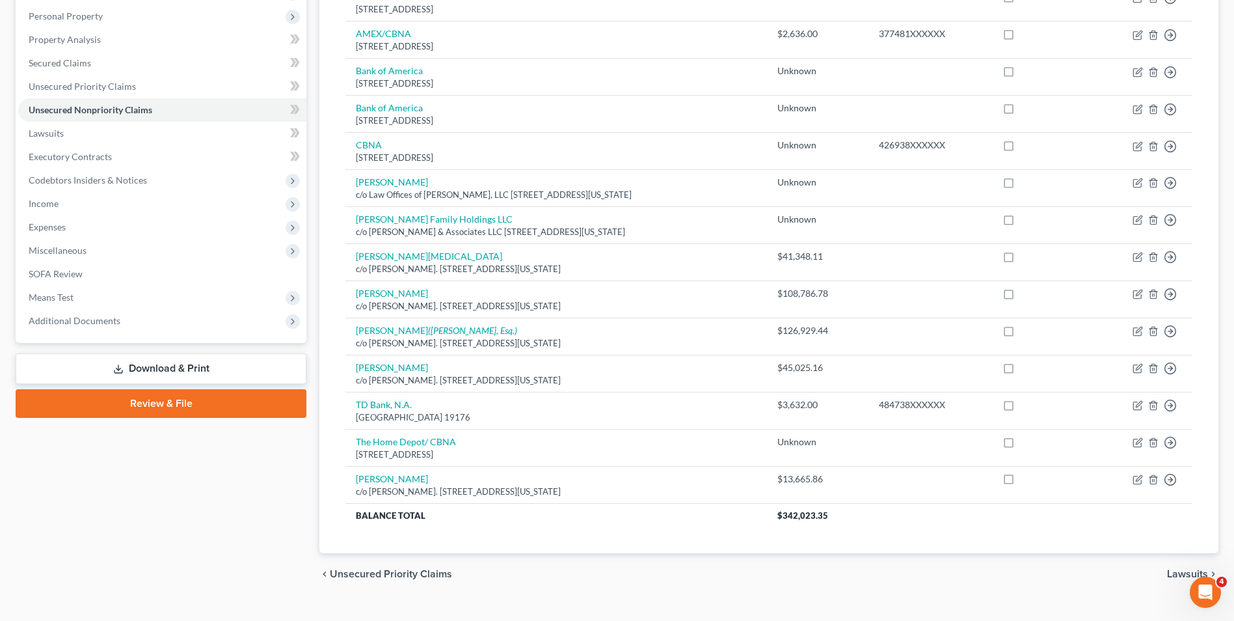
scroll to position [248, 0]
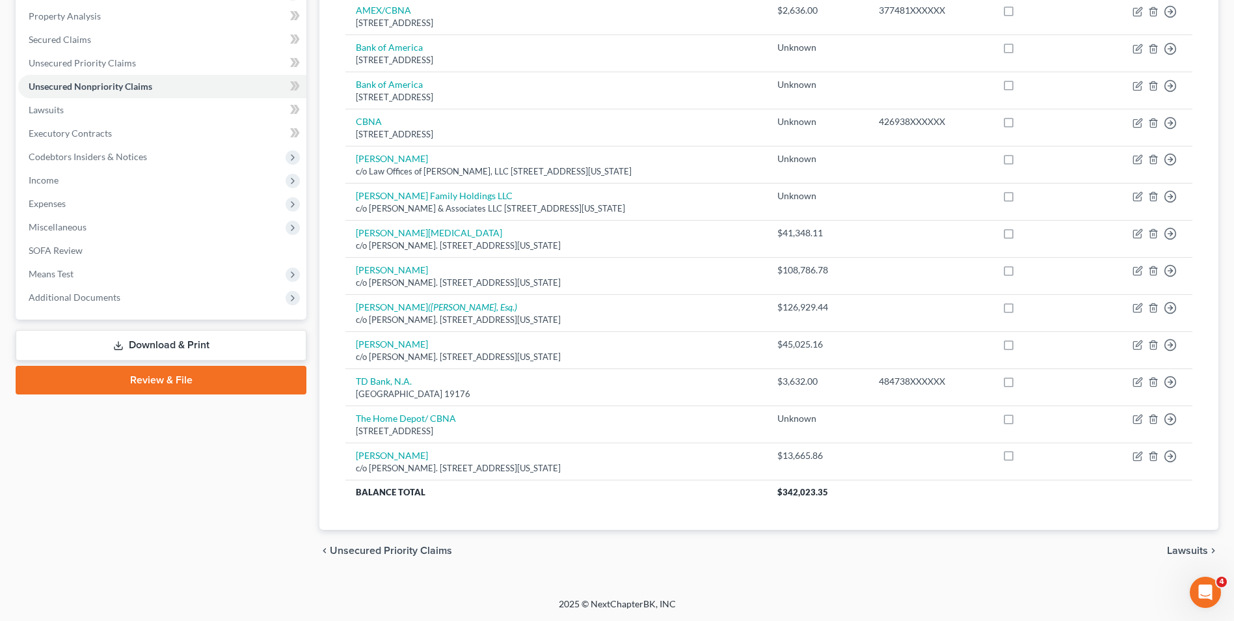
click at [1195, 552] on span "Lawsuits" at bounding box center [1187, 550] width 41 height 10
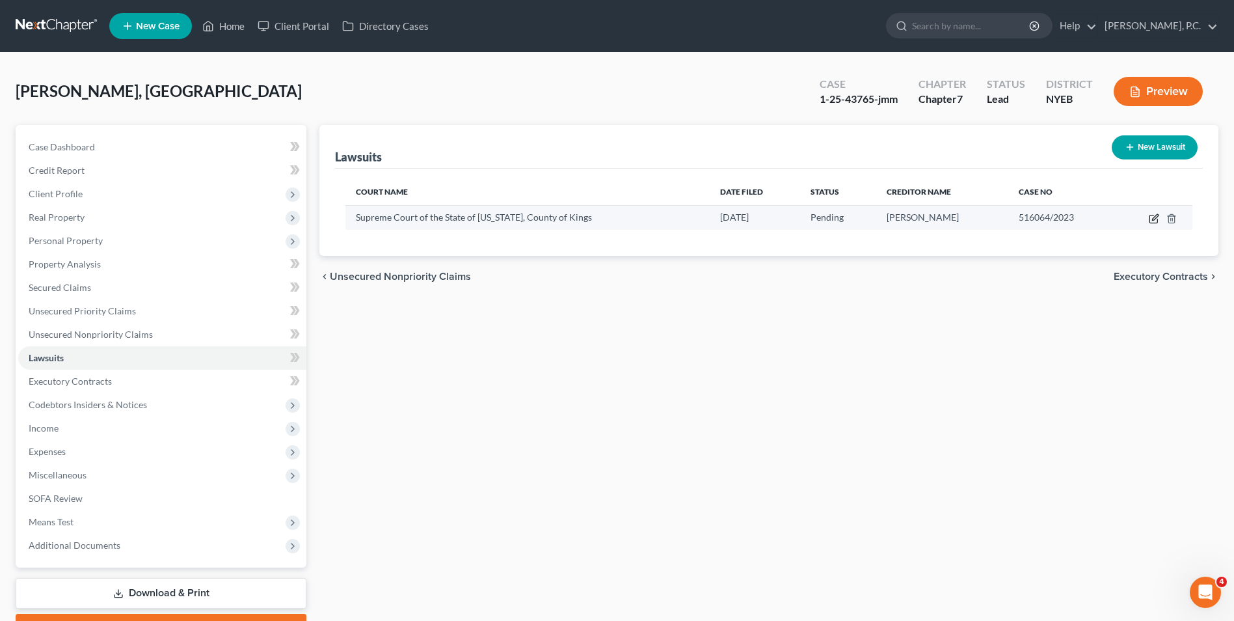
click at [1152, 222] on icon "button" at bounding box center [1154, 218] width 10 height 10
select select "35"
select select "0"
select select "4"
select select "35"
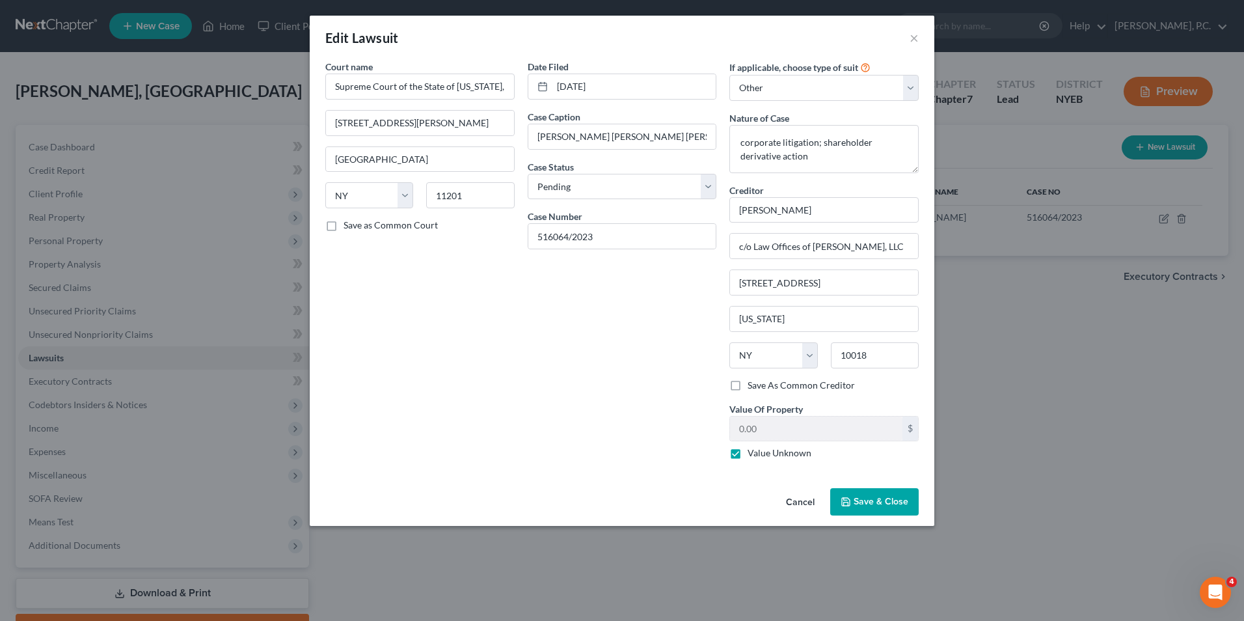
click at [892, 502] on span "Save & Close" at bounding box center [881, 501] width 55 height 11
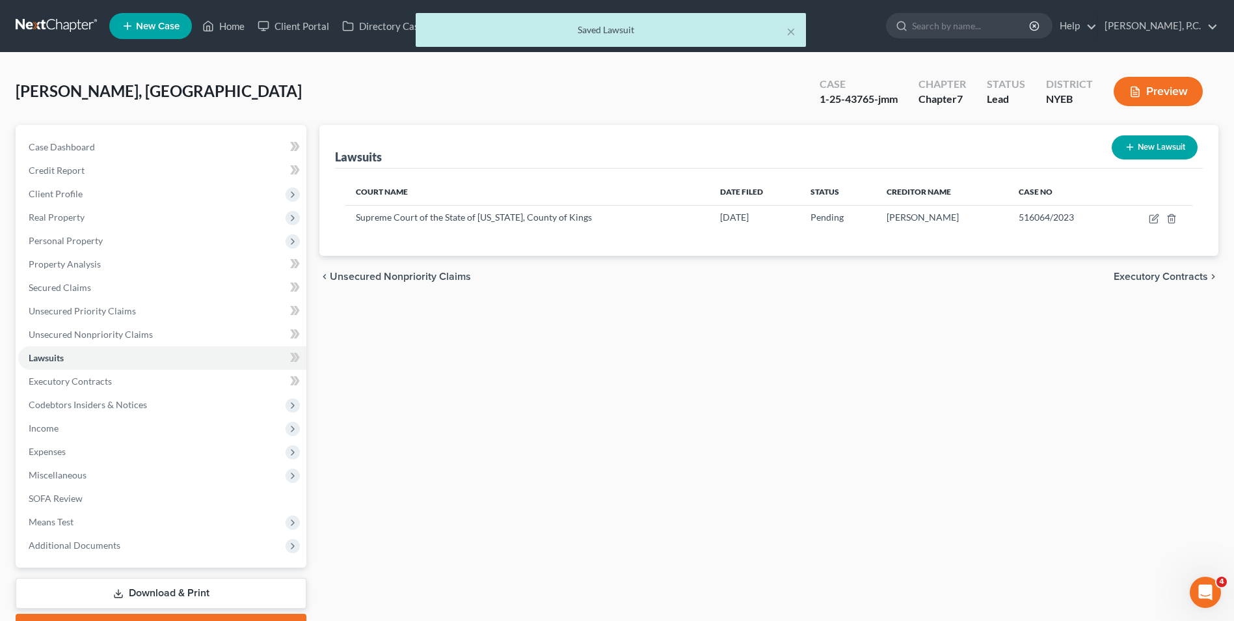
click at [1135, 276] on span "Executory Contracts" at bounding box center [1161, 276] width 94 height 10
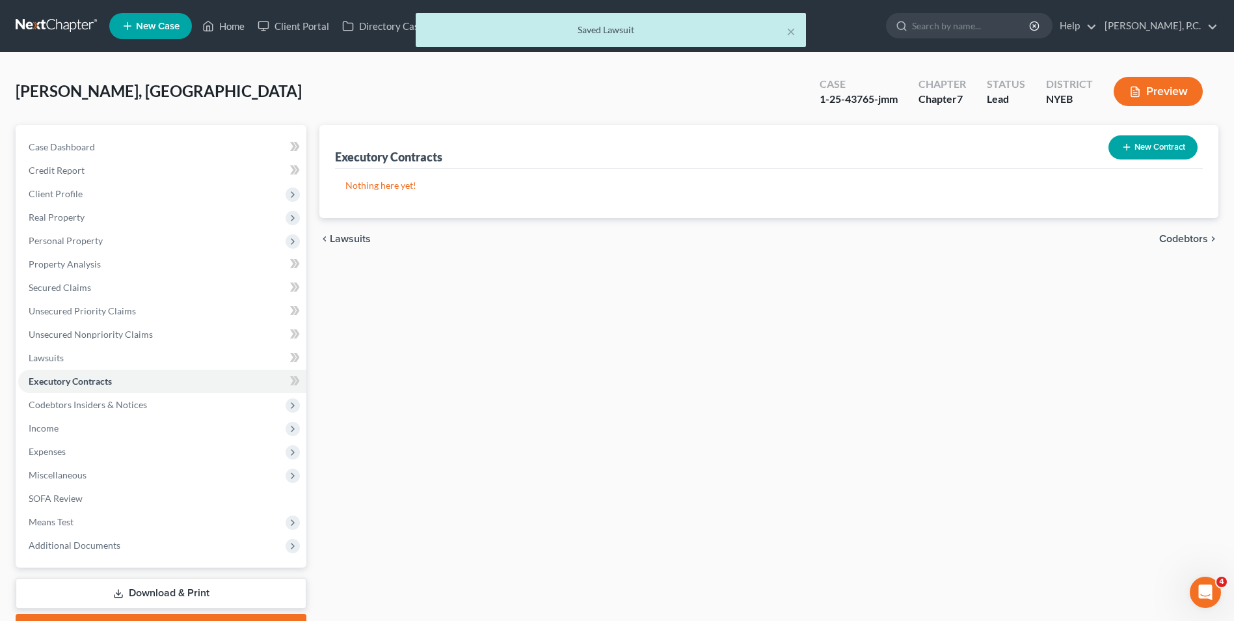
click at [1163, 152] on button "New Contract" at bounding box center [1153, 147] width 89 height 24
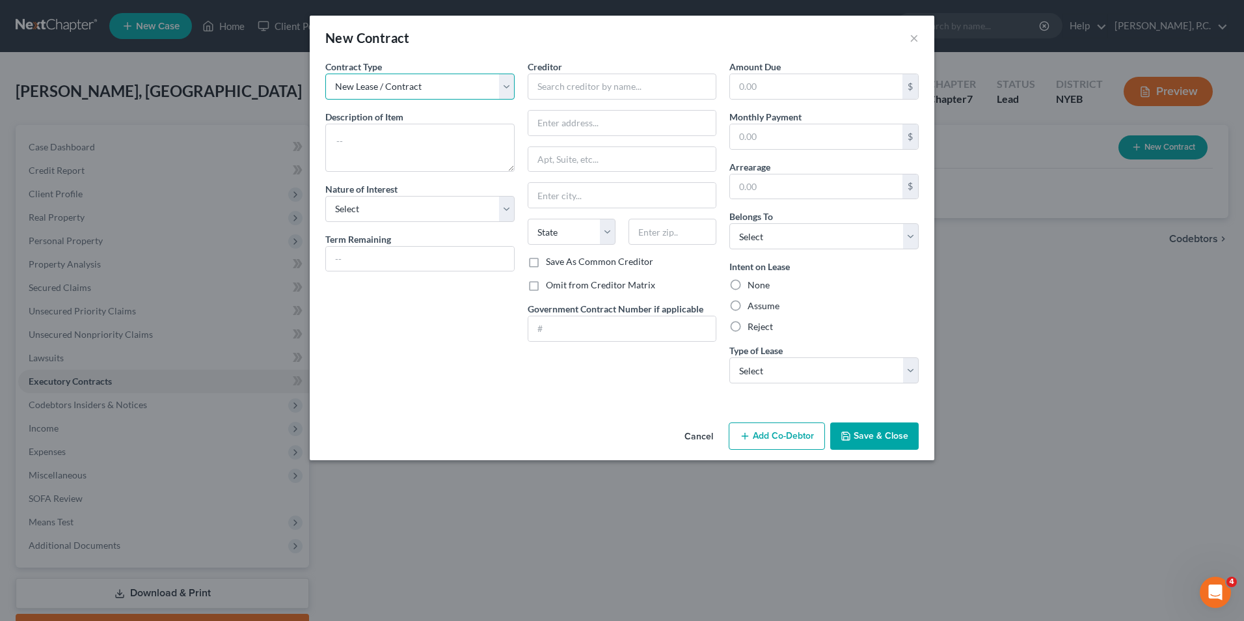
click at [440, 90] on select "New Lease / Contract New Timeshare" at bounding box center [419, 87] width 189 height 26
click at [597, 230] on select "State [US_STATE] AK AR AZ CA CO CT DE DC [GEOGRAPHIC_DATA] [GEOGRAPHIC_DATA] GU…" at bounding box center [572, 232] width 88 height 26
click at [901, 433] on button "Save & Close" at bounding box center [874, 435] width 89 height 27
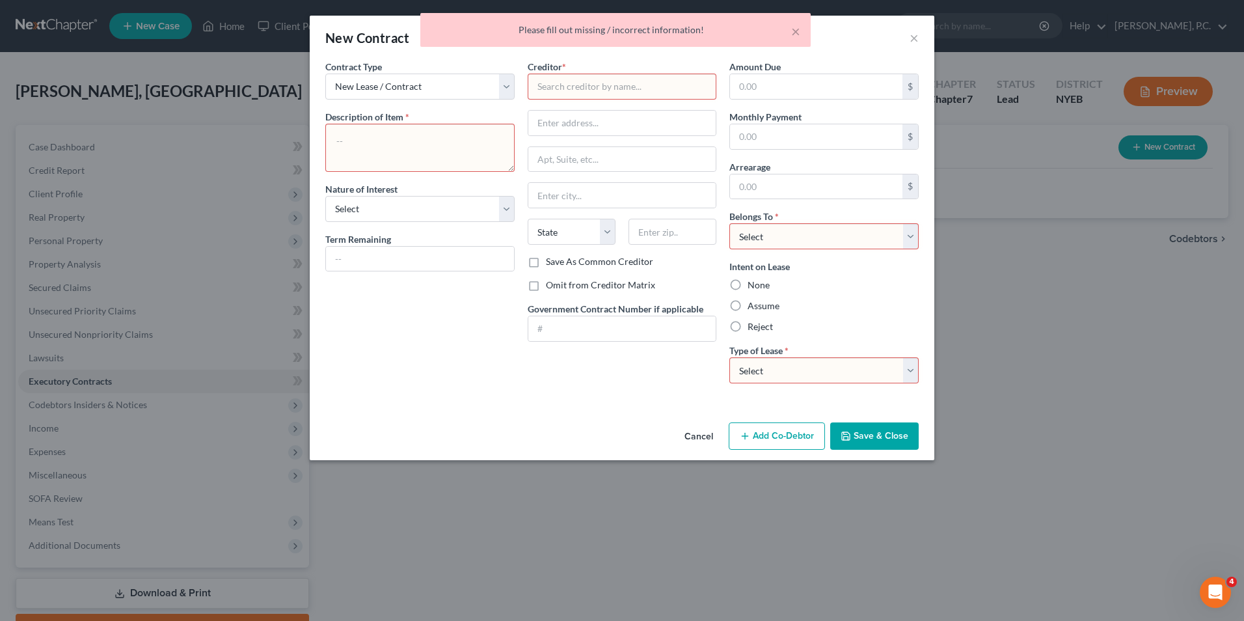
click at [917, 35] on div "× Please fill out missing / incorrect information!" at bounding box center [615, 33] width 1244 height 40
click at [916, 40] on div "× Please fill out missing / incorrect information!" at bounding box center [615, 33] width 1244 height 40
click at [706, 437] on button "Cancel" at bounding box center [698, 437] width 49 height 26
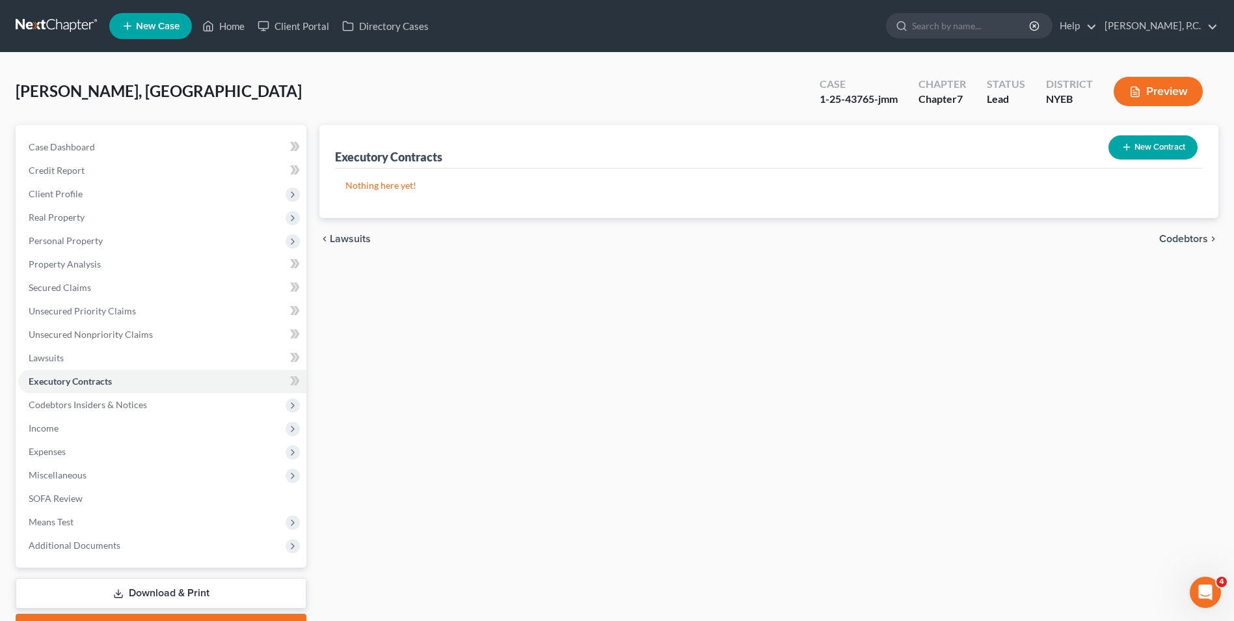
click at [1158, 142] on button "New Contract" at bounding box center [1153, 147] width 89 height 24
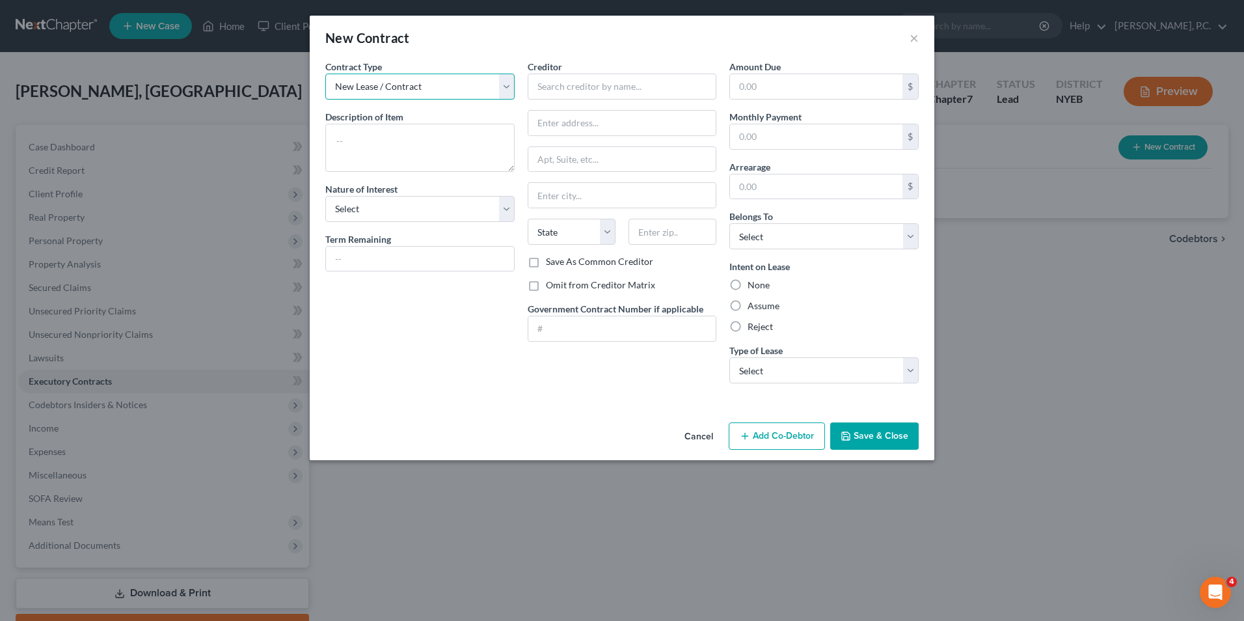
click at [437, 94] on select "New Lease / Contract New Timeshare" at bounding box center [419, 87] width 189 height 26
click at [472, 139] on textarea at bounding box center [419, 148] width 189 height 48
click at [405, 207] on select "Select Purchaser Agent Lessor Lessee" at bounding box center [419, 209] width 189 height 26
click at [442, 398] on div "Contract Type New Lease / Contract New Timeshare Description of non-residential…" at bounding box center [622, 238] width 625 height 357
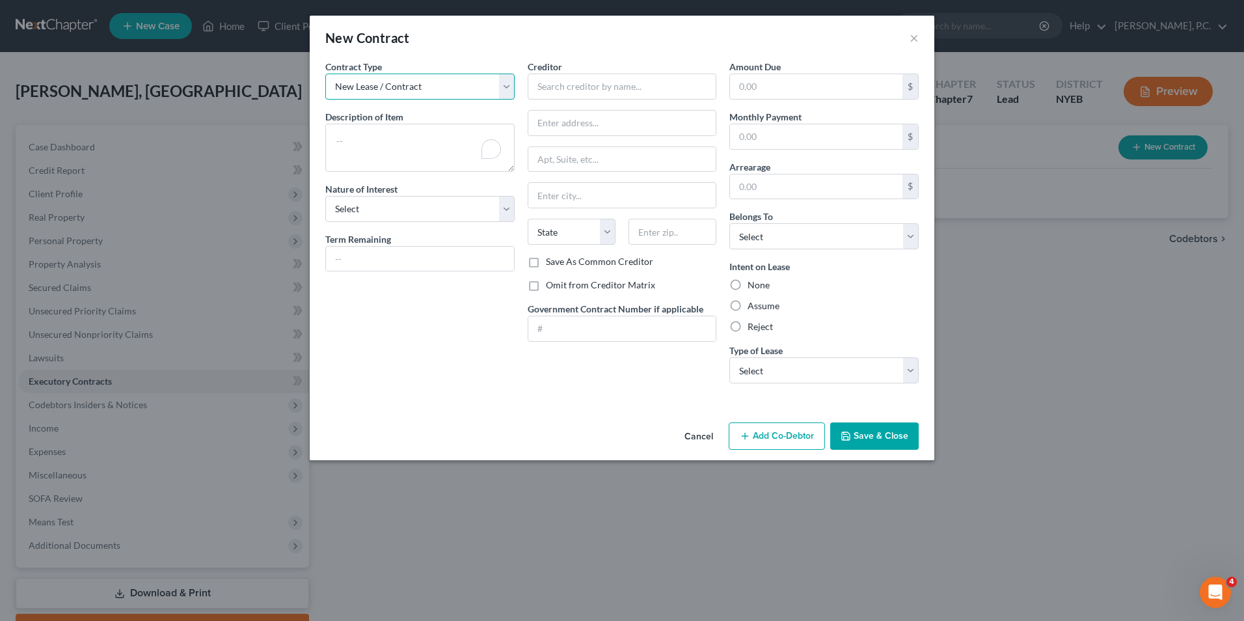
click at [415, 89] on select "New Lease / Contract New Timeshare" at bounding box center [419, 87] width 189 height 26
click at [544, 90] on input "text" at bounding box center [622, 87] width 189 height 26
click at [420, 85] on select "New Lease / Contract New Timeshare" at bounding box center [419, 87] width 189 height 26
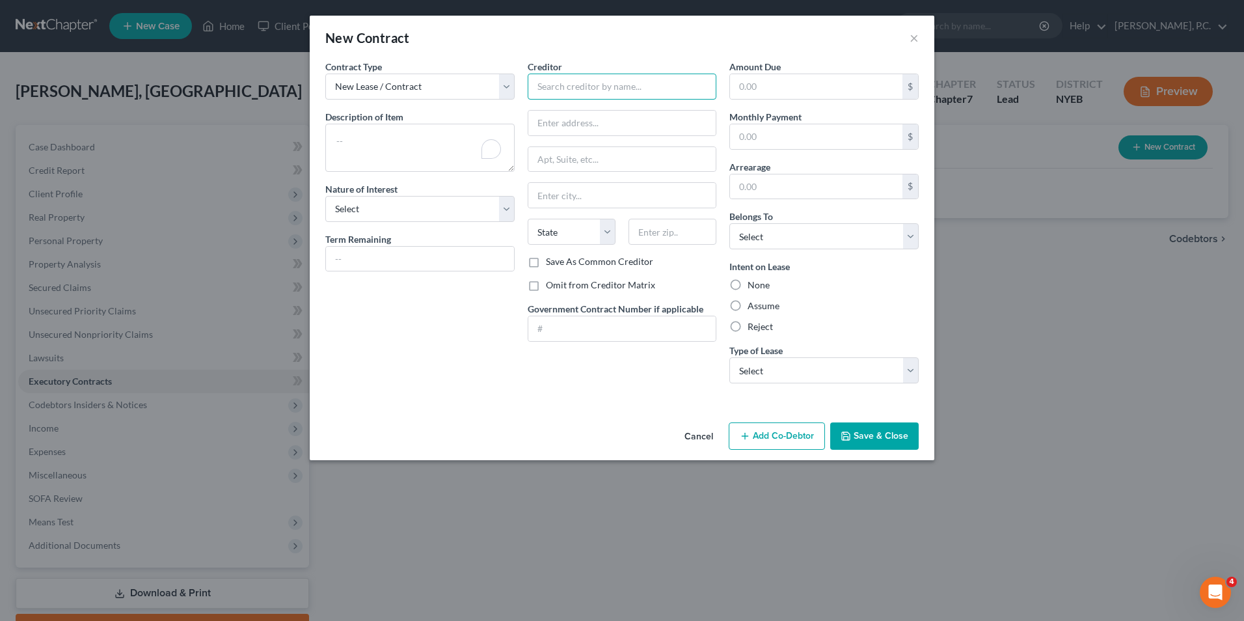
click at [575, 86] on input "text" at bounding box center [622, 87] width 189 height 26
click at [414, 210] on select "Select Purchaser Agent Lessor Lessee" at bounding box center [419, 209] width 189 height 26
click at [403, 77] on select "New Lease / Contract New Timeshare" at bounding box center [419, 87] width 189 height 26
click at [325, 74] on select "New Lease / Contract New Timeshare" at bounding box center [419, 87] width 189 height 26
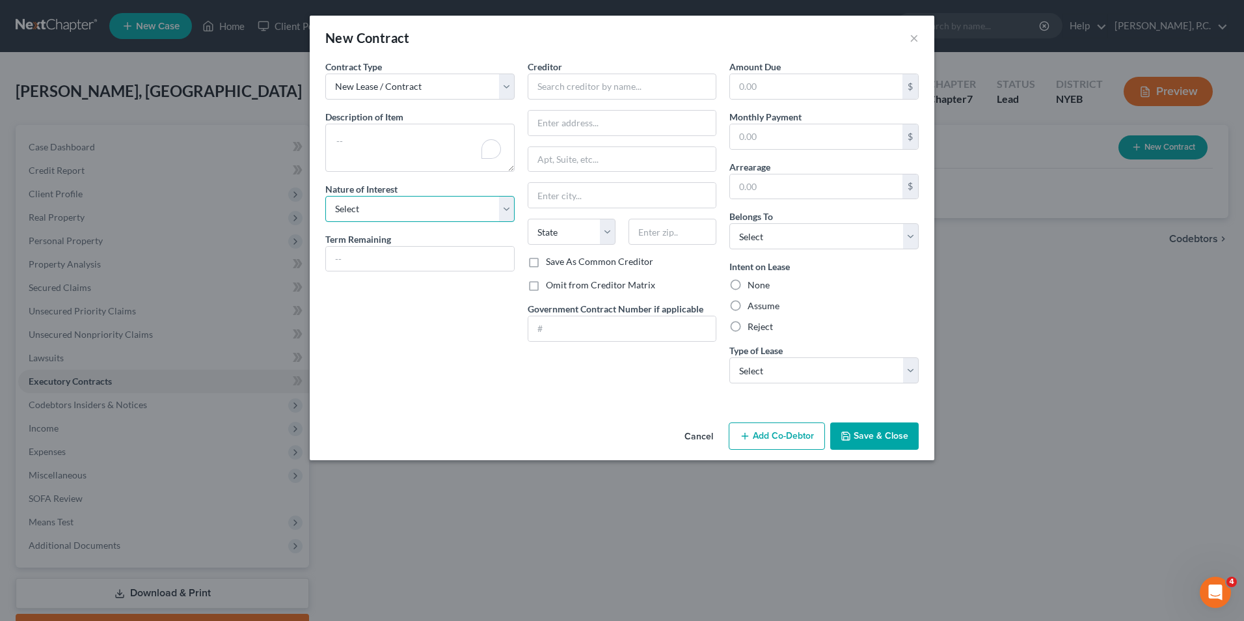
click at [416, 211] on select "Select Purchaser Agent Lessor Lessee" at bounding box center [419, 209] width 189 height 26
select select "3"
click at [325, 196] on select "Select Purchaser Agent Lessor Lessee" at bounding box center [419, 209] width 189 height 26
click at [577, 74] on input "text" at bounding box center [622, 87] width 189 height 26
type input "[PERSON_NAME]"
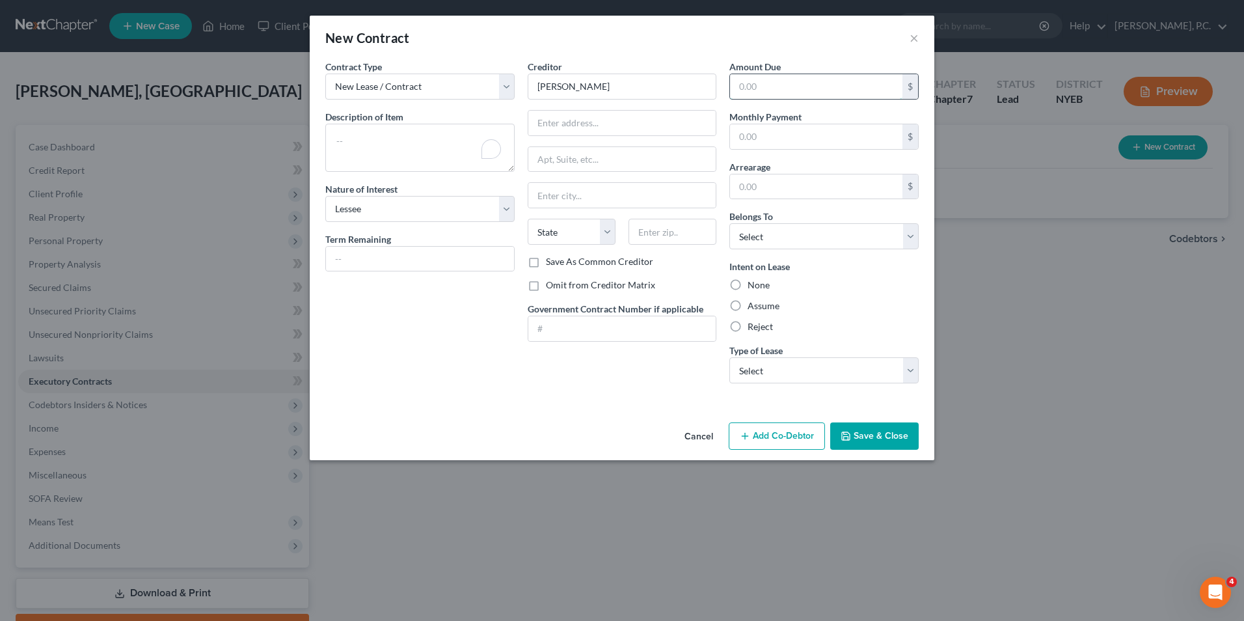
click at [758, 86] on input "text" at bounding box center [816, 86] width 172 height 25
type input "300"
drag, startPoint x: 763, startPoint y: 84, endPoint x: 690, endPoint y: 85, distance: 72.2
click at [690, 85] on div "Contract Type New Lease / Contract New Timeshare Description of non-residential…" at bounding box center [622, 227] width 607 height 334
click at [793, 140] on input "text" at bounding box center [816, 136] width 172 height 25
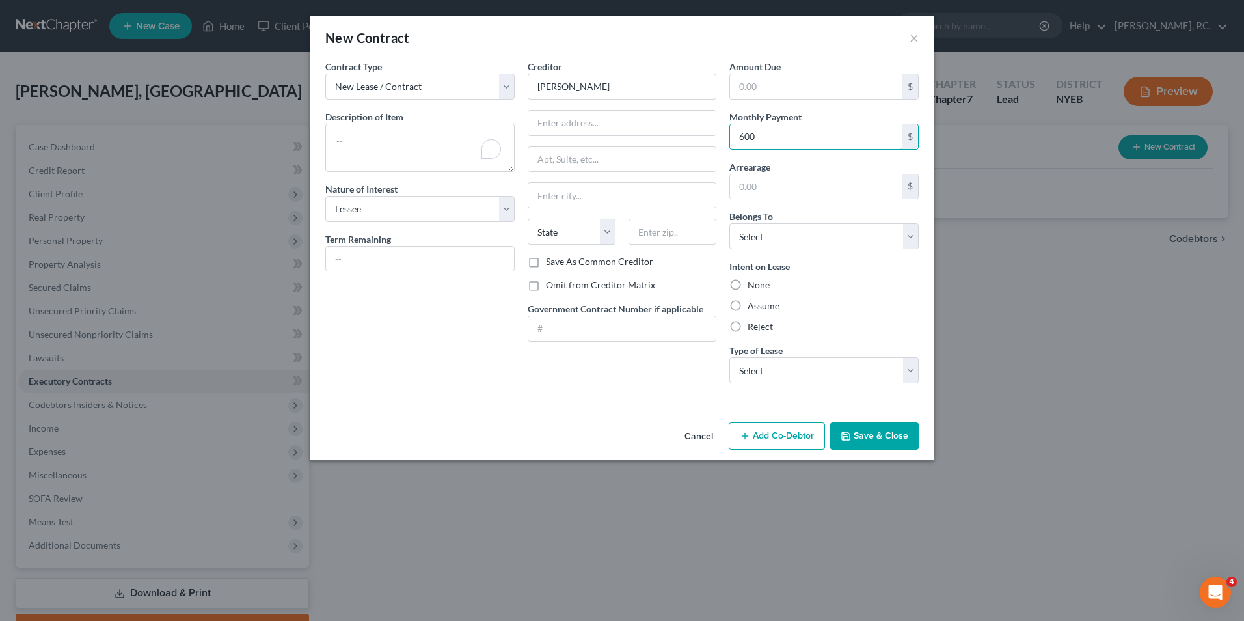
type input "600"
click at [834, 280] on div "None" at bounding box center [824, 285] width 189 height 13
click at [851, 435] on icon "button" at bounding box center [846, 436] width 10 height 10
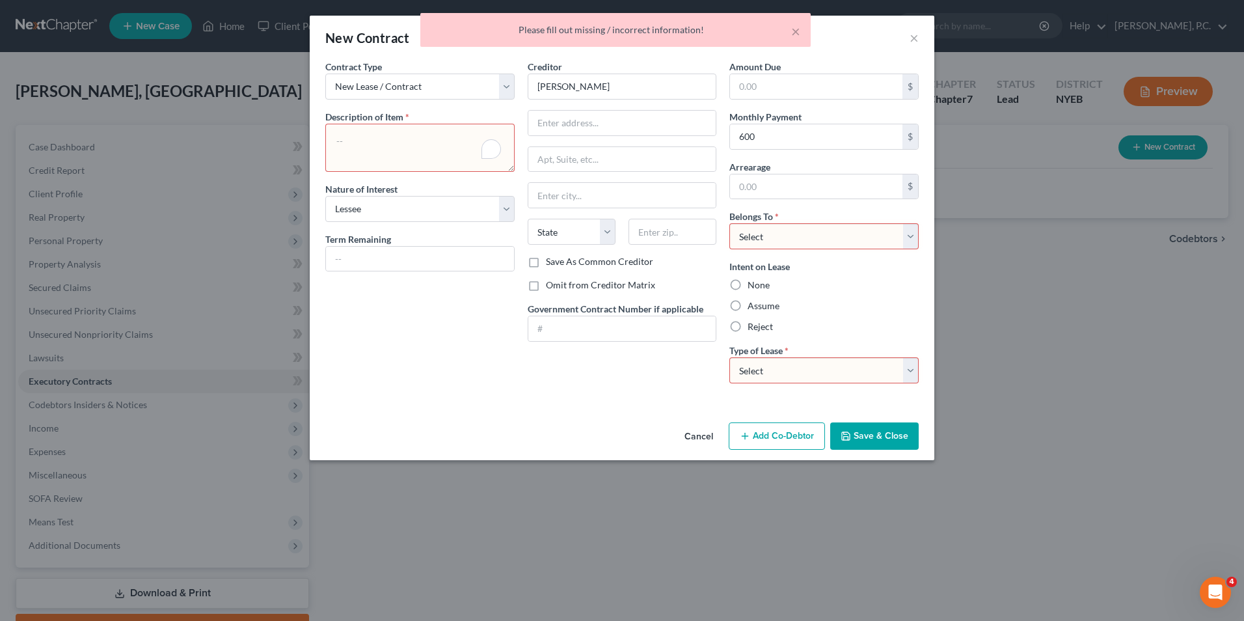
click at [380, 142] on textarea "To enrich screen reader interactions, please activate Accessibility in Grammarl…" at bounding box center [419, 148] width 189 height 48
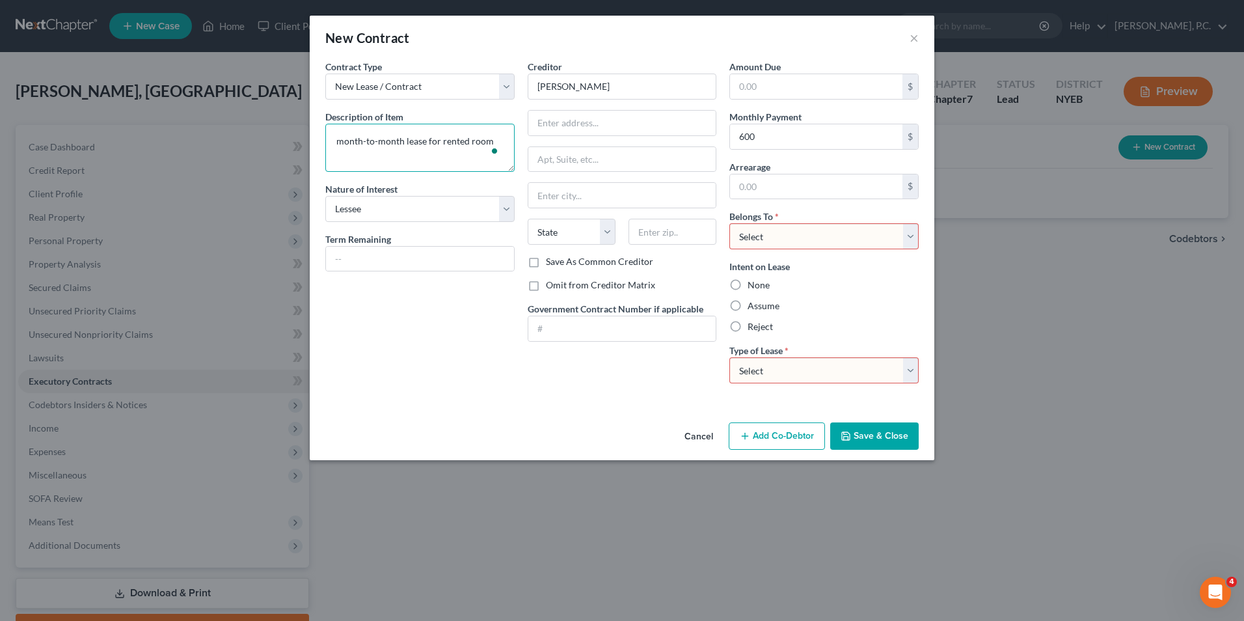
type textarea "month-to-month lease for rented room"
click at [841, 235] on select "Select Debtor 1 Only Debtor 2 Only Debtor 1 And Debtor 2 Only At Least One Of T…" at bounding box center [824, 236] width 189 height 26
select select "0"
click at [730, 223] on select "Select Debtor 1 Only Debtor 2 Only Debtor 1 And Debtor 2 Only At Least One Of T…" at bounding box center [824, 236] width 189 height 26
click at [772, 305] on label "Assume" at bounding box center [764, 305] width 32 height 13
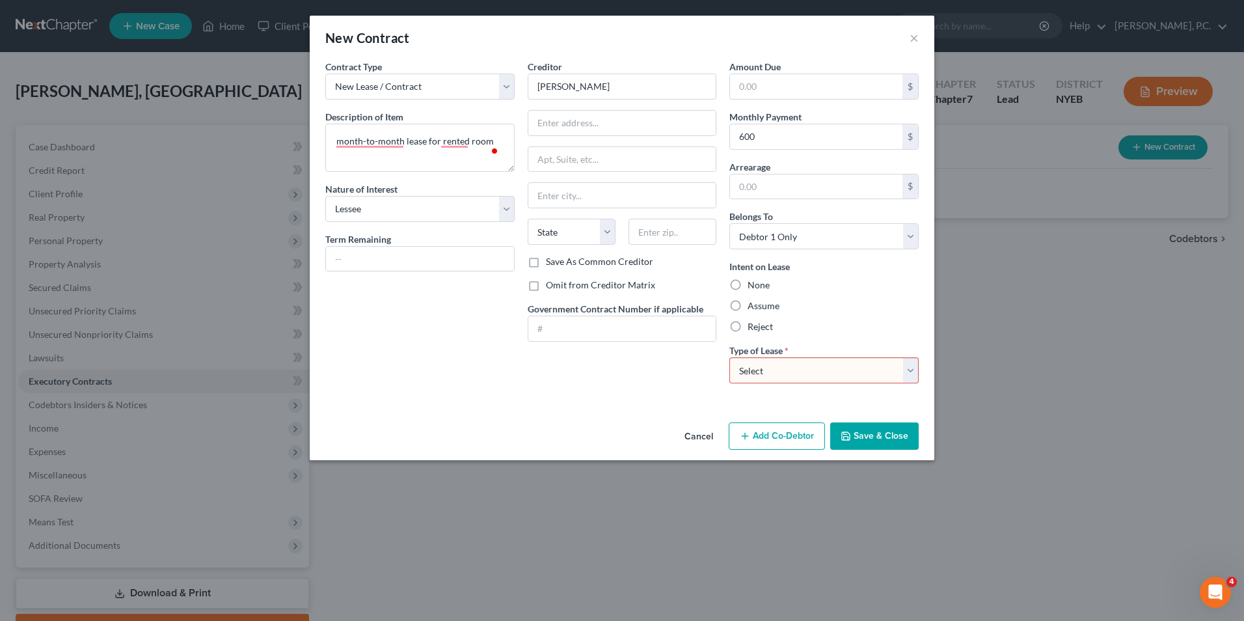
click at [761, 305] on input "Assume" at bounding box center [757, 303] width 8 height 8
radio input "true"
click at [806, 375] on select "Select Real Estate Car Other" at bounding box center [824, 370] width 189 height 26
select select "0"
click at [730, 357] on select "Select Real Estate Car Other" at bounding box center [824, 370] width 189 height 26
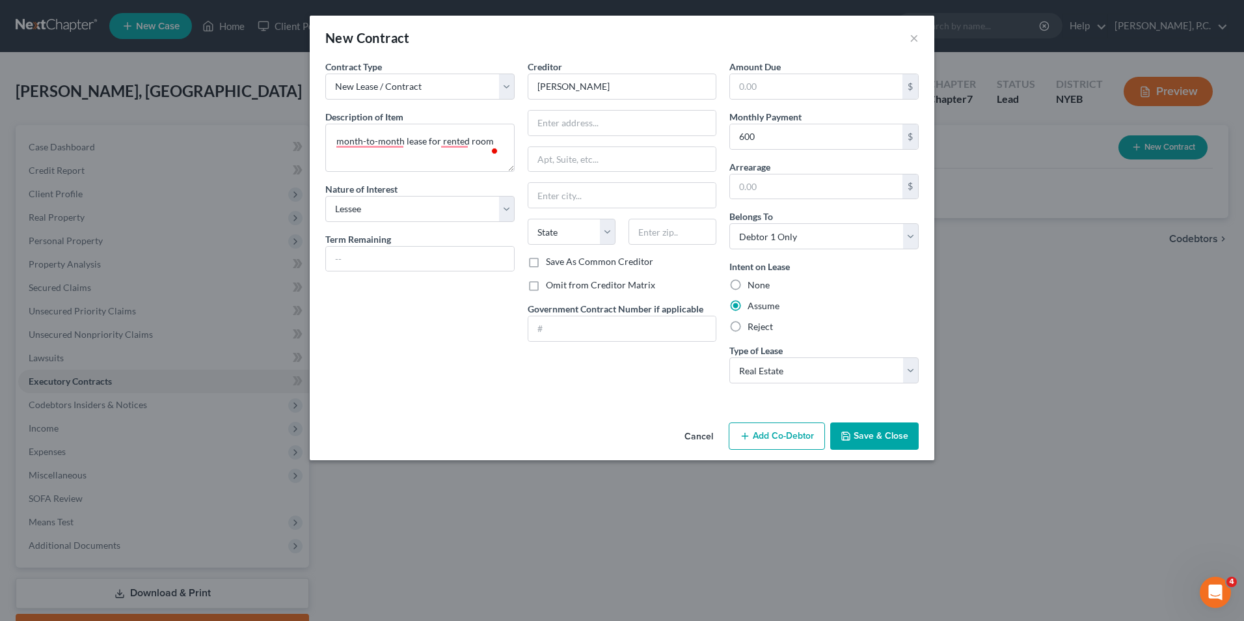
click at [875, 443] on button "Save & Close" at bounding box center [874, 435] width 89 height 27
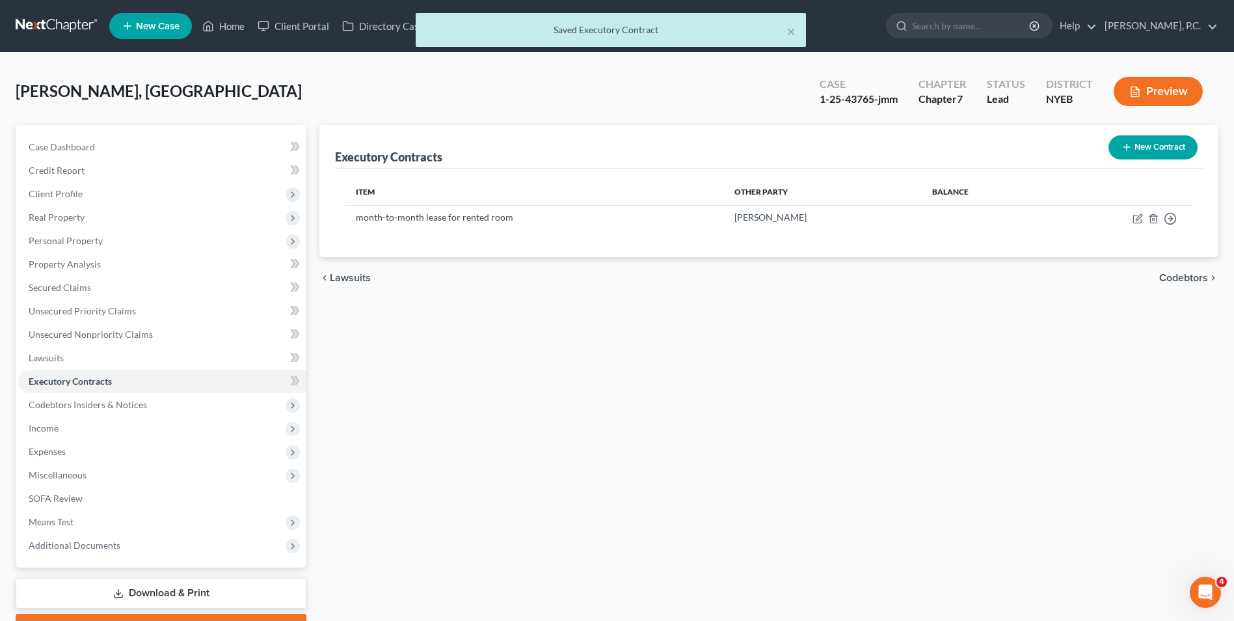
click at [1145, 155] on button "New Contract" at bounding box center [1153, 147] width 89 height 24
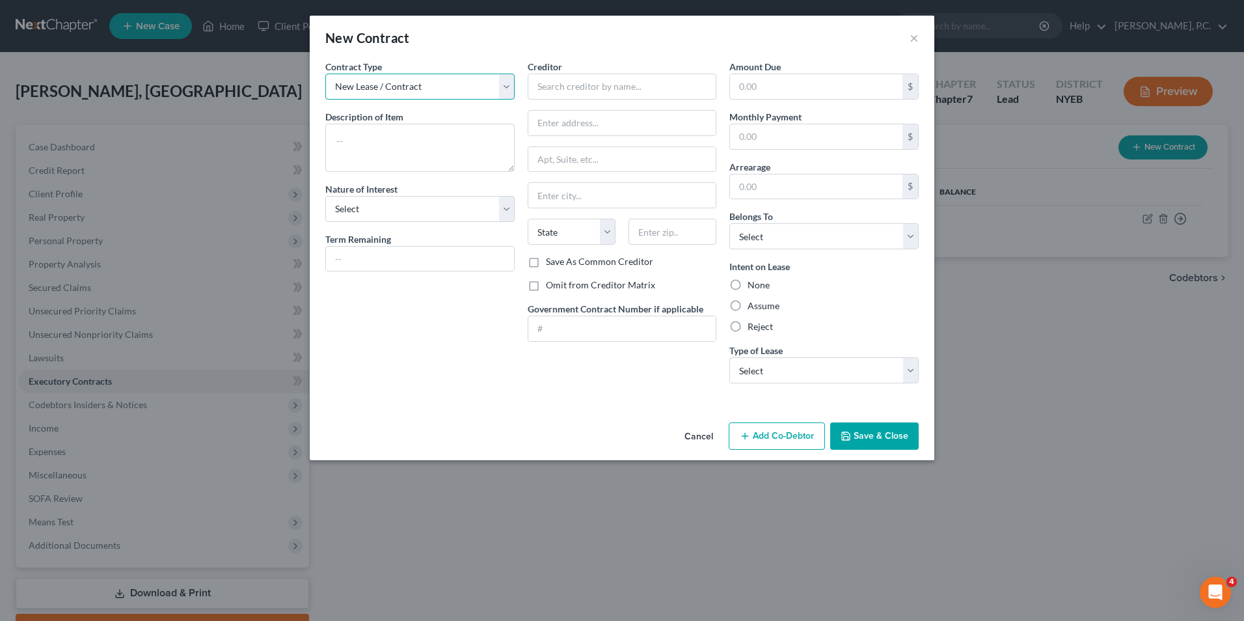
click at [429, 90] on select "New Lease / Contract New Timeshare" at bounding box center [419, 87] width 189 height 26
click at [705, 436] on button "Cancel" at bounding box center [698, 437] width 49 height 26
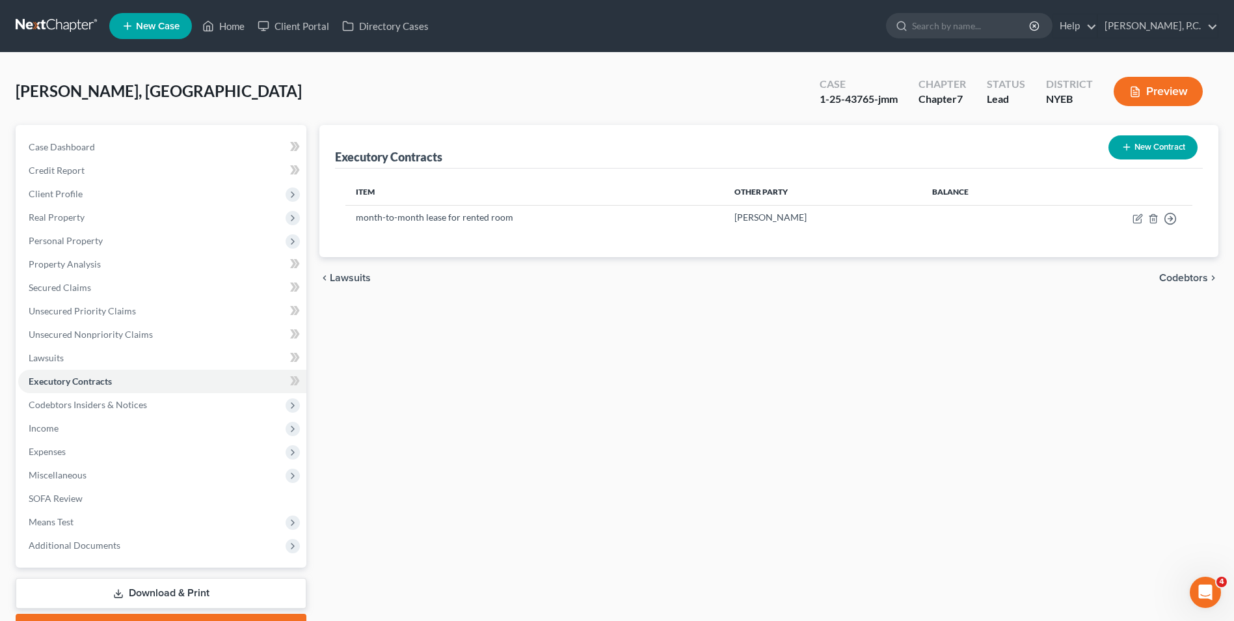
click at [1160, 94] on button "Preview" at bounding box center [1158, 91] width 89 height 29
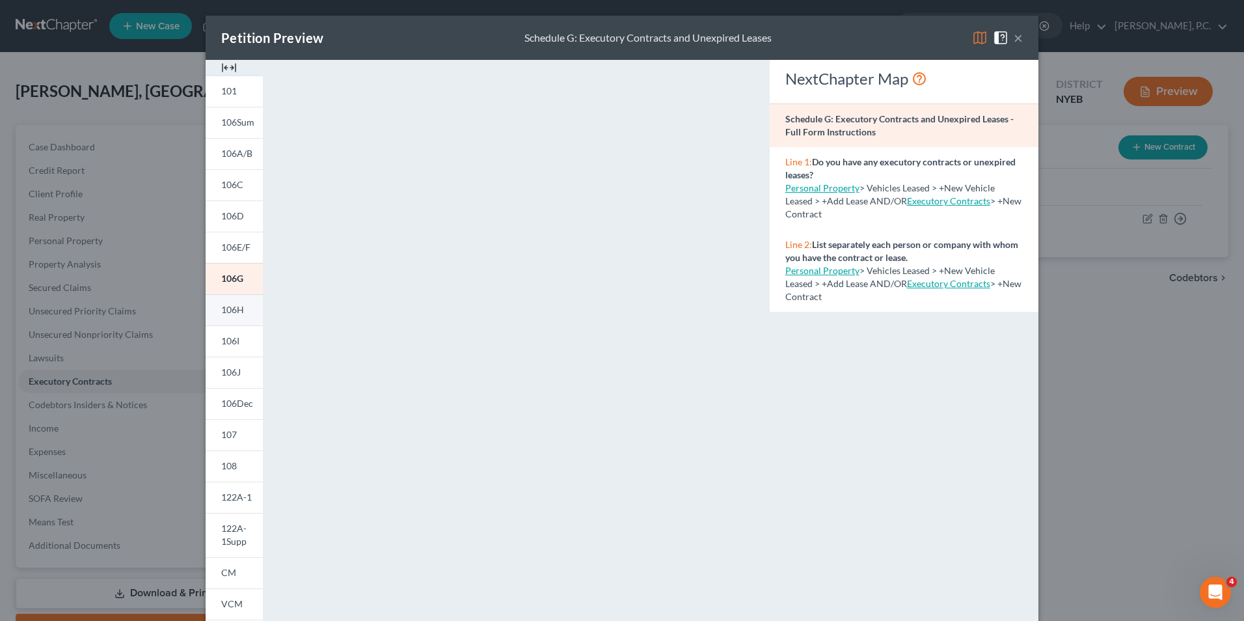
scroll to position [113, 0]
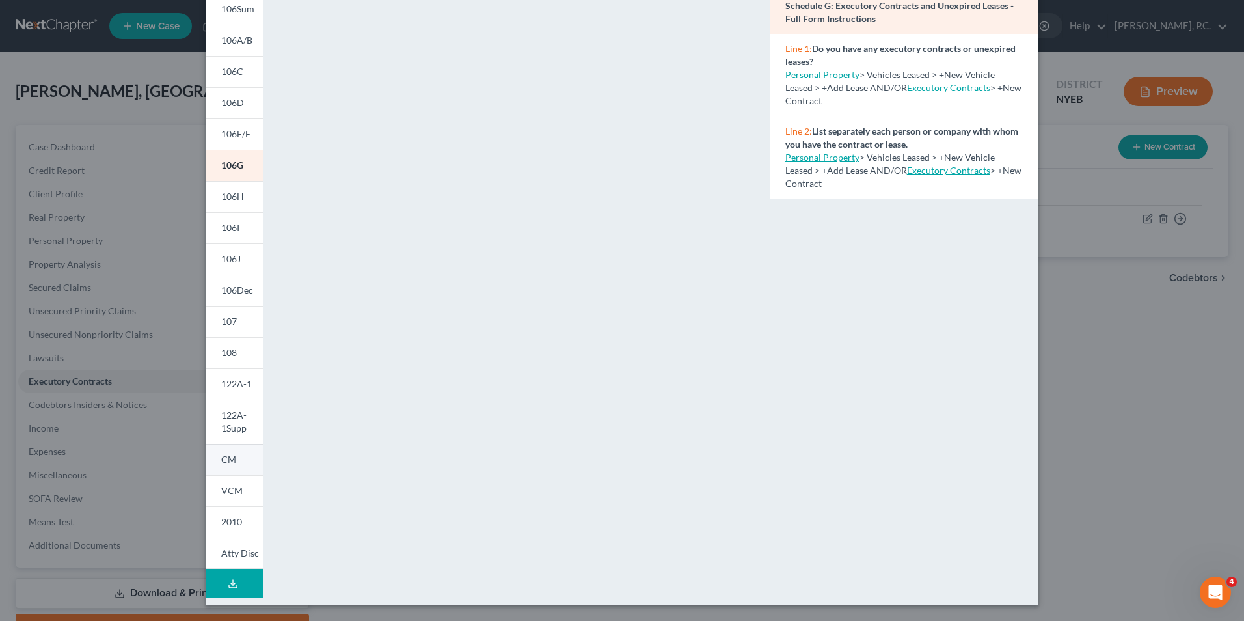
click at [235, 467] on link "CM" at bounding box center [234, 459] width 57 height 31
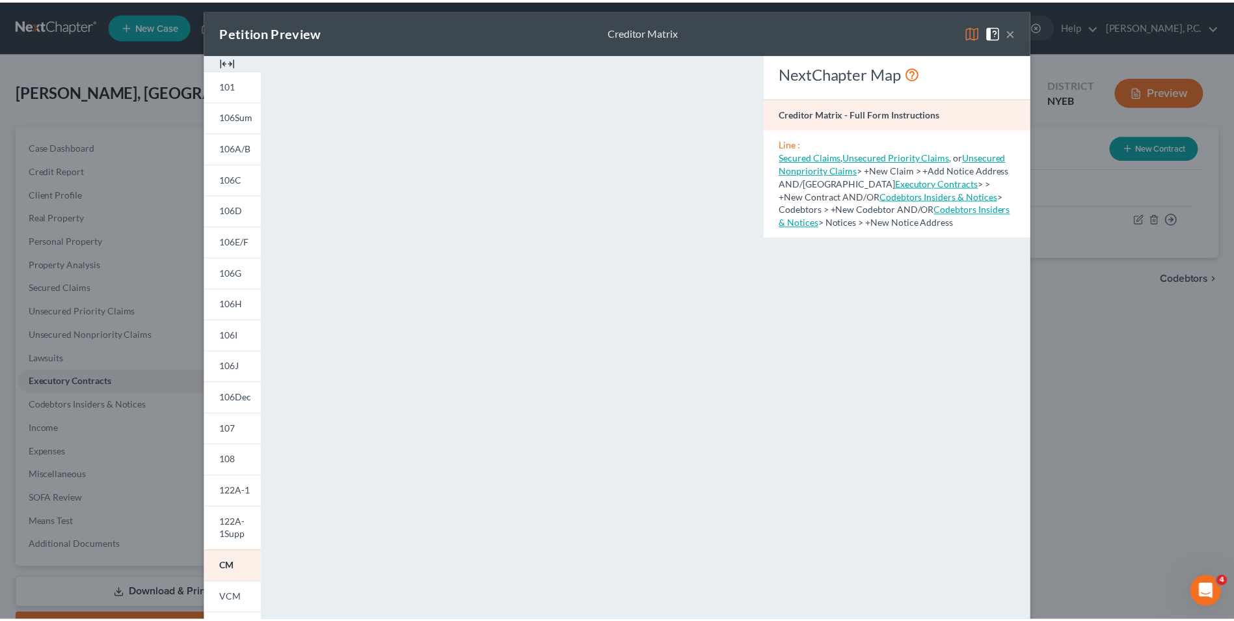
scroll to position [0, 0]
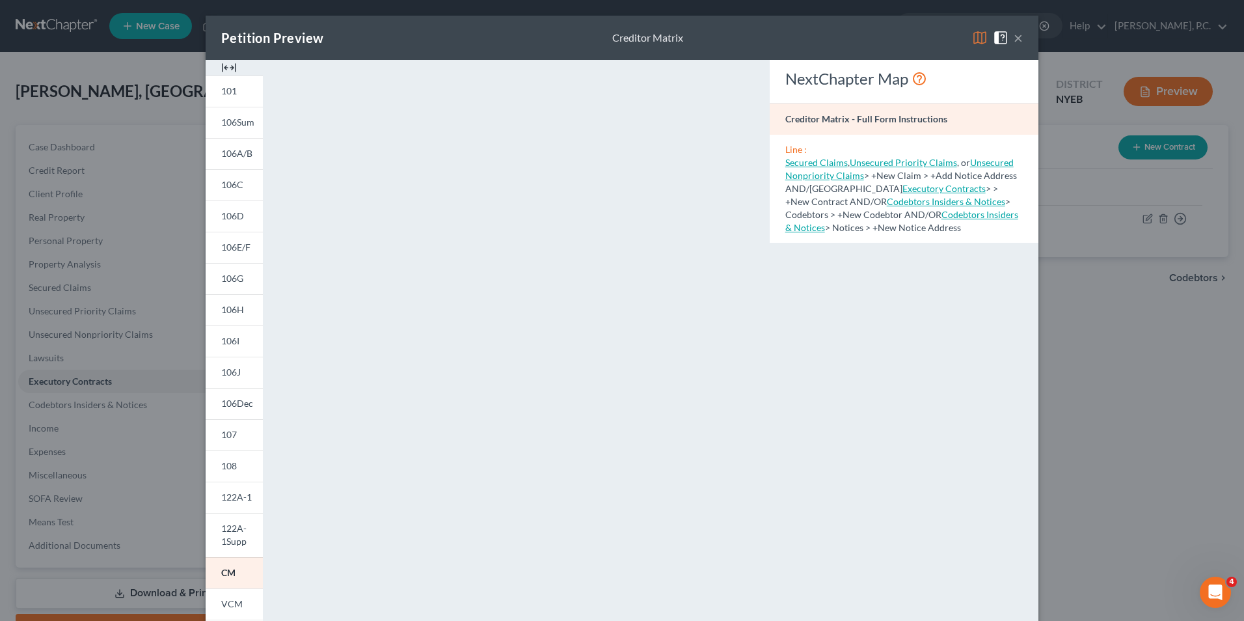
click at [1014, 34] on button "×" at bounding box center [1018, 38] width 9 height 16
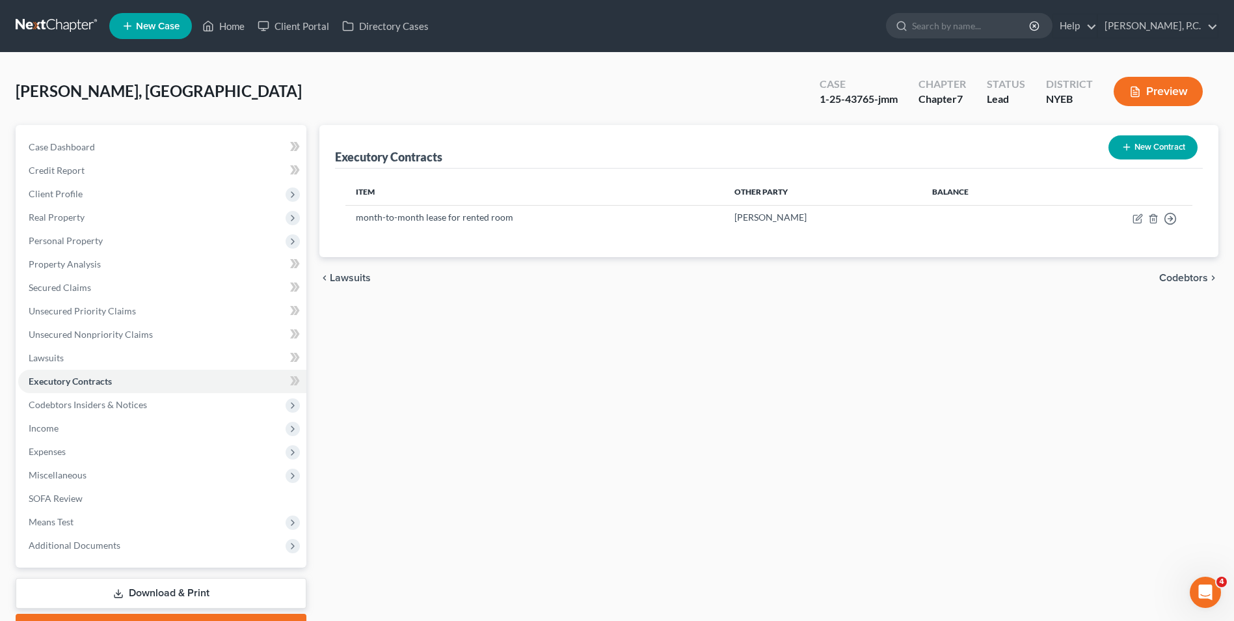
click at [1206, 273] on span "Codebtors" at bounding box center [1184, 278] width 49 height 10
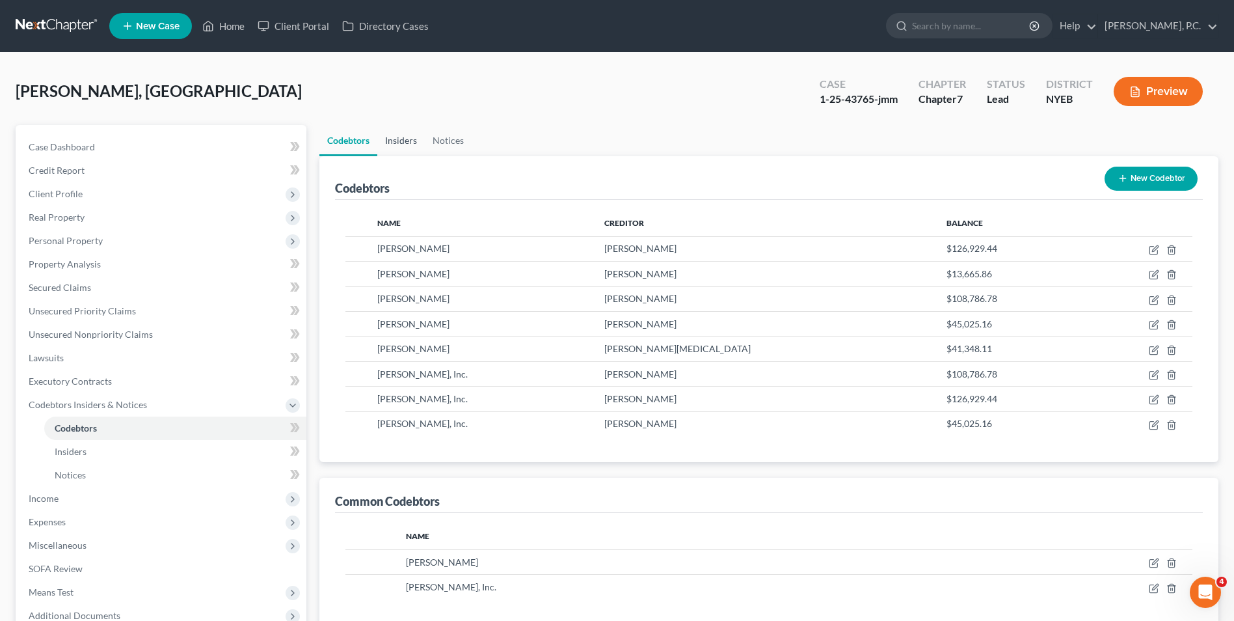
click at [398, 137] on link "Insiders" at bounding box center [401, 140] width 48 height 31
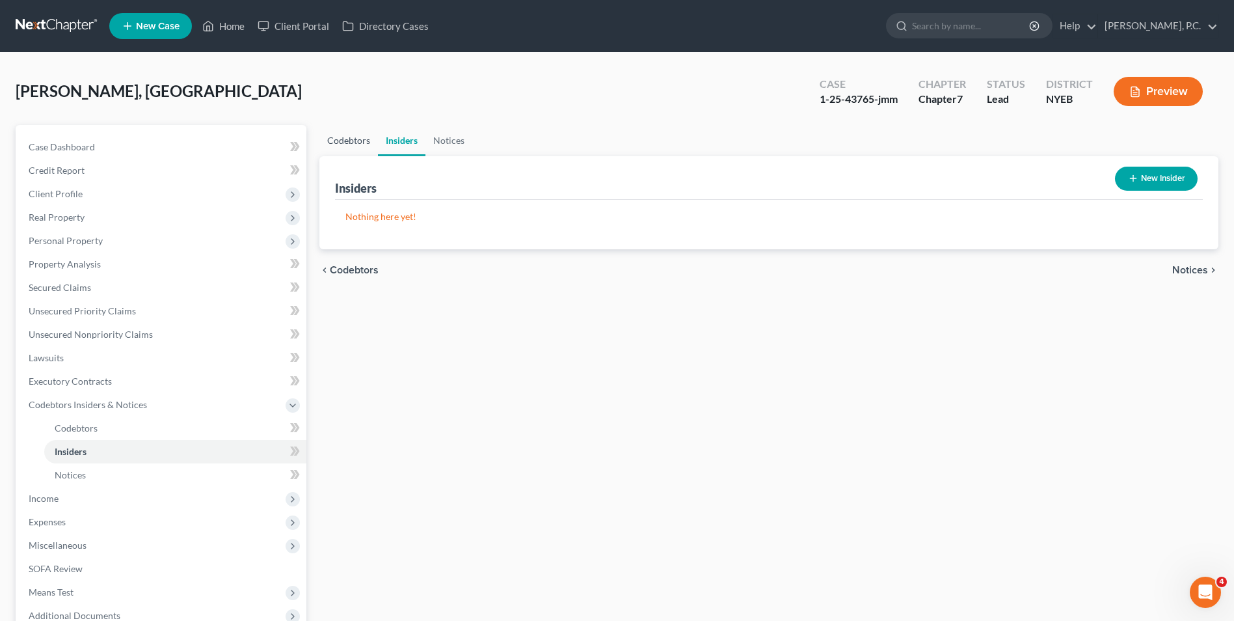
click at [366, 139] on link "Codebtors" at bounding box center [349, 140] width 59 height 31
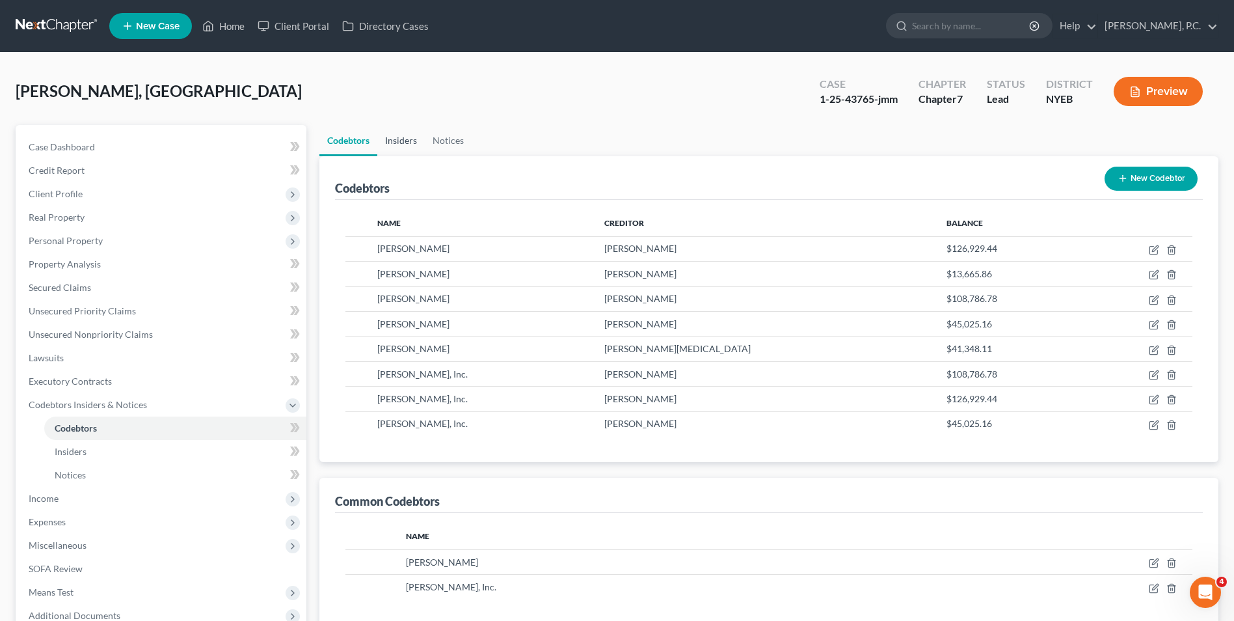
click at [396, 139] on link "Insiders" at bounding box center [401, 140] width 48 height 31
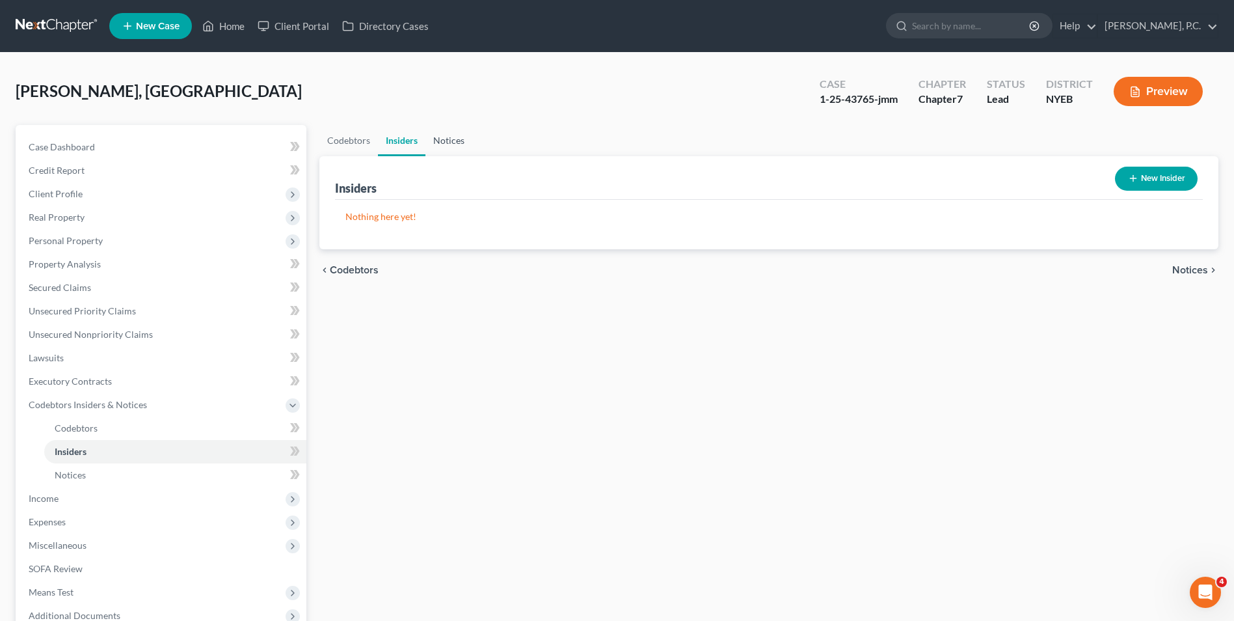
click at [439, 141] on link "Notices" at bounding box center [449, 140] width 47 height 31
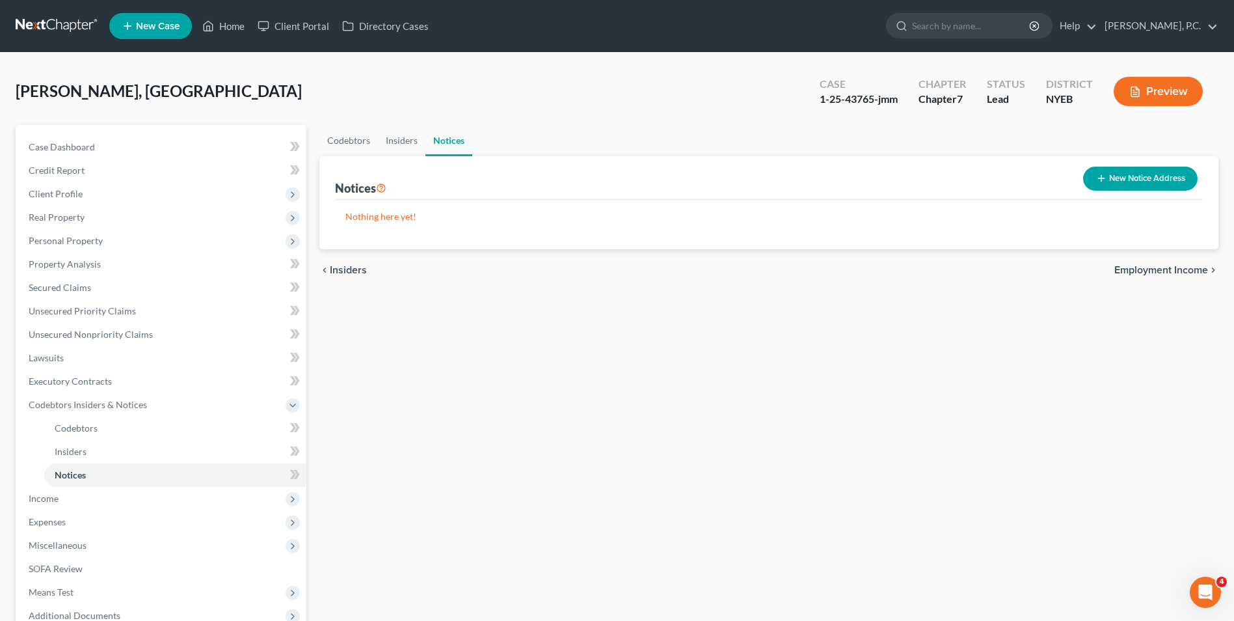
click at [1154, 273] on span "Employment Income" at bounding box center [1162, 270] width 94 height 10
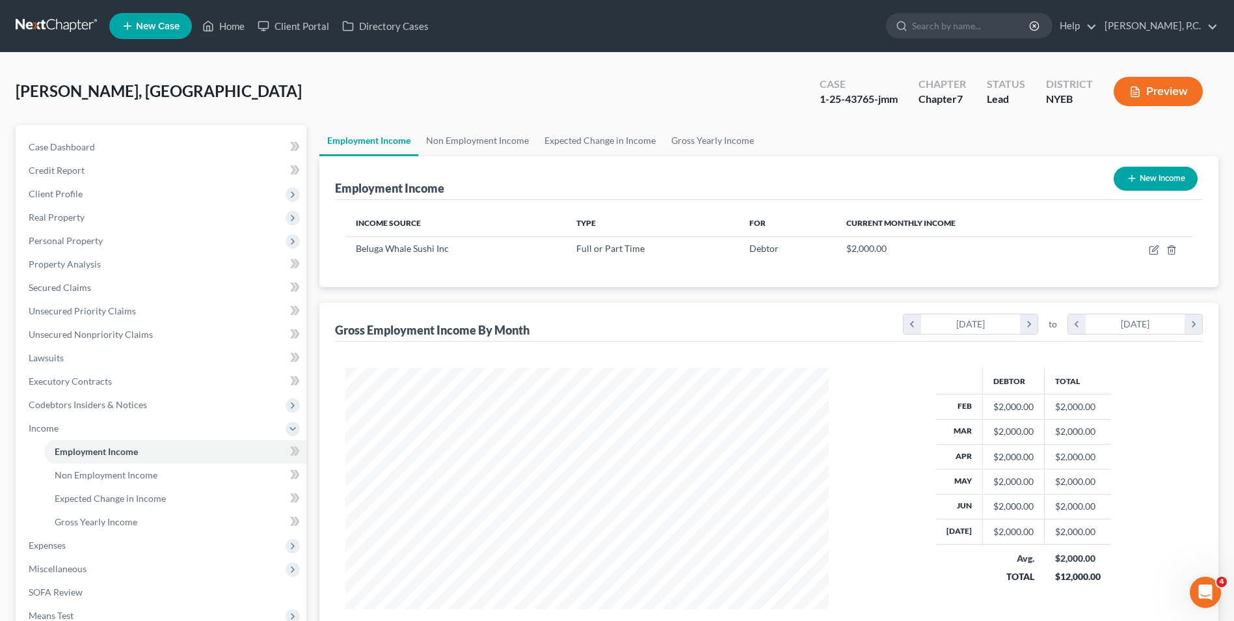
scroll to position [165, 0]
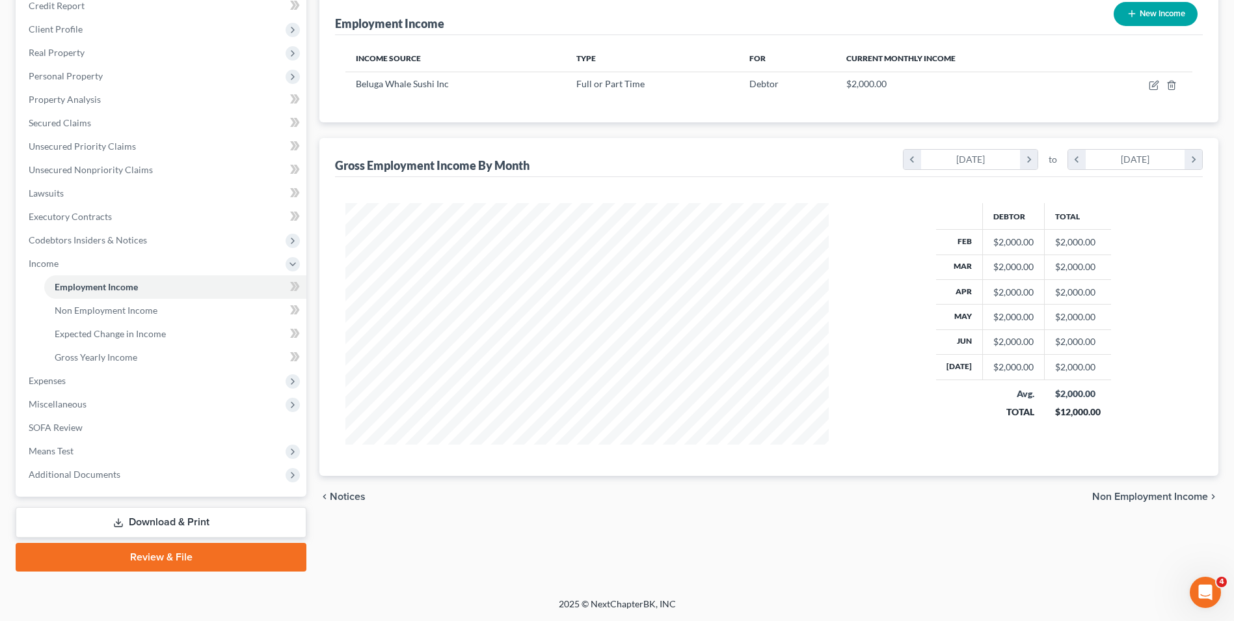
click at [334, 496] on span "Notices" at bounding box center [348, 496] width 36 height 10
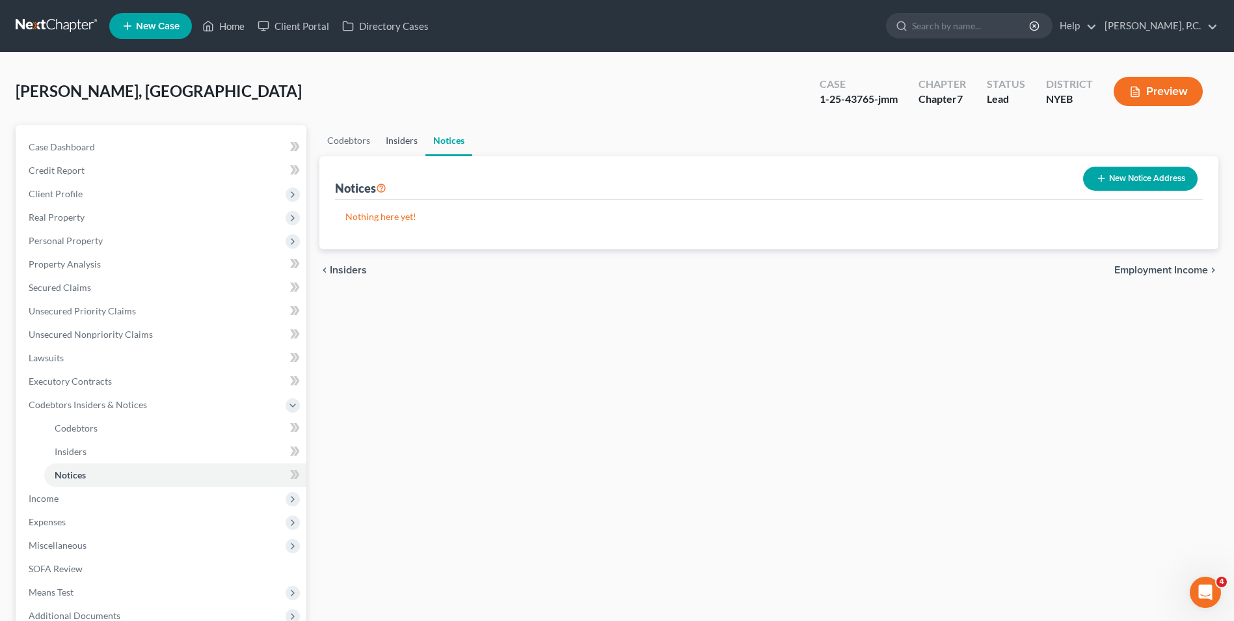
click at [405, 139] on link "Insiders" at bounding box center [402, 140] width 48 height 31
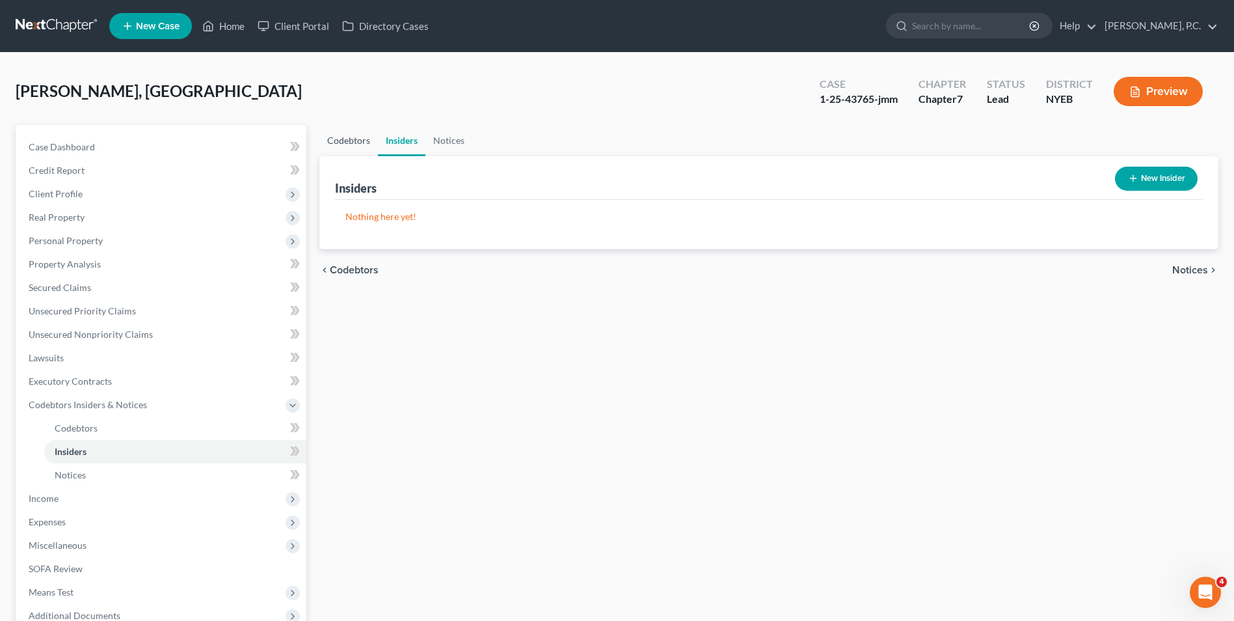
click at [338, 139] on link "Codebtors" at bounding box center [349, 140] width 59 height 31
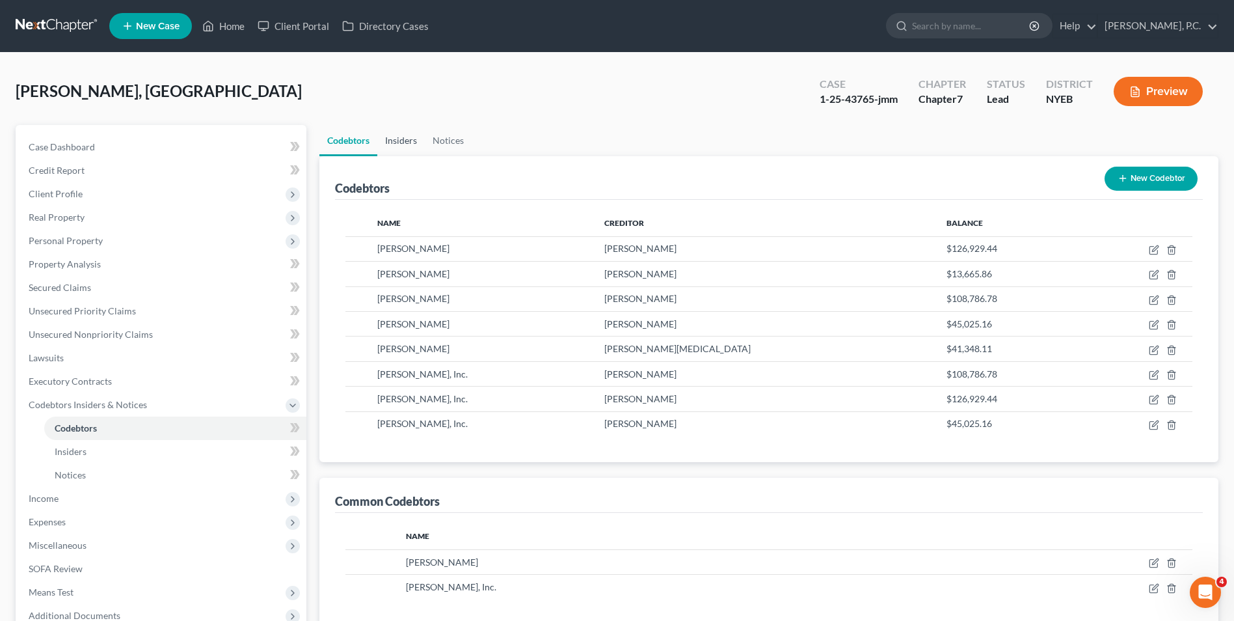
click at [394, 140] on link "Insiders" at bounding box center [401, 140] width 48 height 31
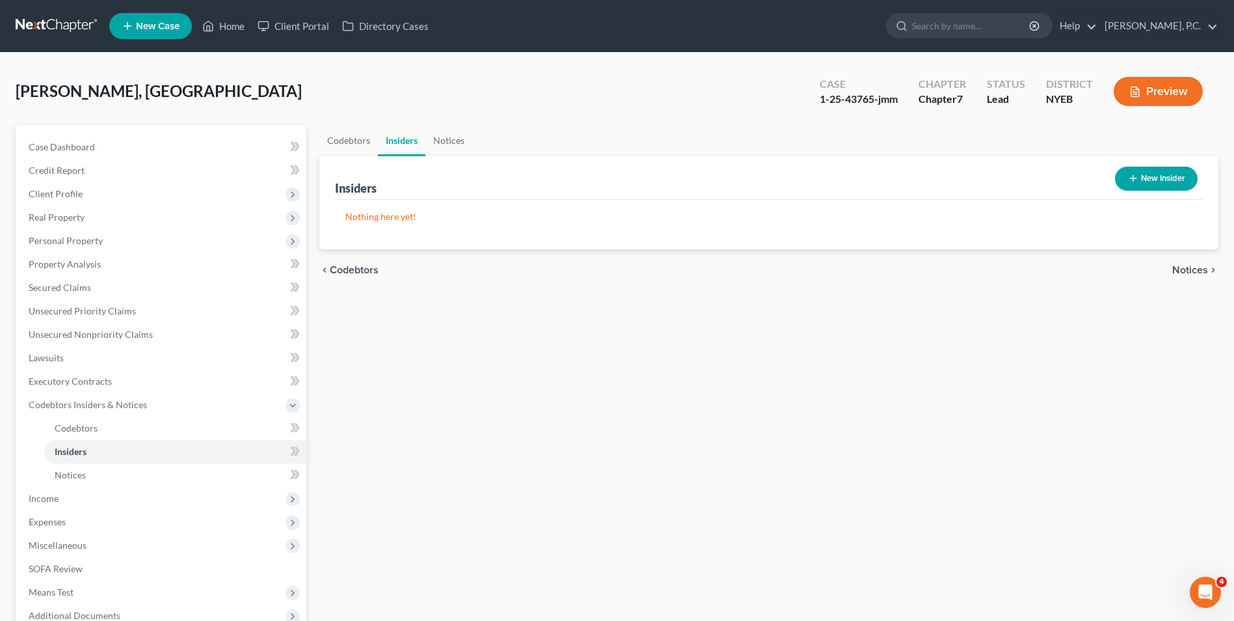
click at [1178, 185] on button "New Insider" at bounding box center [1156, 179] width 83 height 24
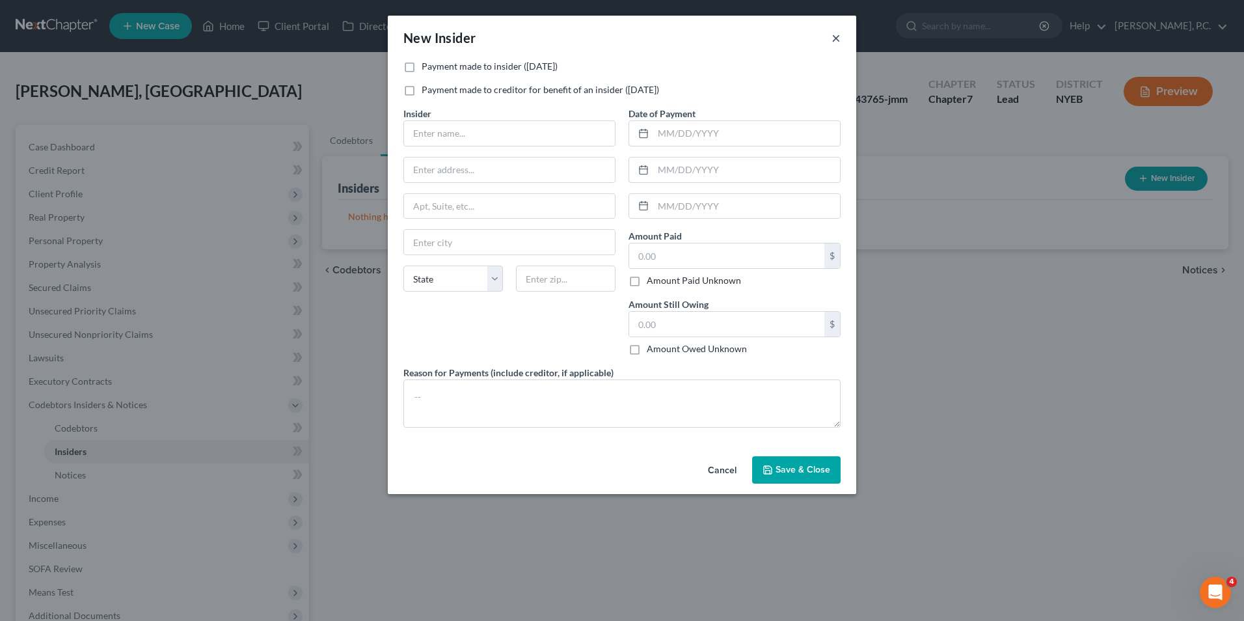
click at [839, 37] on button "×" at bounding box center [836, 38] width 9 height 16
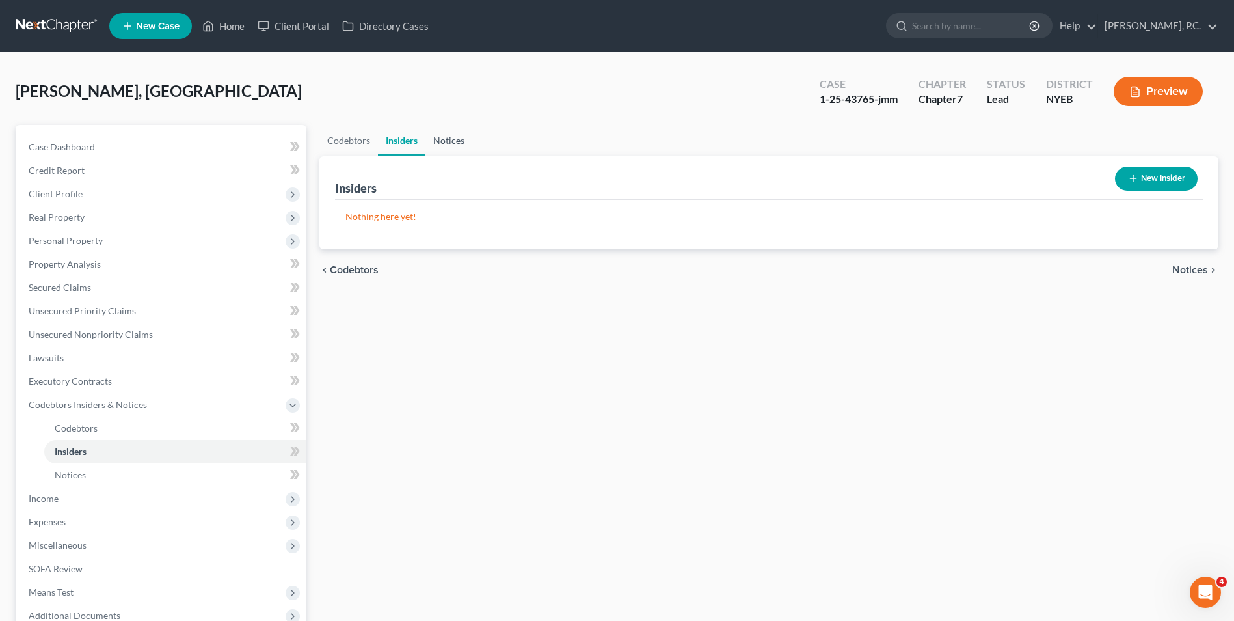
click at [448, 144] on link "Notices" at bounding box center [449, 140] width 47 height 31
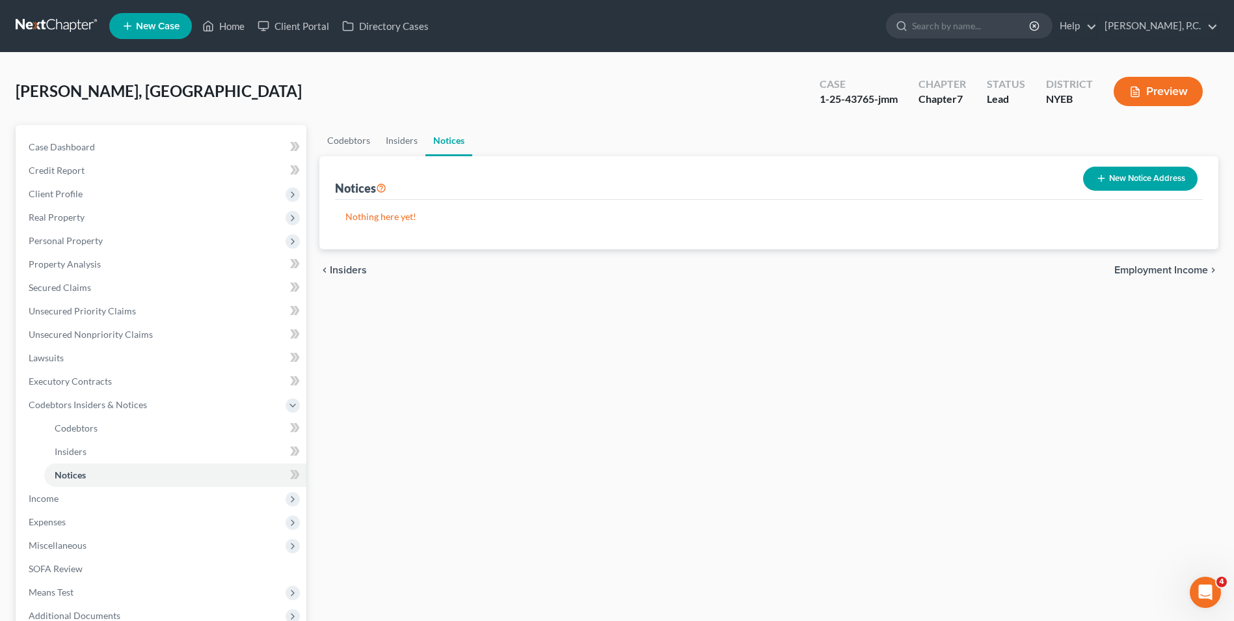
click at [1166, 177] on button "New Notice Address" at bounding box center [1141, 179] width 115 height 24
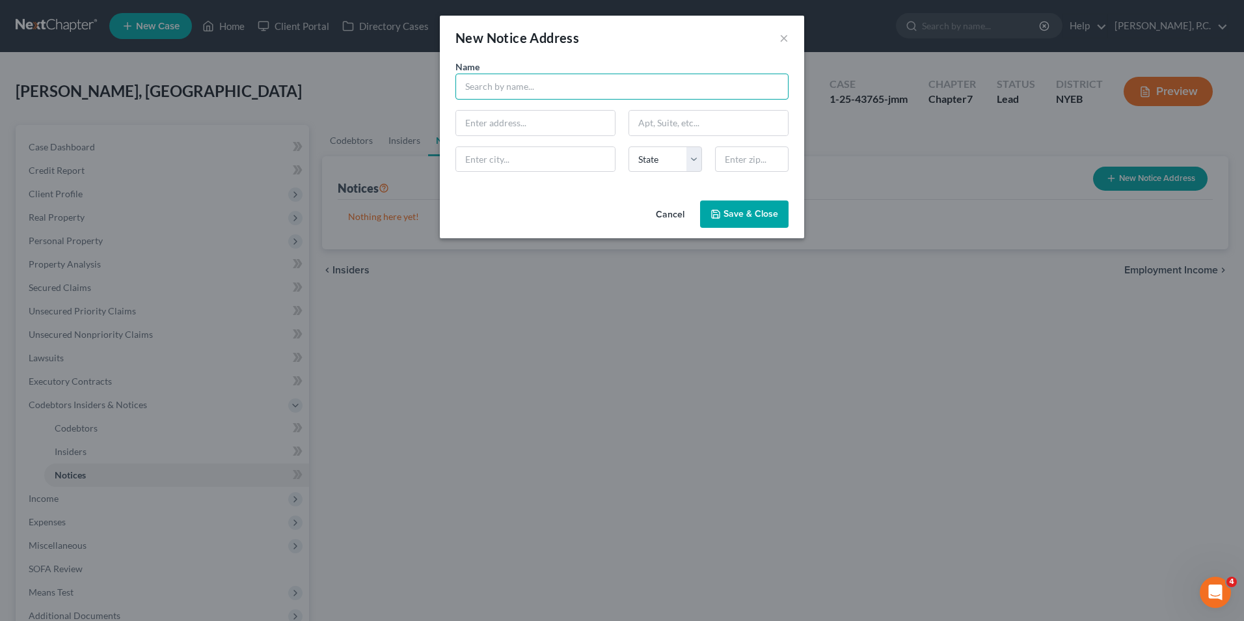
click at [679, 87] on input "text" at bounding box center [622, 87] width 333 height 26
click at [785, 40] on button "×" at bounding box center [784, 38] width 9 height 16
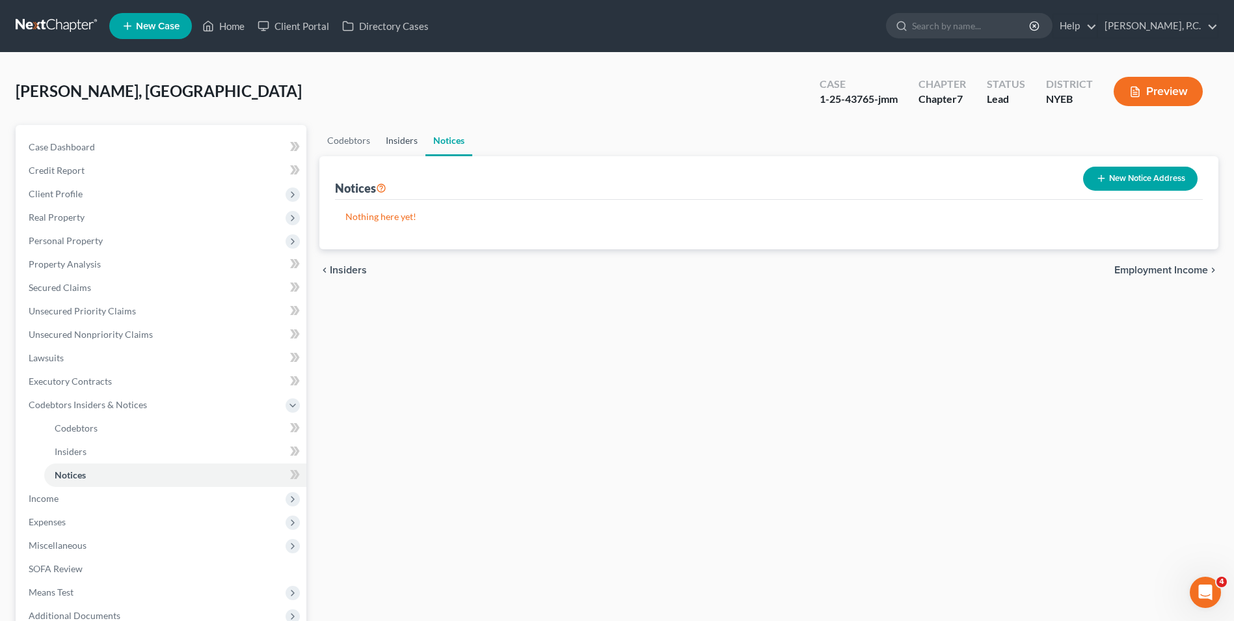
click at [398, 140] on link "Insiders" at bounding box center [402, 140] width 48 height 31
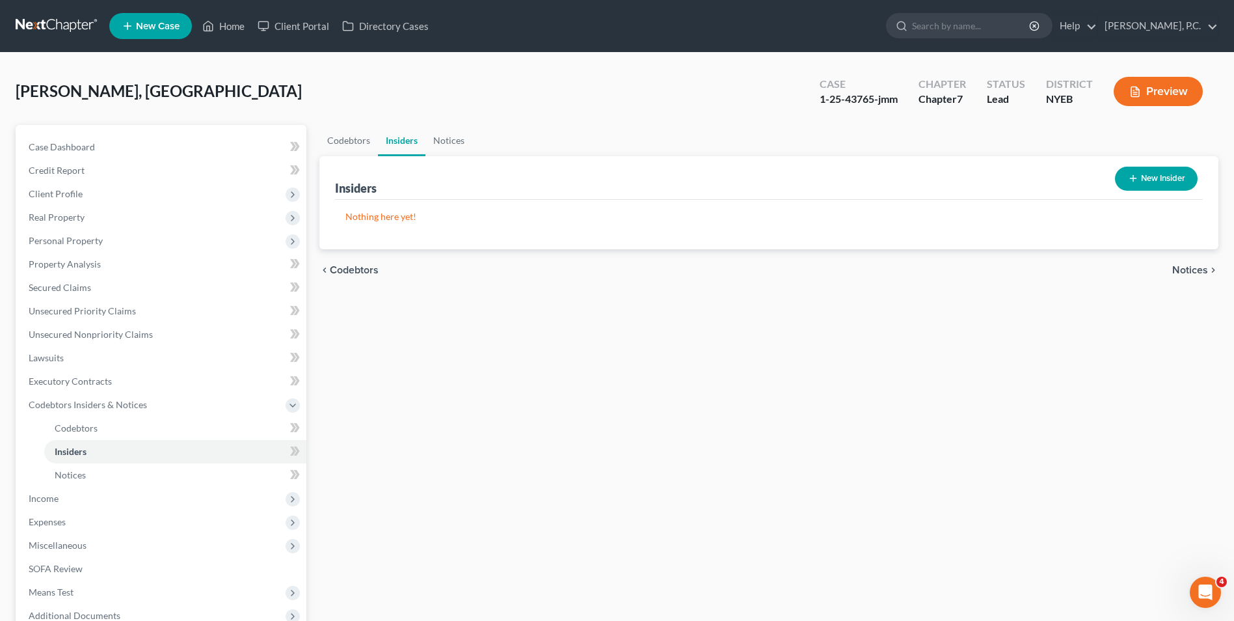
click at [1164, 194] on div "New Insider" at bounding box center [1156, 178] width 93 height 34
click at [1160, 175] on button "New Insider" at bounding box center [1156, 179] width 83 height 24
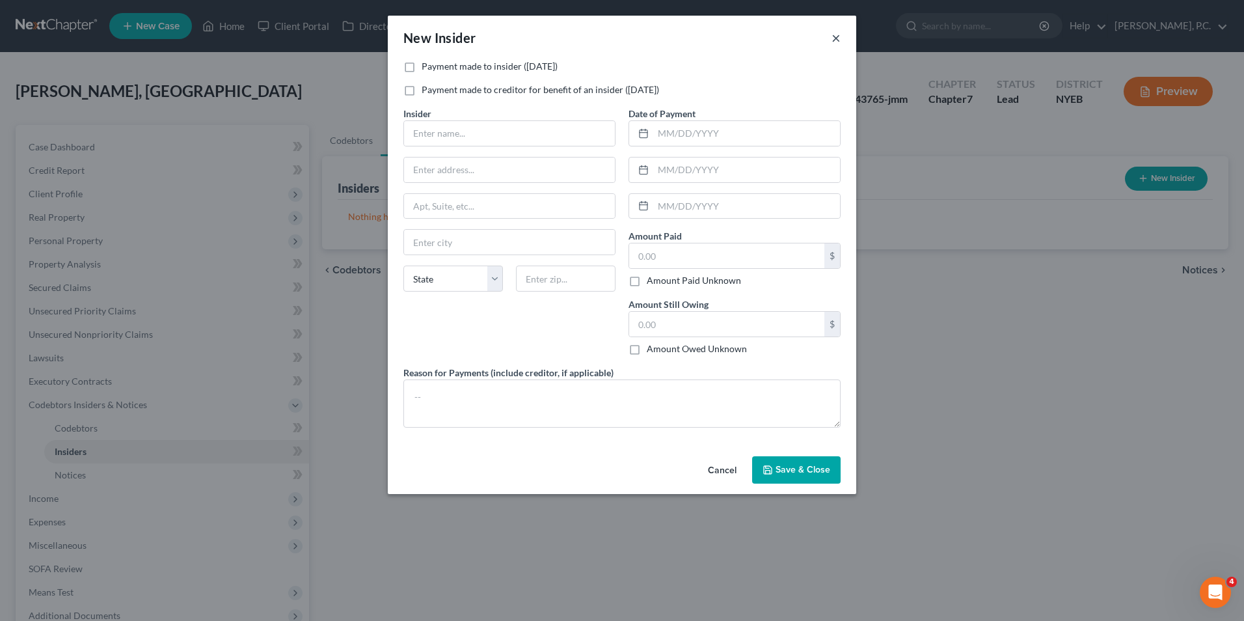
click at [835, 36] on button "×" at bounding box center [836, 38] width 9 height 16
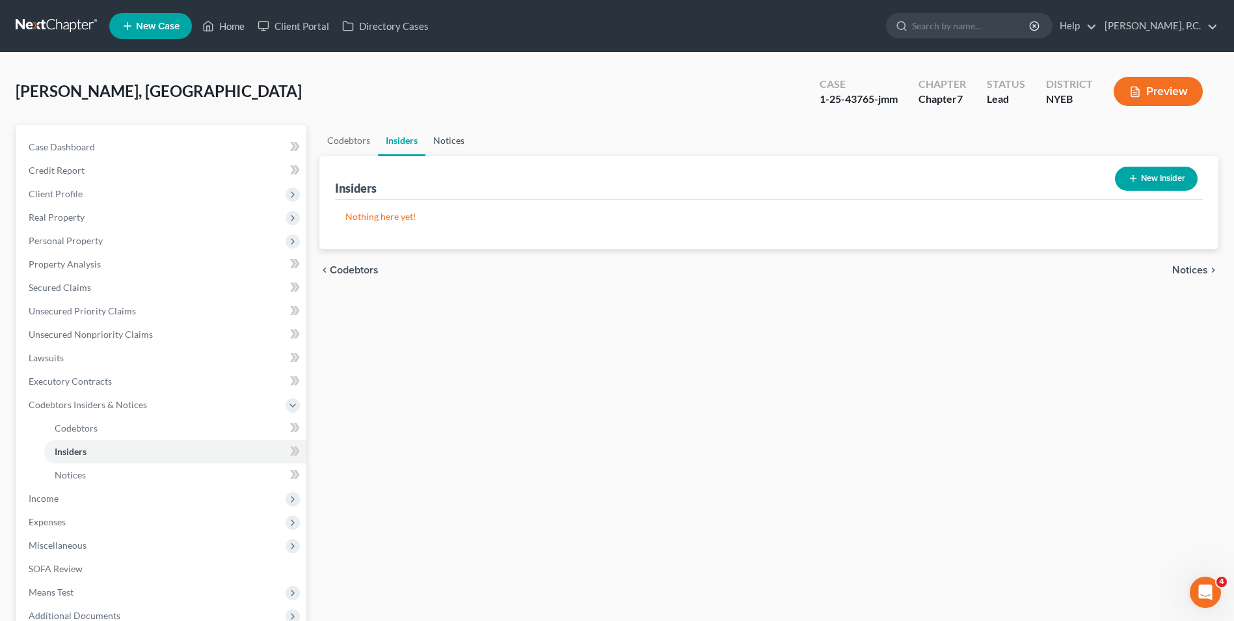
click at [456, 139] on link "Notices" at bounding box center [449, 140] width 47 height 31
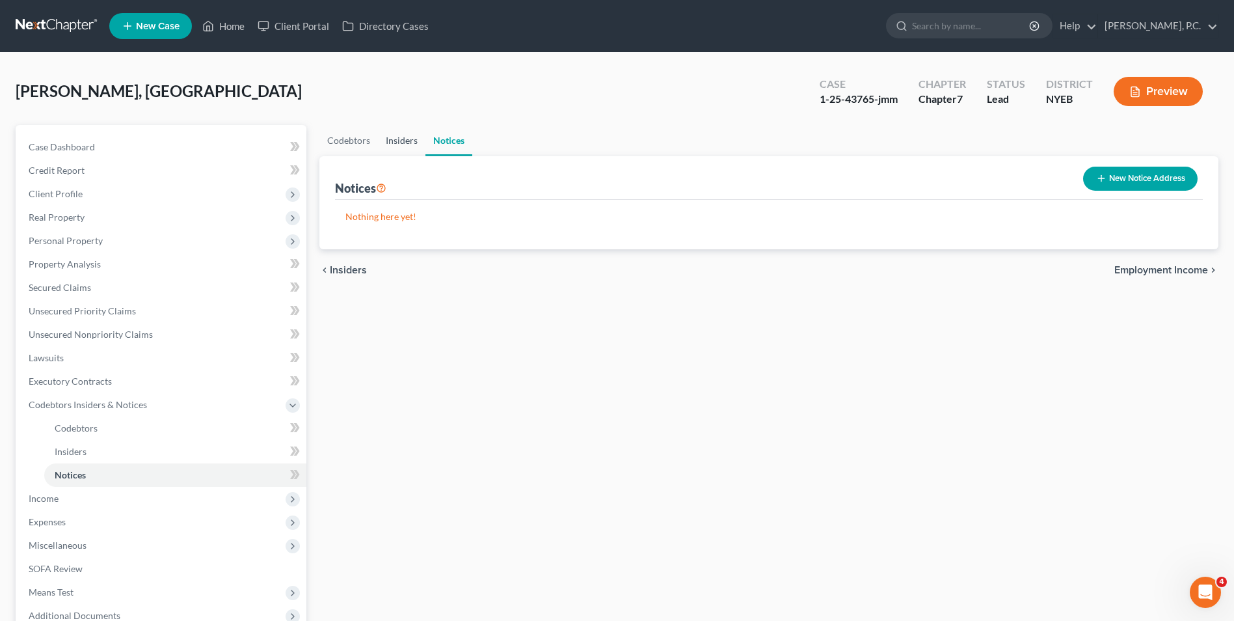
click at [402, 141] on link "Insiders" at bounding box center [402, 140] width 48 height 31
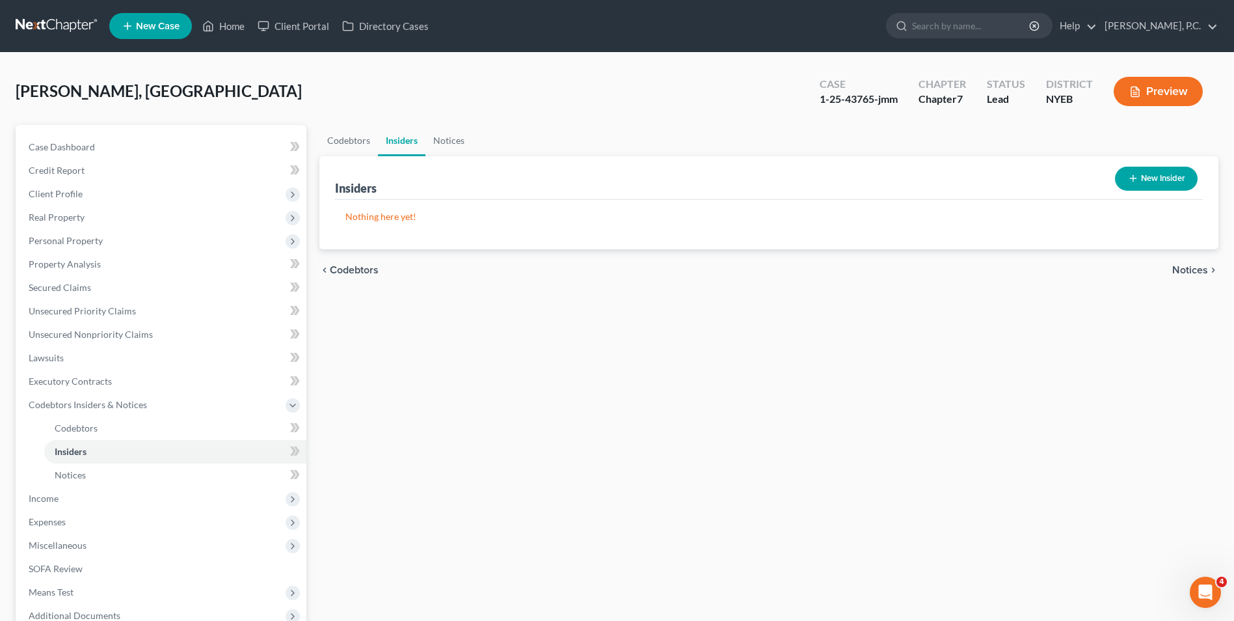
click at [1149, 177] on button "New Insider" at bounding box center [1156, 179] width 83 height 24
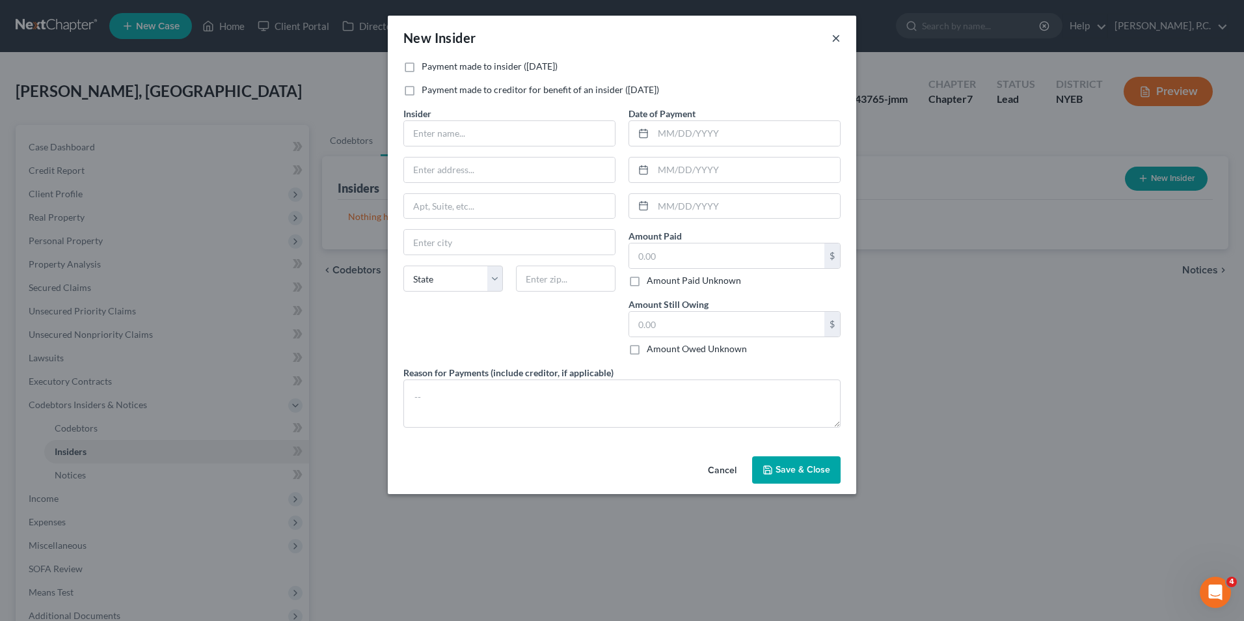
click at [836, 35] on button "×" at bounding box center [836, 38] width 9 height 16
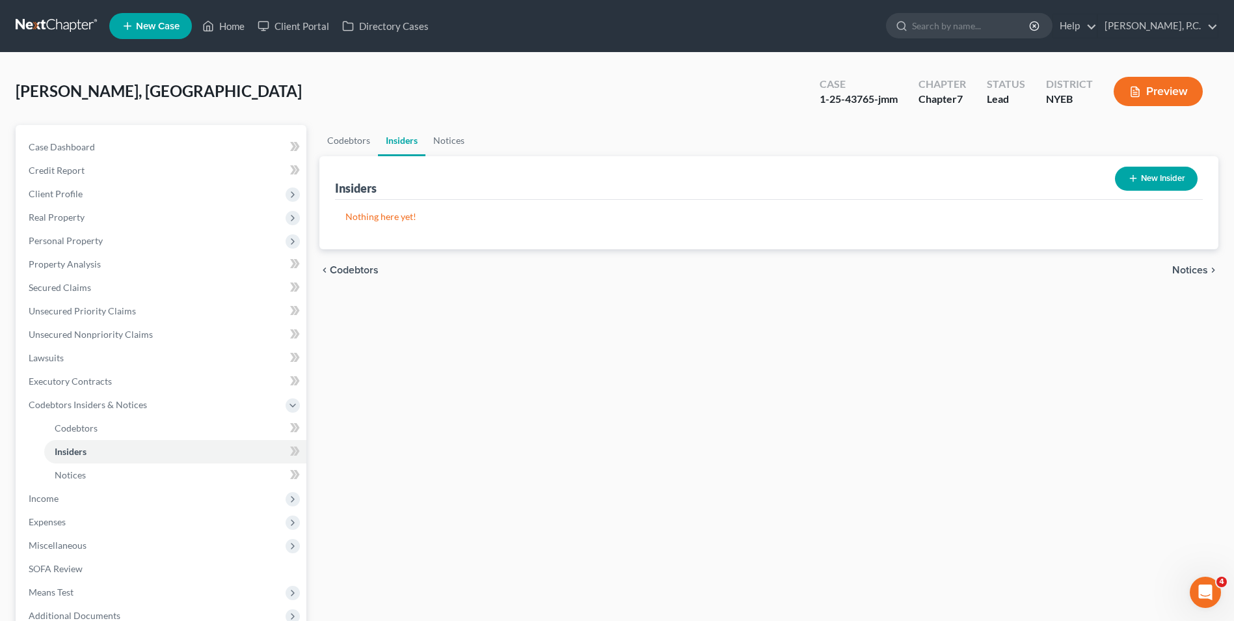
click at [1195, 261] on div "chevron_left Codebtors Notices chevron_right" at bounding box center [769, 270] width 899 height 42
click at [1194, 273] on span "Notices" at bounding box center [1191, 270] width 36 height 10
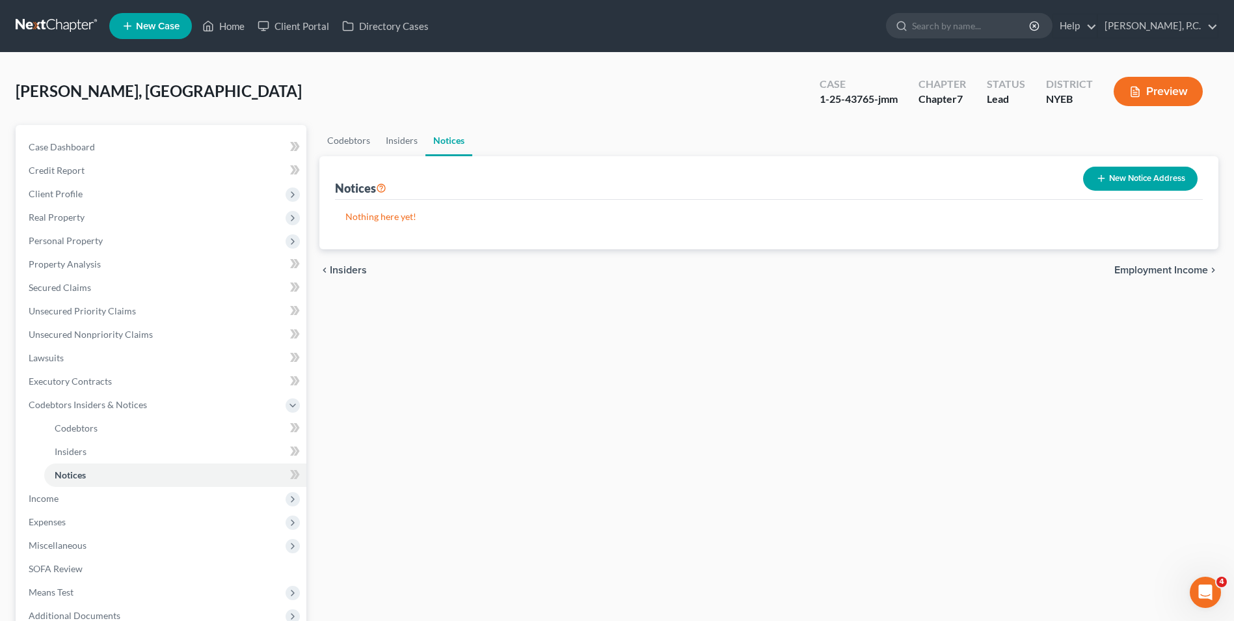
click at [1194, 273] on span "Employment Income" at bounding box center [1162, 270] width 94 height 10
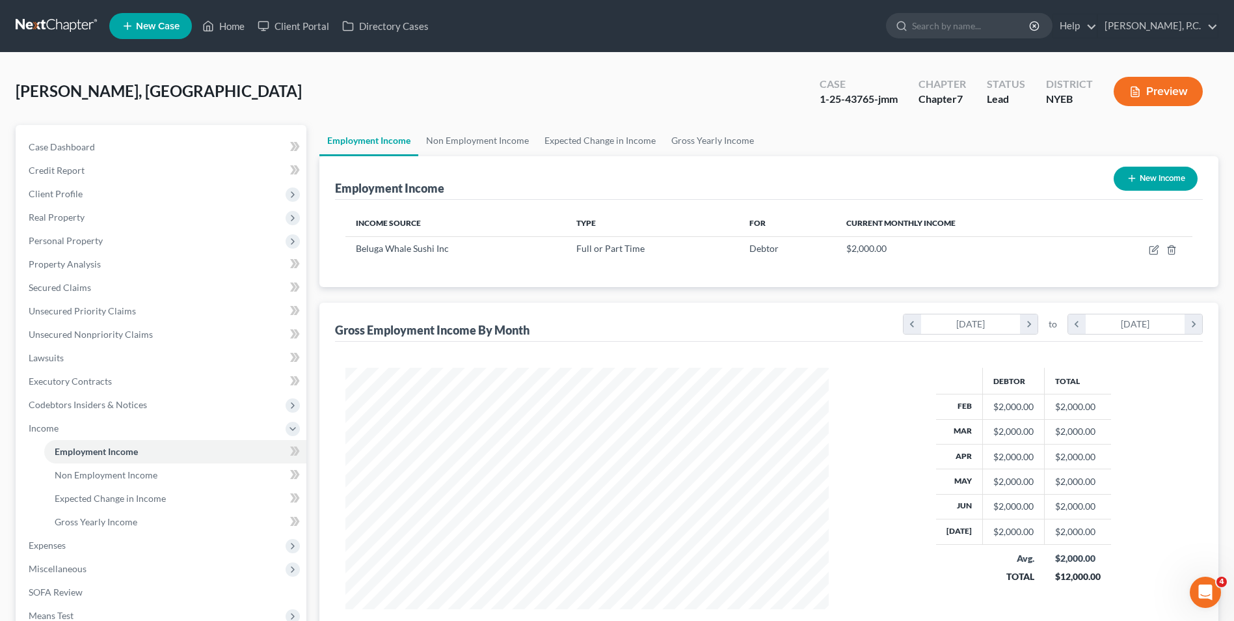
scroll to position [165, 0]
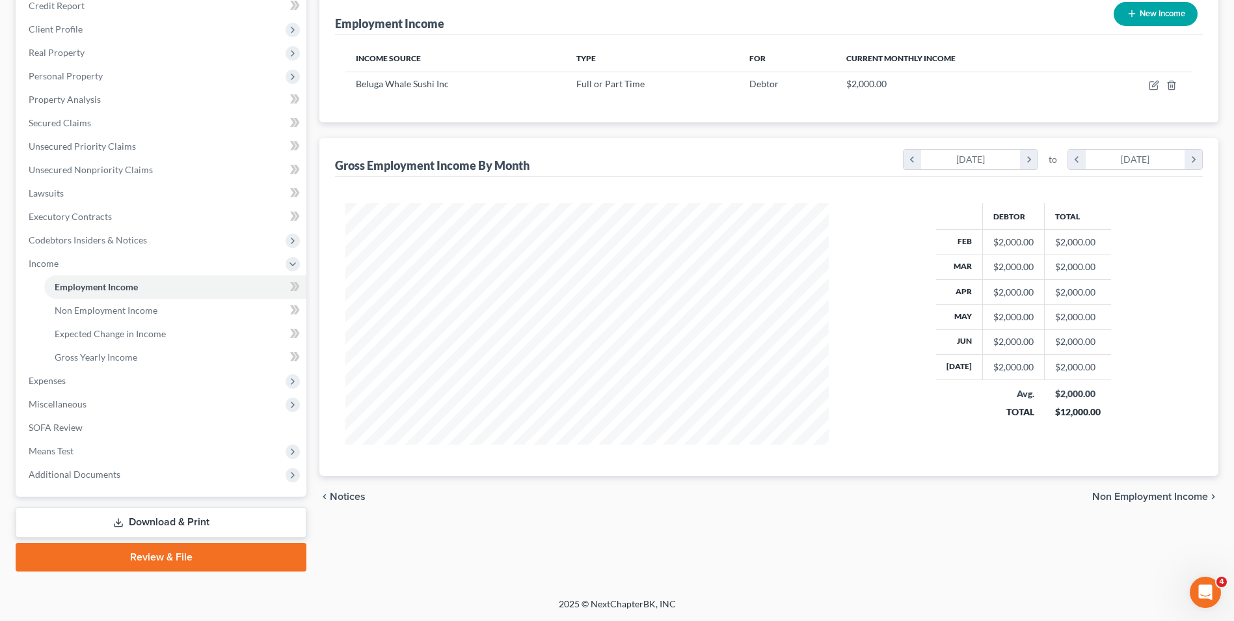
click at [1177, 495] on span "Non Employment Income" at bounding box center [1151, 496] width 116 height 10
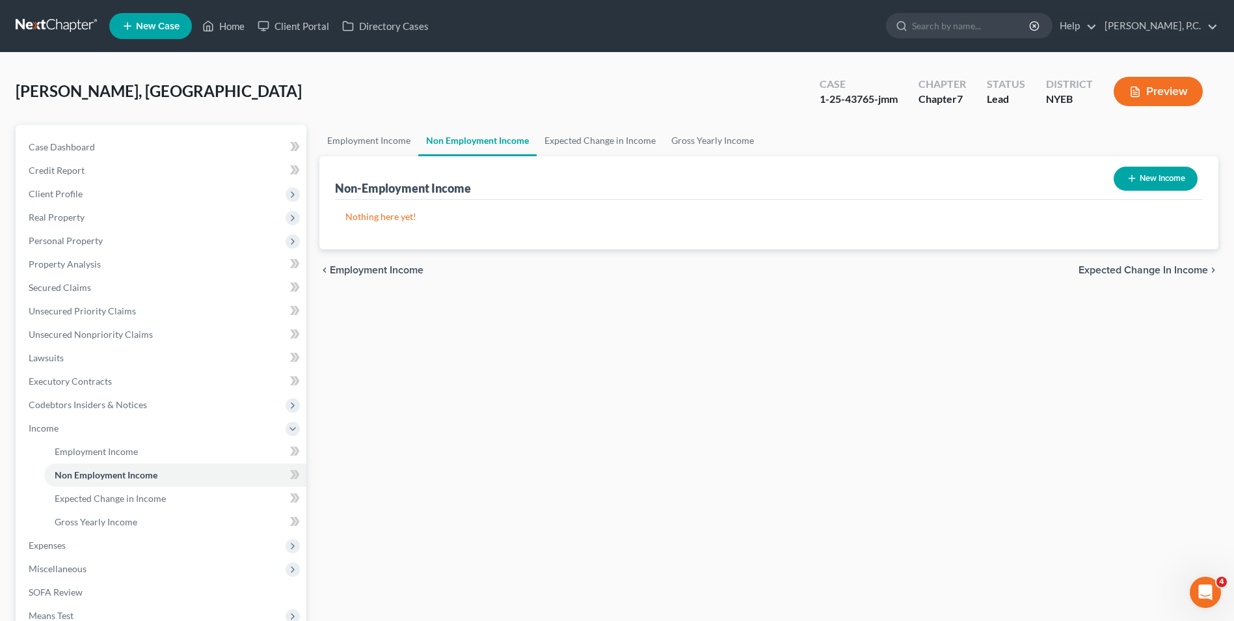
click at [1132, 272] on span "Expected Change in Income" at bounding box center [1144, 270] width 130 height 10
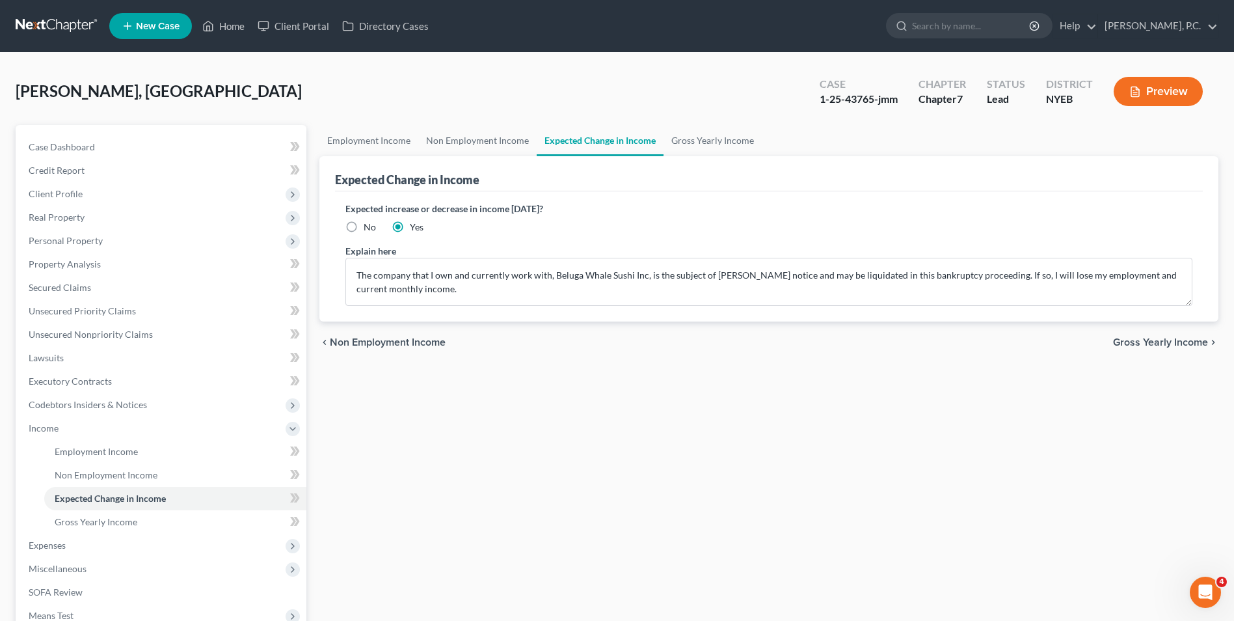
click at [1160, 342] on span "Gross Yearly Income" at bounding box center [1160, 342] width 95 height 10
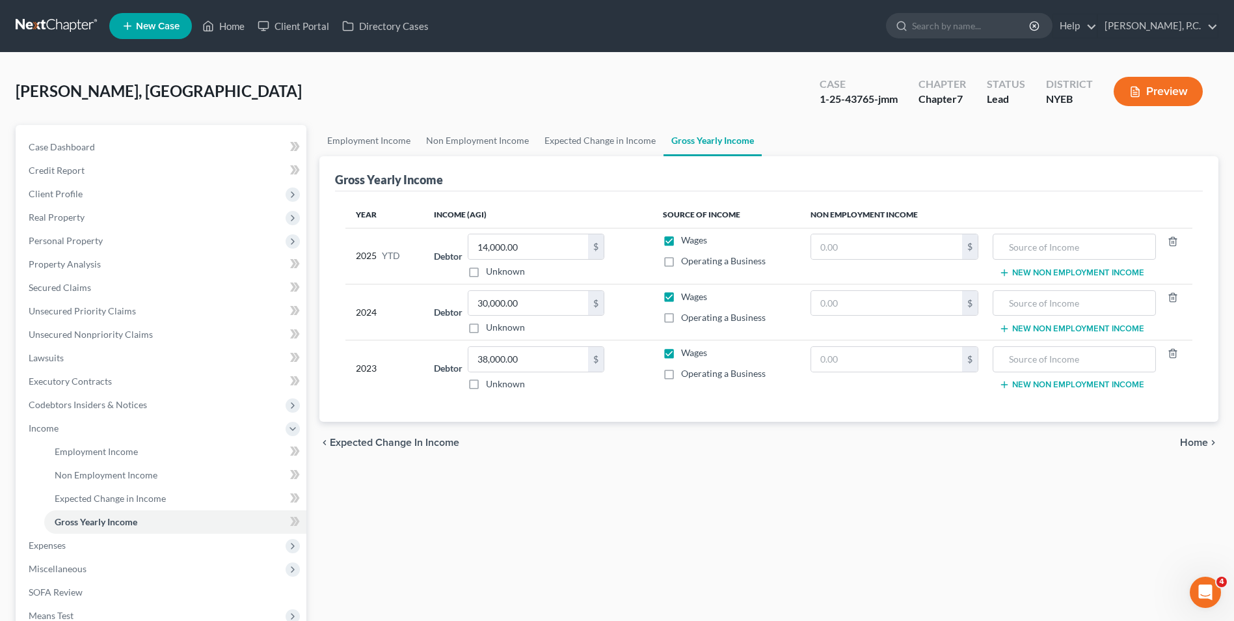
click at [1201, 443] on span "Home" at bounding box center [1194, 442] width 28 height 10
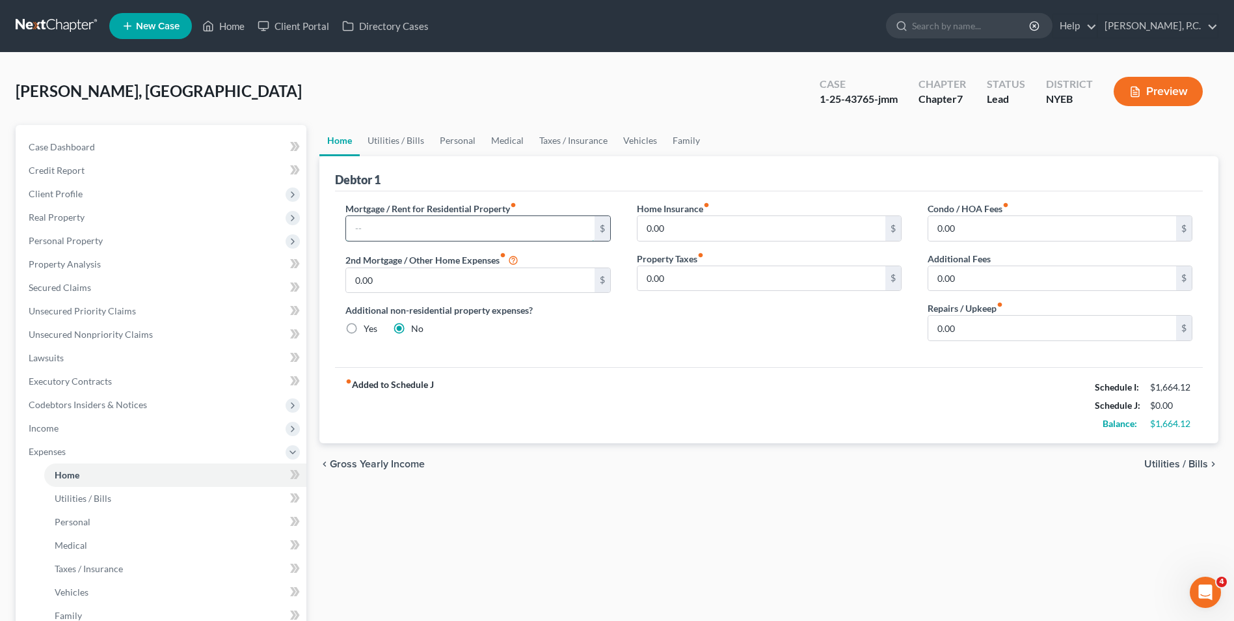
click at [361, 231] on input "text" at bounding box center [470, 228] width 248 height 25
type input "600"
click at [648, 304] on div "Home Insurance fiber_manual_record 0.00 $ Property Taxes fiber_manual_record 0.…" at bounding box center [769, 277] width 291 height 150
click at [697, 223] on input "0.00" at bounding box center [762, 228] width 248 height 25
click at [771, 275] on input "0.00" at bounding box center [762, 278] width 248 height 25
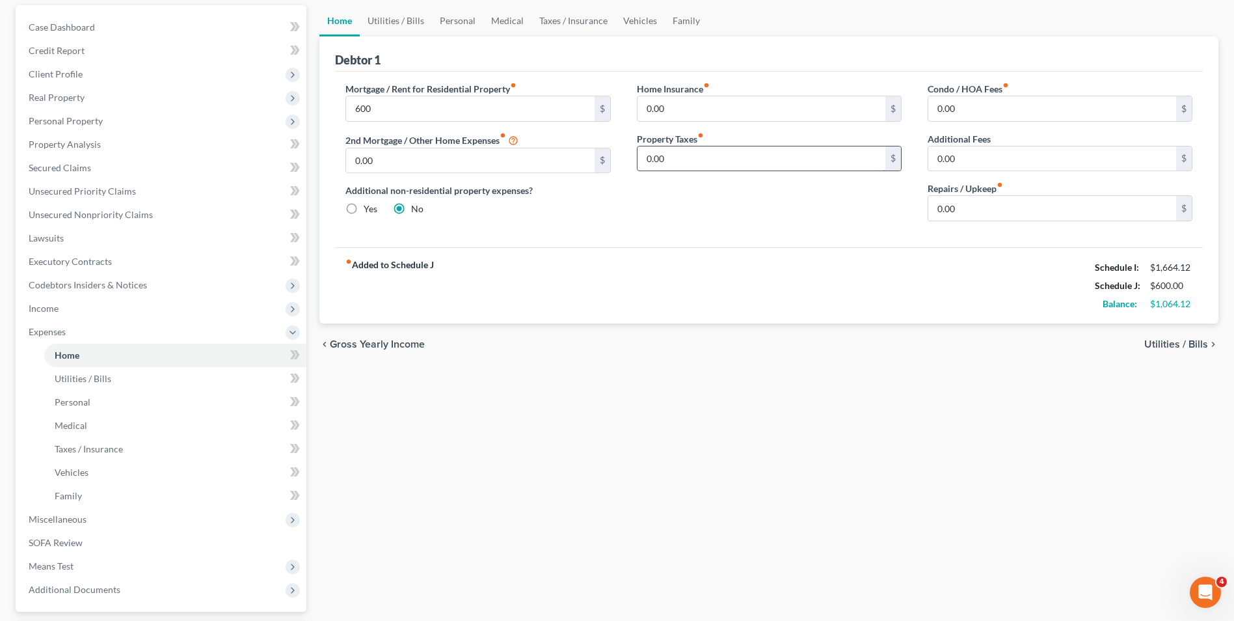
scroll to position [130, 0]
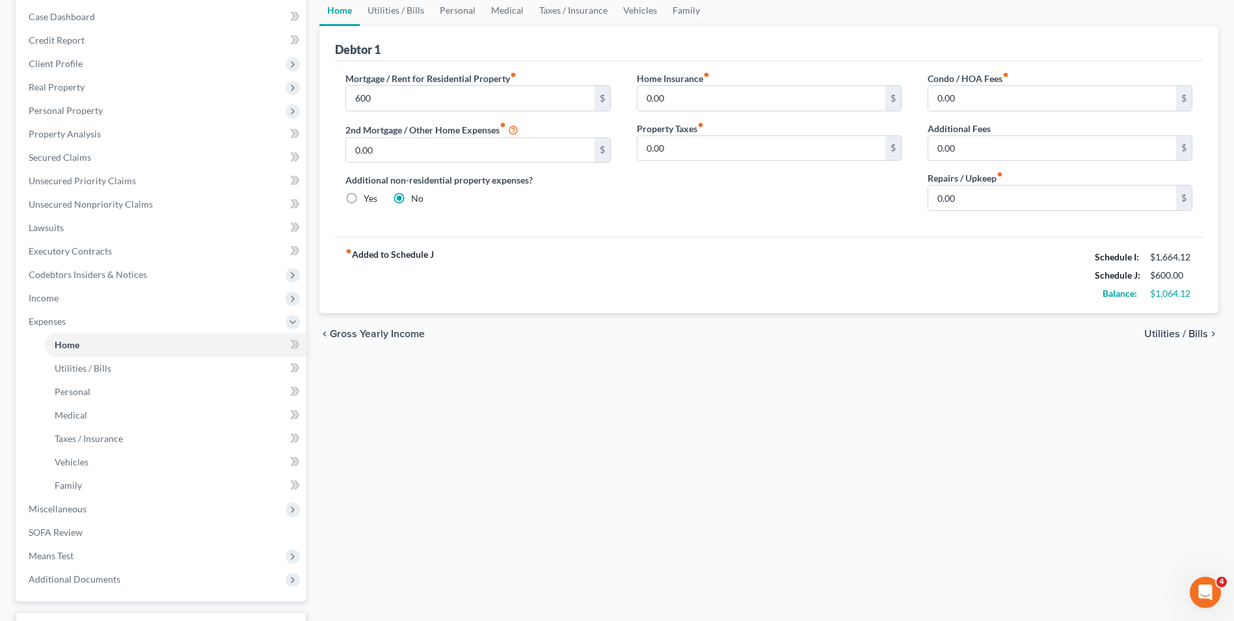
click at [1191, 331] on span "Utilities / Bills" at bounding box center [1177, 334] width 64 height 10
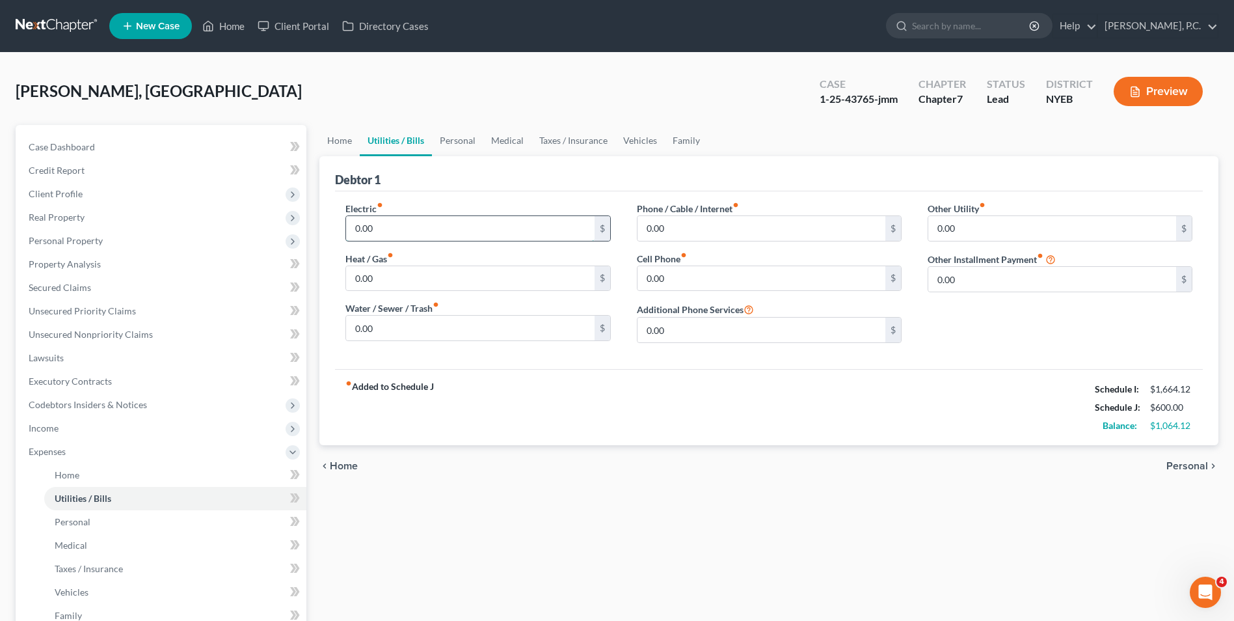
click at [518, 228] on input "0.00" at bounding box center [470, 228] width 248 height 25
click at [694, 225] on input "0.00" at bounding box center [762, 228] width 248 height 25
click at [714, 254] on div "Cell Phone fiber_manual_record 0.00 $" at bounding box center [769, 272] width 265 height 40
click at [690, 233] on input "26" at bounding box center [762, 228] width 248 height 25
type input "26.00"
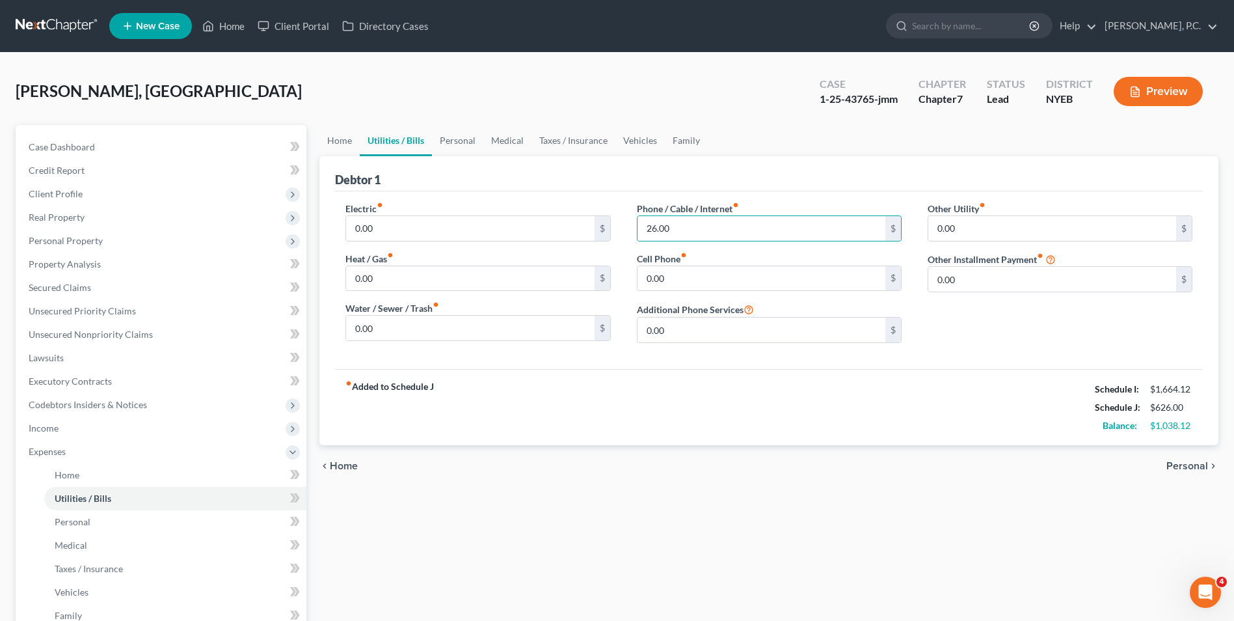
click at [705, 178] on div "Debtor 1" at bounding box center [769, 173] width 868 height 35
click at [446, 270] on input "0.00" at bounding box center [470, 278] width 248 height 25
type input "30"
click at [471, 301] on div "Water / Sewer / Trash fiber_manual_record 0.00 $" at bounding box center [478, 321] width 265 height 40
click at [733, 275] on input "0.00" at bounding box center [762, 278] width 248 height 25
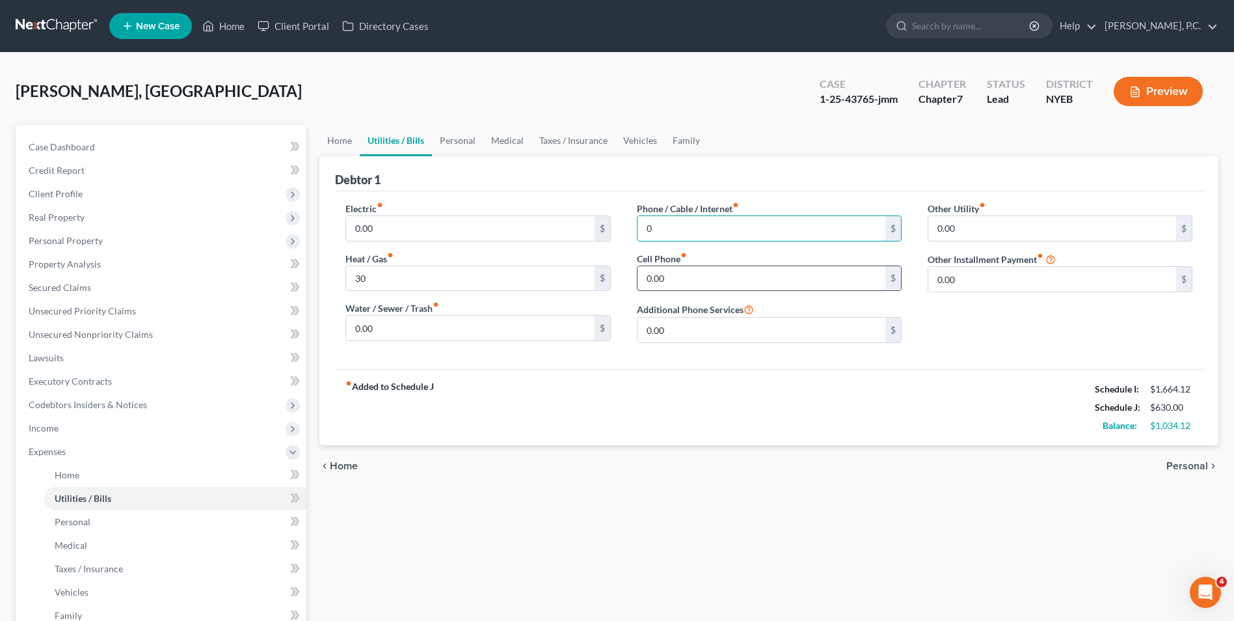
type input "0"
click at [679, 284] on input "0.00" at bounding box center [762, 278] width 248 height 25
type input "26.00"
click at [669, 361] on div "Electric fiber_manual_record 0.00 $ Heat / Gas fiber_manual_record 30 $ Water /…" at bounding box center [769, 280] width 868 height 178
click at [417, 275] on input "30" at bounding box center [470, 278] width 248 height 25
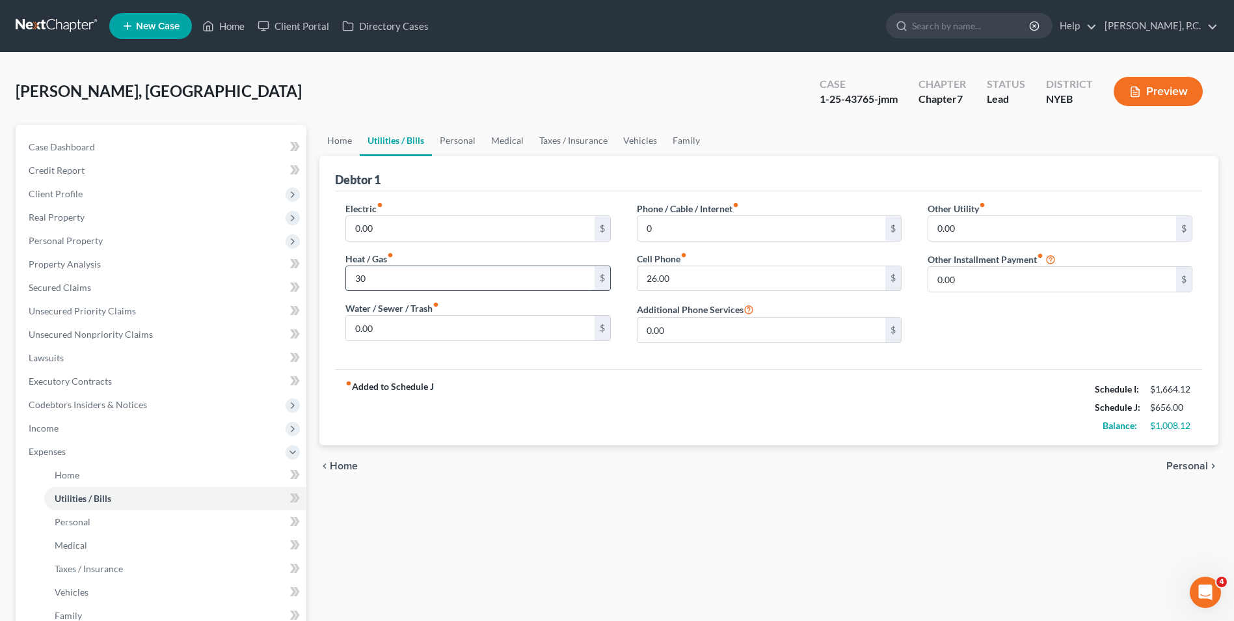
click at [417, 275] on input "30" at bounding box center [470, 278] width 248 height 25
click at [416, 339] on input "0.00" at bounding box center [470, 328] width 248 height 25
click at [713, 336] on input "0.00" at bounding box center [762, 330] width 248 height 25
click at [1203, 464] on span "Personal" at bounding box center [1188, 466] width 42 height 10
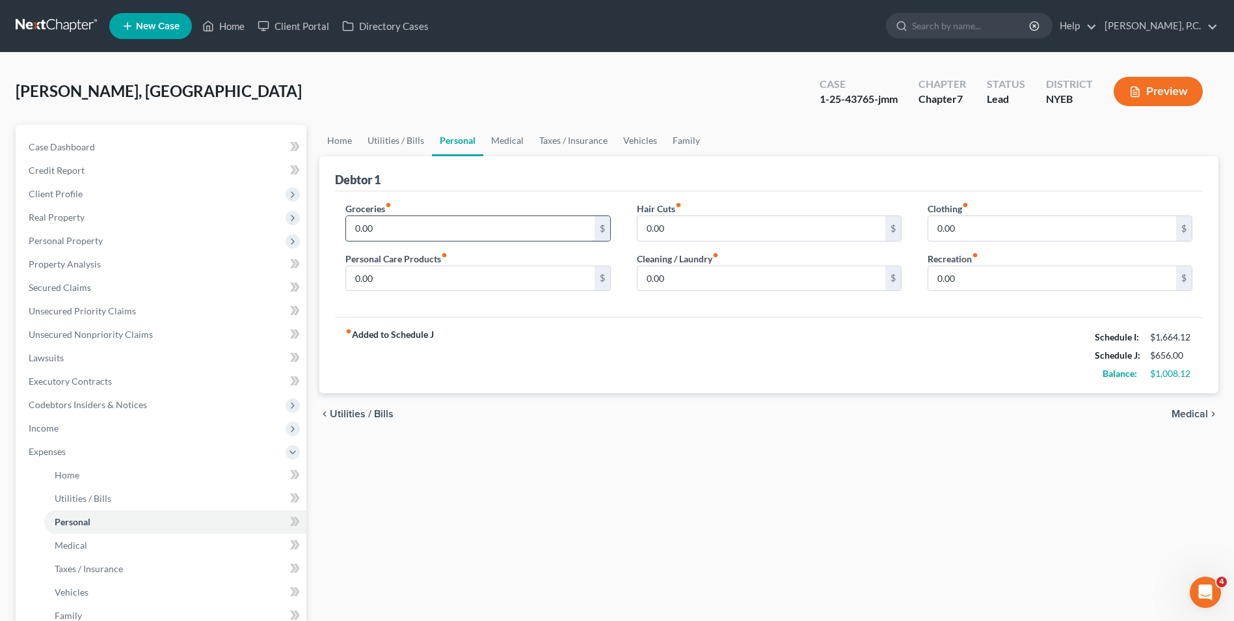
click at [485, 230] on input "0.00" at bounding box center [470, 228] width 248 height 25
type input "100"
click at [705, 236] on input "0.00" at bounding box center [762, 228] width 248 height 25
click at [420, 232] on input "100" at bounding box center [470, 228] width 248 height 25
click at [815, 412] on div "chevron_left Utilities / Bills Medical chevron_right" at bounding box center [769, 414] width 899 height 42
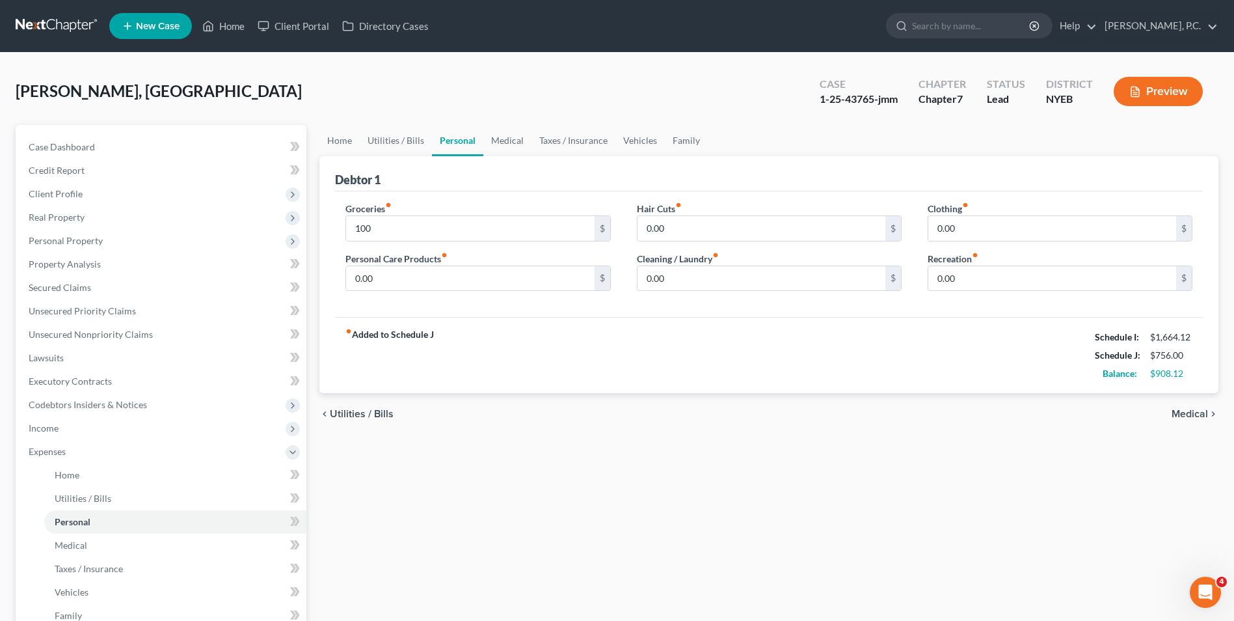
click at [877, 310] on div "Groceries fiber_manual_record 100 $ Personal Care Products fiber_manual_record …" at bounding box center [769, 254] width 868 height 126
click at [422, 226] on input "100" at bounding box center [470, 228] width 248 height 25
click at [422, 225] on input "100" at bounding box center [470, 228] width 248 height 25
drag, startPoint x: 422, startPoint y: 225, endPoint x: 252, endPoint y: 225, distance: 169.8
click at [252, 225] on div "Petition Navigation Case Dashboard Payments Invoices Payments Payments Credit R…" at bounding box center [617, 465] width 1216 height 681
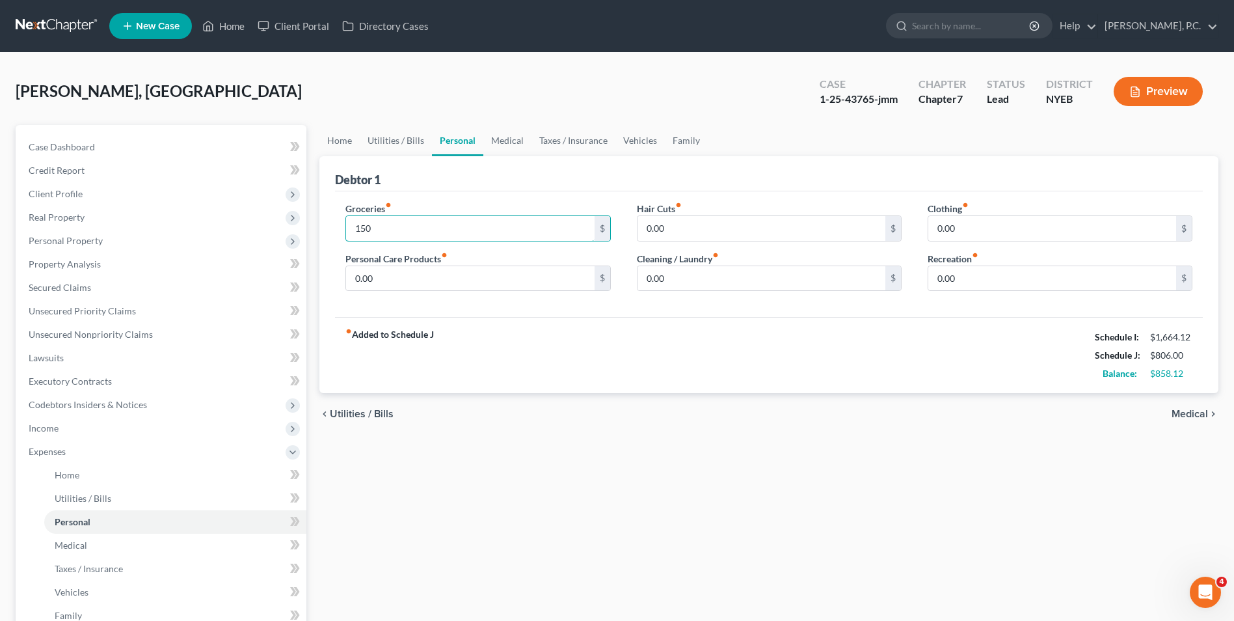
type input "150"
click at [506, 343] on div "fiber_manual_record Added to Schedule J Schedule I: $1,664.12 Schedule J: $806.…" at bounding box center [769, 355] width 868 height 76
click at [681, 235] on input "0.00" at bounding box center [762, 228] width 248 height 25
click at [642, 146] on link "Vehicles" at bounding box center [640, 140] width 49 height 31
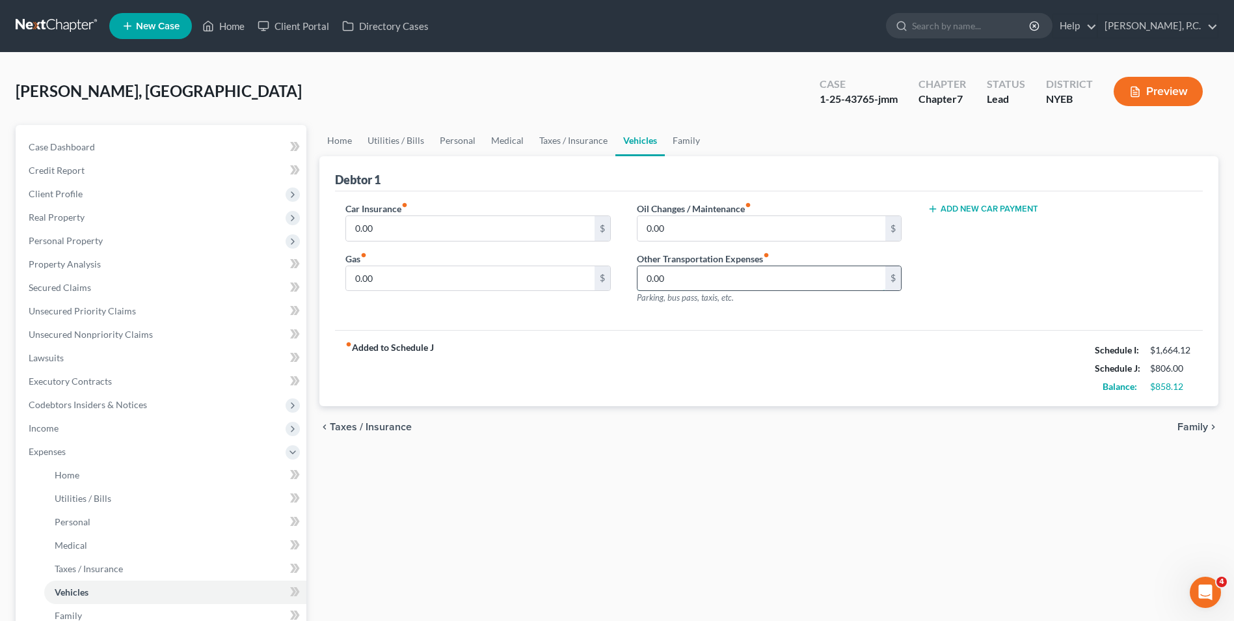
click at [691, 282] on input "0.00" at bounding box center [762, 278] width 248 height 25
type input "120"
click at [653, 396] on div "fiber_manual_record Added to Schedule J Schedule I: $1,664.12 Schedule J: $926.…" at bounding box center [769, 368] width 868 height 76
click at [452, 141] on link "Personal" at bounding box center [457, 140] width 51 height 31
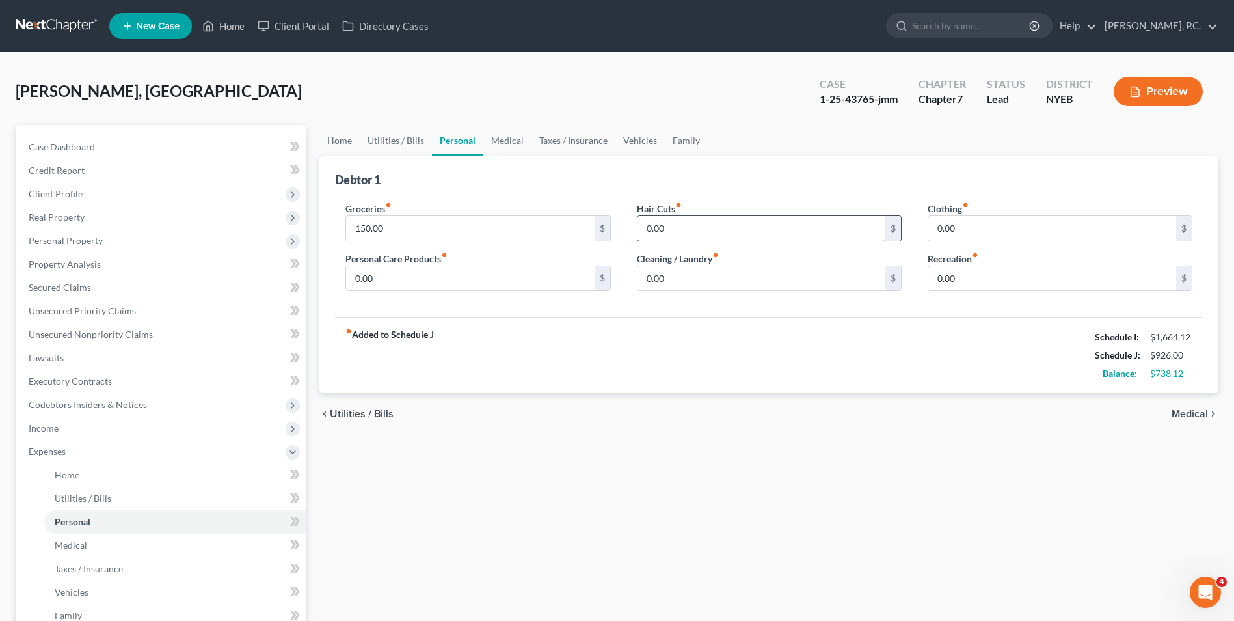
click at [744, 228] on input "0.00" at bounding box center [762, 228] width 248 height 25
type input "100"
click at [775, 326] on div "fiber_manual_record Added to Schedule J Schedule I: $1,664.12 Schedule J: $1,02…" at bounding box center [769, 355] width 868 height 76
click at [1015, 231] on input "0.00" at bounding box center [1053, 228] width 248 height 25
click at [785, 383] on div "fiber_manual_record Added to Schedule J Schedule I: $1,664.12 Schedule J: $1,02…" at bounding box center [769, 355] width 868 height 76
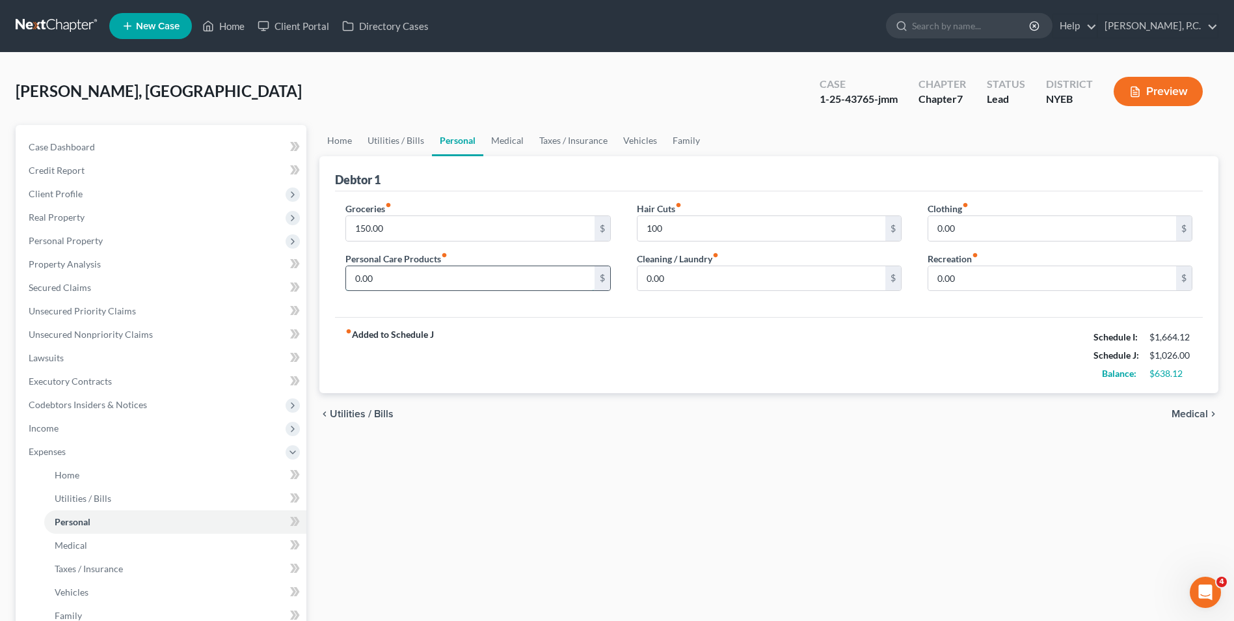
click at [431, 277] on input "0.00" at bounding box center [470, 278] width 248 height 25
type input "20"
click at [539, 370] on div "fiber_manual_record Added to Schedule J Schedule I: $1,664.12 Schedule J: $1,04…" at bounding box center [769, 355] width 868 height 76
click at [688, 284] on input "0.00" at bounding box center [762, 278] width 248 height 25
click at [695, 305] on div "Groceries fiber_manual_record 150.00 $ Personal Care Products fiber_manual_reco…" at bounding box center [769, 254] width 868 height 126
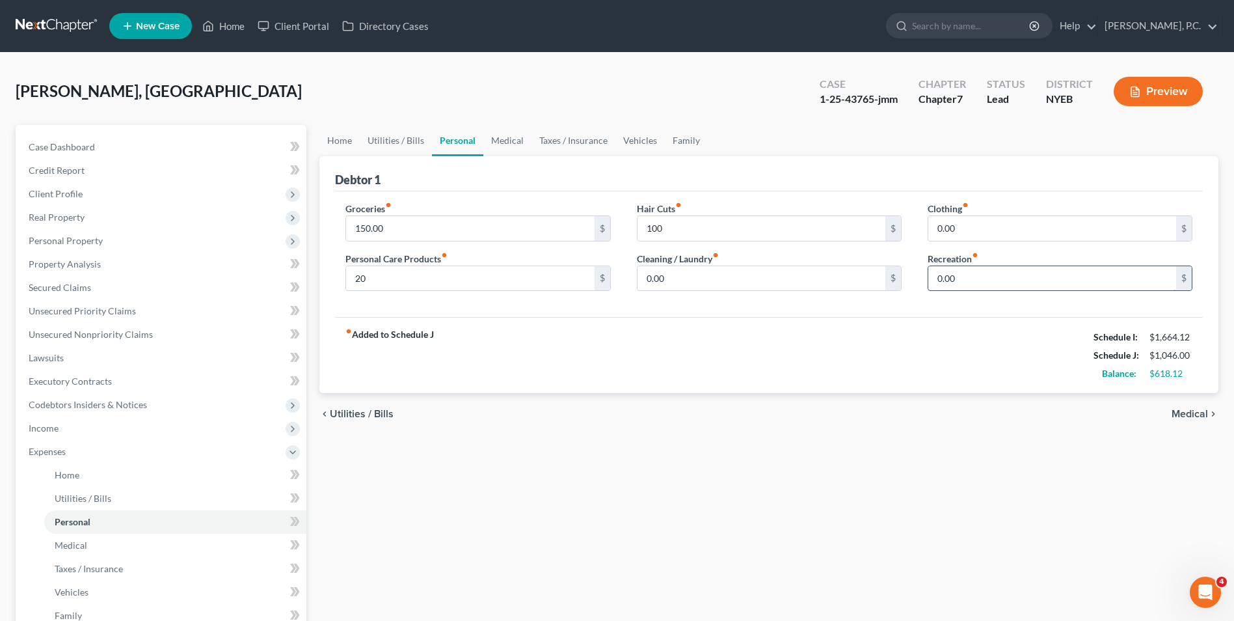
click at [1082, 282] on input "0.00" at bounding box center [1053, 278] width 248 height 25
click at [1014, 327] on div "fiber_manual_record Added to Schedule J Schedule I: $1,664.12 Schedule J: $1,04…" at bounding box center [769, 355] width 868 height 76
click at [987, 271] on input "0.00" at bounding box center [1053, 278] width 248 height 25
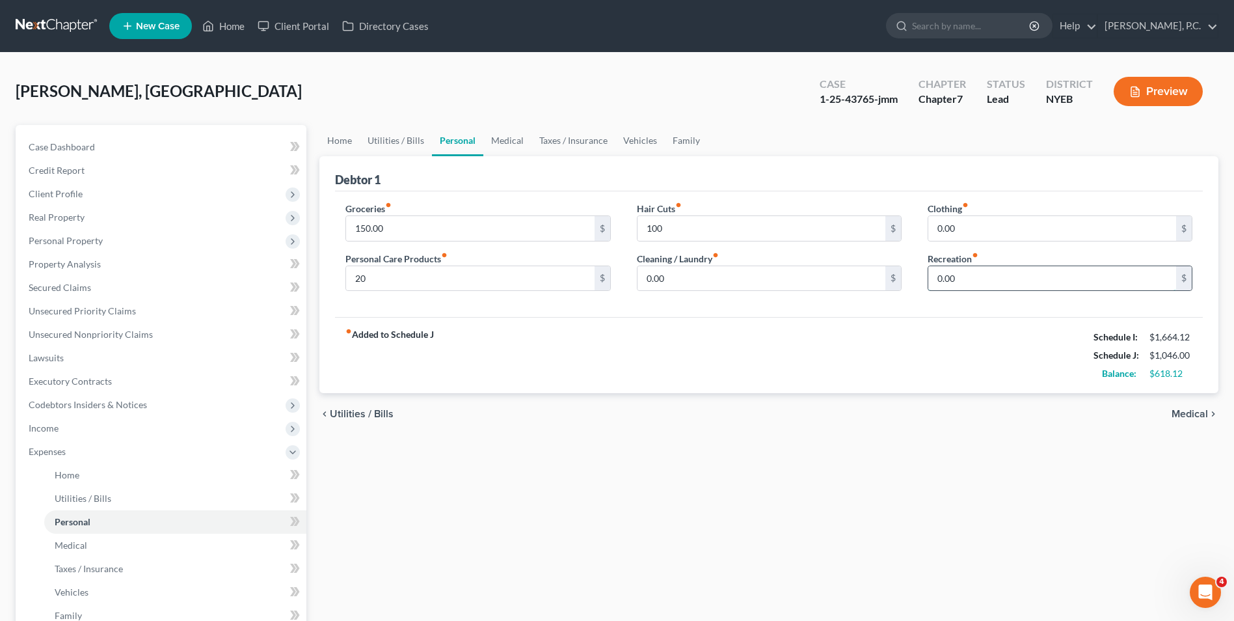
click at [987, 271] on input "0.00" at bounding box center [1053, 278] width 248 height 25
click at [1186, 415] on span "Medical" at bounding box center [1190, 414] width 36 height 10
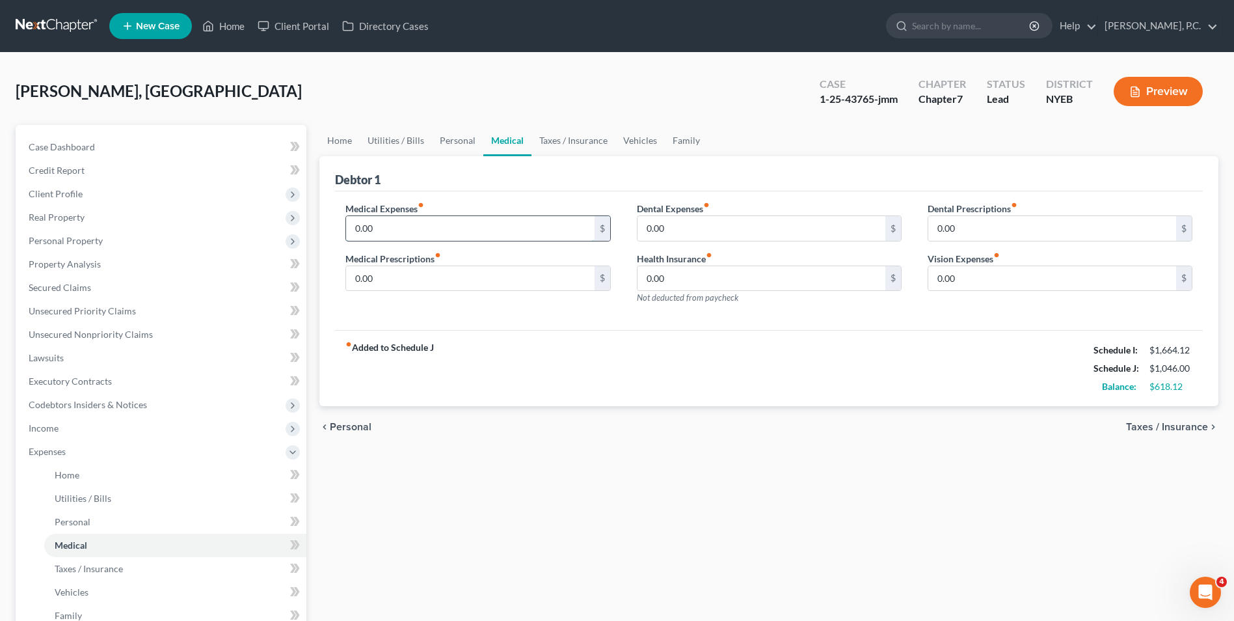
click at [457, 230] on input "0.00" at bounding box center [470, 228] width 248 height 25
click at [722, 225] on input "0.00" at bounding box center [762, 228] width 248 height 25
click at [413, 232] on input "0.00" at bounding box center [470, 228] width 248 height 25
click at [669, 231] on input "0.00" at bounding box center [762, 228] width 248 height 25
click at [406, 223] on input "0.00" at bounding box center [470, 228] width 248 height 25
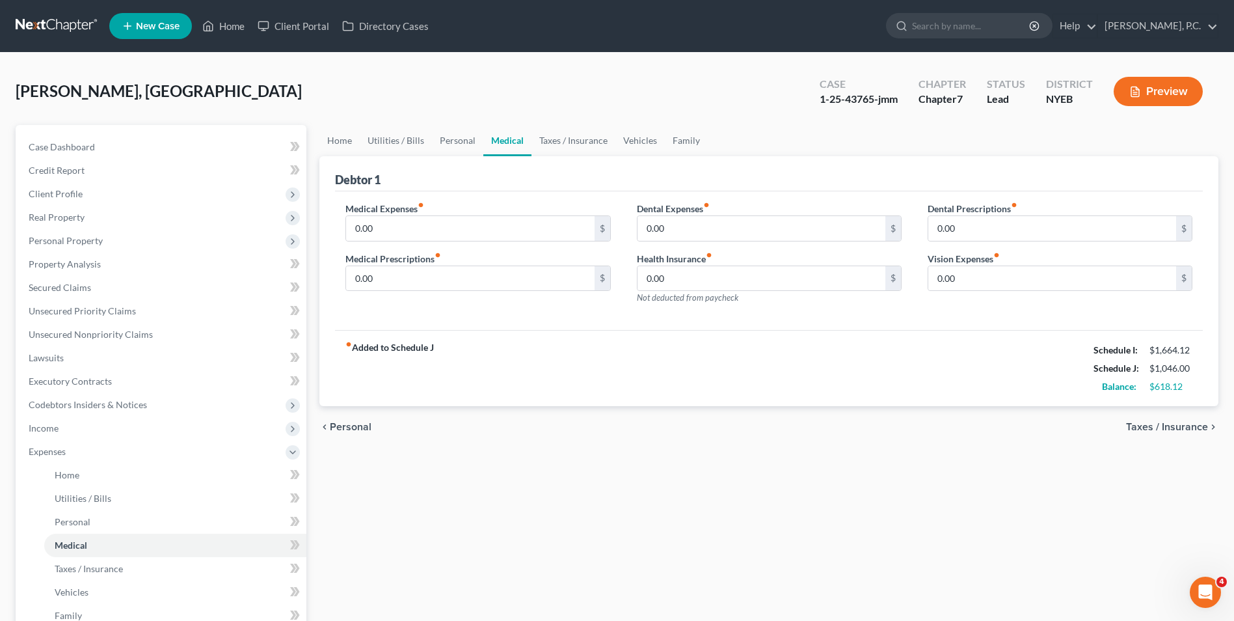
click at [867, 357] on div "fiber_manual_record Added to Schedule J Schedule I: $1,664.12 Schedule J: $1,04…" at bounding box center [769, 368] width 868 height 76
click at [452, 228] on input "0.00" at bounding box center [470, 228] width 248 height 25
click at [526, 384] on div "fiber_manual_record Added to Schedule J Schedule I: $1,664.12 Schedule J: $1,04…" at bounding box center [769, 368] width 868 height 76
click at [405, 224] on input "0.00" at bounding box center [470, 228] width 248 height 25
type input "20"
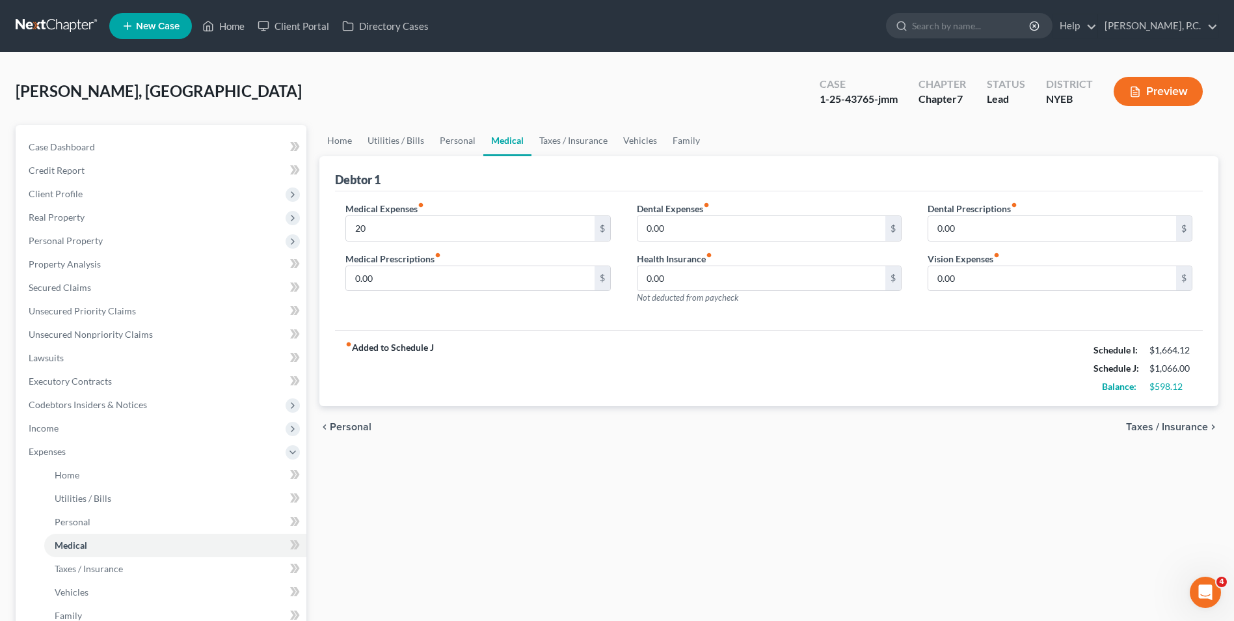
click at [526, 424] on div "chevron_left Personal Taxes / Insurance chevron_right" at bounding box center [769, 427] width 899 height 42
click at [1173, 422] on span "Taxes / Insurance" at bounding box center [1167, 427] width 82 height 10
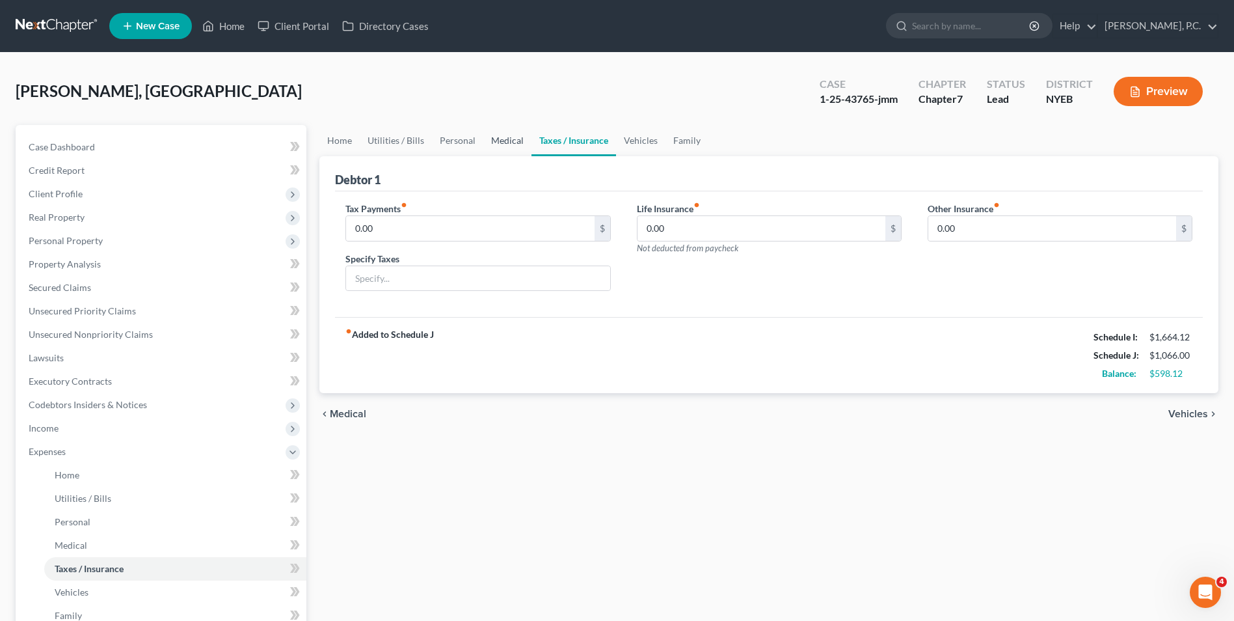
drag, startPoint x: 498, startPoint y: 144, endPoint x: 491, endPoint y: 149, distance: 8.9
click at [498, 144] on link "Medical" at bounding box center [508, 140] width 48 height 31
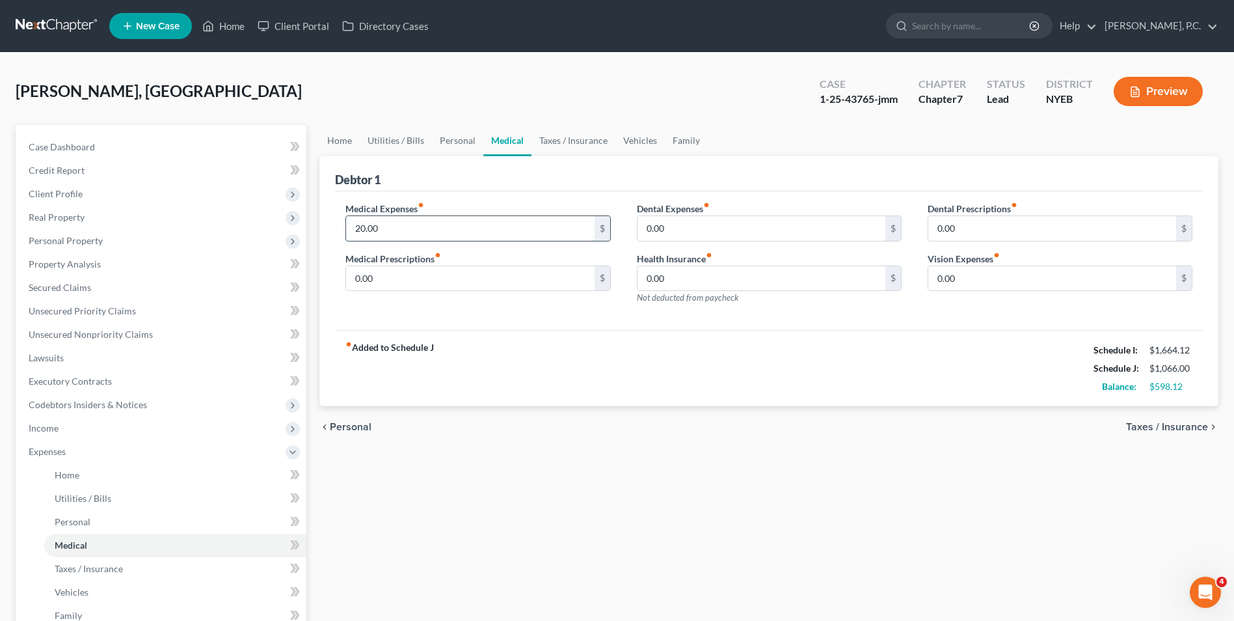
click at [436, 232] on input "20.00" at bounding box center [470, 228] width 248 height 25
click at [538, 411] on div "chevron_left Personal Taxes / Insurance chevron_right" at bounding box center [769, 427] width 899 height 42
click at [1024, 478] on div "Home Utilities / Bills Personal Medical Taxes / Insurance Vehicles Family Debto…" at bounding box center [769, 465] width 912 height 681
click at [1153, 428] on span "Taxes / Insurance" at bounding box center [1167, 427] width 82 height 10
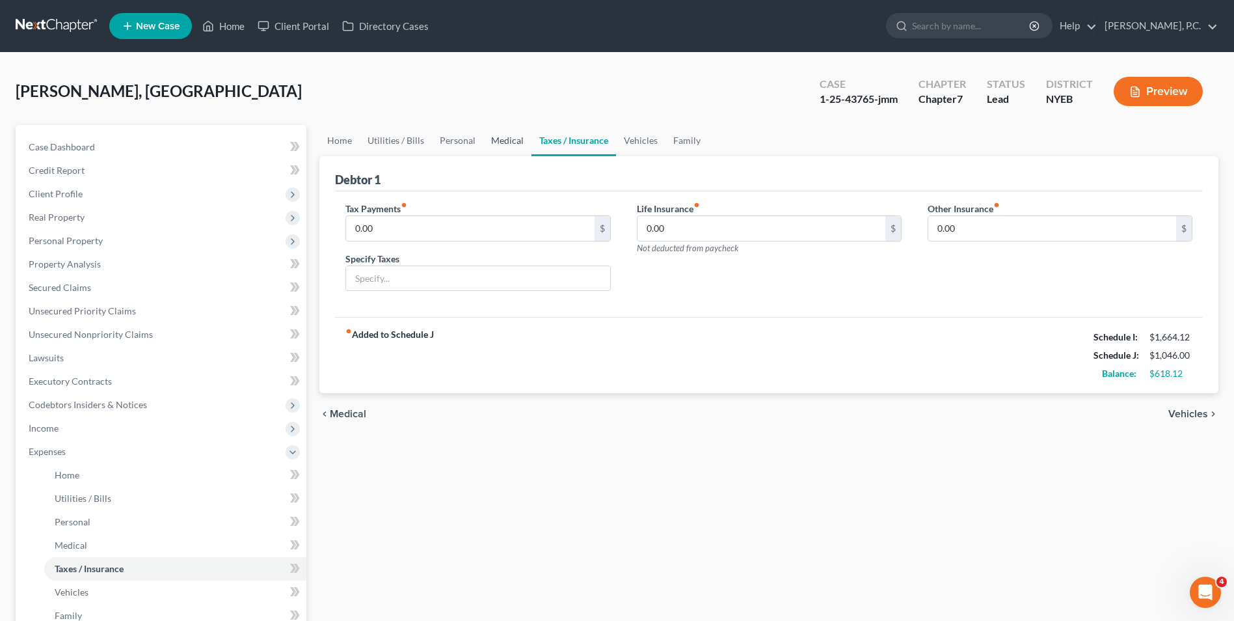
click at [500, 137] on link "Medical" at bounding box center [508, 140] width 48 height 31
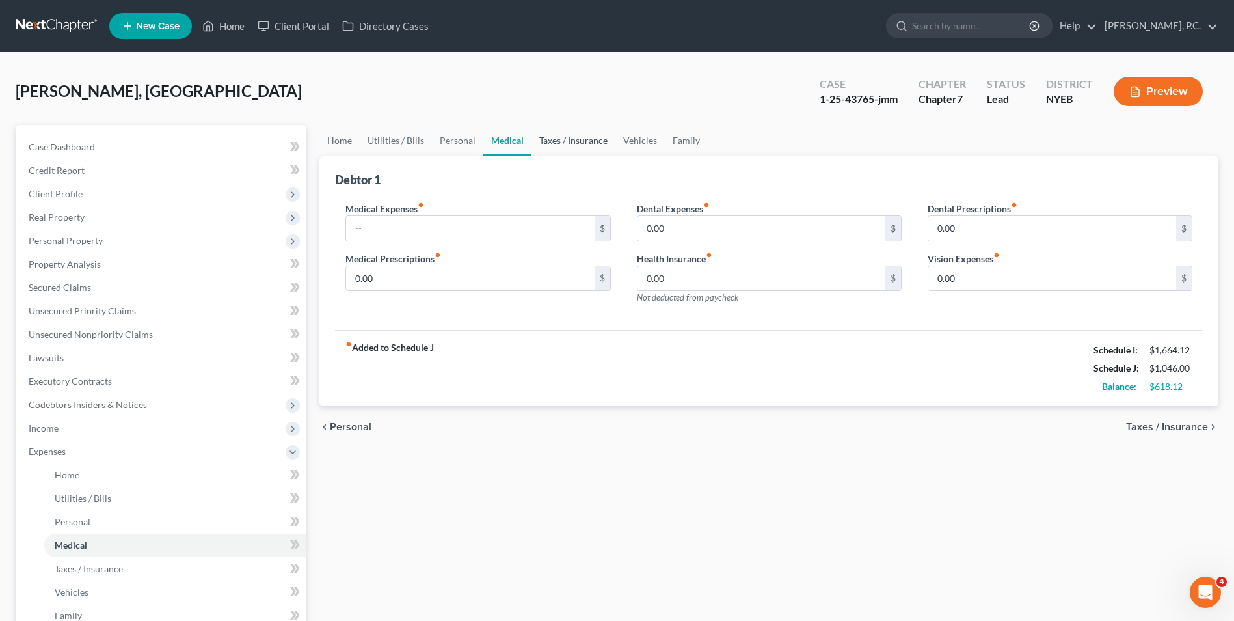
click at [589, 143] on link "Taxes / Insurance" at bounding box center [574, 140] width 84 height 31
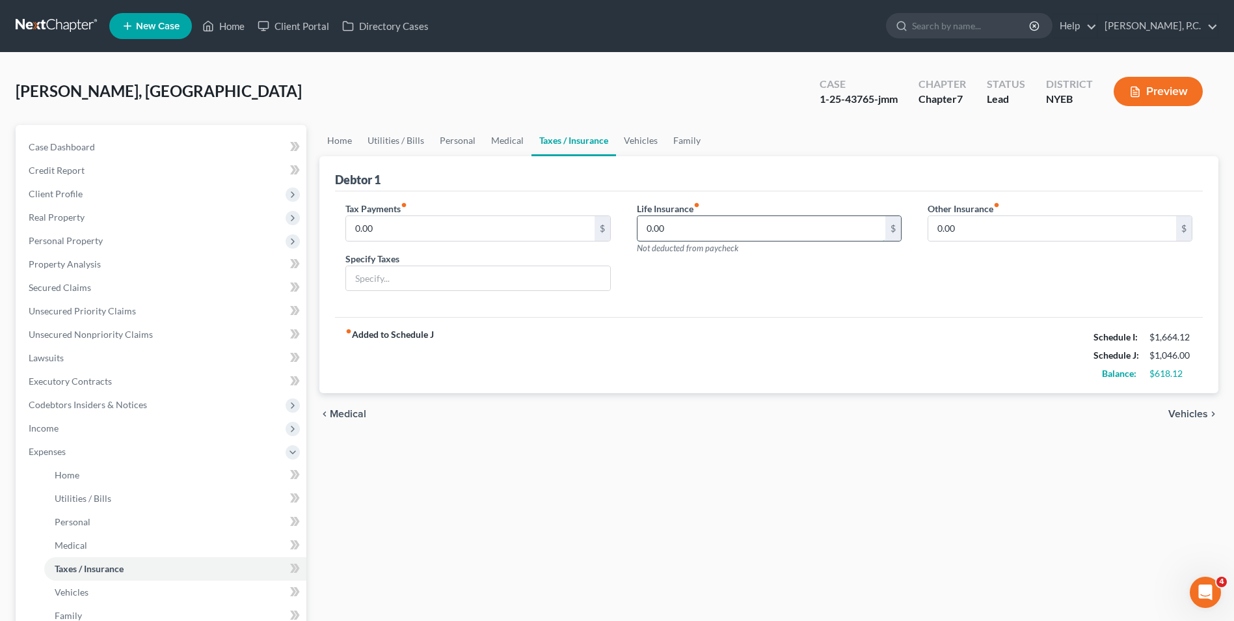
click at [739, 223] on input "0.00" at bounding box center [762, 228] width 248 height 25
click at [797, 288] on div "Life Insurance fiber_manual_record 0.00 $ Not deducted from paycheck" at bounding box center [769, 252] width 291 height 100
click at [1193, 412] on span "Vehicles" at bounding box center [1189, 414] width 40 height 10
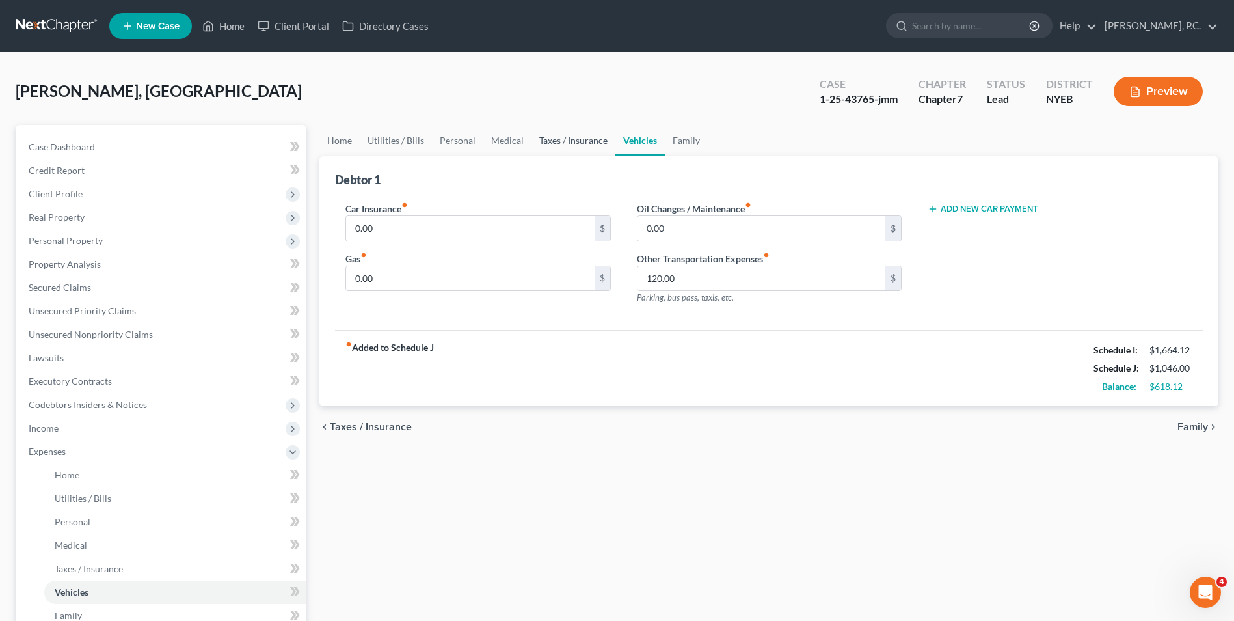
click at [580, 133] on link "Taxes / Insurance" at bounding box center [574, 140] width 84 height 31
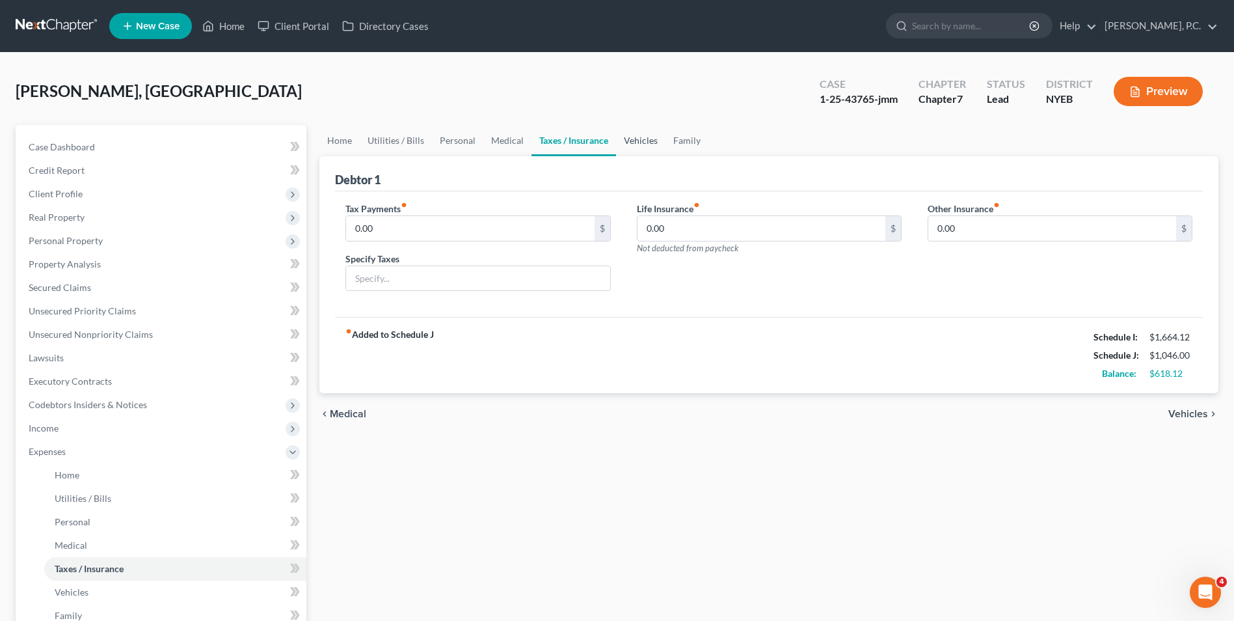
click at [636, 137] on link "Vehicles" at bounding box center [640, 140] width 49 height 31
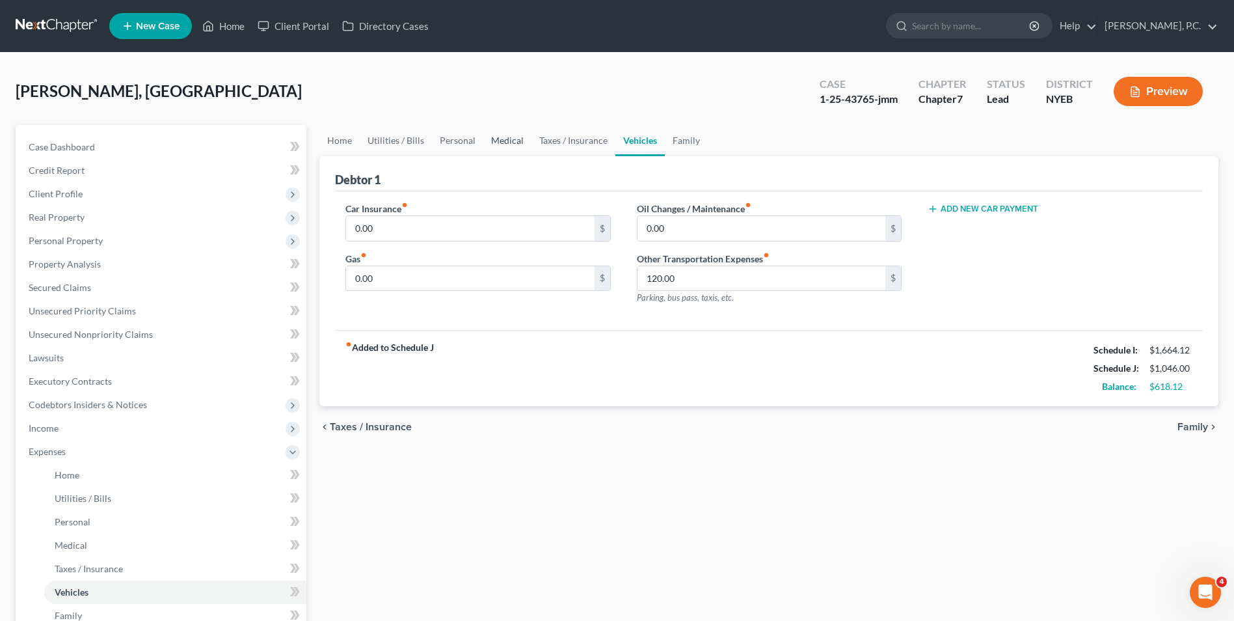
click at [508, 141] on link "Medical" at bounding box center [508, 140] width 48 height 31
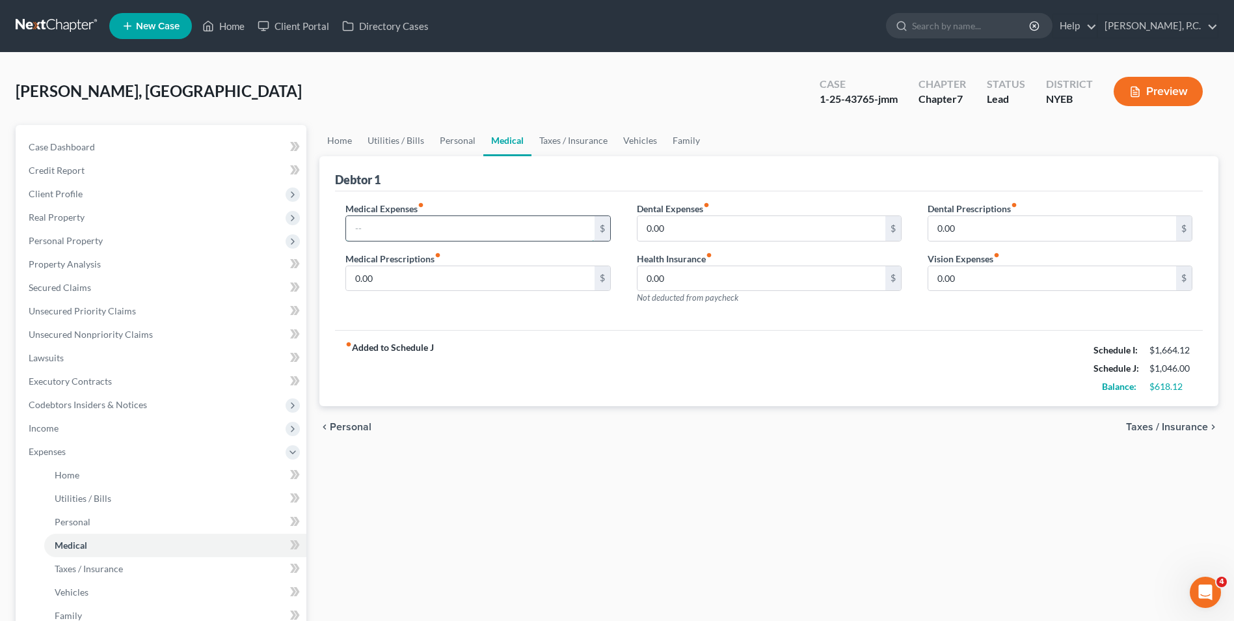
click at [422, 228] on input "text" at bounding box center [470, 228] width 248 height 25
type input "20"
click at [532, 476] on div "Home Utilities / Bills Personal Medical Taxes / Insurance Vehicles Family Debto…" at bounding box center [769, 465] width 912 height 681
click at [1184, 424] on span "Taxes / Insurance" at bounding box center [1167, 427] width 82 height 10
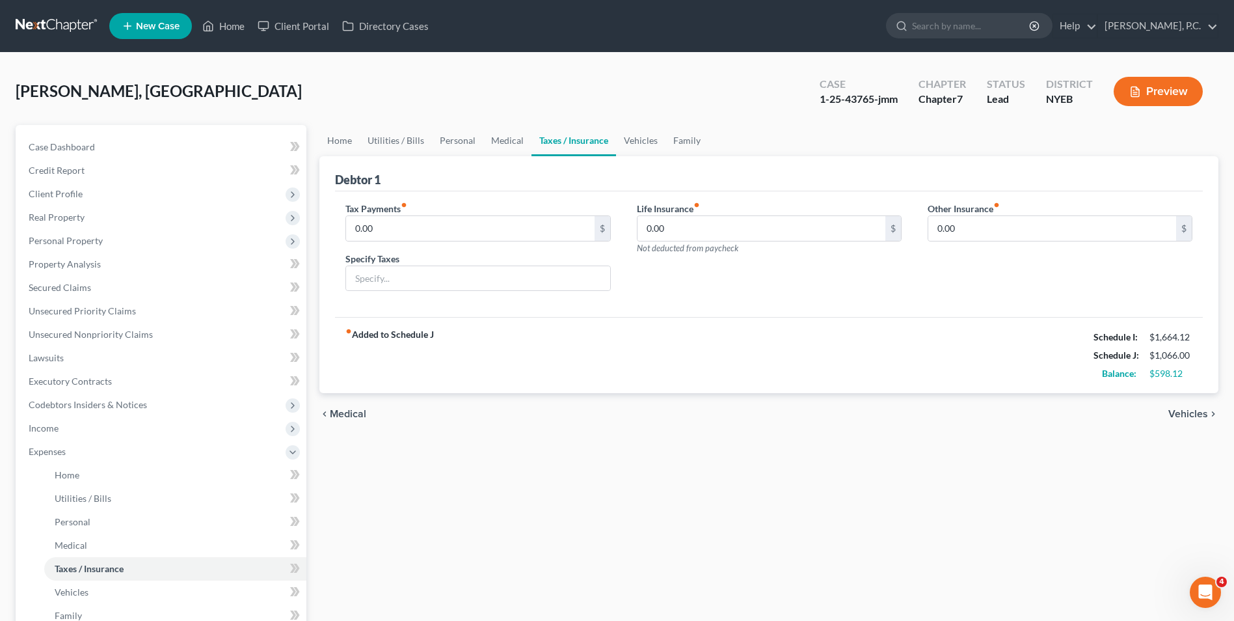
click at [1190, 409] on span "Vehicles" at bounding box center [1189, 414] width 40 height 10
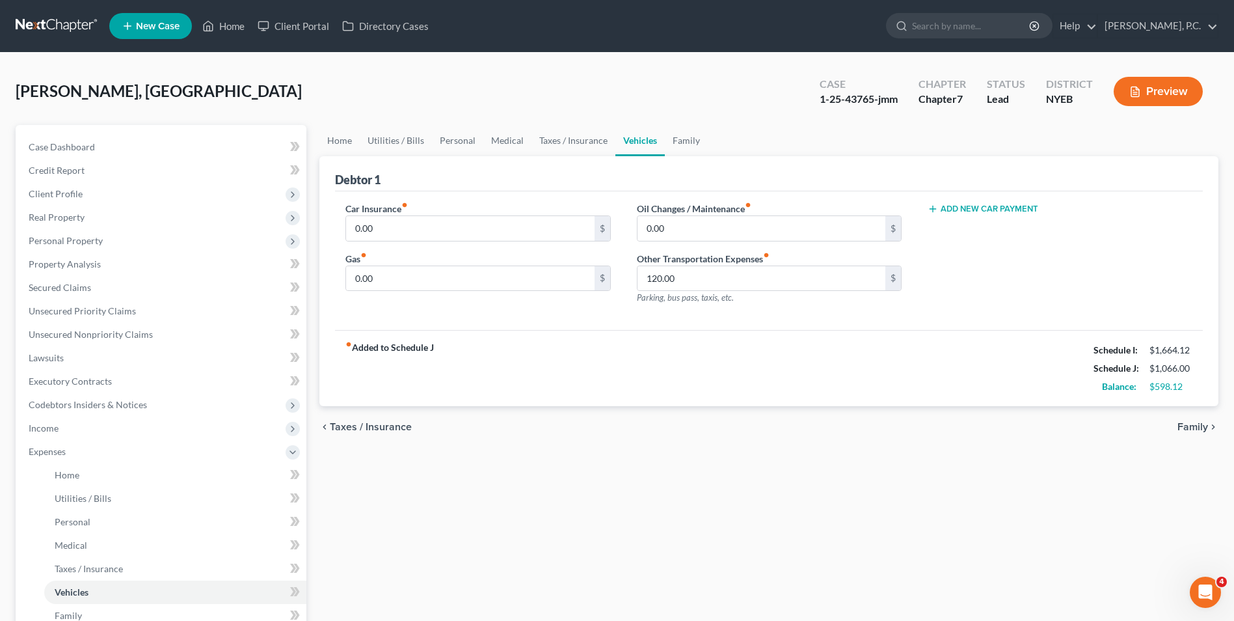
click at [1201, 426] on span "Family" at bounding box center [1193, 427] width 31 height 10
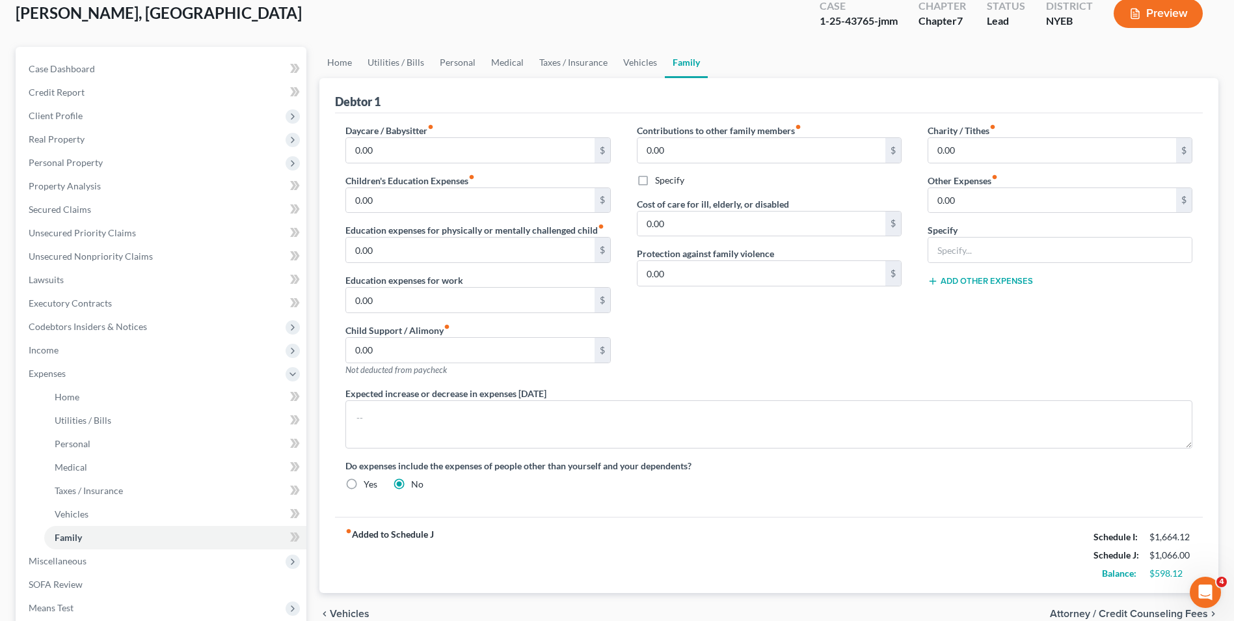
scroll to position [195, 0]
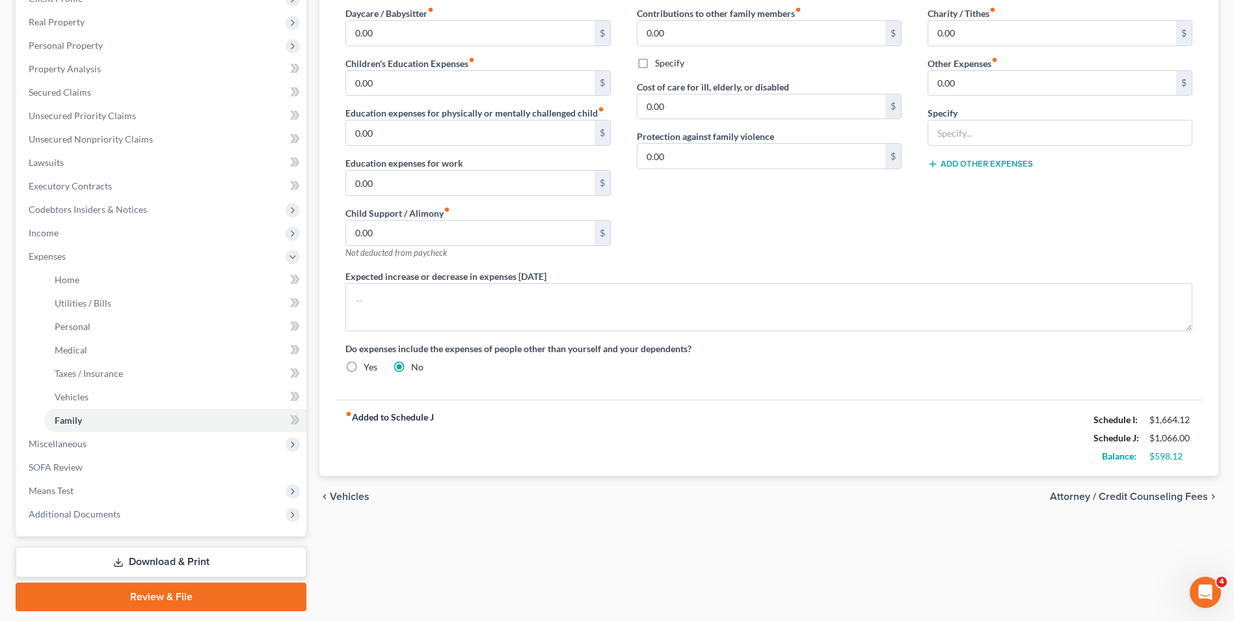
click at [1175, 500] on span "Attorney / Credit Counseling Fees" at bounding box center [1129, 496] width 158 height 10
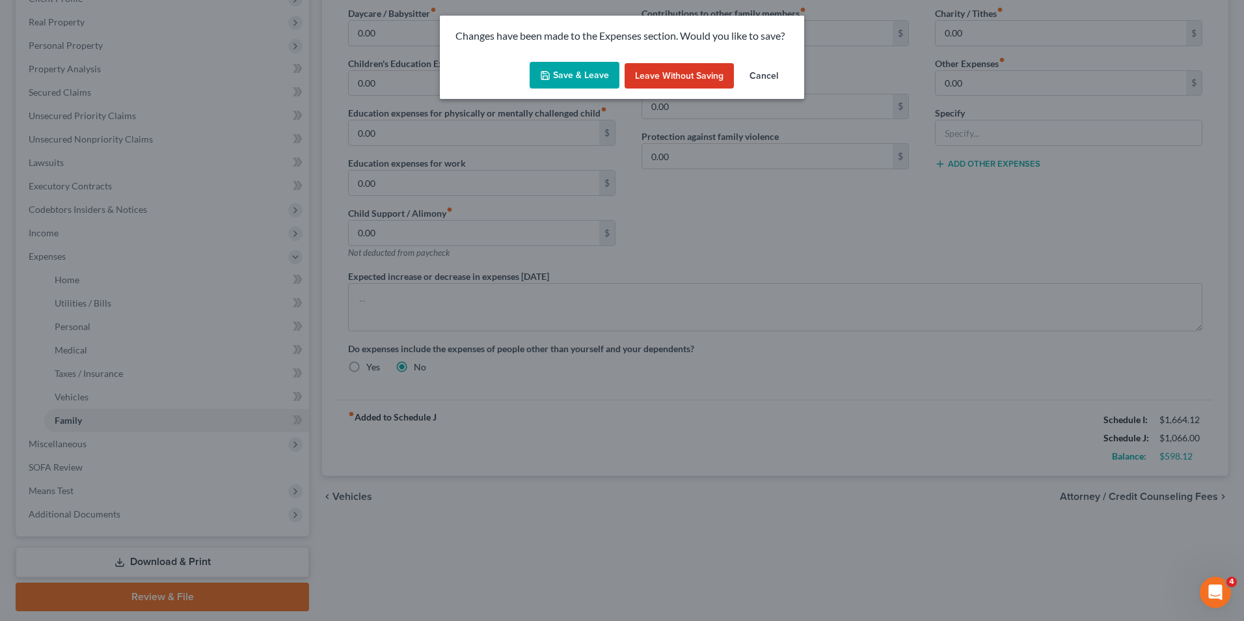
click at [560, 75] on button "Save & Leave" at bounding box center [575, 75] width 90 height 27
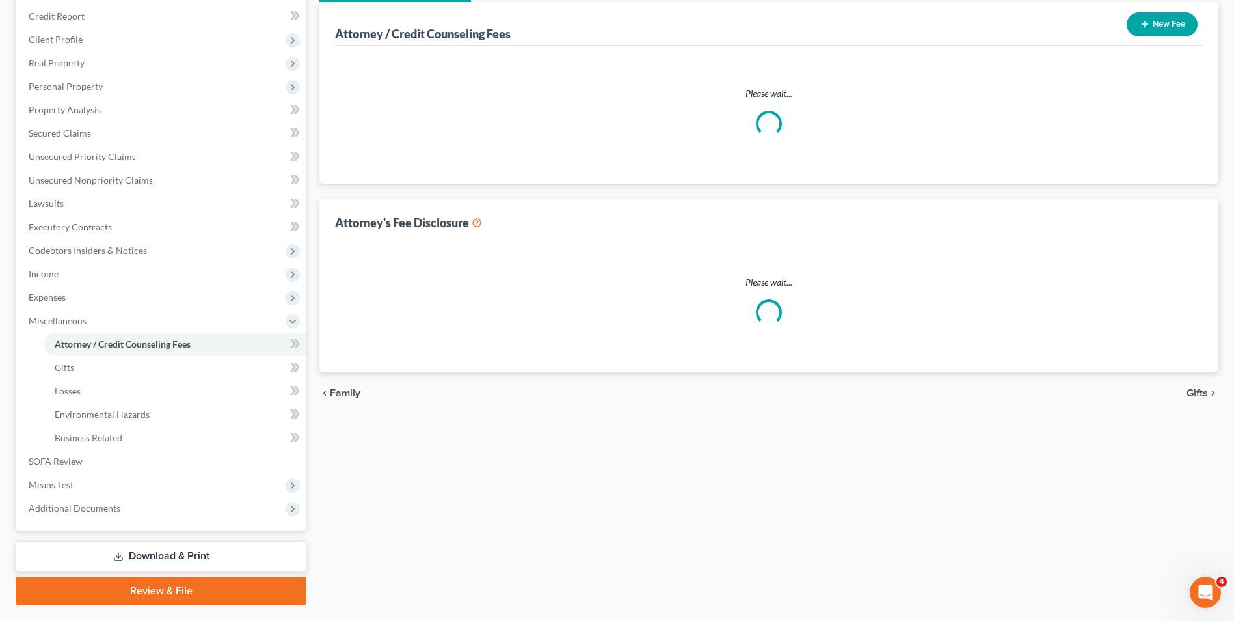
select select "0"
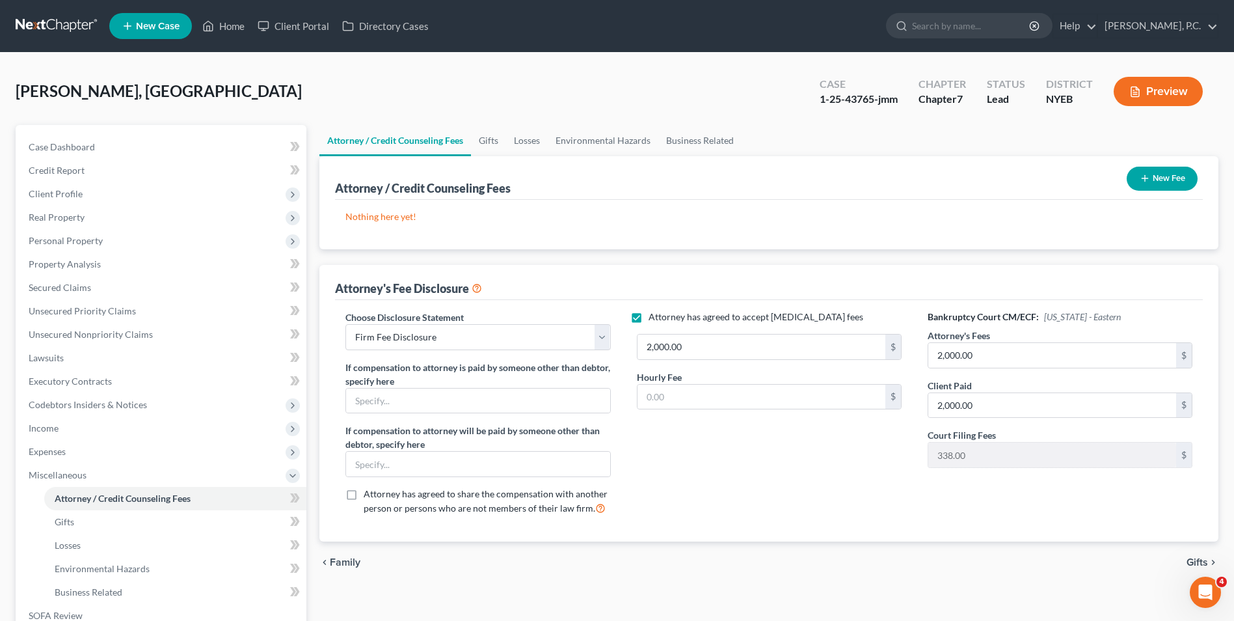
scroll to position [188, 0]
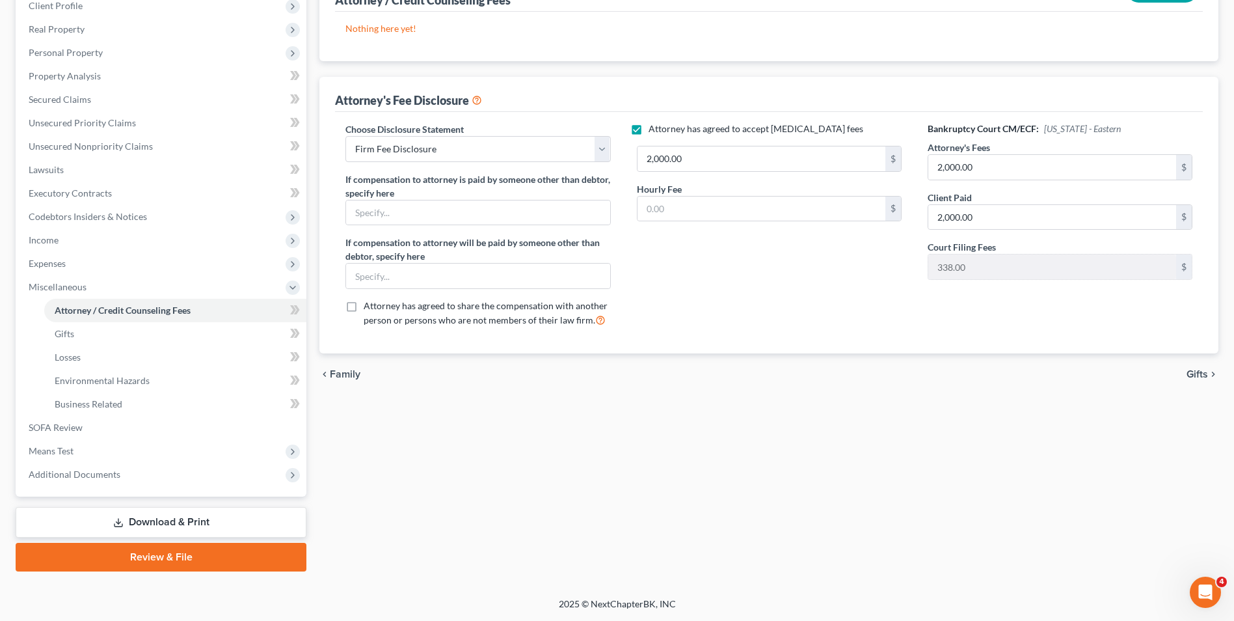
click at [1202, 372] on span "Gifts" at bounding box center [1197, 374] width 21 height 10
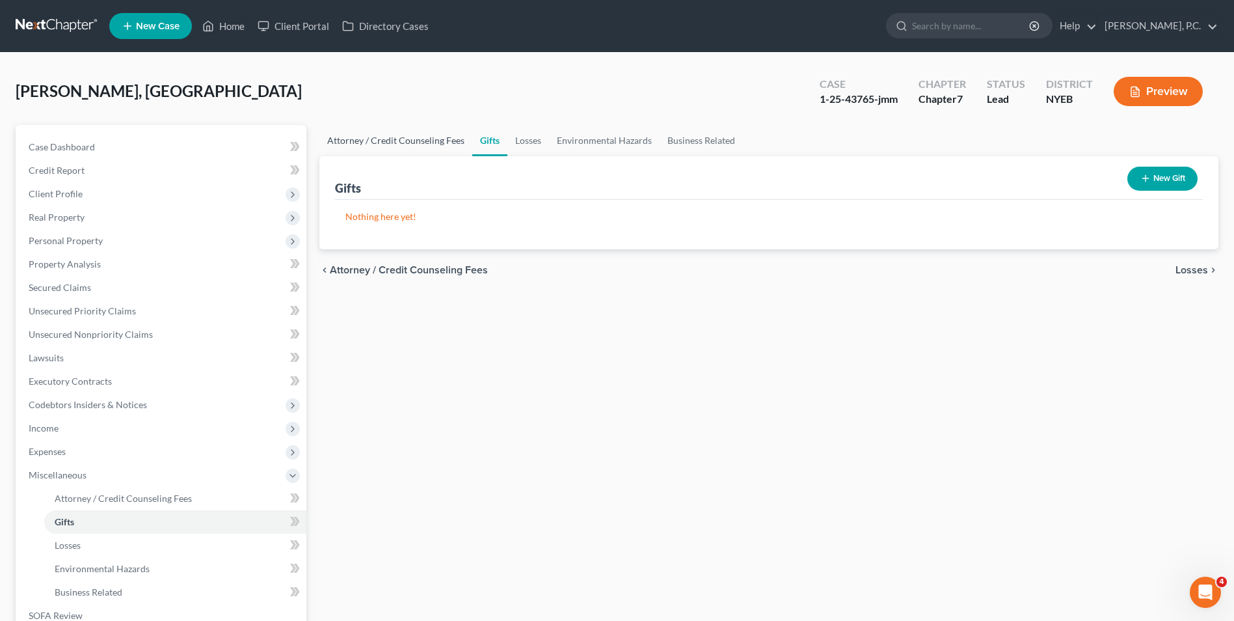
click at [417, 138] on link "Attorney / Credit Counseling Fees" at bounding box center [396, 140] width 153 height 31
select select "0"
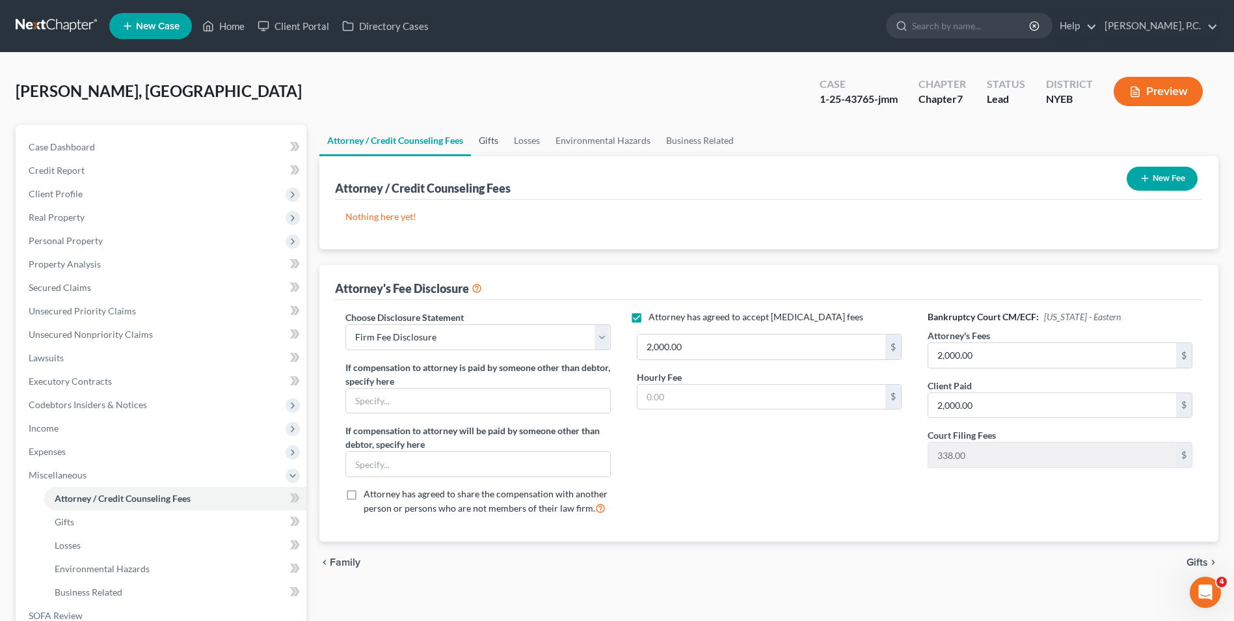
click at [494, 139] on link "Gifts" at bounding box center [488, 140] width 35 height 31
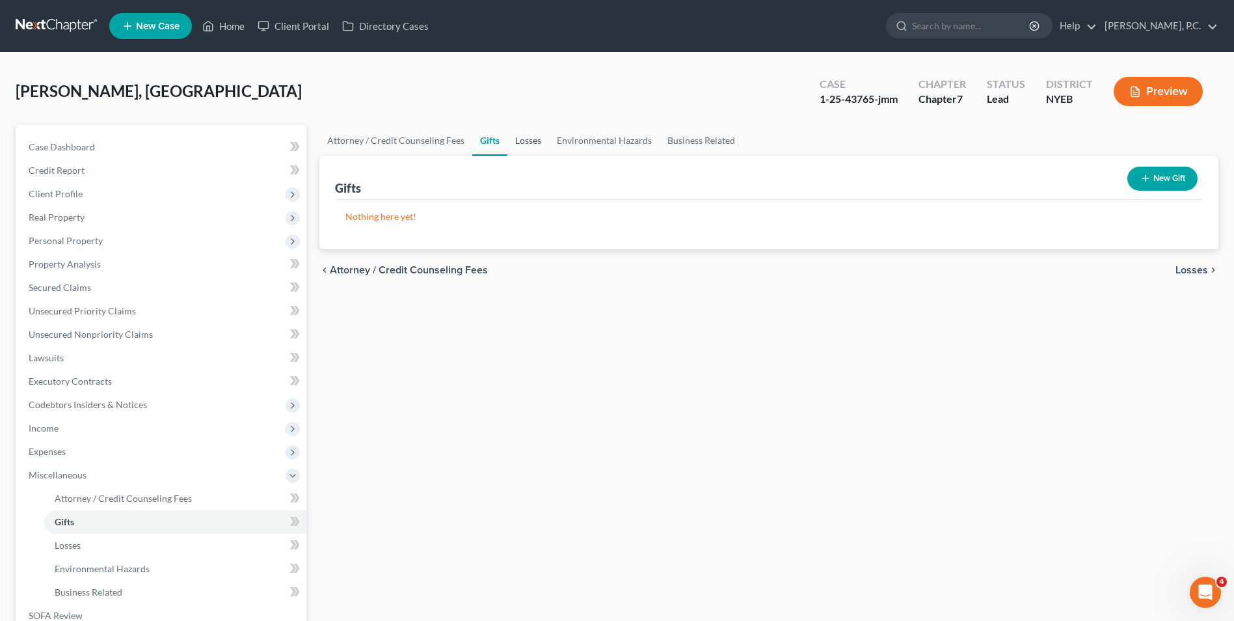
click at [524, 143] on link "Losses" at bounding box center [529, 140] width 42 height 31
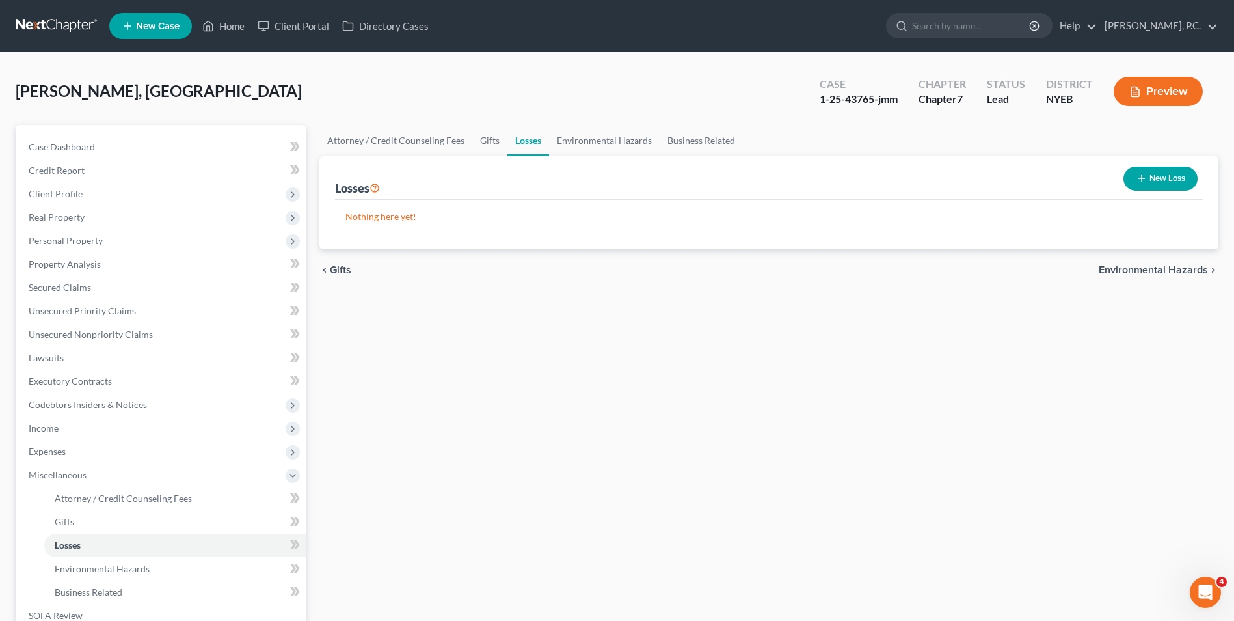
click at [1166, 180] on button "New Loss" at bounding box center [1161, 179] width 74 height 24
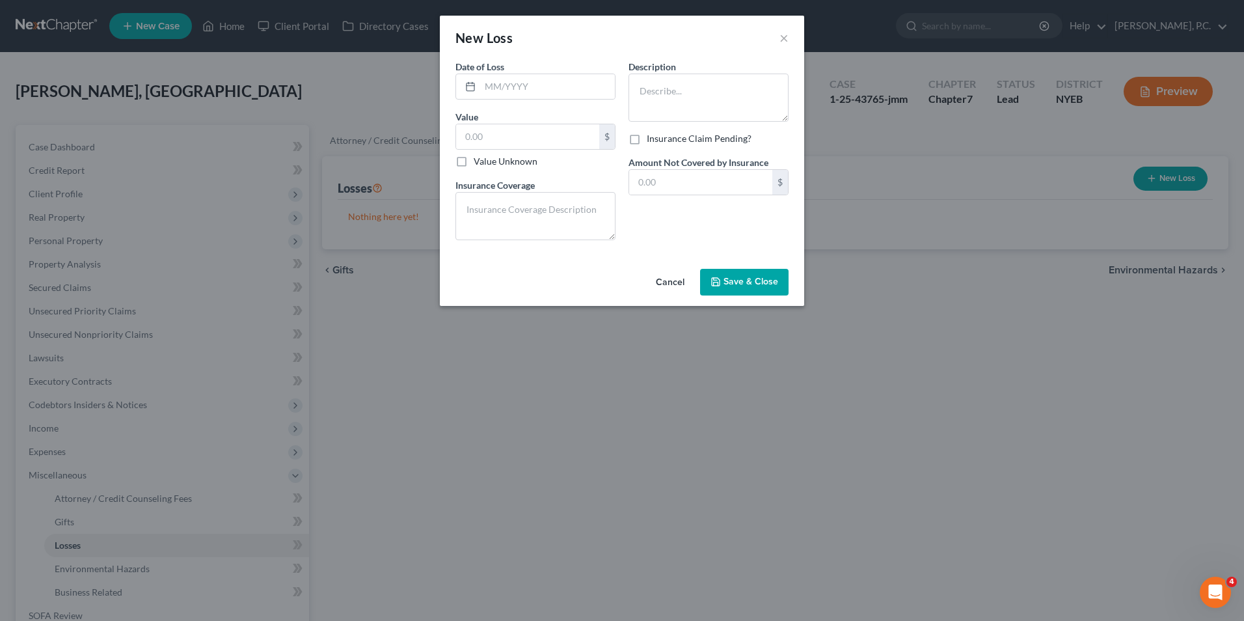
click at [666, 286] on button "Cancel" at bounding box center [670, 283] width 49 height 26
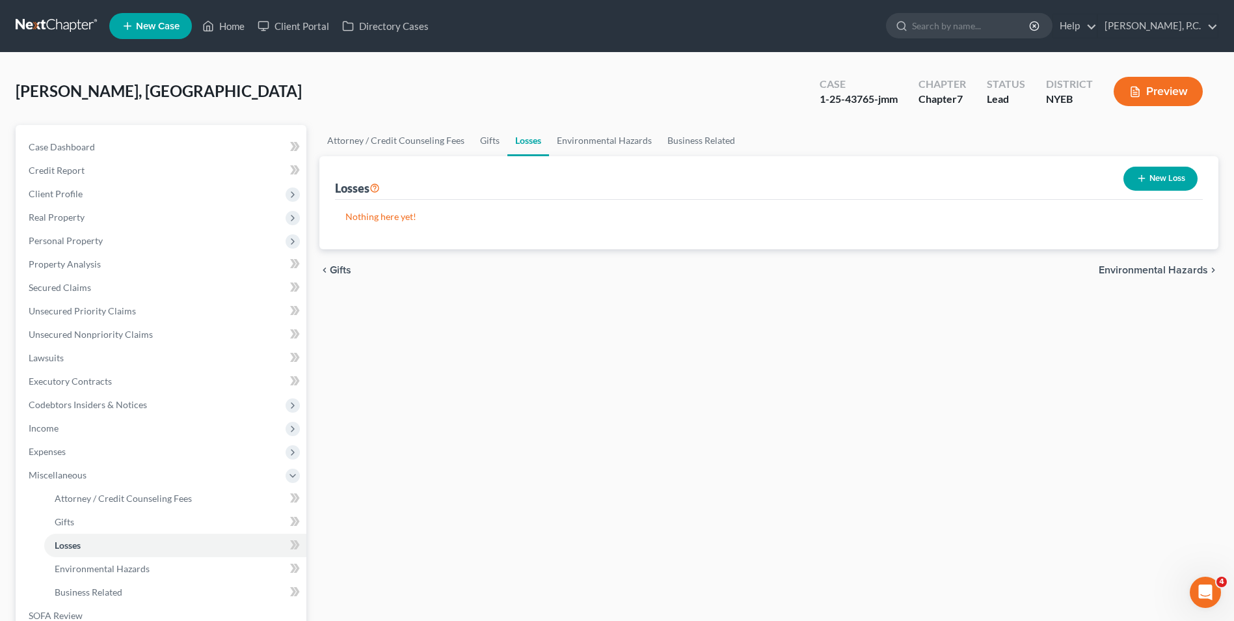
click at [1167, 176] on button "New Loss" at bounding box center [1161, 179] width 74 height 24
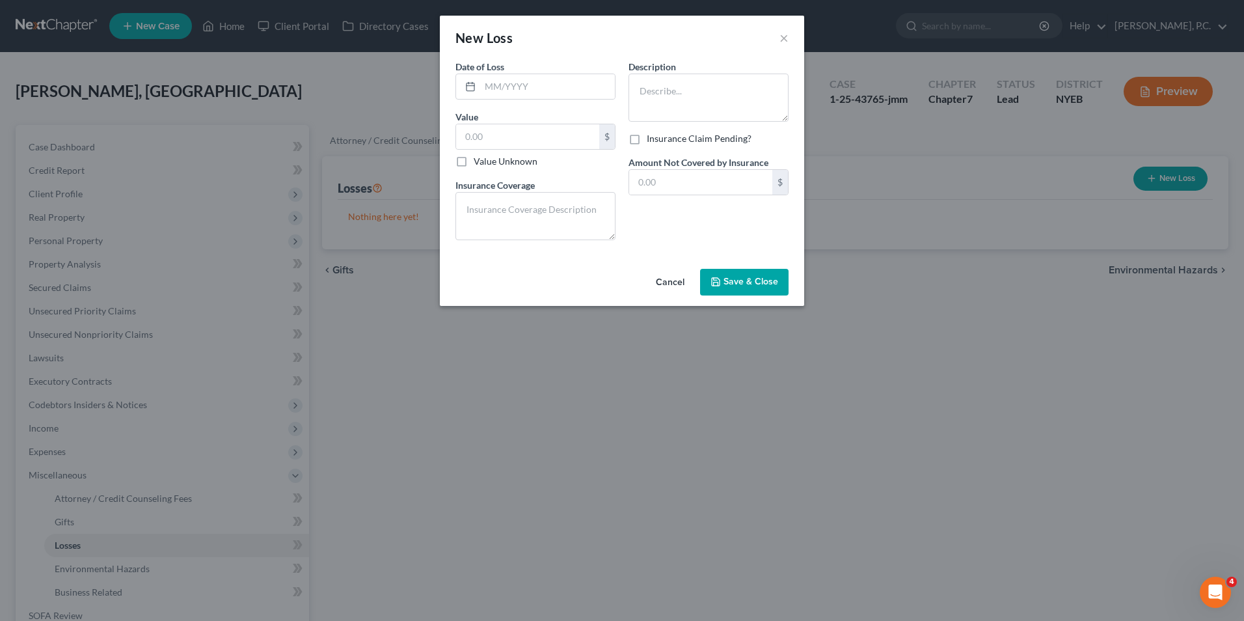
click at [670, 277] on button "Cancel" at bounding box center [670, 283] width 49 height 26
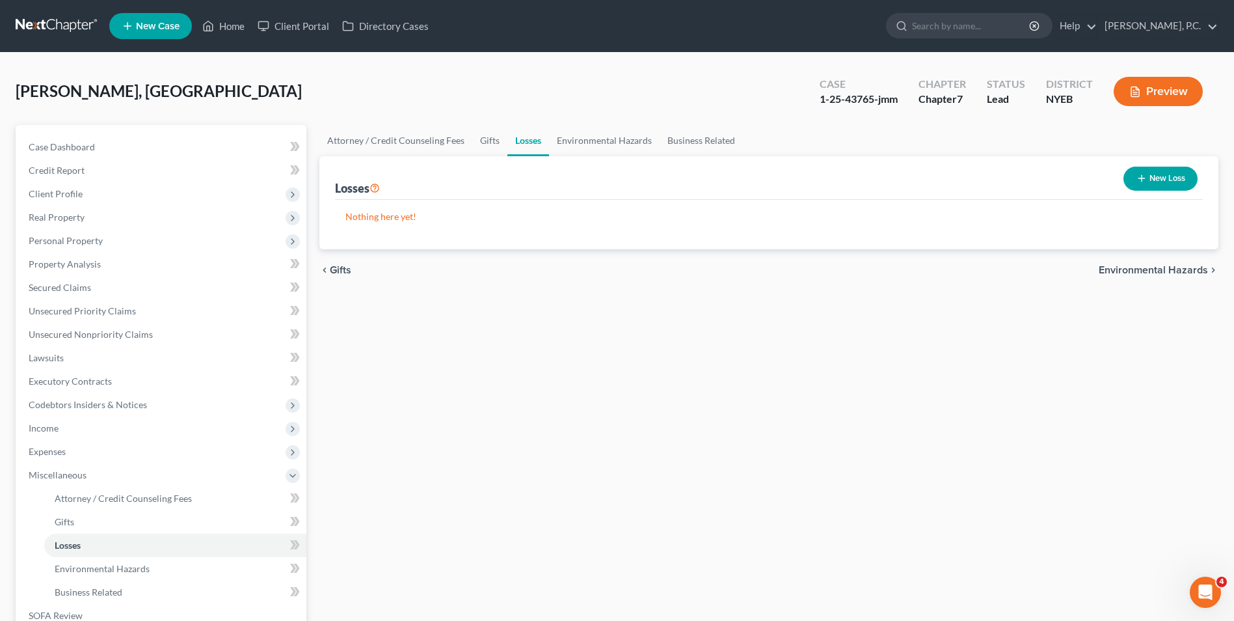
click at [1115, 271] on span "Environmental Hazards" at bounding box center [1153, 270] width 109 height 10
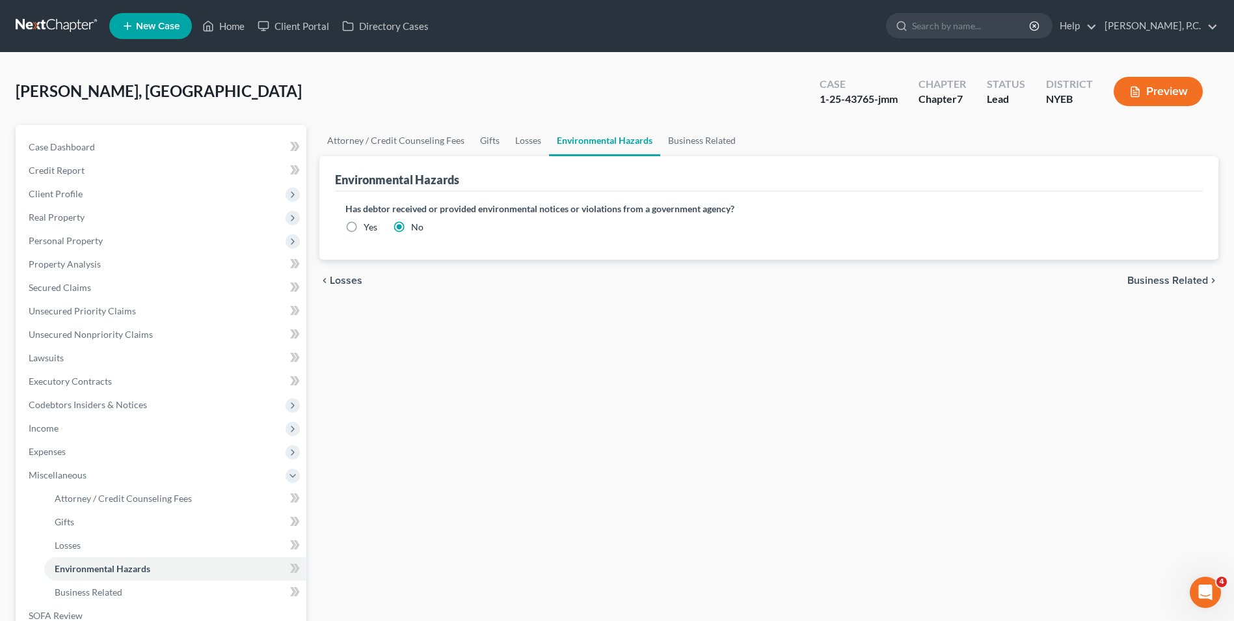
click at [1154, 279] on span "Business Related" at bounding box center [1168, 280] width 81 height 10
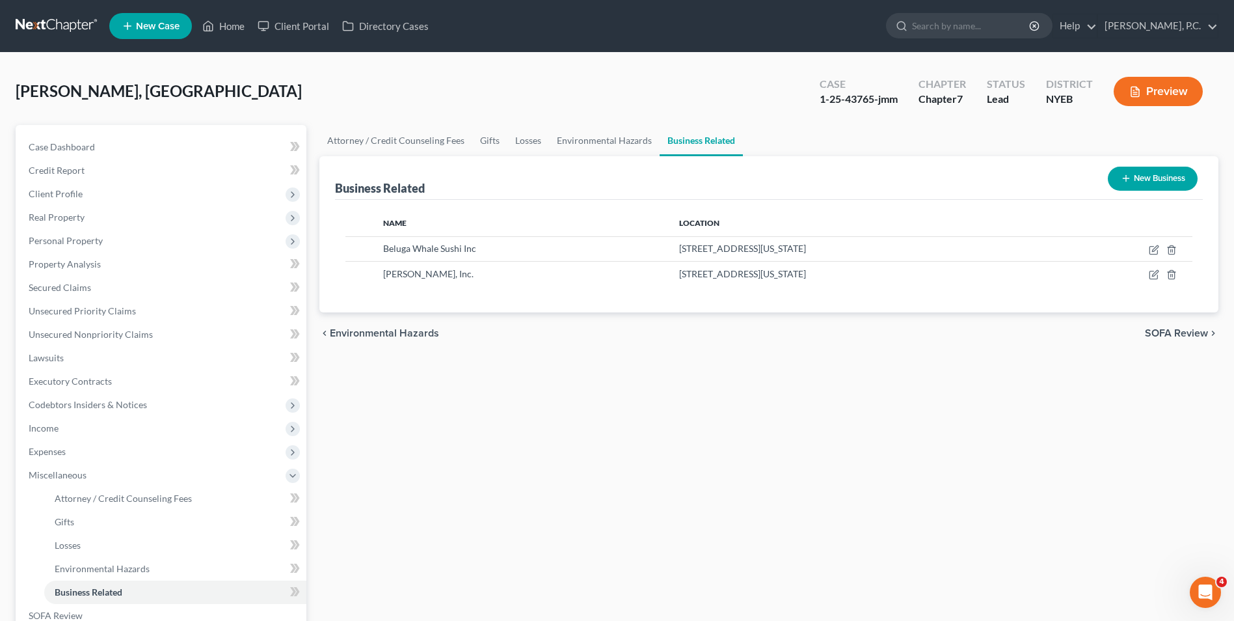
click at [1184, 333] on span "SOFA Review" at bounding box center [1176, 333] width 63 height 10
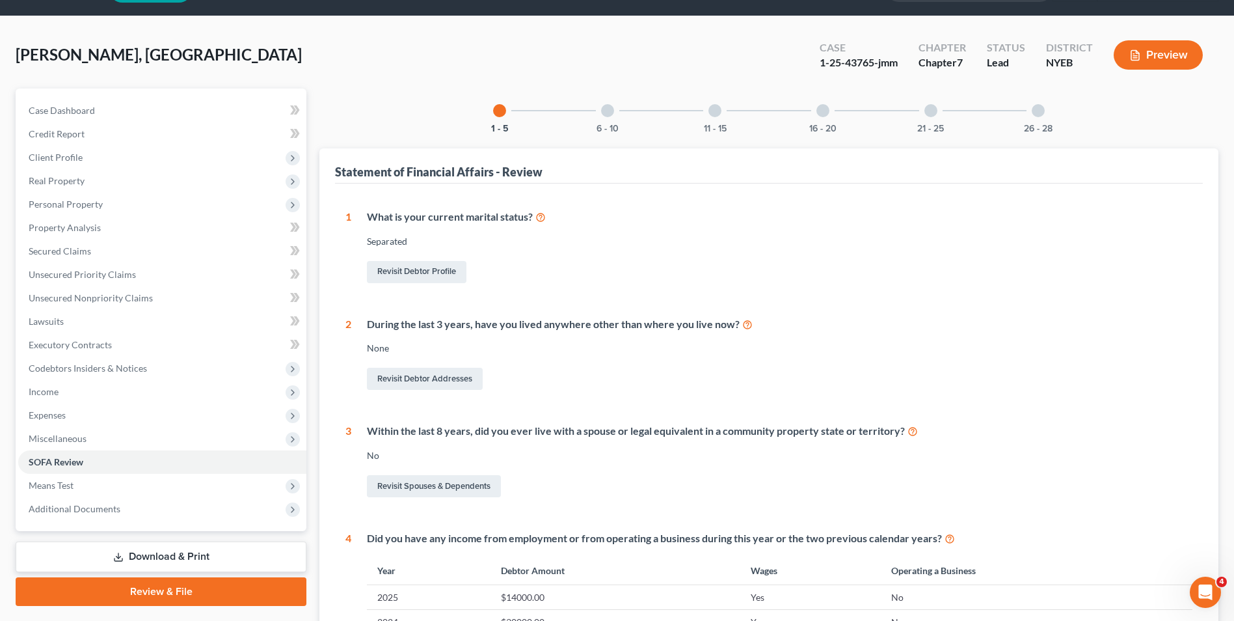
scroll to position [33, 0]
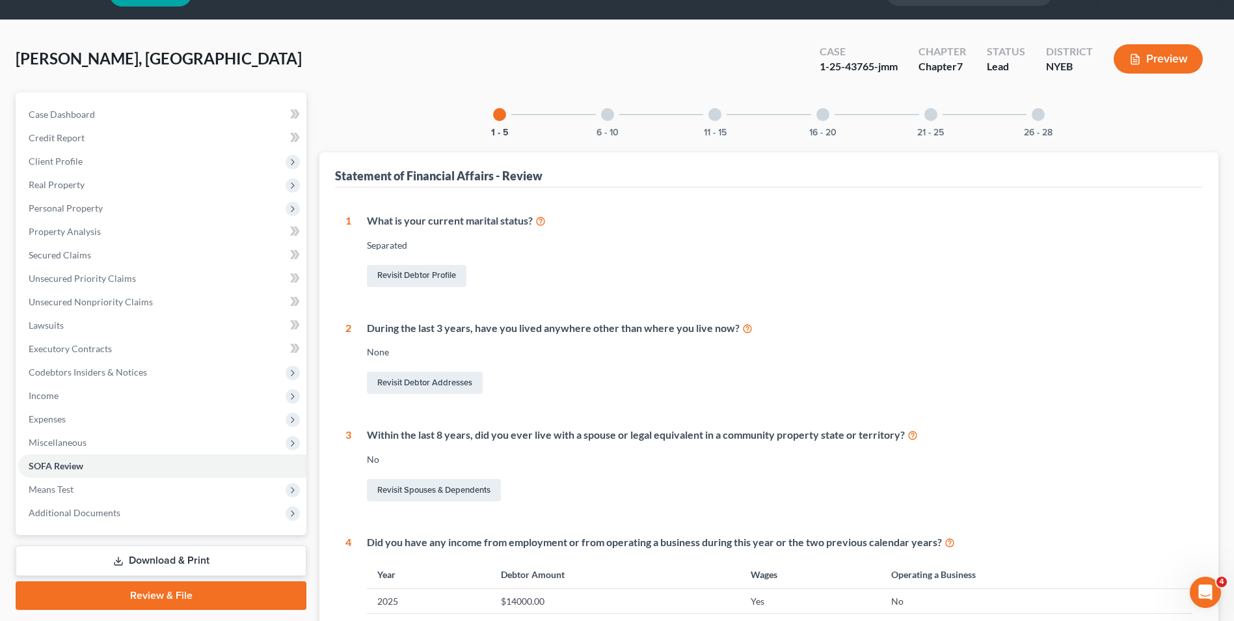
click at [607, 123] on div "6 - 10" at bounding box center [608, 114] width 44 height 44
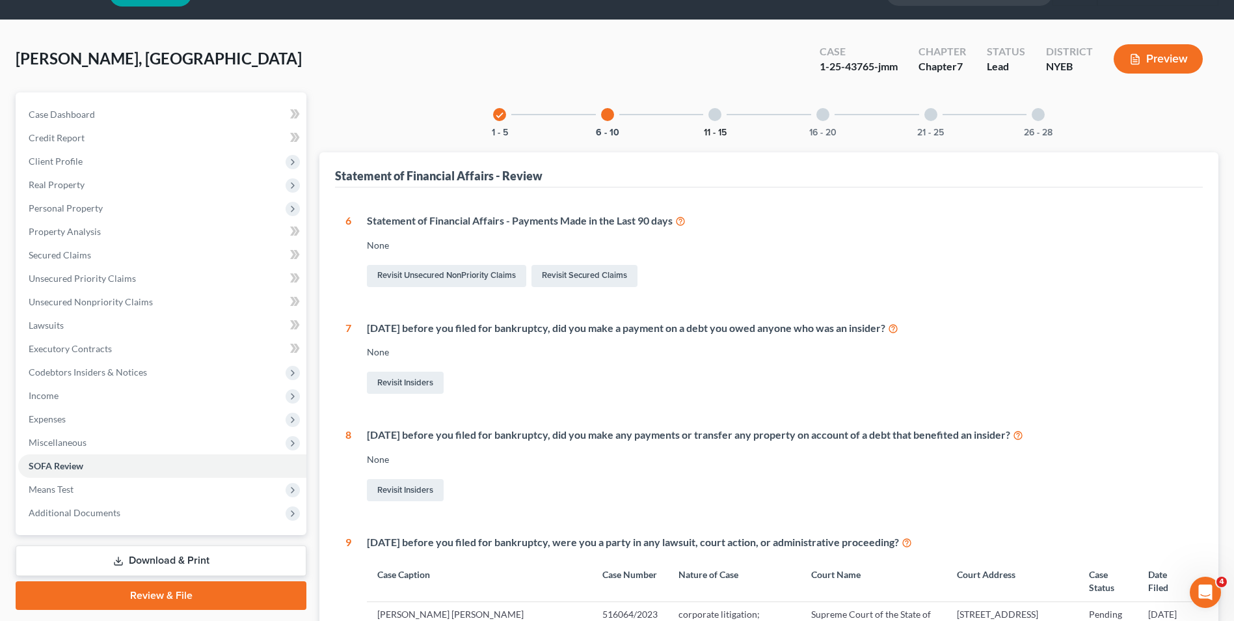
click at [709, 128] on button "11 - 15" at bounding box center [715, 132] width 23 height 9
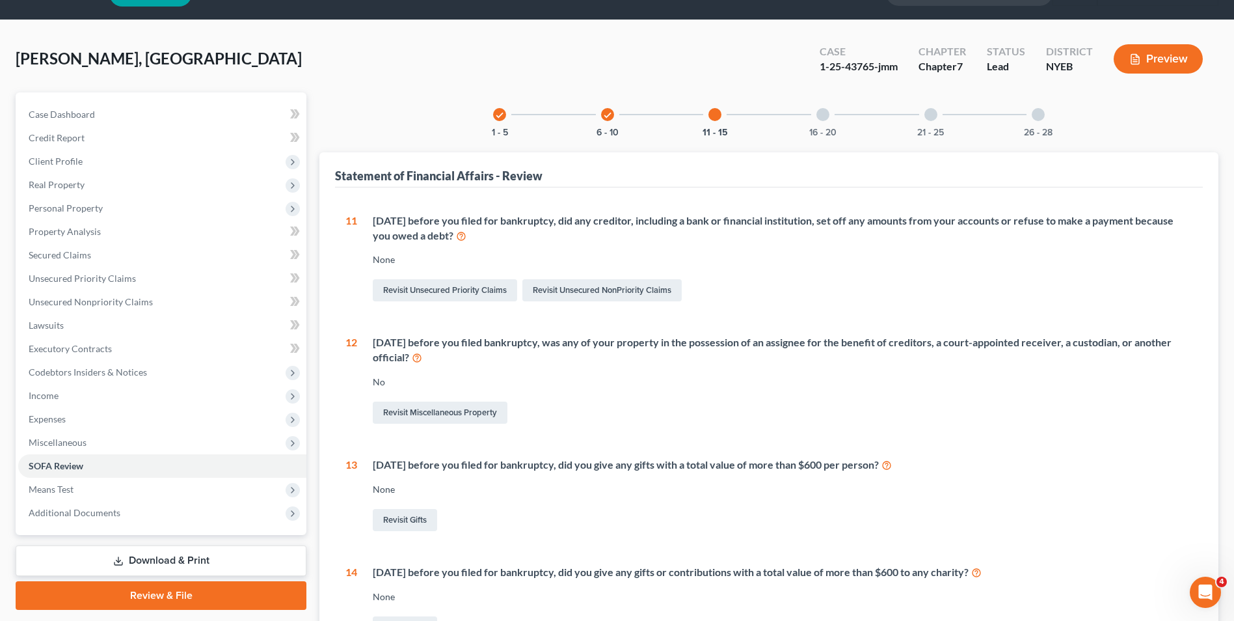
click at [821, 123] on div "16 - 20" at bounding box center [823, 114] width 44 height 44
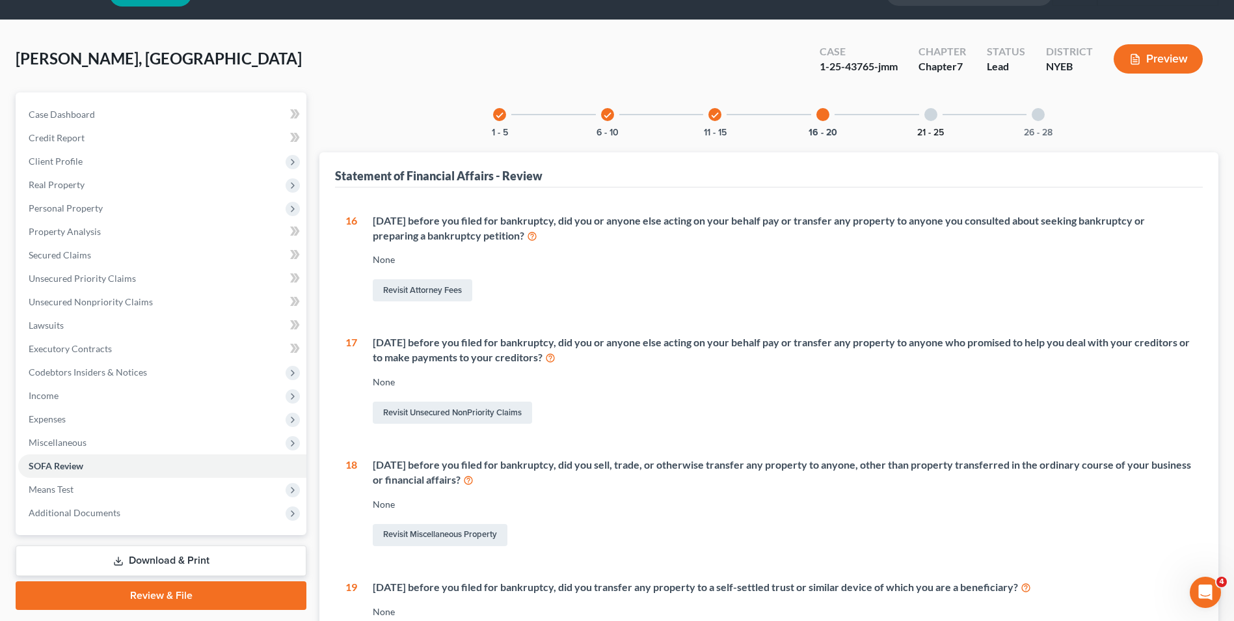
click at [939, 128] on button "21 - 25" at bounding box center [931, 132] width 27 height 9
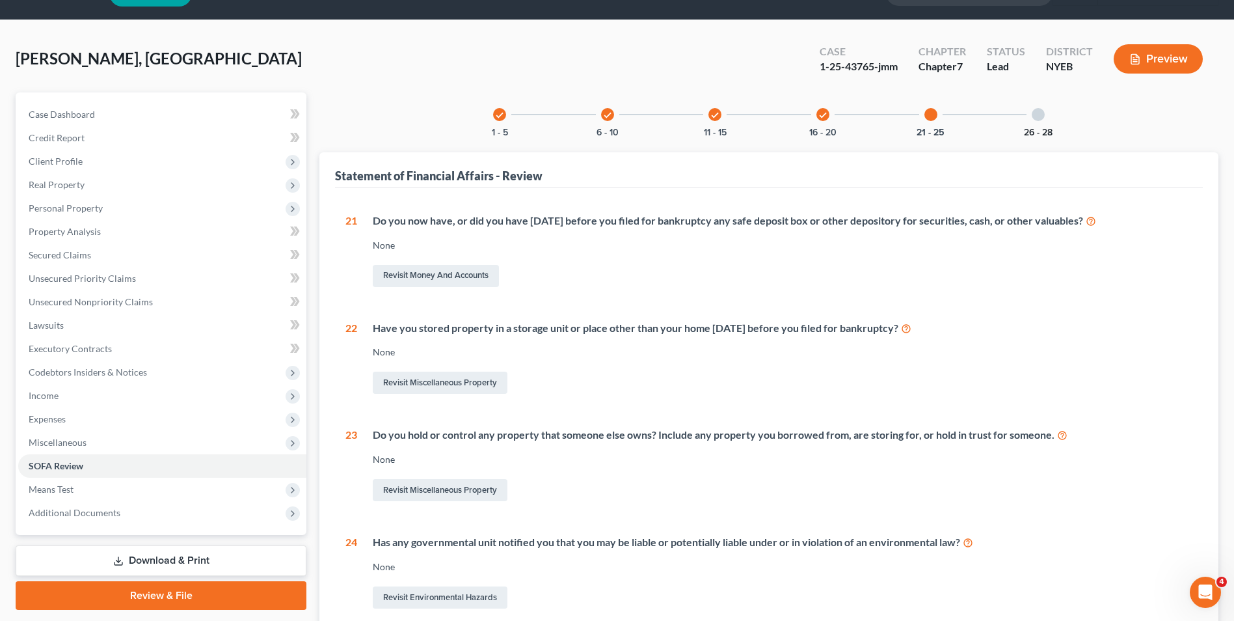
click at [1033, 128] on button "26 - 28" at bounding box center [1038, 132] width 29 height 9
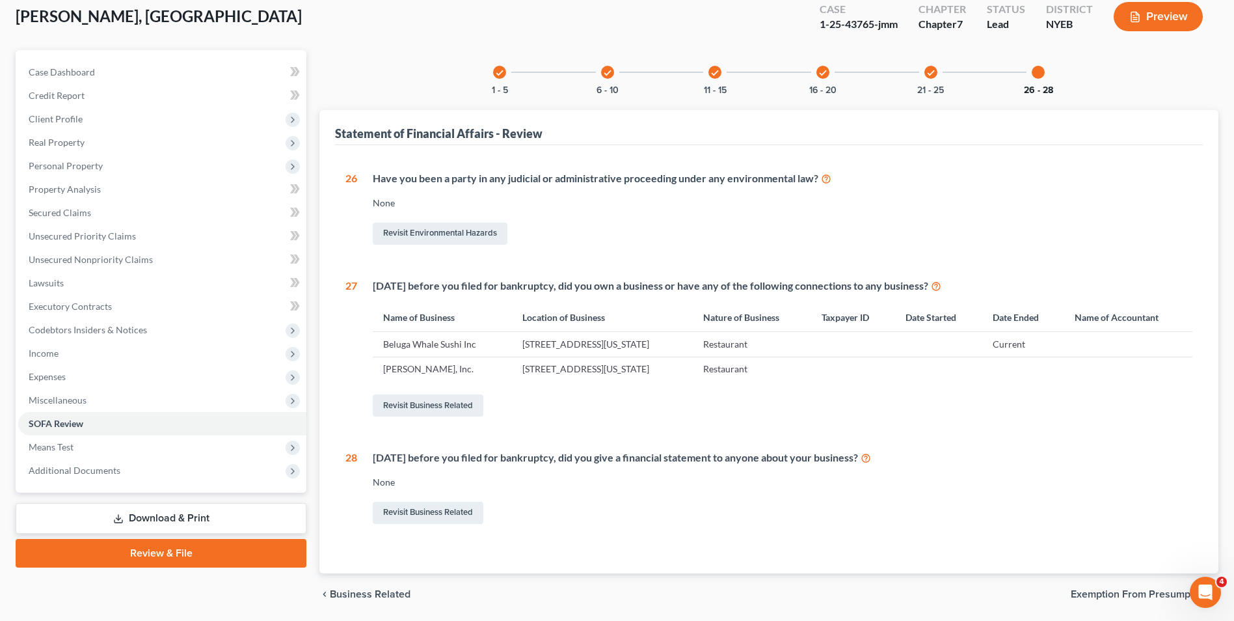
scroll to position [118, 0]
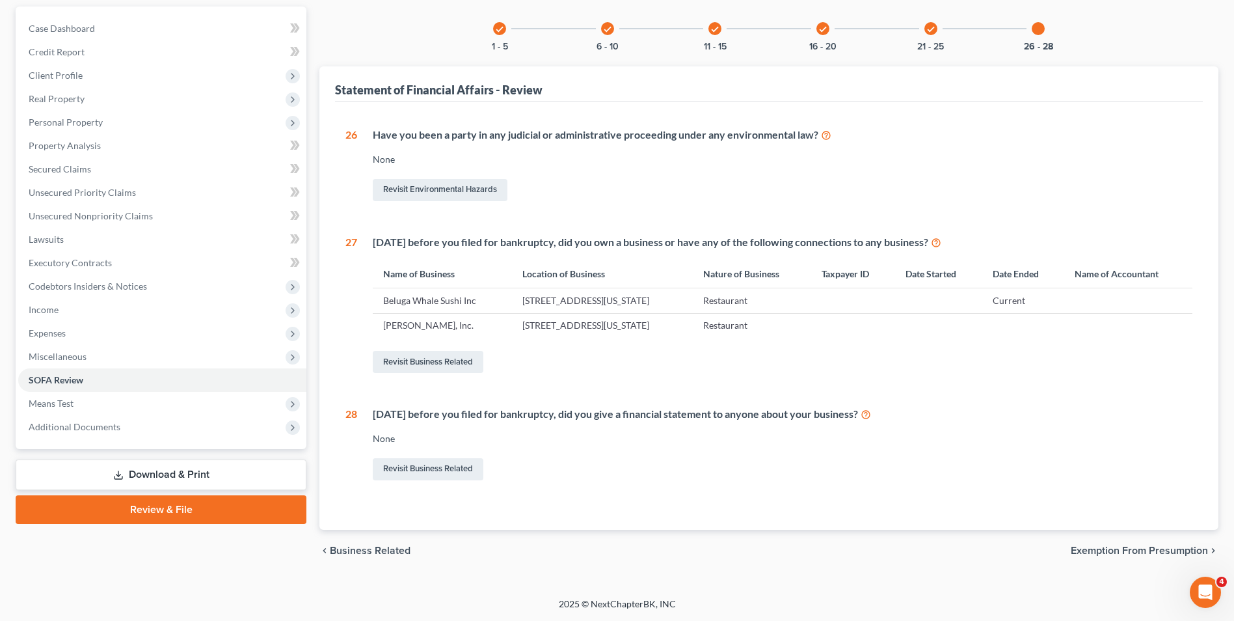
click at [1131, 551] on span "Exemption from Presumption" at bounding box center [1139, 550] width 137 height 10
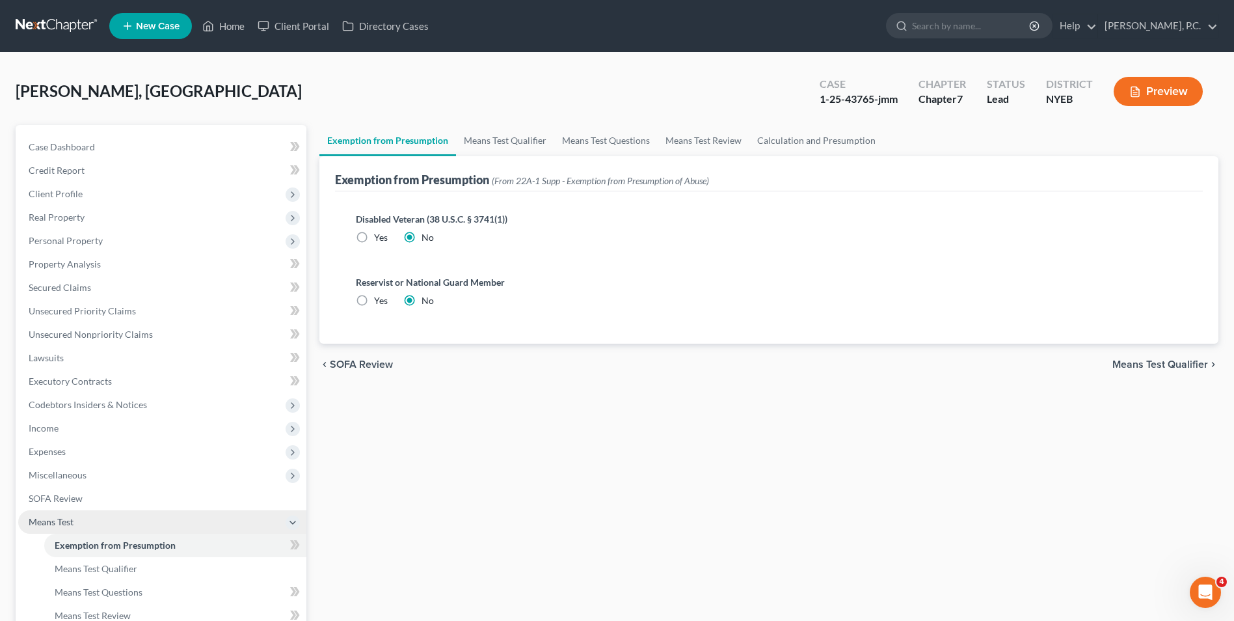
click at [101, 521] on span "Means Test" at bounding box center [162, 521] width 288 height 23
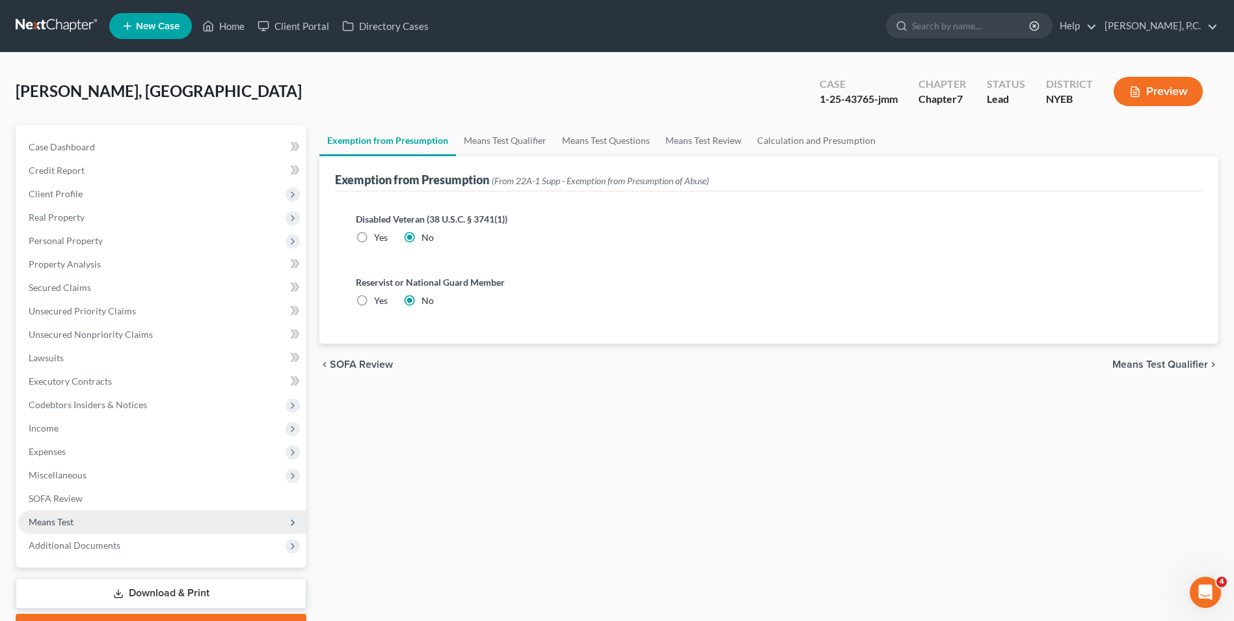
click at [105, 524] on span "Means Test" at bounding box center [162, 521] width 288 height 23
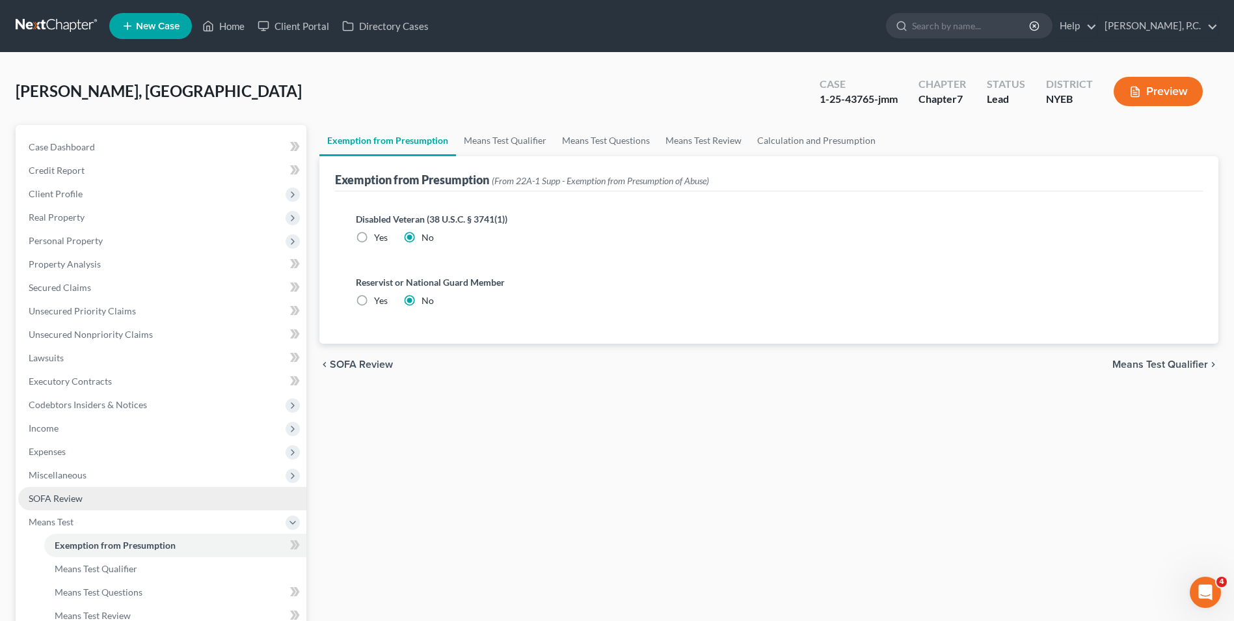
click at [103, 496] on link "SOFA Review" at bounding box center [162, 498] width 288 height 23
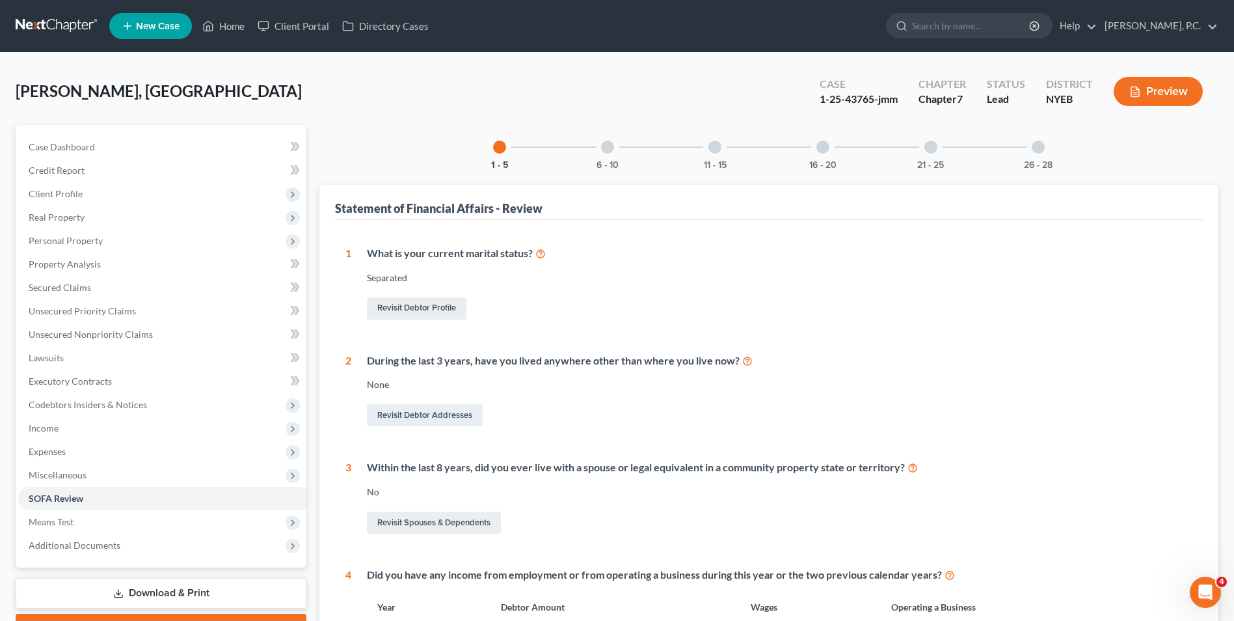
click at [608, 156] on div "6 - 10" at bounding box center [608, 147] width 44 height 44
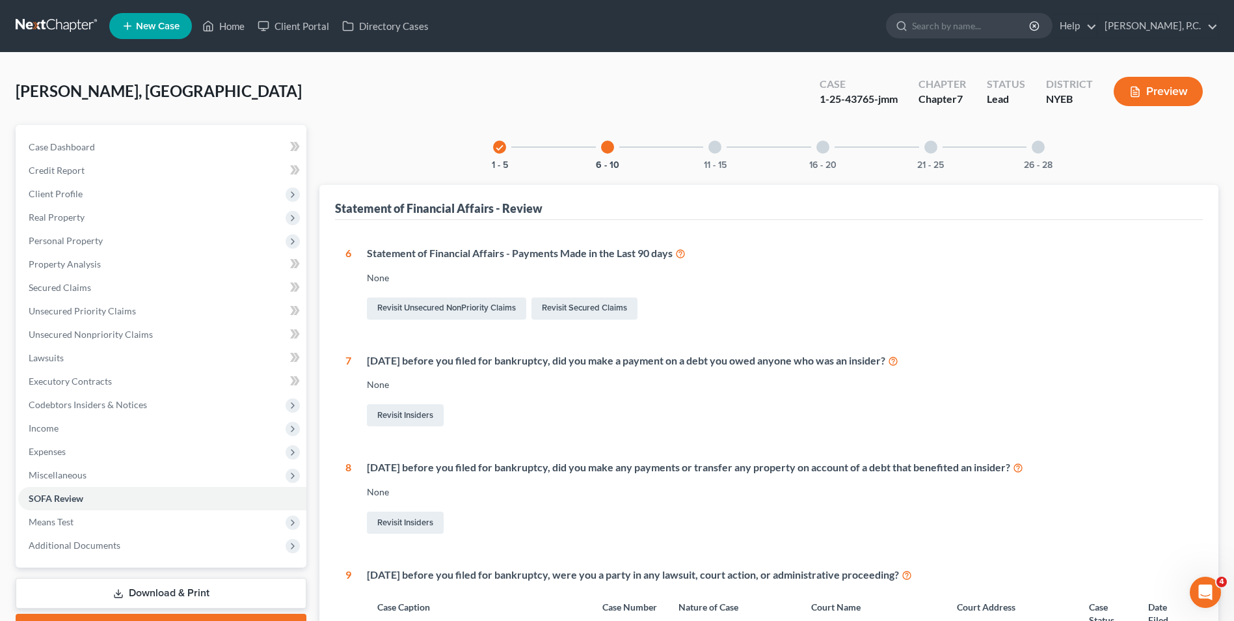
click at [712, 146] on div at bounding box center [715, 147] width 13 height 13
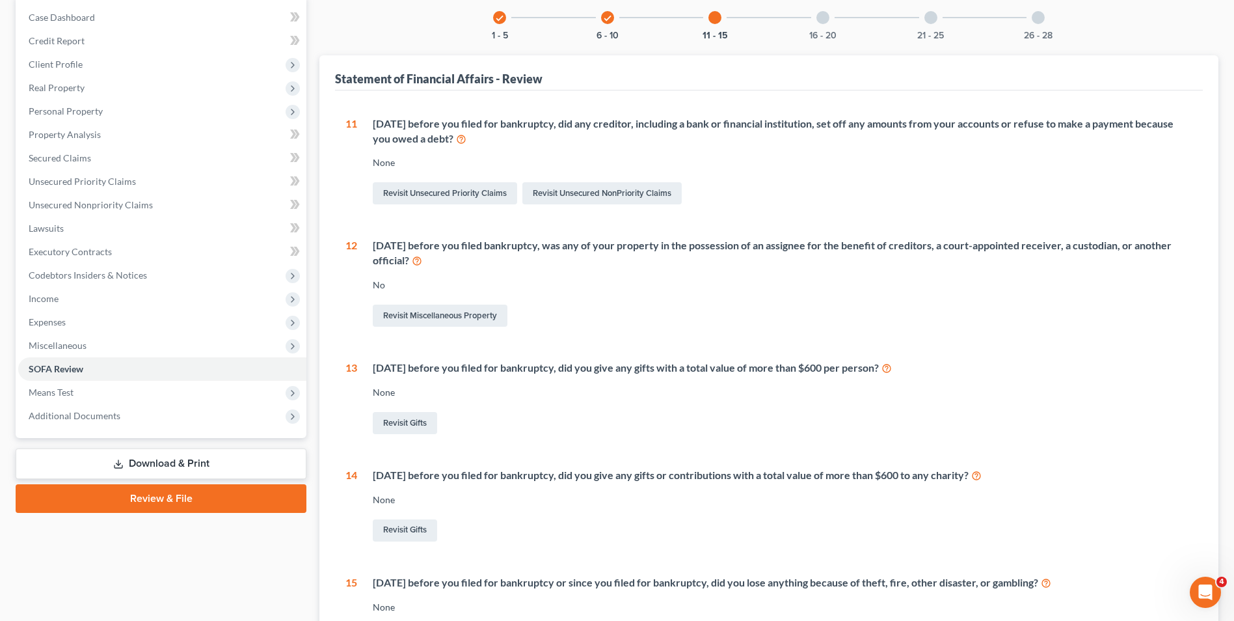
scroll to position [130, 0]
click at [828, 15] on div at bounding box center [823, 16] width 13 height 13
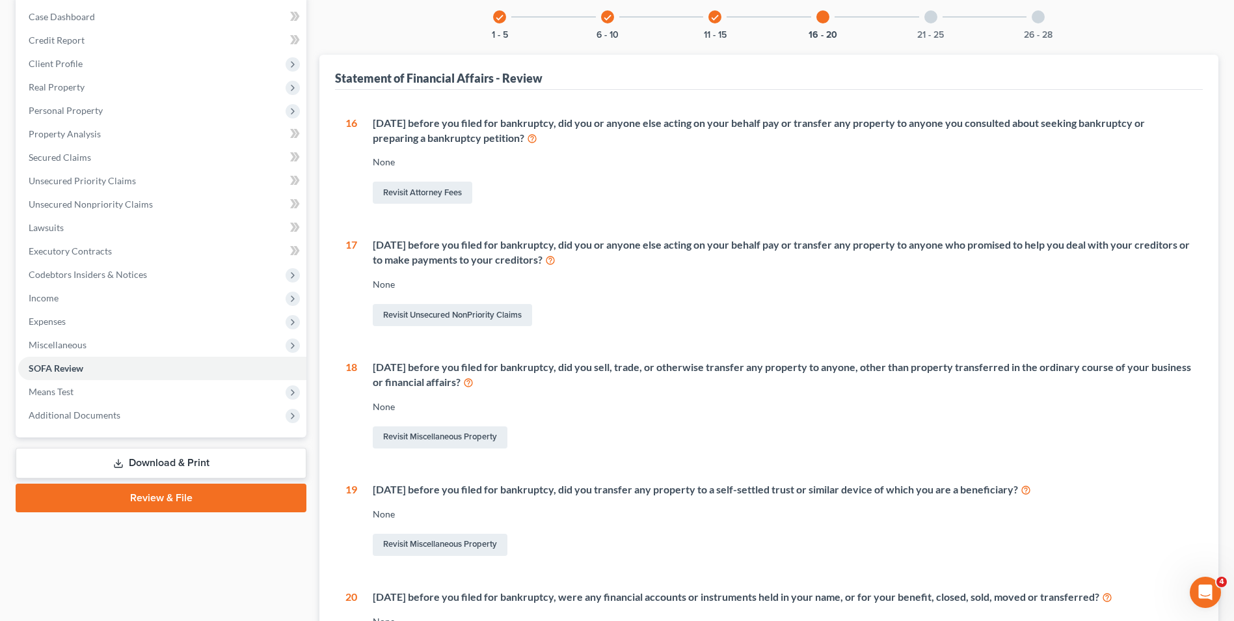
click at [709, 20] on div "check" at bounding box center [715, 16] width 13 height 13
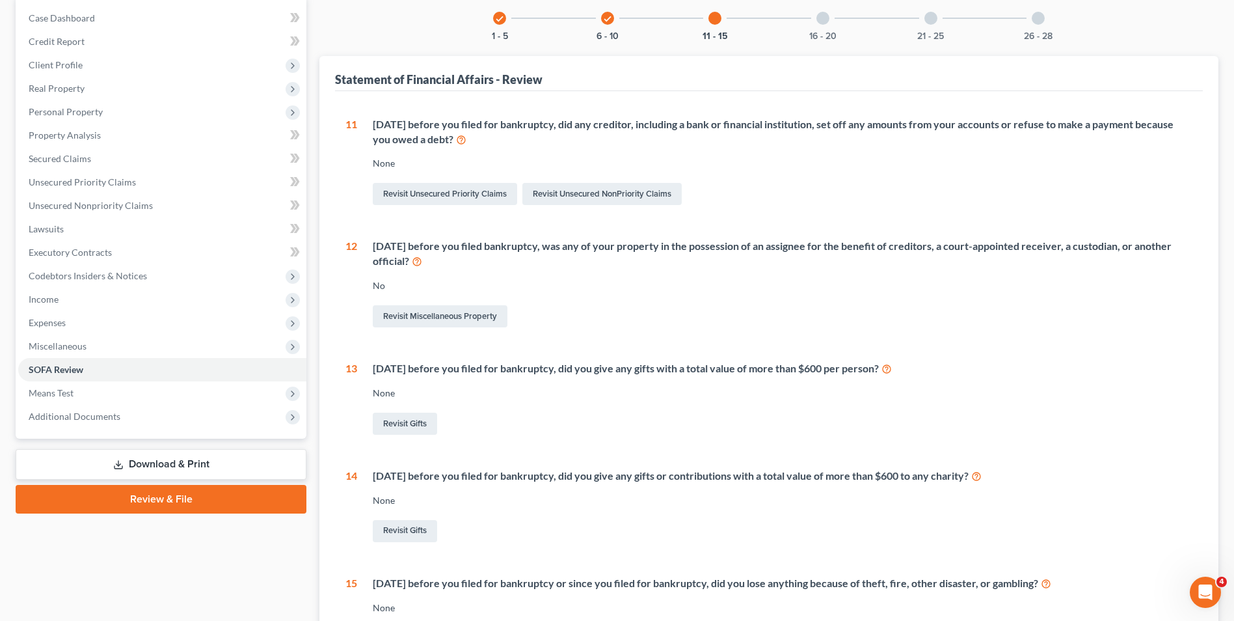
scroll to position [0, 0]
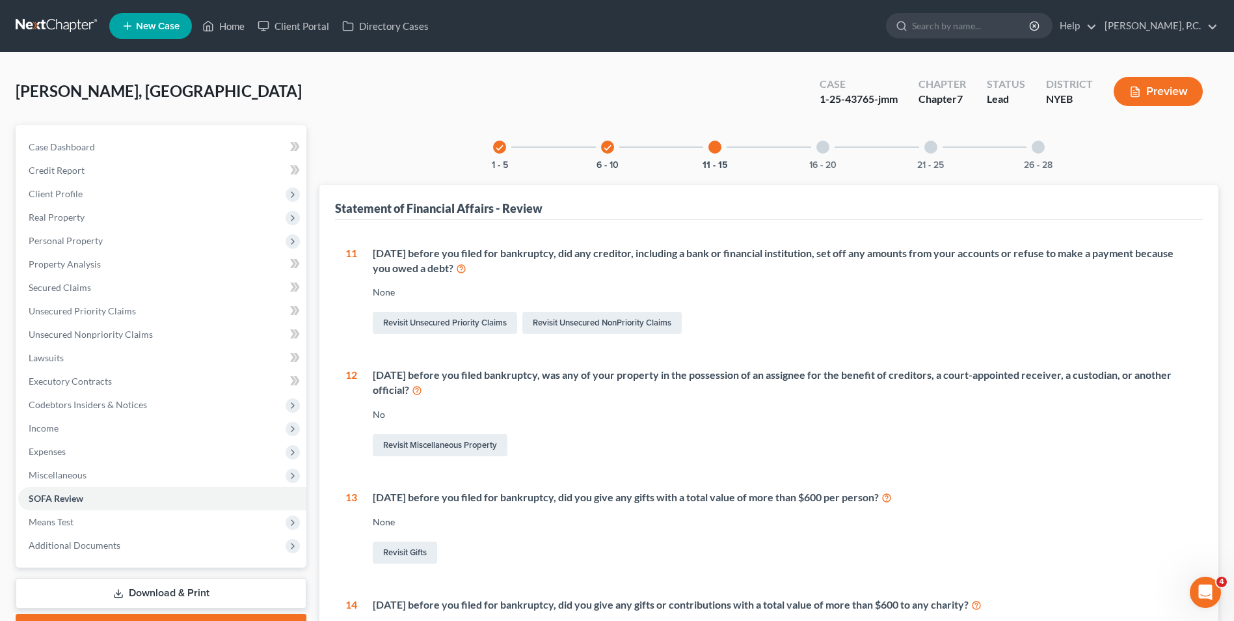
click at [820, 146] on div at bounding box center [823, 147] width 13 height 13
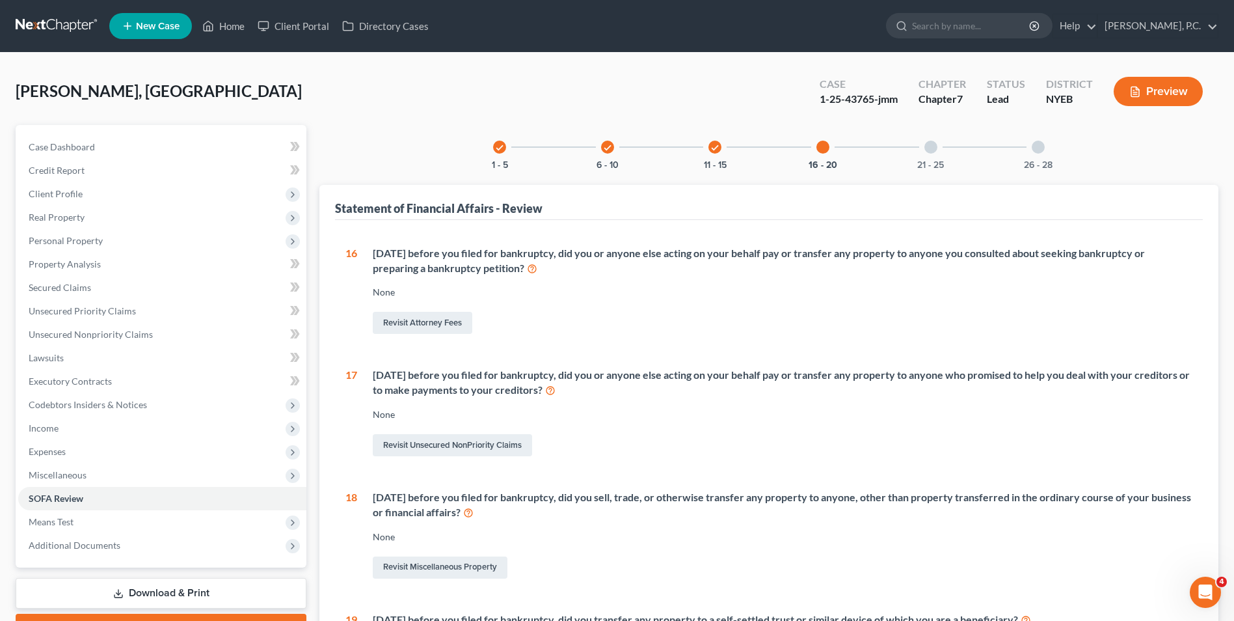
click at [712, 141] on div "check" at bounding box center [715, 147] width 13 height 13
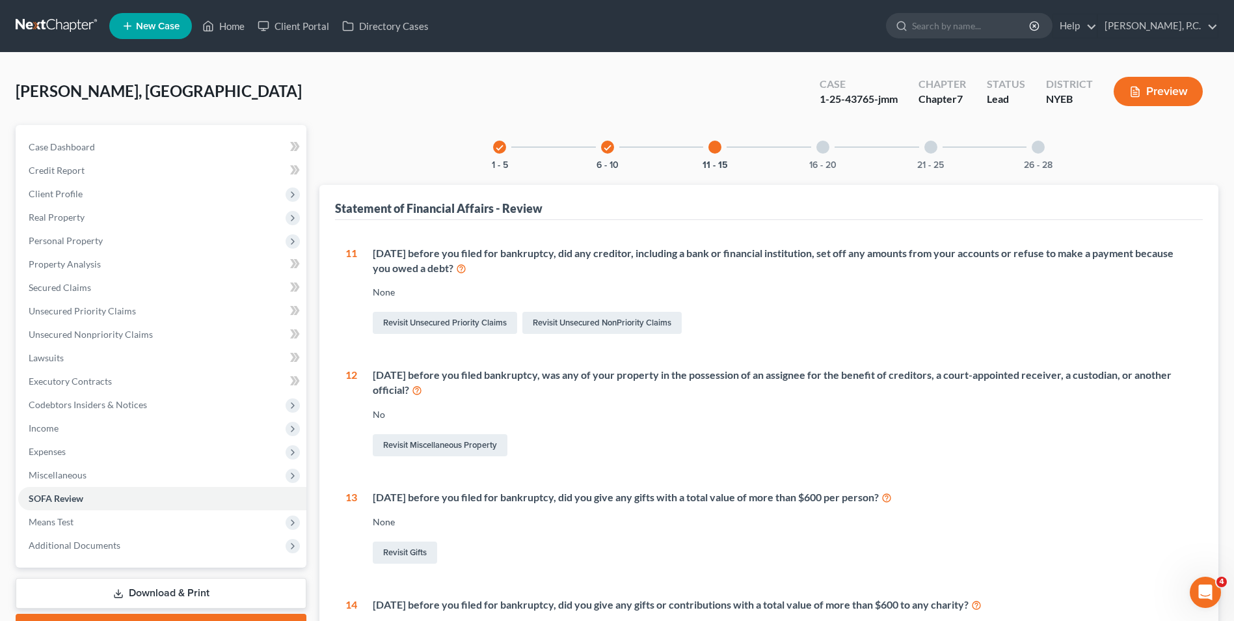
scroll to position [298, 0]
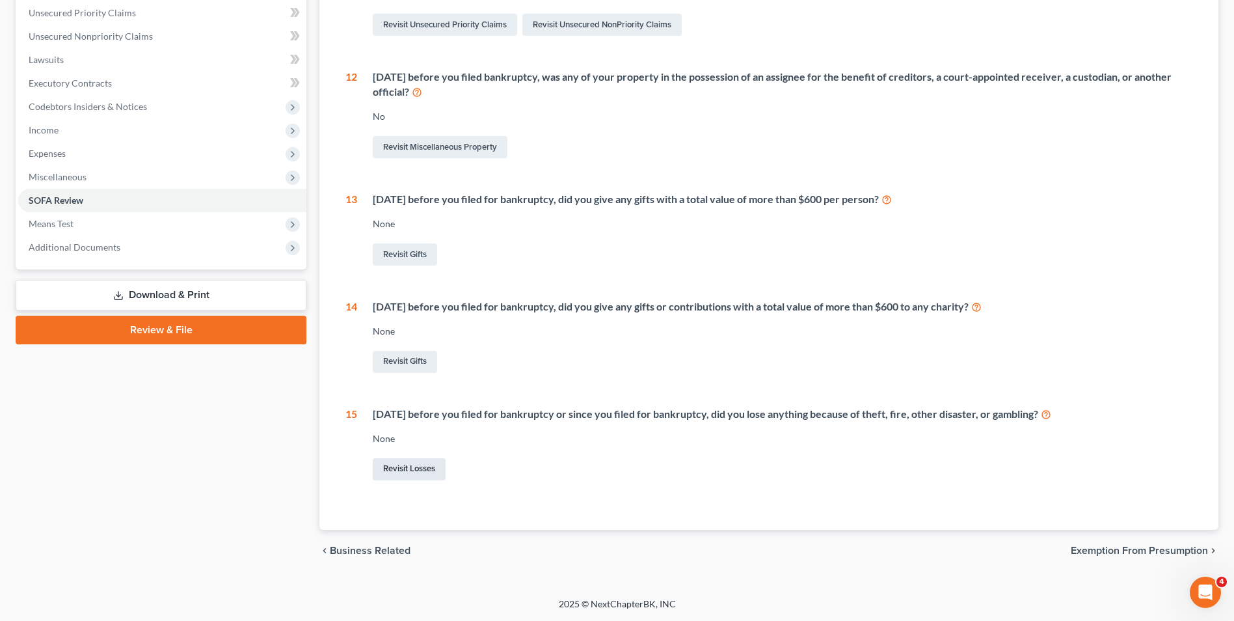
click at [398, 471] on link "Revisit Losses" at bounding box center [409, 469] width 73 height 22
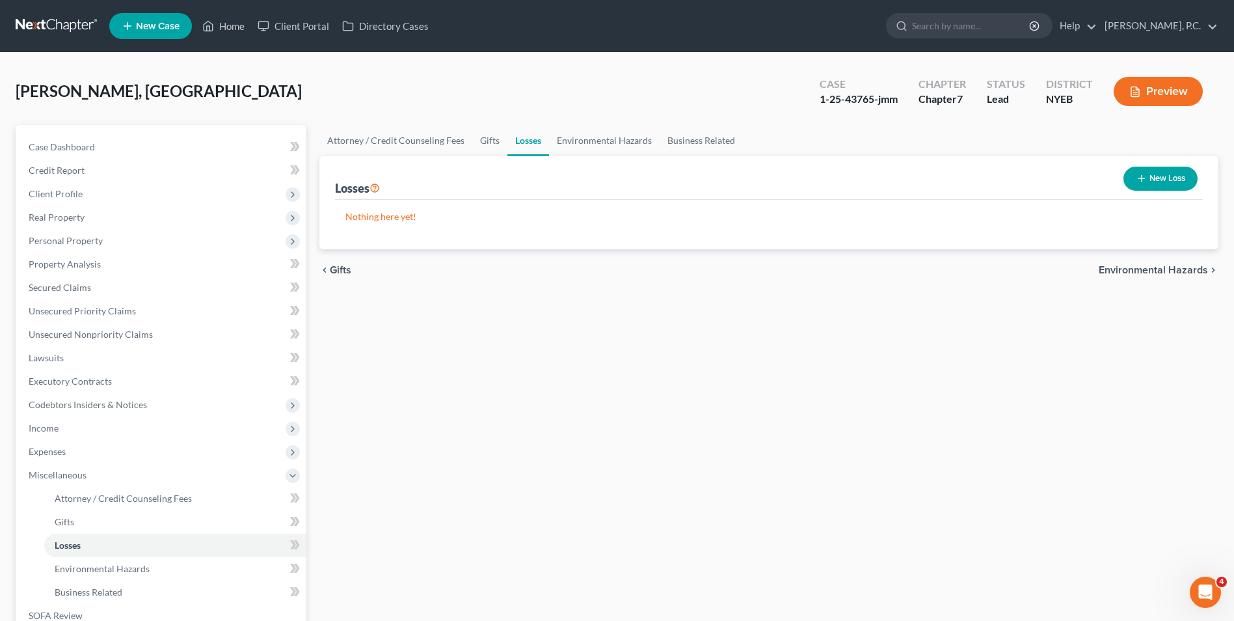
click at [1184, 175] on button "New Loss" at bounding box center [1161, 179] width 74 height 24
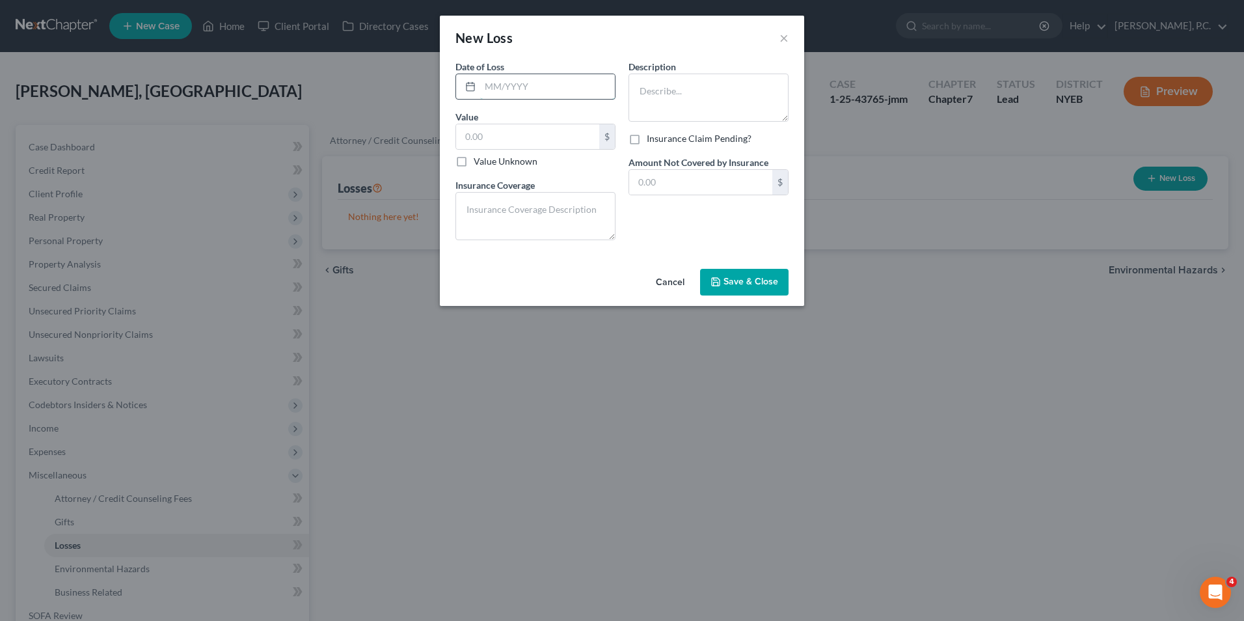
click at [528, 84] on input "text" at bounding box center [547, 86] width 135 height 25
click at [783, 34] on button "×" at bounding box center [784, 38] width 9 height 16
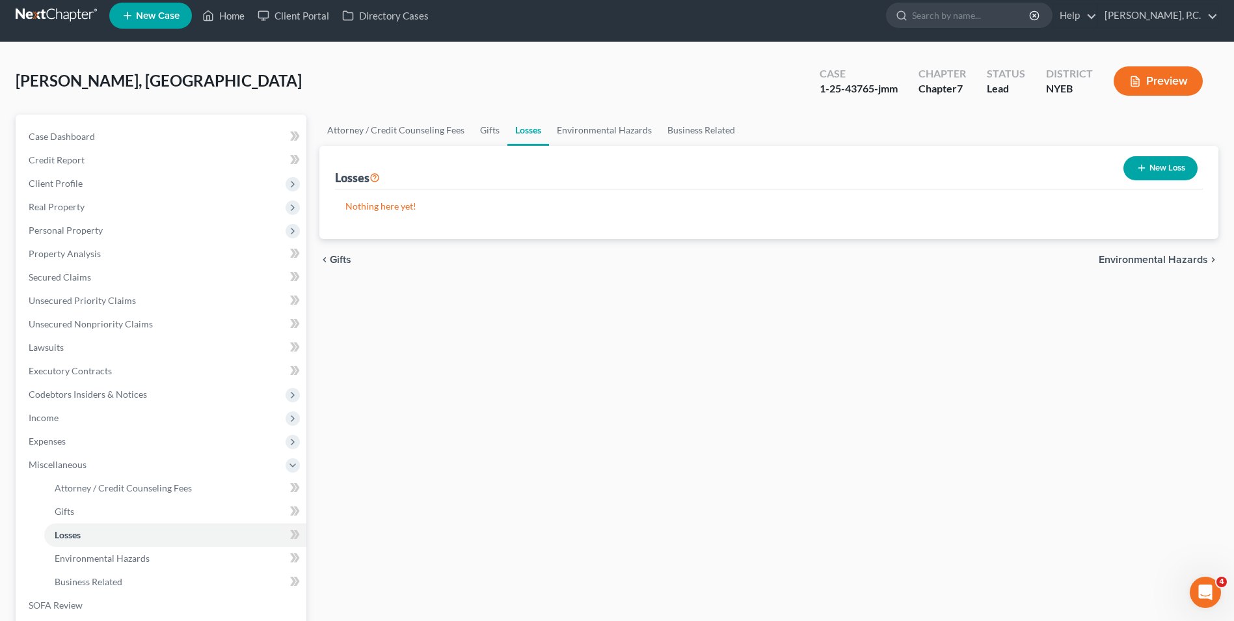
scroll to position [188, 0]
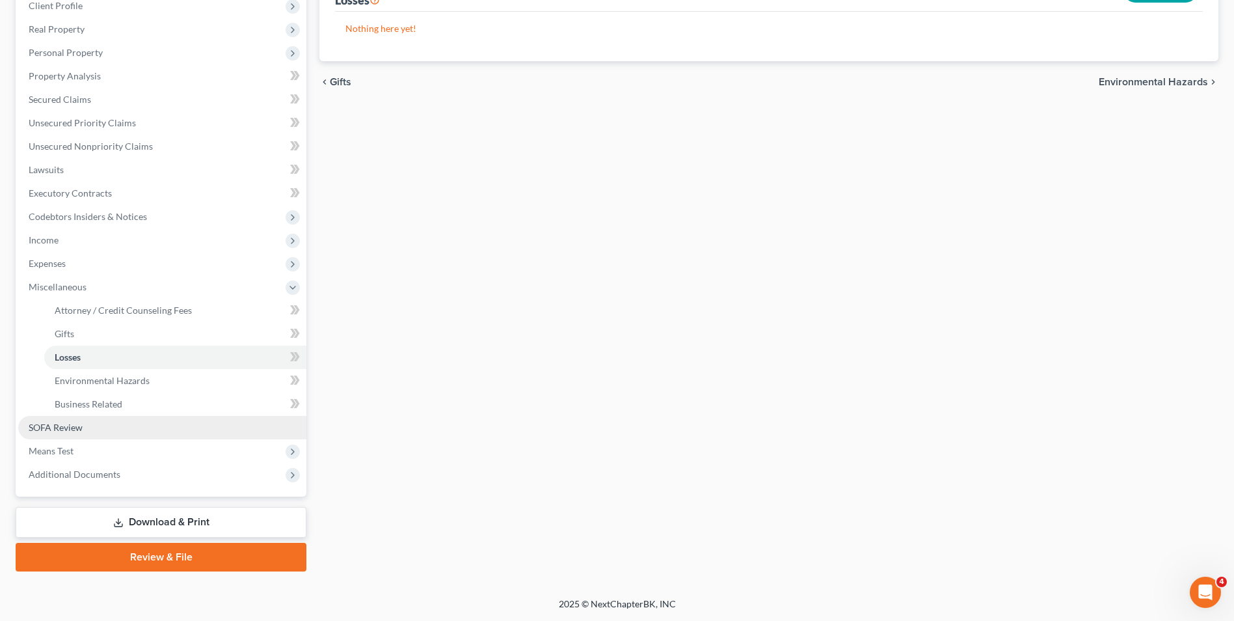
click at [136, 425] on link "SOFA Review" at bounding box center [162, 427] width 288 height 23
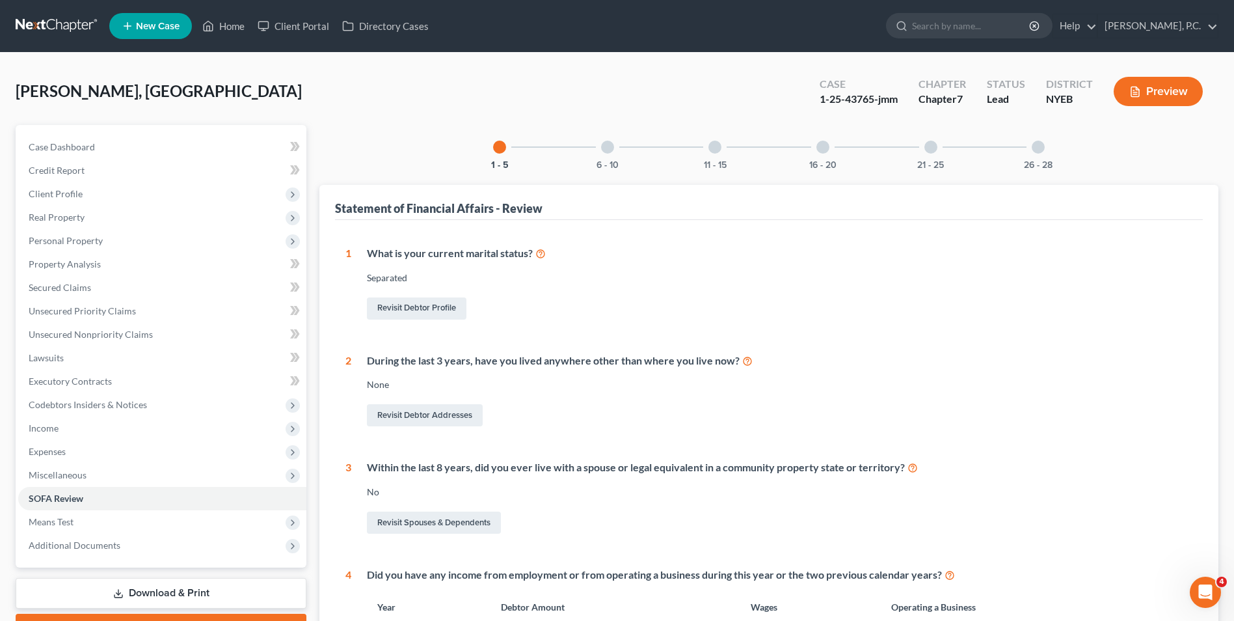
click at [715, 149] on div at bounding box center [715, 147] width 13 height 13
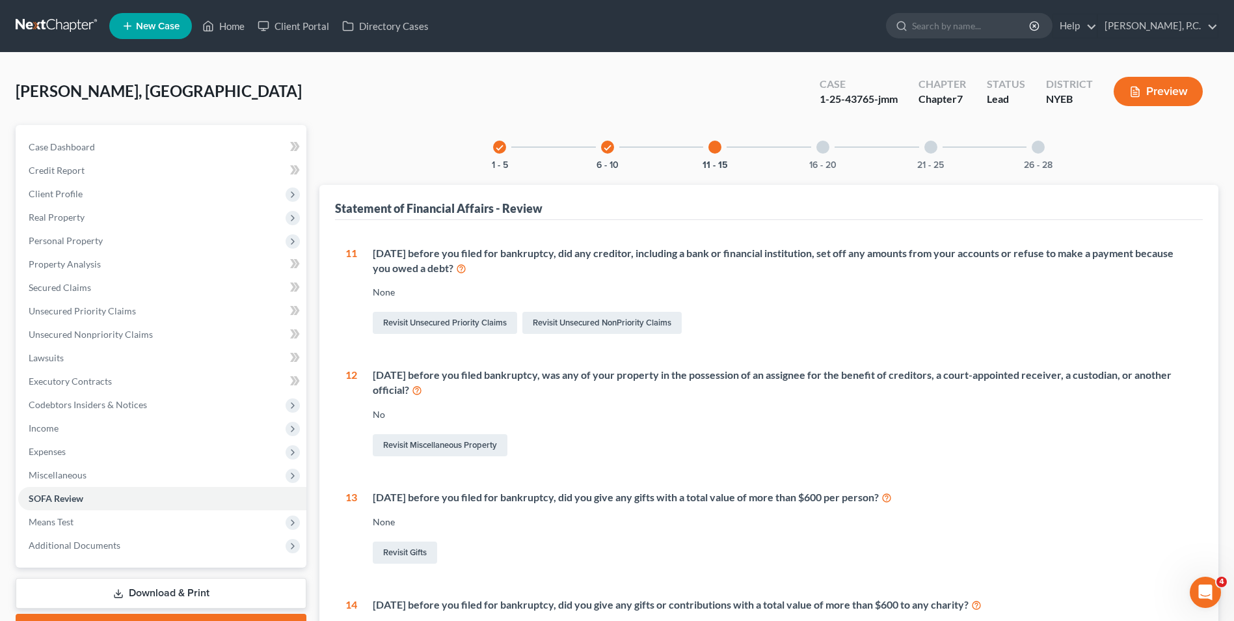
click at [611, 152] on icon "check" at bounding box center [607, 147] width 9 height 9
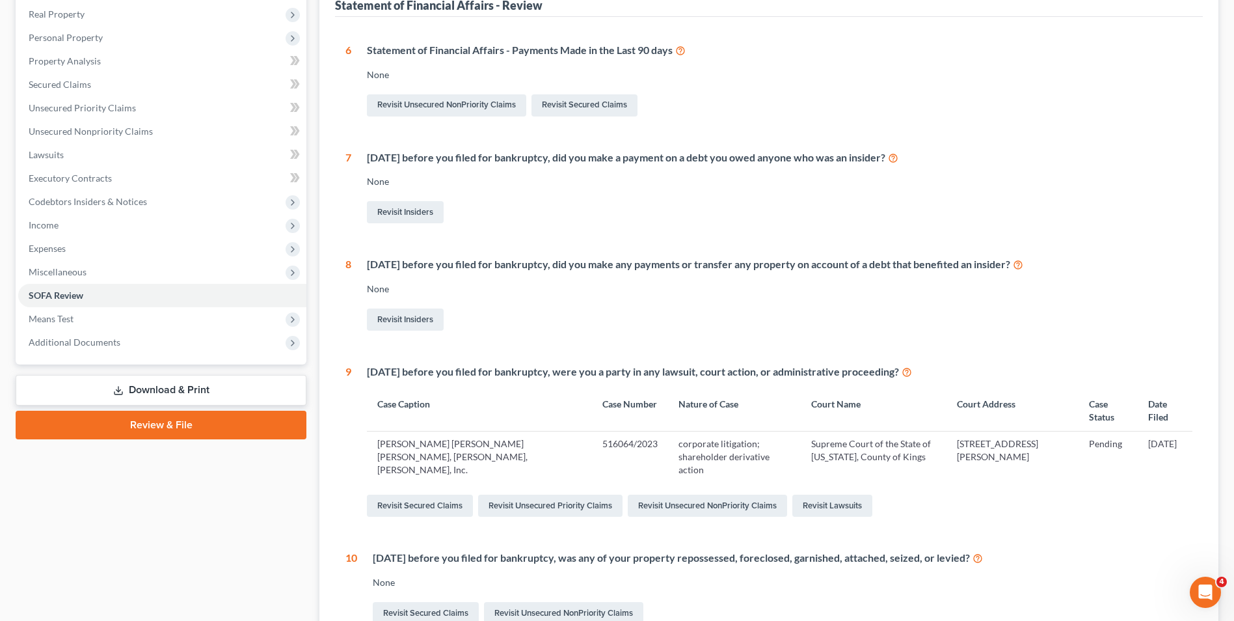
scroll to position [74, 0]
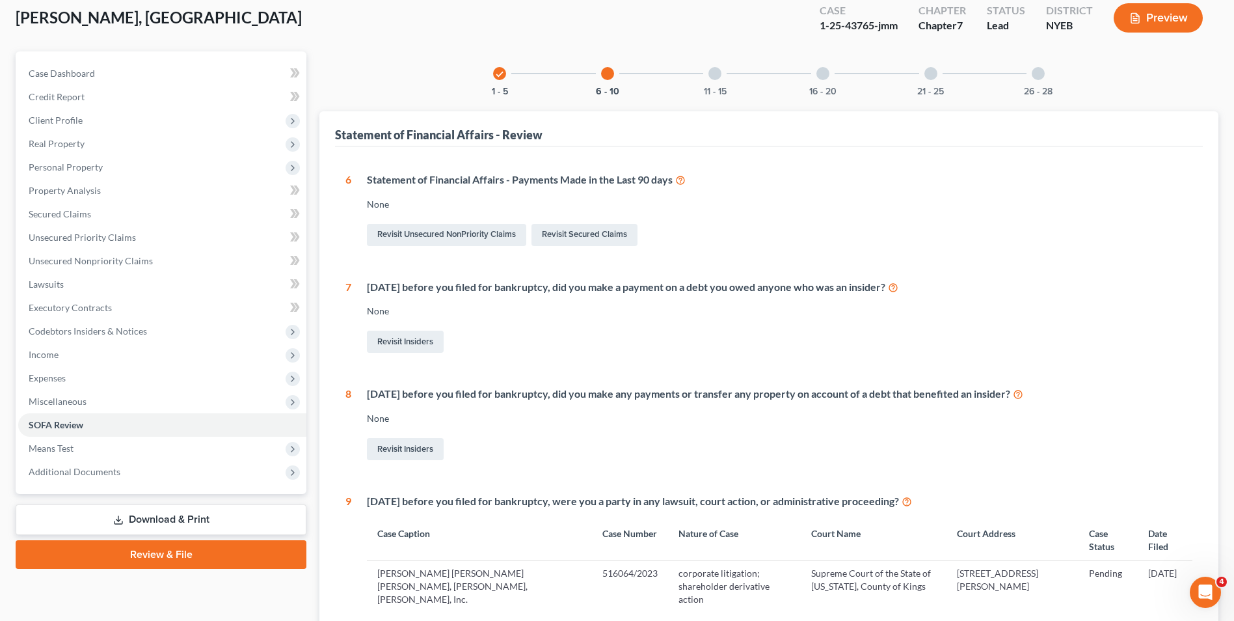
click at [716, 79] on div at bounding box center [715, 73] width 13 height 13
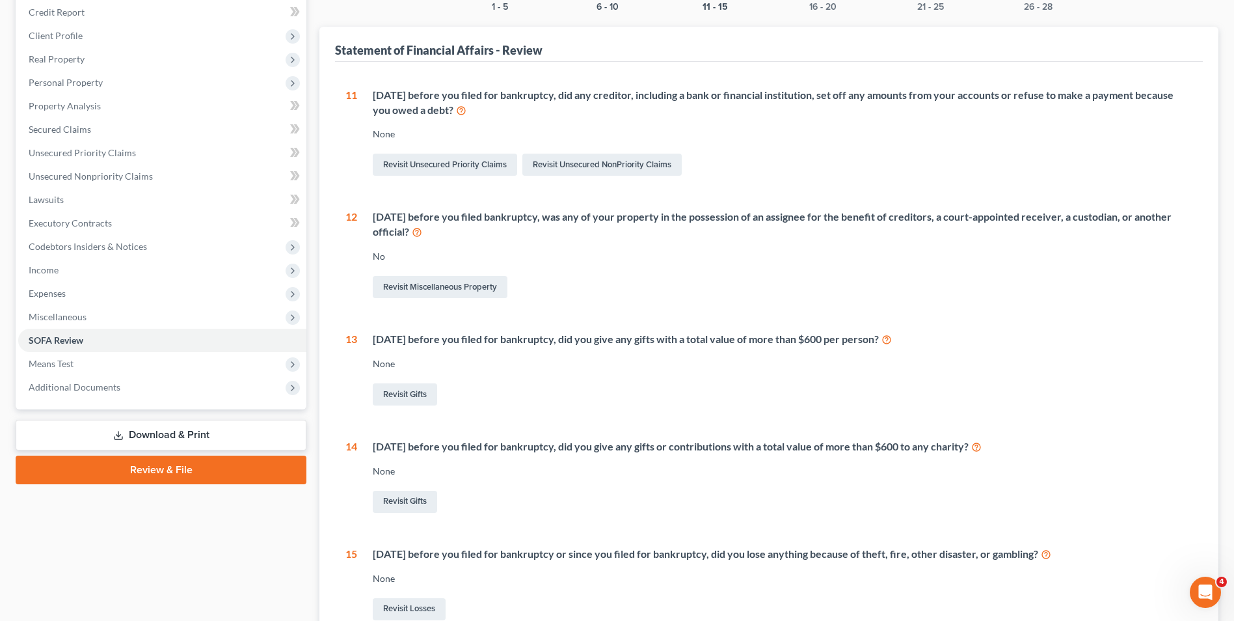
scroll to position [38, 0]
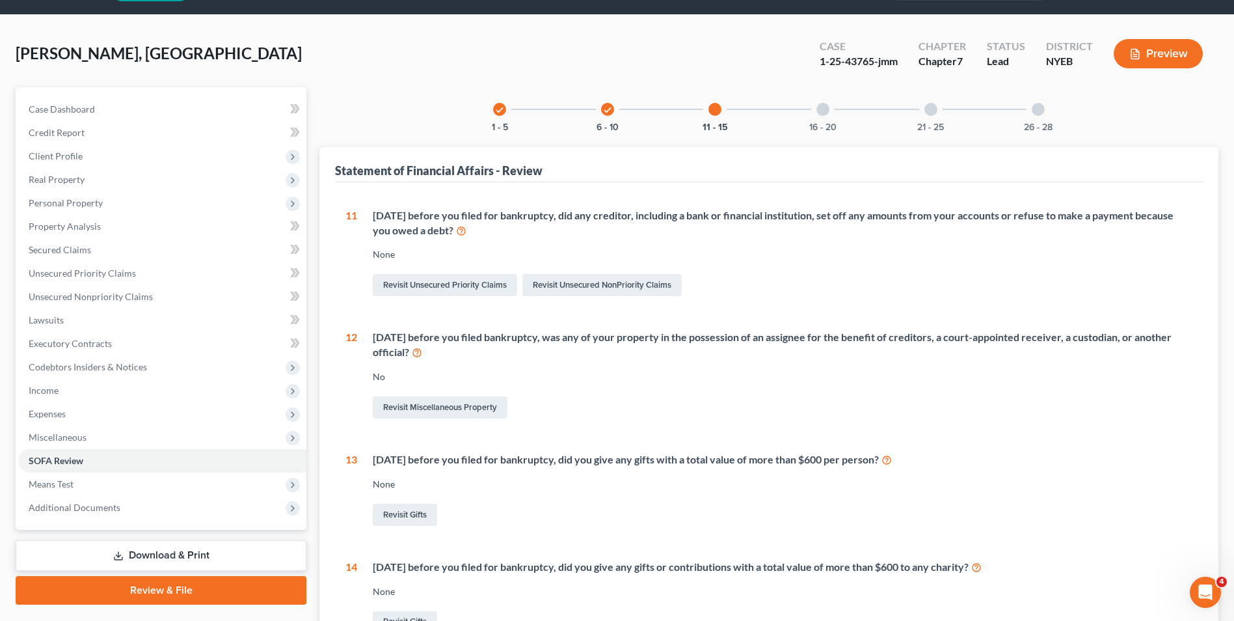
click at [821, 113] on div at bounding box center [823, 109] width 13 height 13
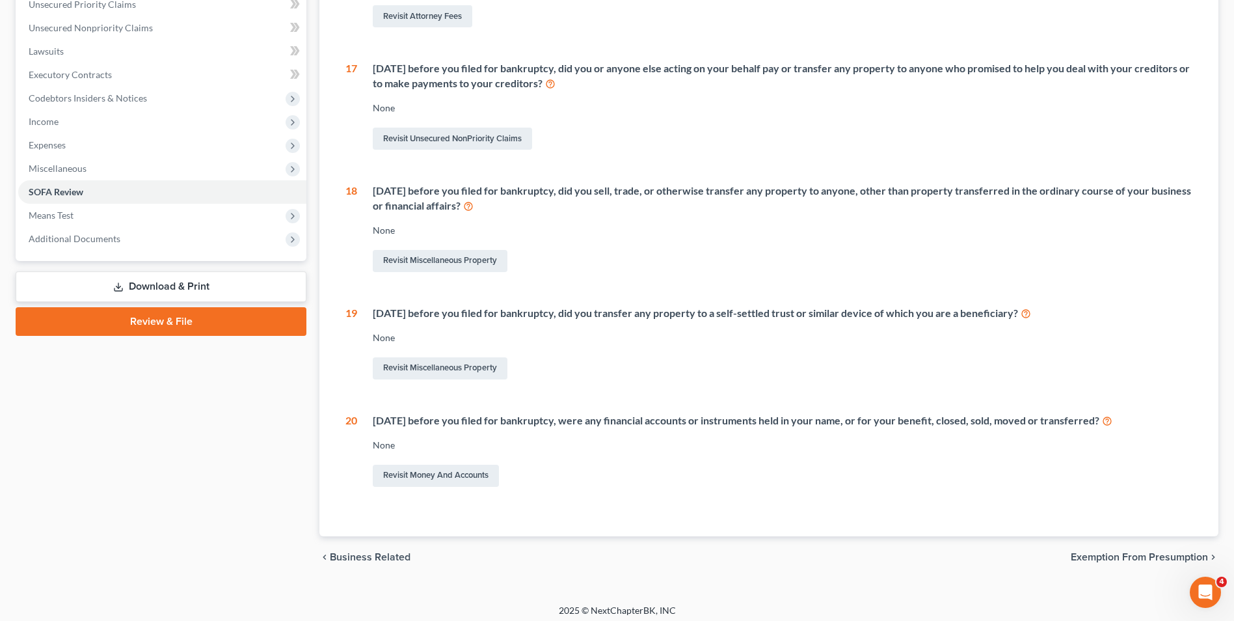
scroll to position [313, 0]
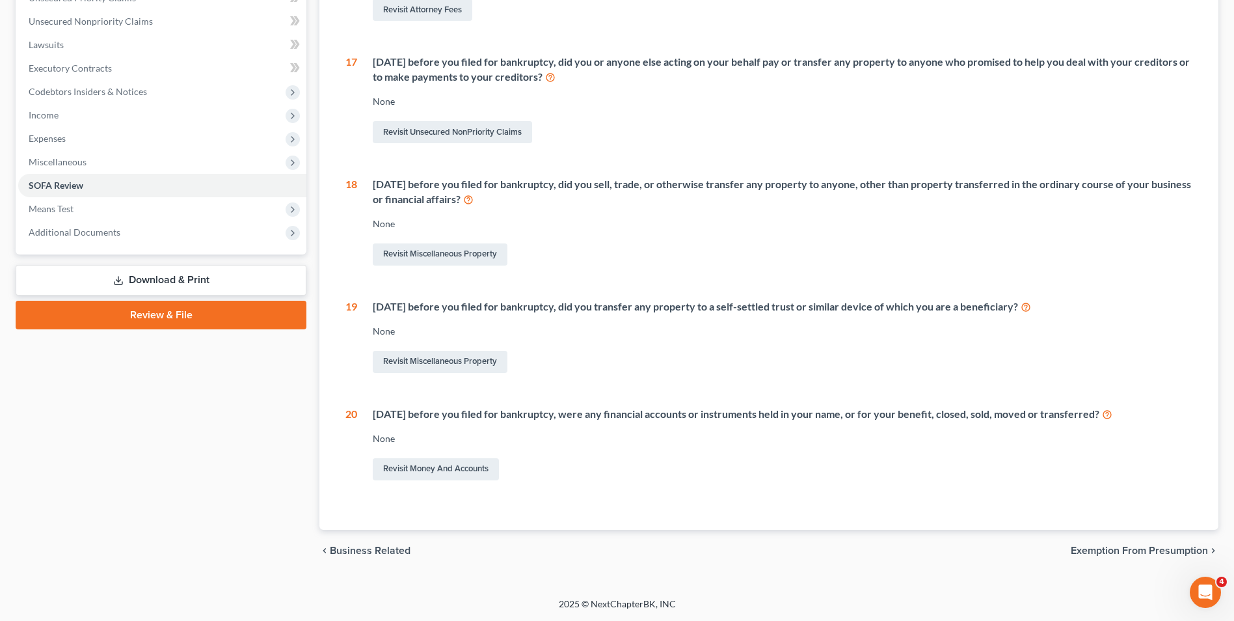
click at [1142, 556] on span "Exemption from Presumption" at bounding box center [1139, 550] width 137 height 10
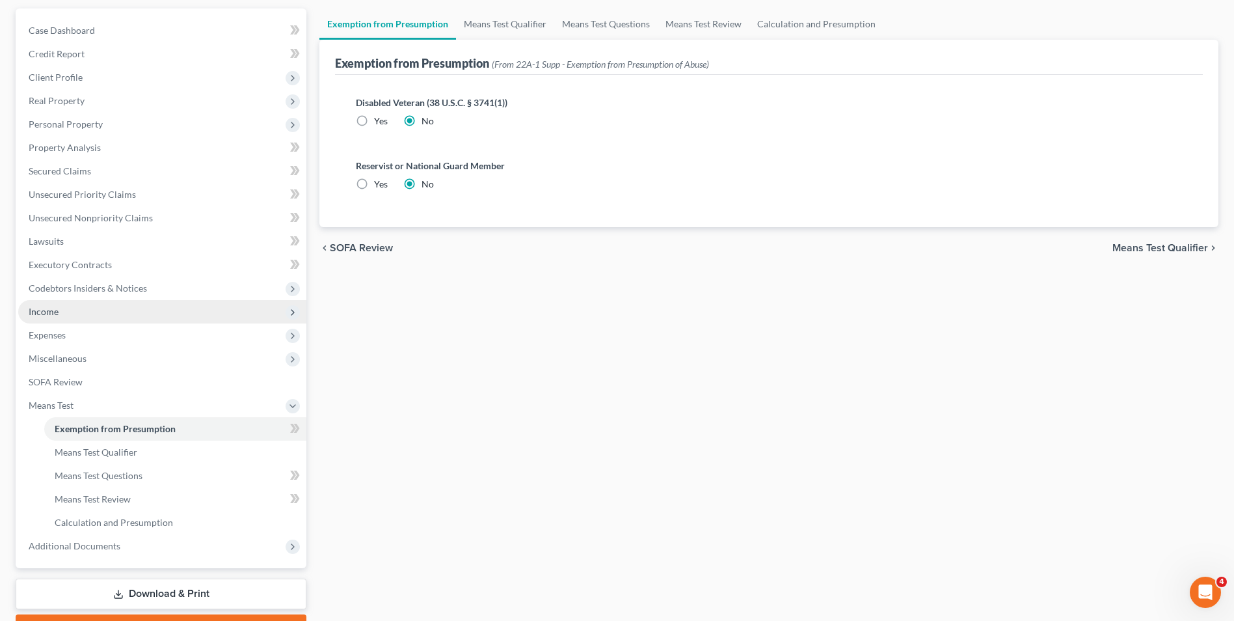
scroll to position [188, 0]
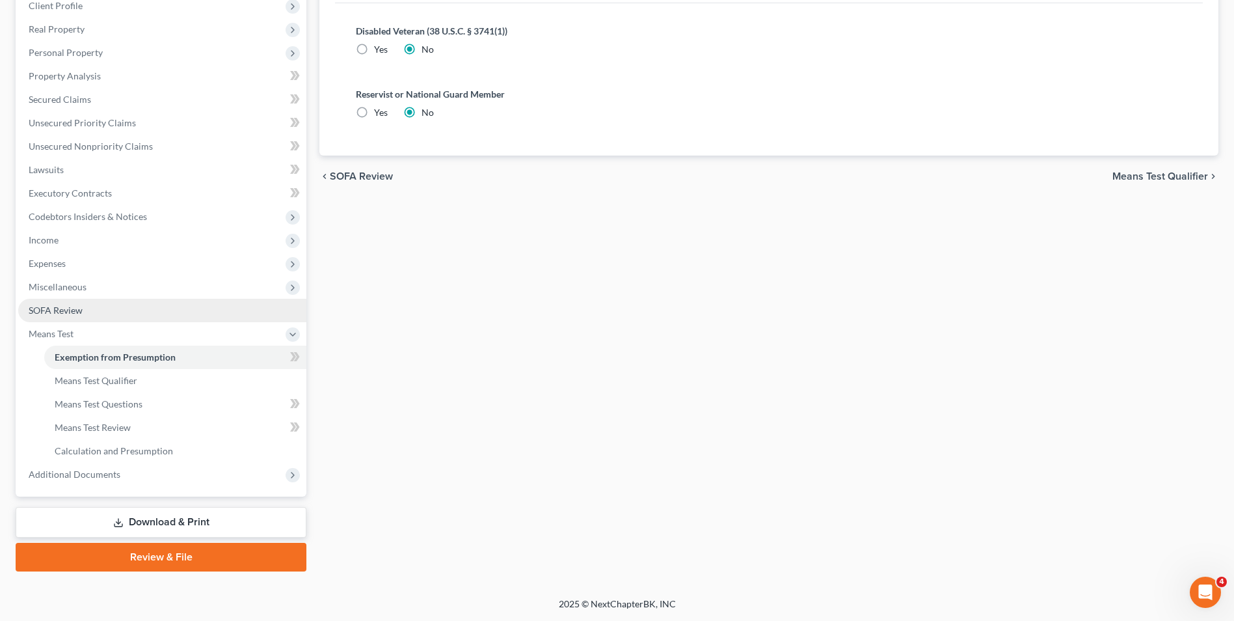
click at [80, 309] on span "SOFA Review" at bounding box center [56, 310] width 54 height 11
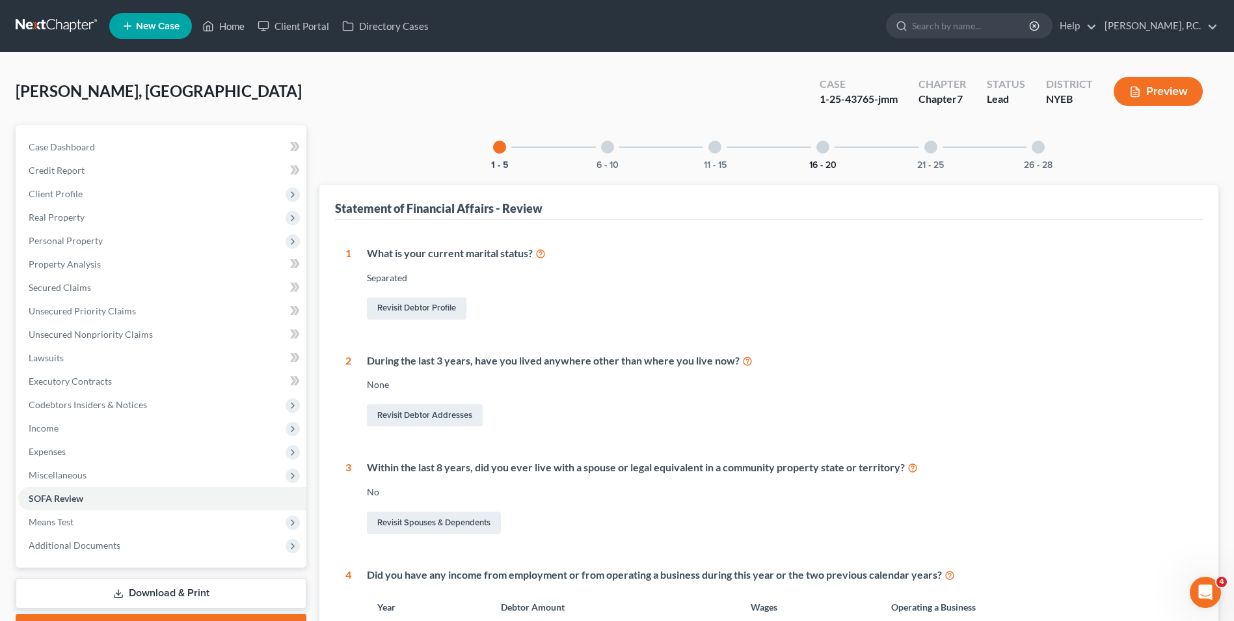
click at [822, 161] on button "16 - 20" at bounding box center [823, 165] width 27 height 9
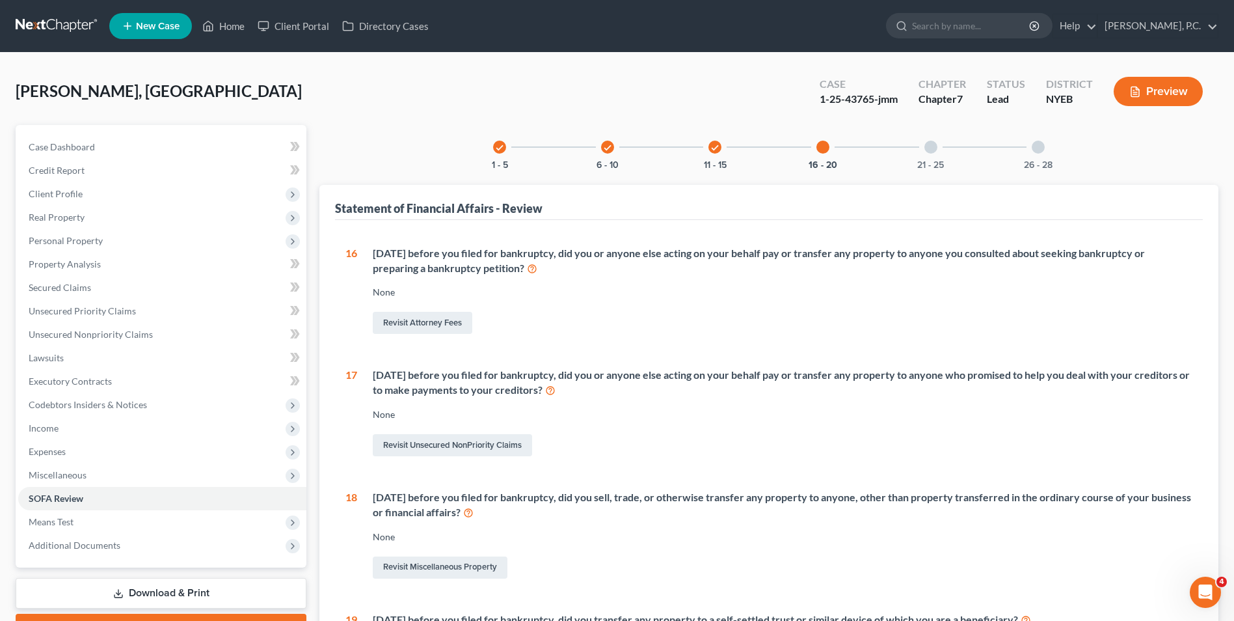
click at [930, 142] on div at bounding box center [931, 147] width 13 height 13
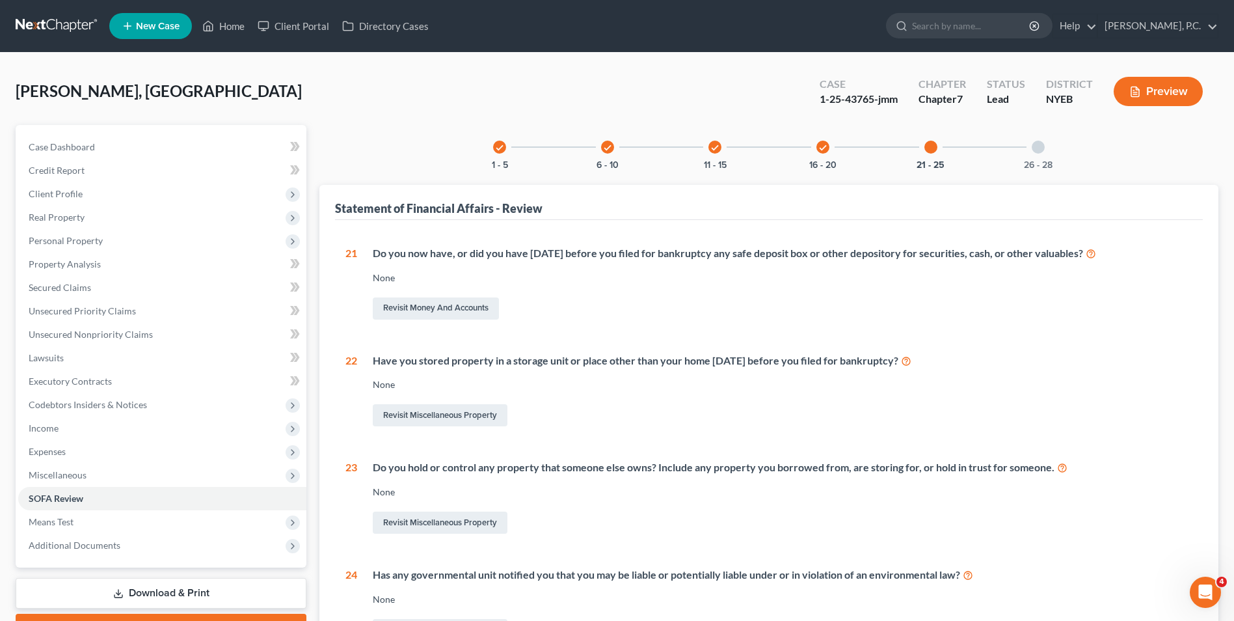
click at [1032, 149] on div at bounding box center [1038, 147] width 13 height 13
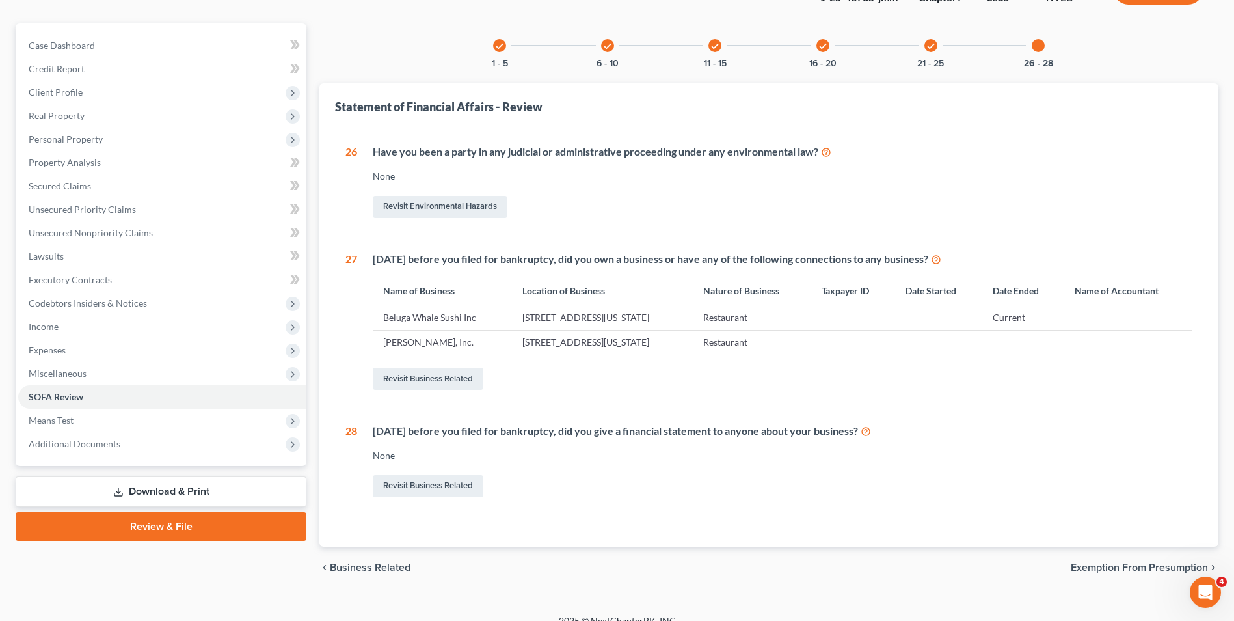
scroll to position [118, 0]
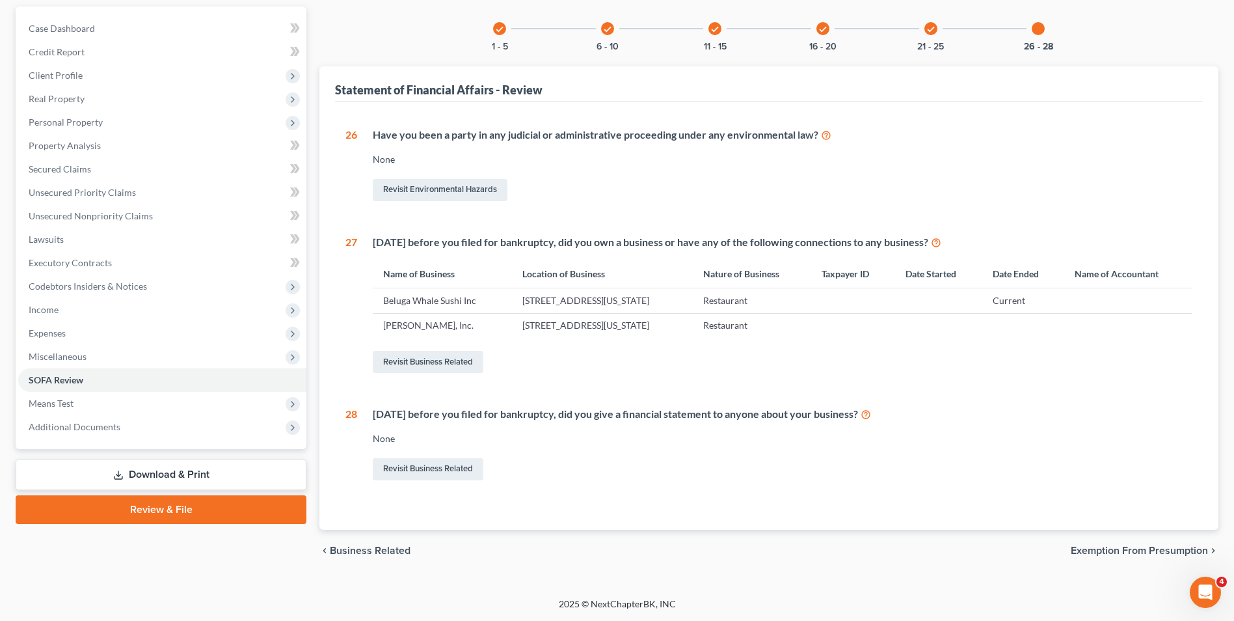
click at [965, 119] on div "1 What is your current marital status? [DEMOGRAPHIC_DATA] Revisit Debtor Profil…" at bounding box center [769, 316] width 868 height 428
click at [441, 469] on link "Revisit Business Related" at bounding box center [428, 469] width 111 height 22
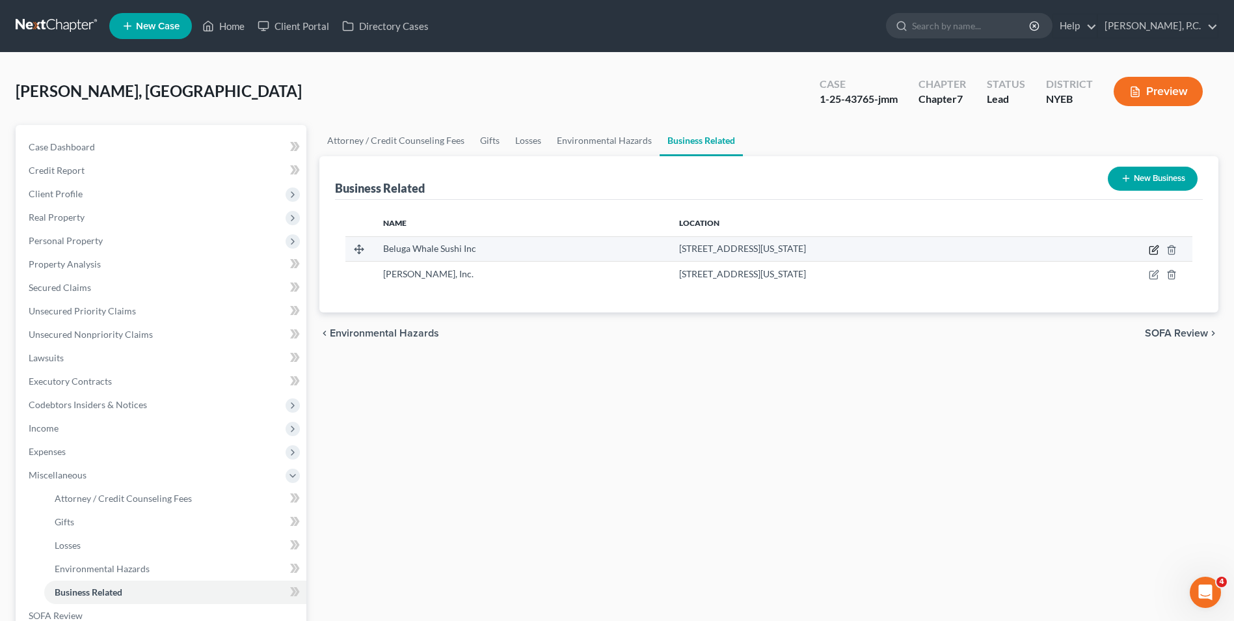
click at [1152, 249] on icon "button" at bounding box center [1154, 250] width 10 height 10
select select "owner"
select select "35"
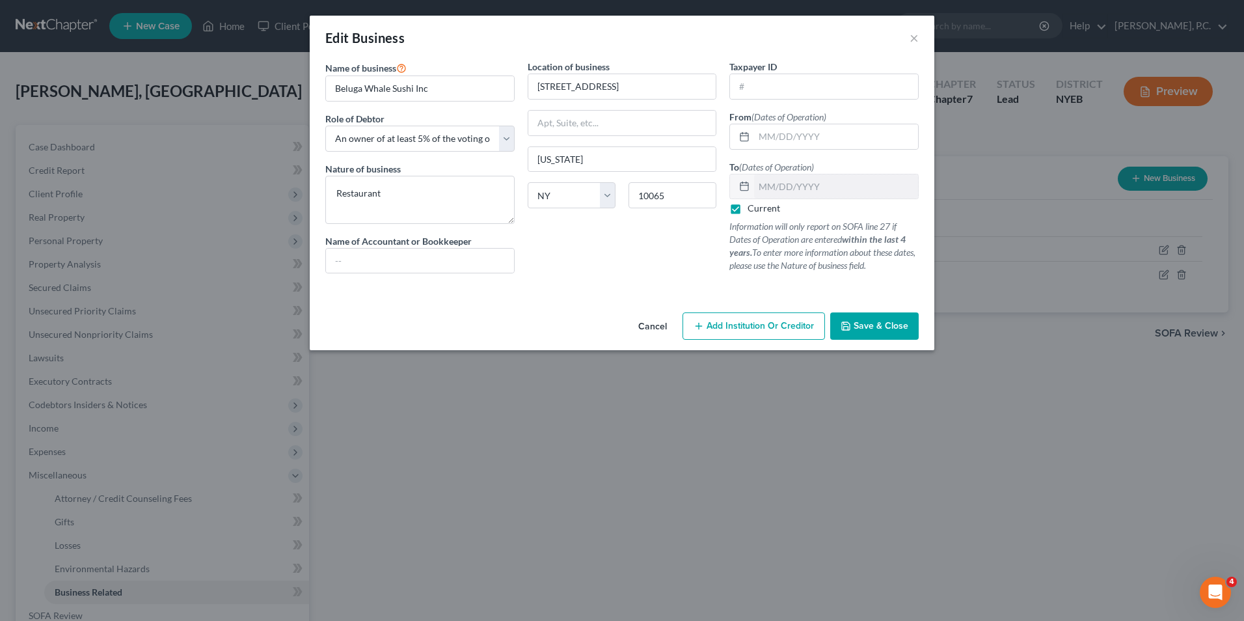
click at [877, 334] on button "Save & Close" at bounding box center [874, 325] width 89 height 27
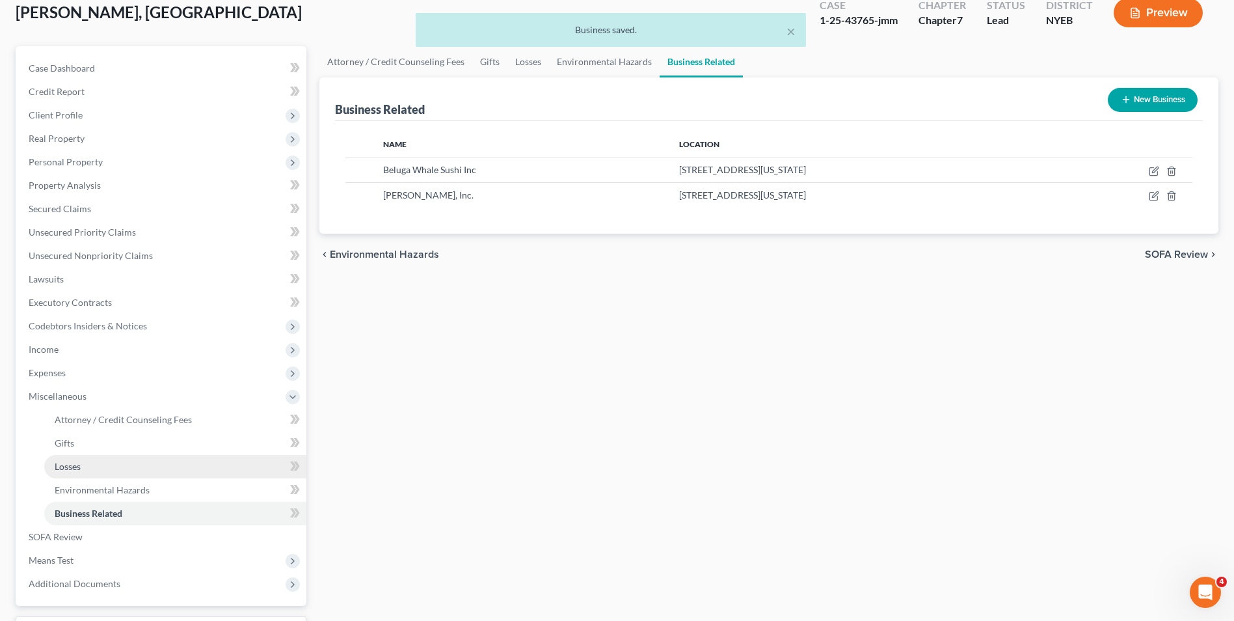
scroll to position [188, 0]
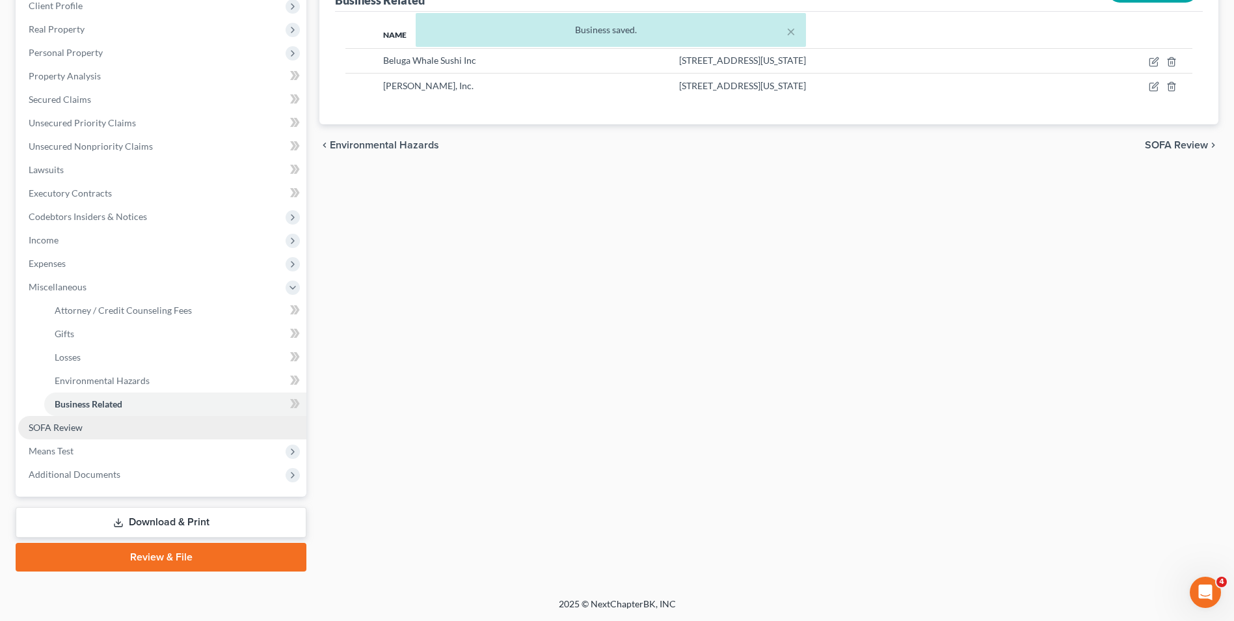
click at [141, 426] on link "SOFA Review" at bounding box center [162, 427] width 288 height 23
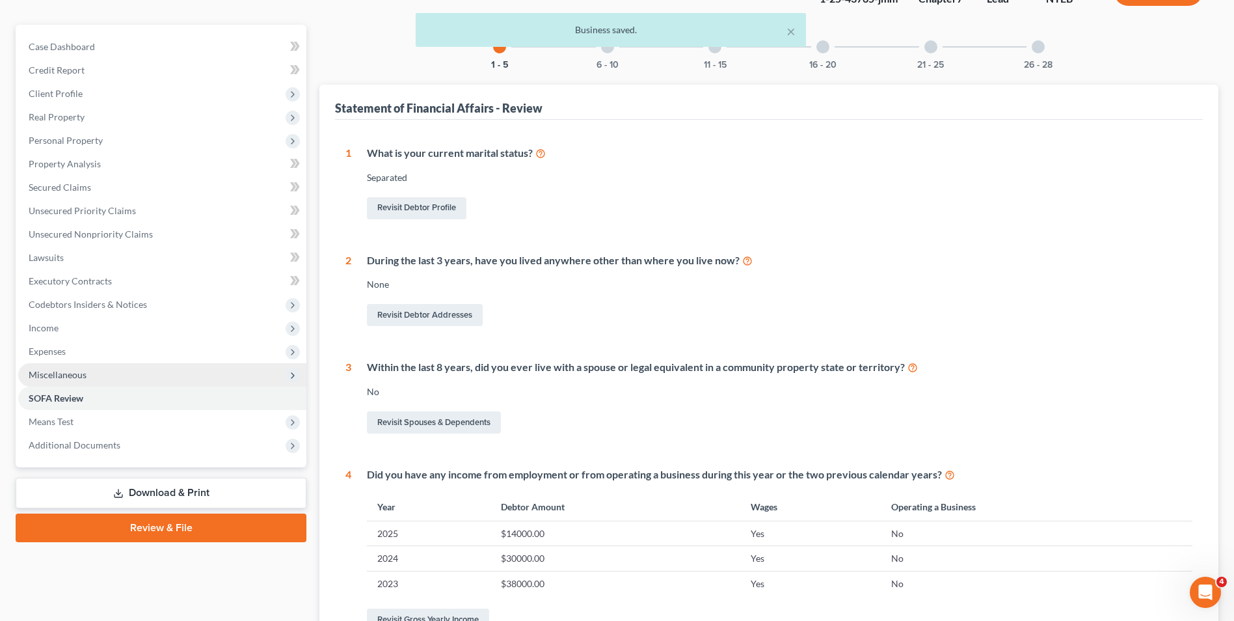
scroll to position [260, 0]
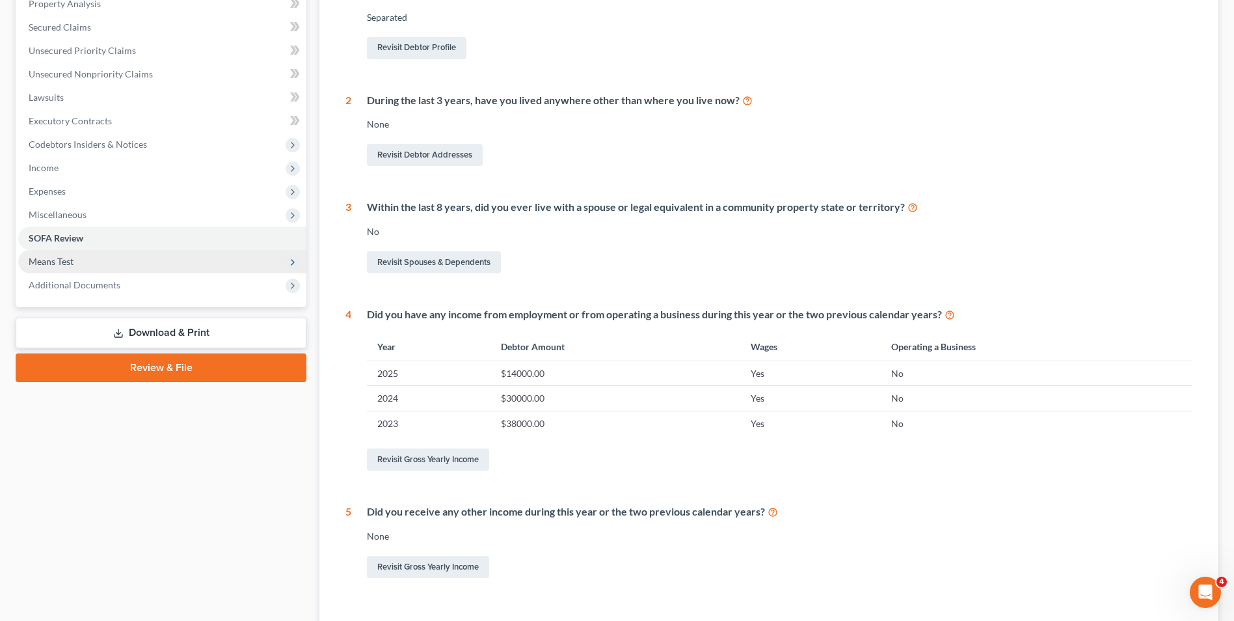
click at [109, 254] on span "Means Test" at bounding box center [162, 261] width 288 height 23
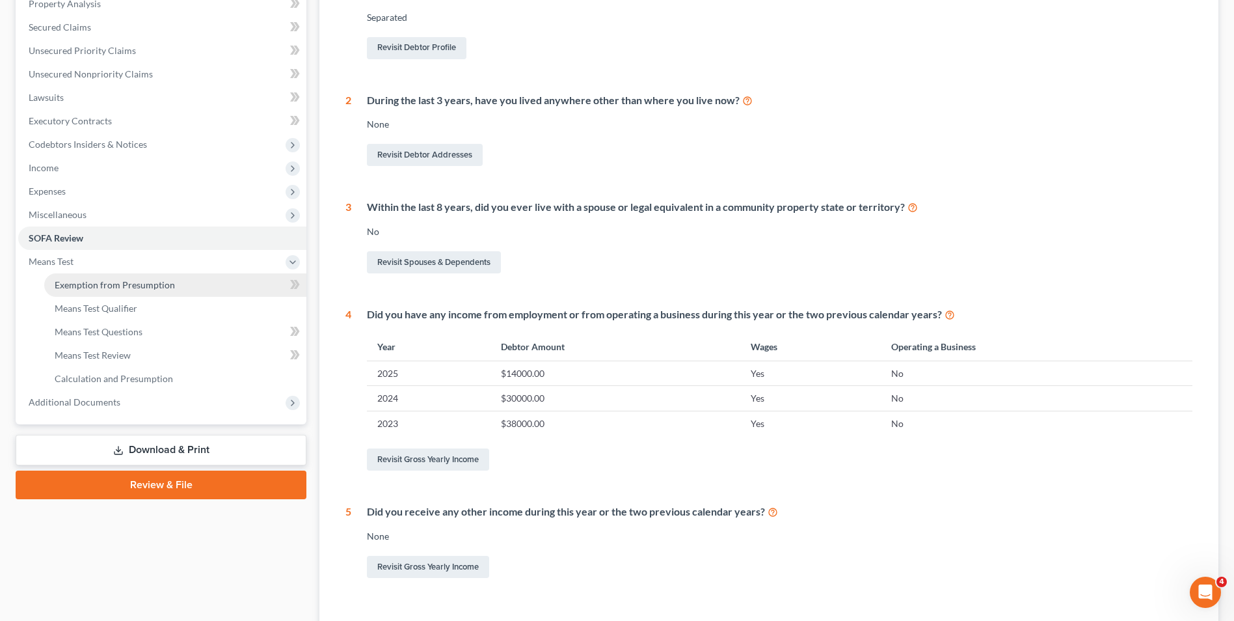
click at [110, 282] on span "Exemption from Presumption" at bounding box center [115, 284] width 120 height 11
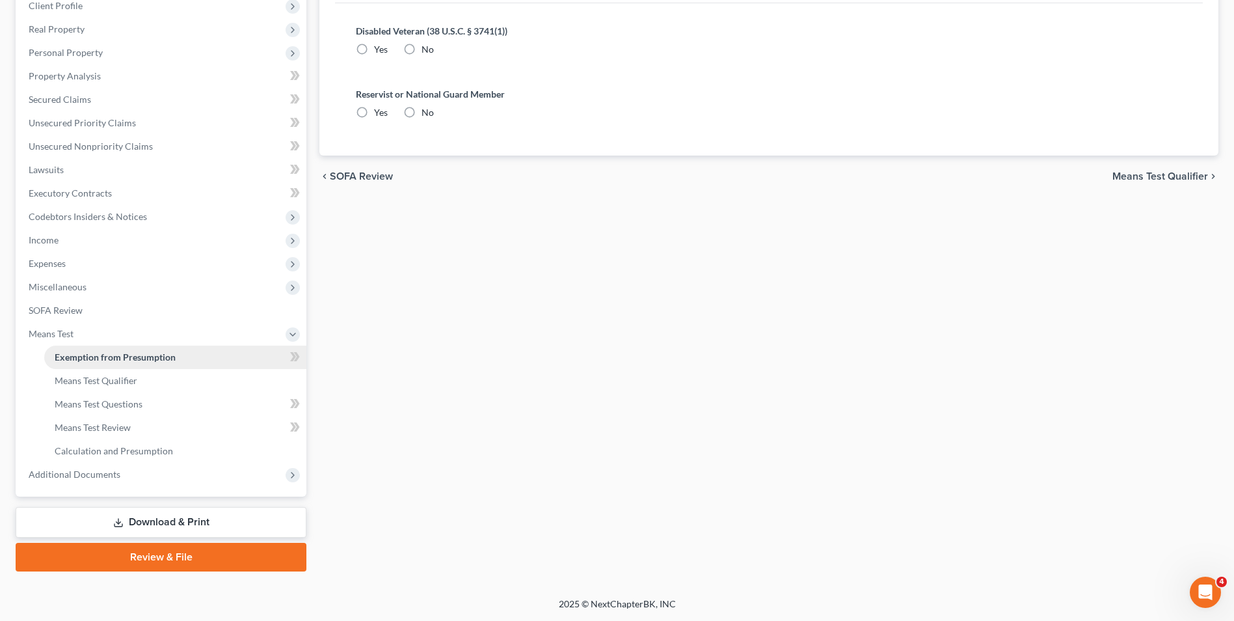
radio input "true"
click at [130, 384] on span "Means Test Qualifier" at bounding box center [96, 380] width 83 height 11
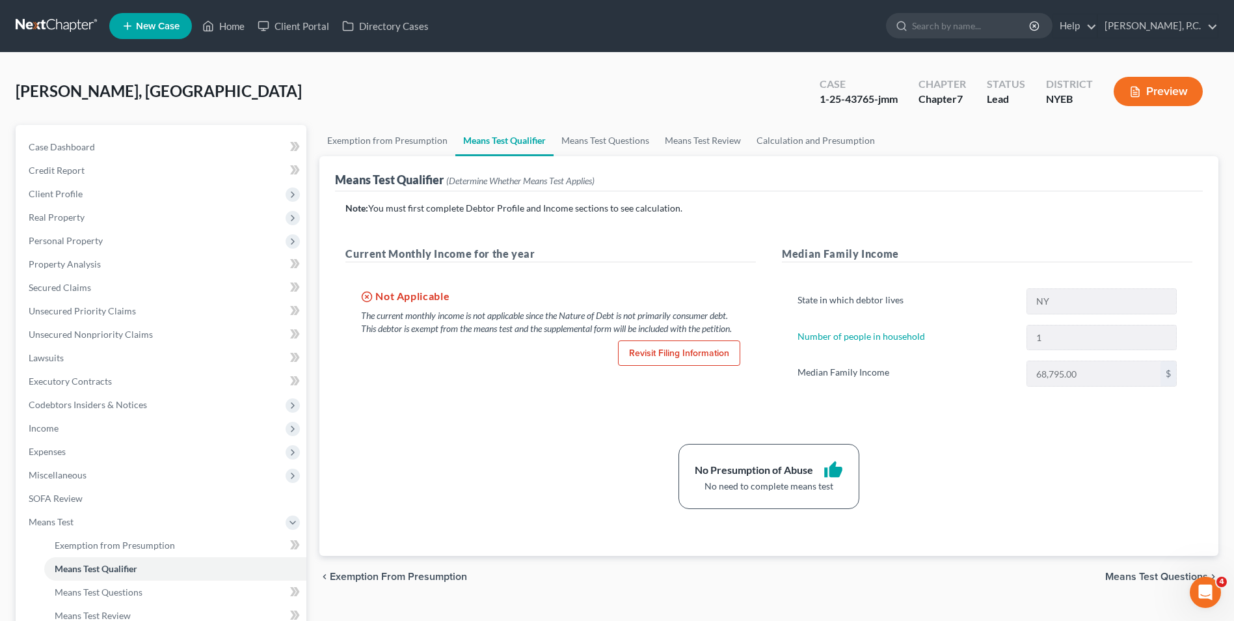
scroll to position [188, 0]
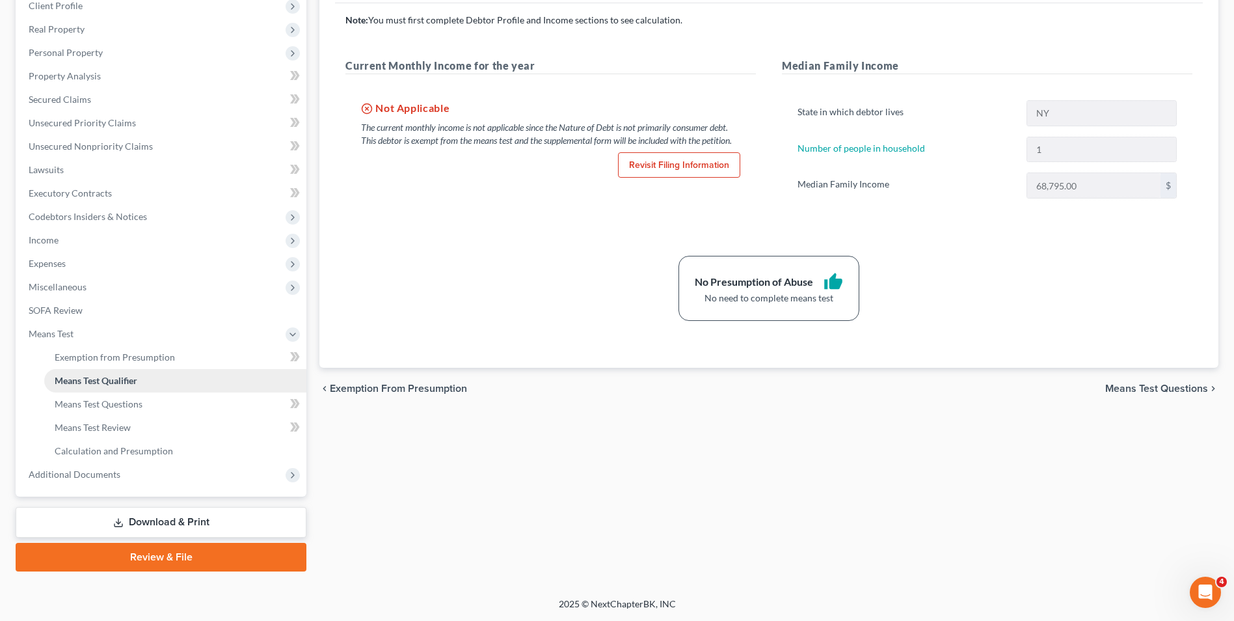
click at [112, 390] on link "Means Test Qualifier" at bounding box center [175, 380] width 262 height 23
click at [113, 400] on span "Means Test Questions" at bounding box center [99, 403] width 88 height 11
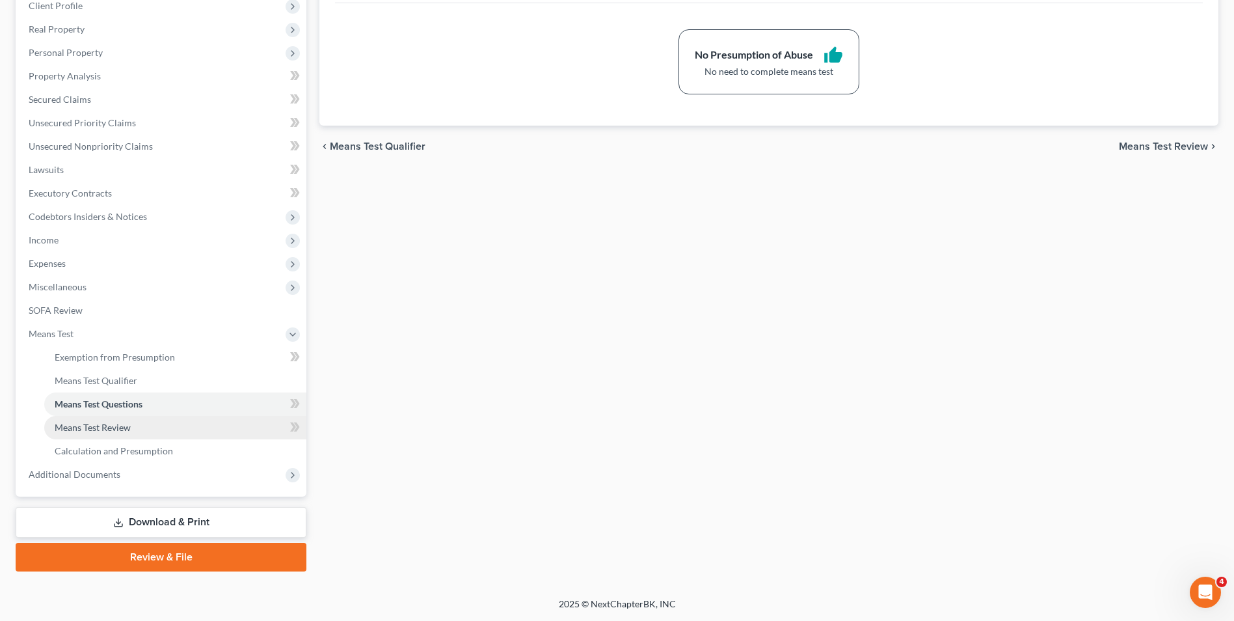
click at [137, 432] on link "Means Test Review" at bounding box center [175, 427] width 262 height 23
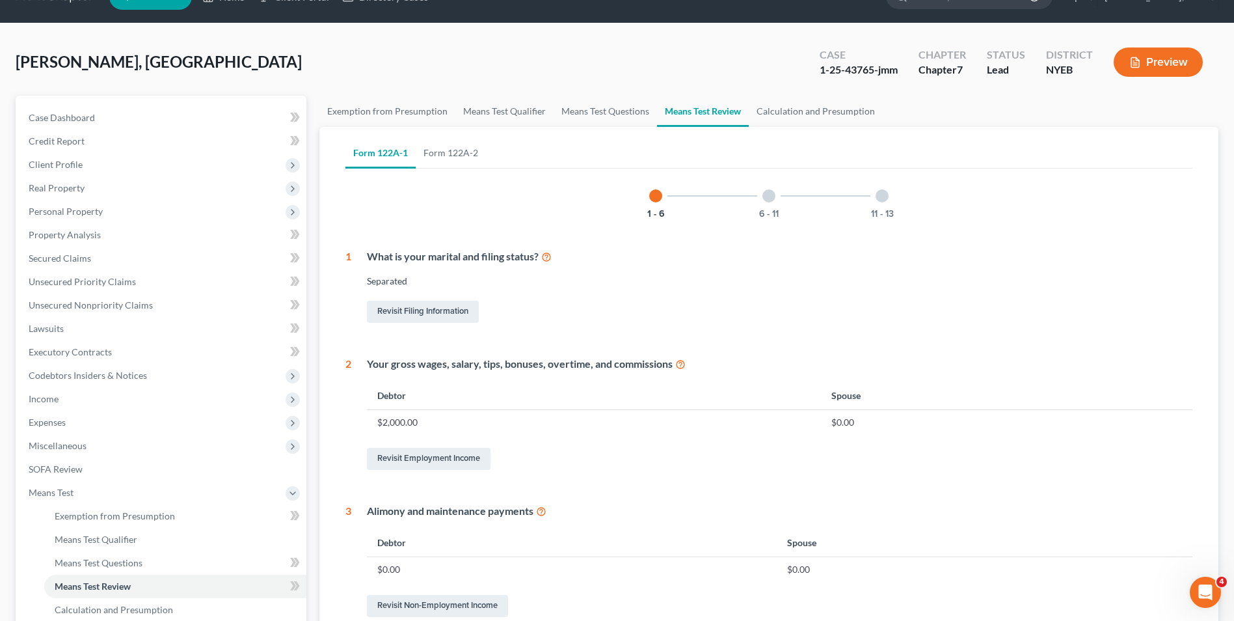
scroll to position [290, 0]
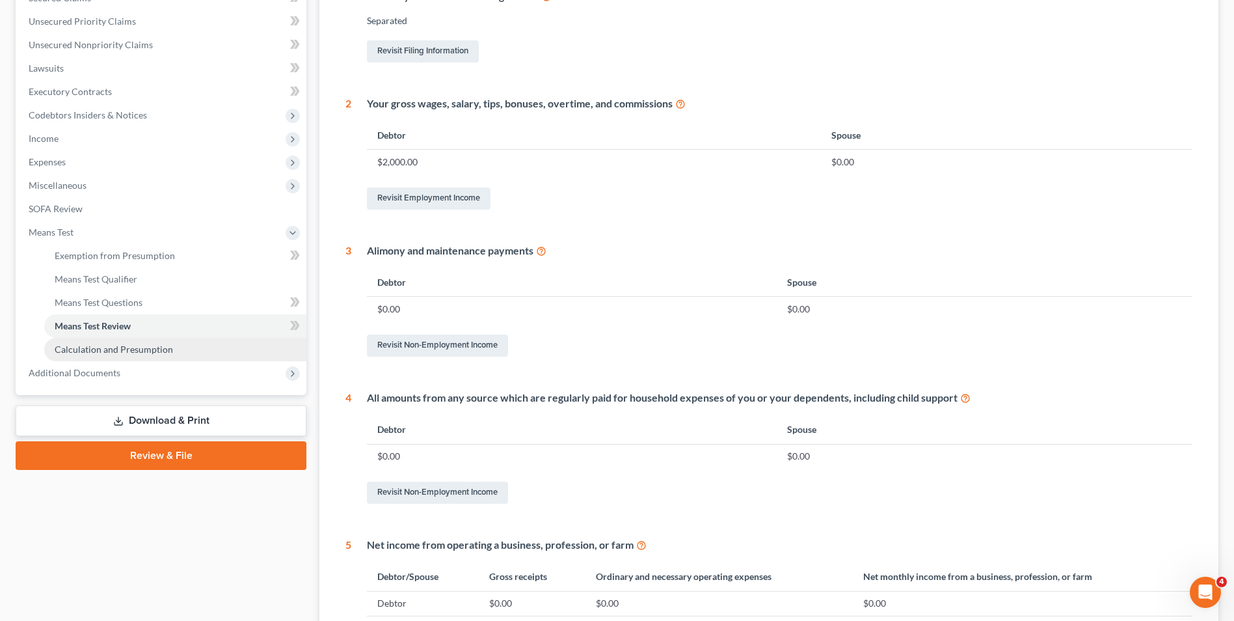
click at [151, 354] on span "Calculation and Presumption" at bounding box center [114, 349] width 118 height 11
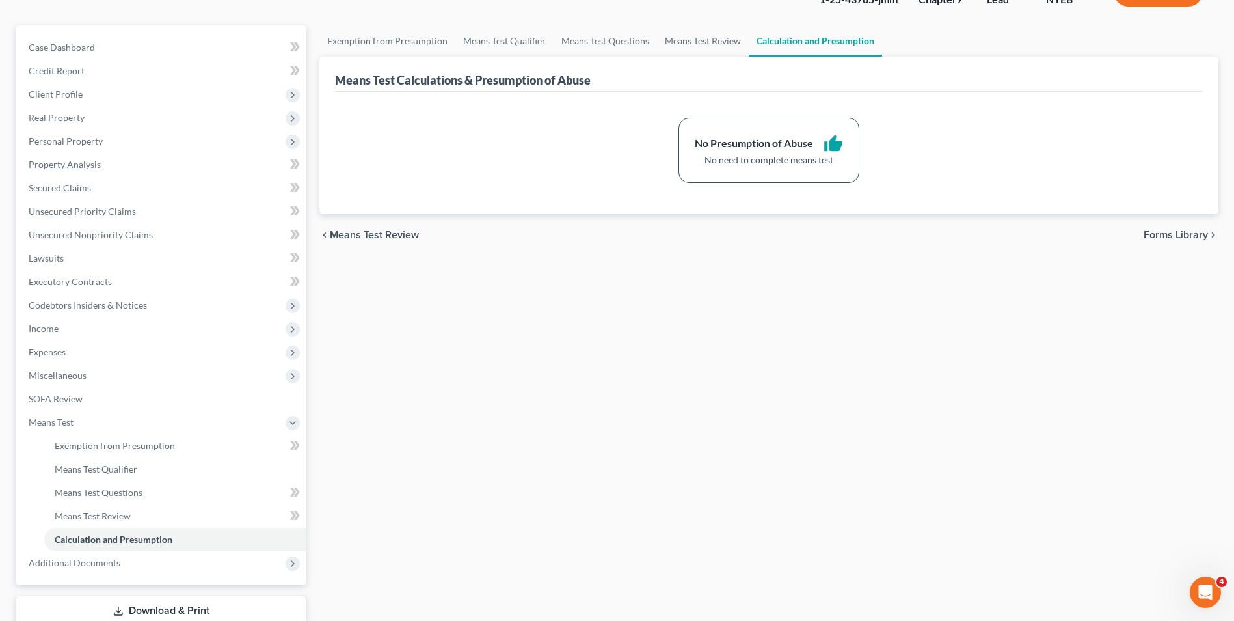
scroll to position [188, 0]
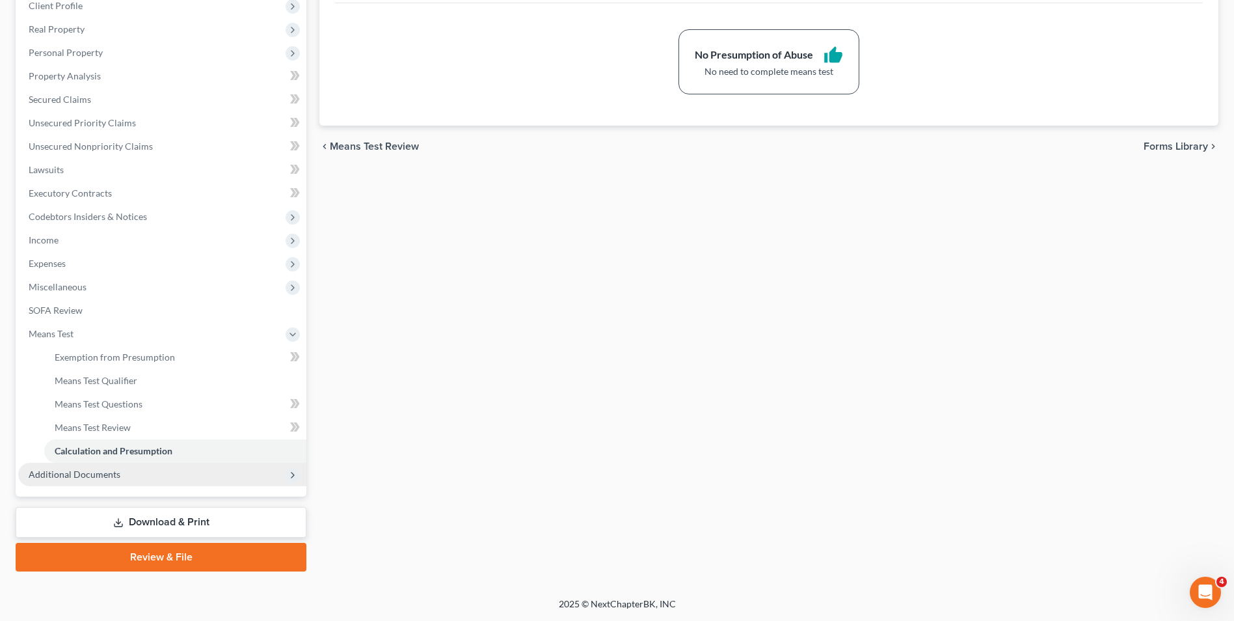
click at [135, 472] on span "Additional Documents" at bounding box center [162, 474] width 288 height 23
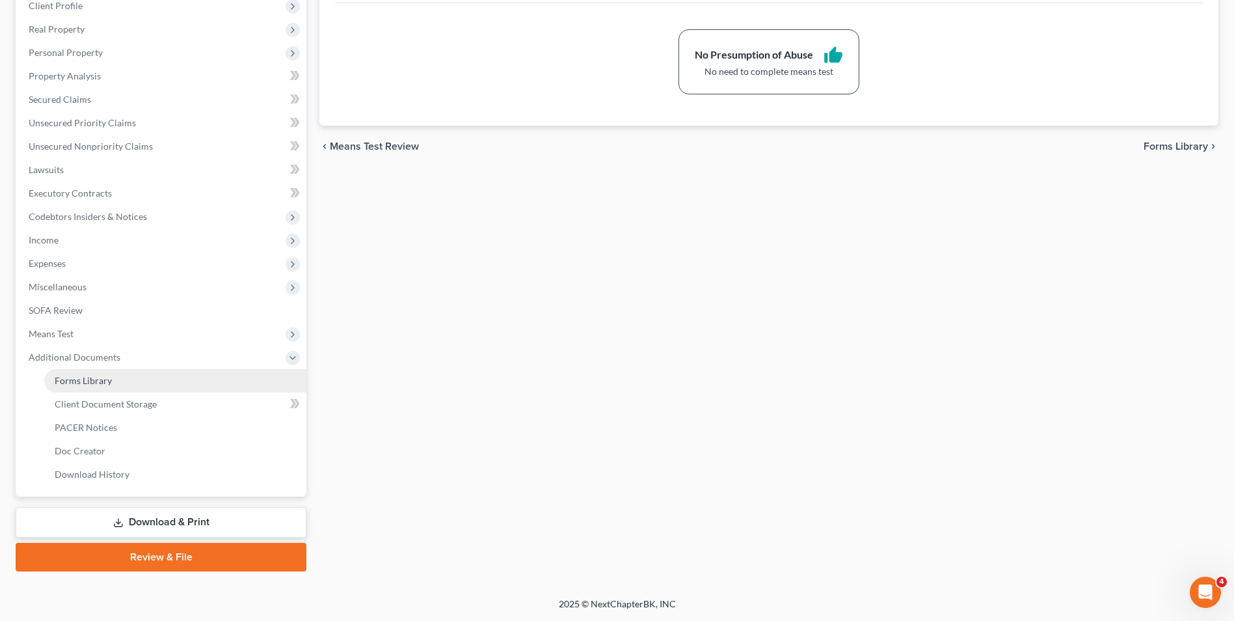
click at [138, 377] on link "Forms Library" at bounding box center [175, 380] width 262 height 23
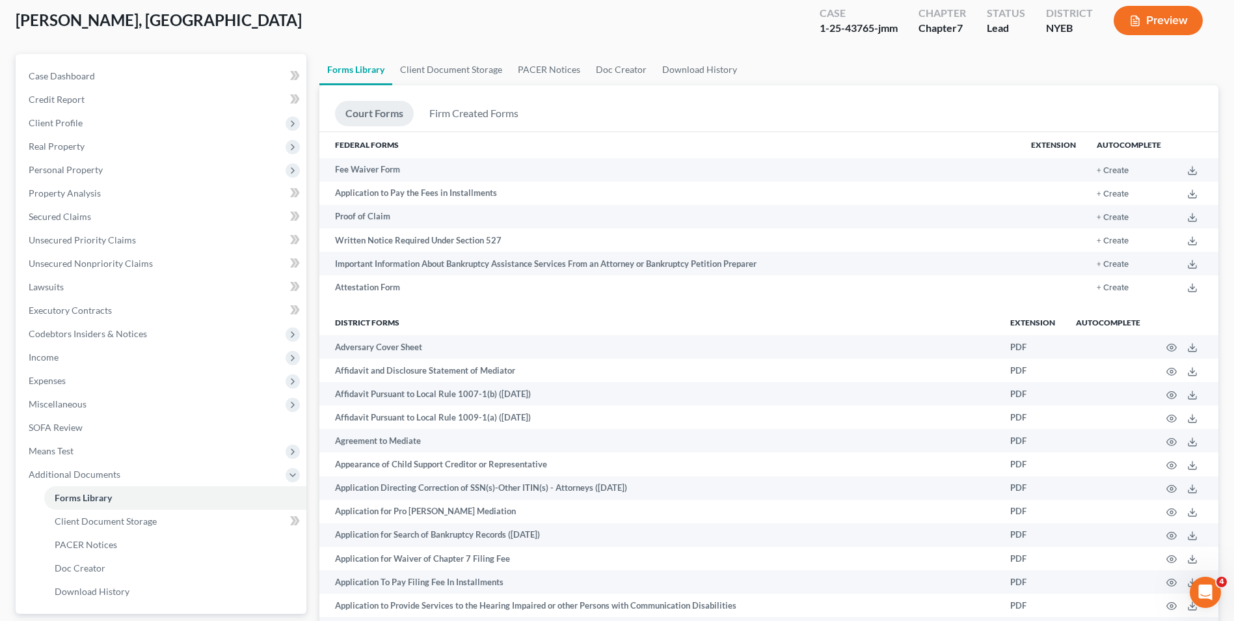
scroll to position [188, 0]
